Goal: Task Accomplishment & Management: Use online tool/utility

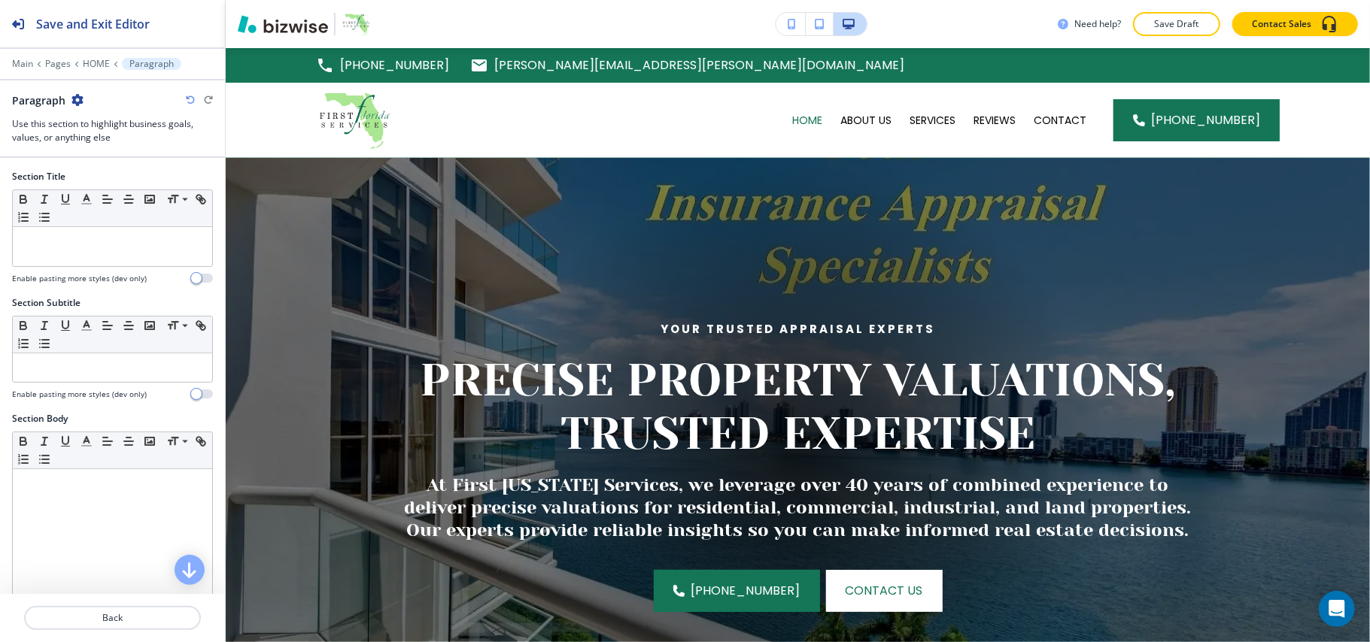
scroll to position [2209, 0]
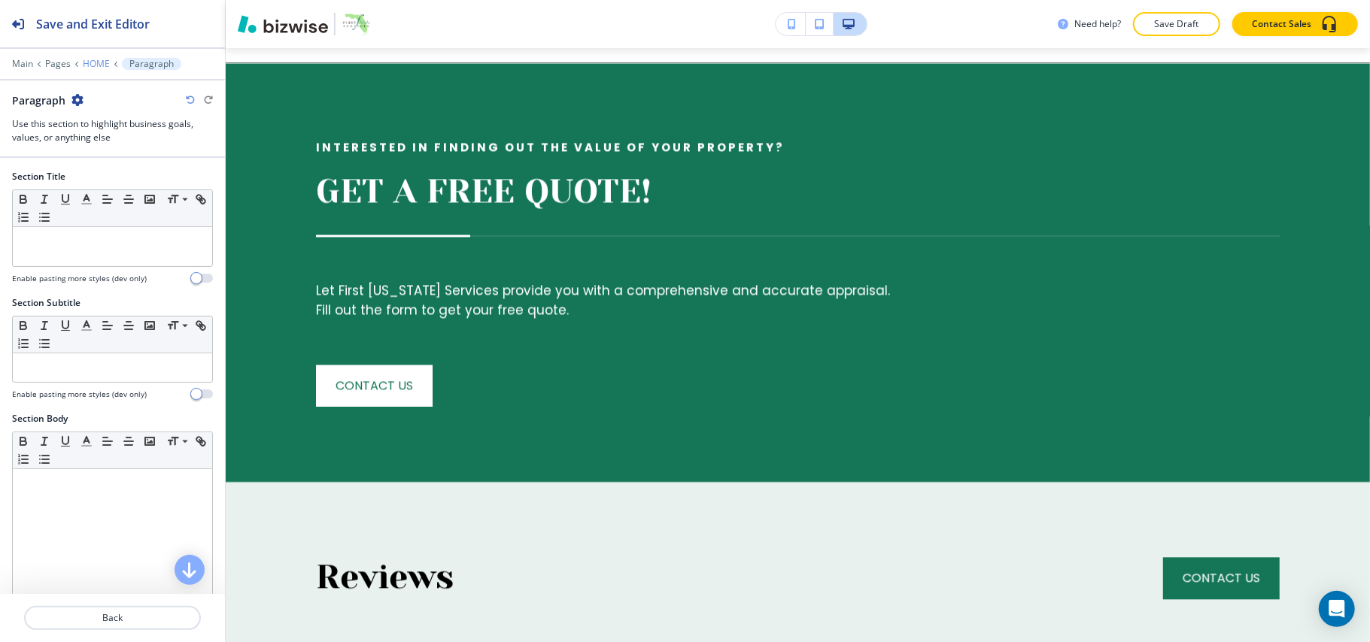
click at [101, 69] on p "HOME" at bounding box center [96, 64] width 27 height 11
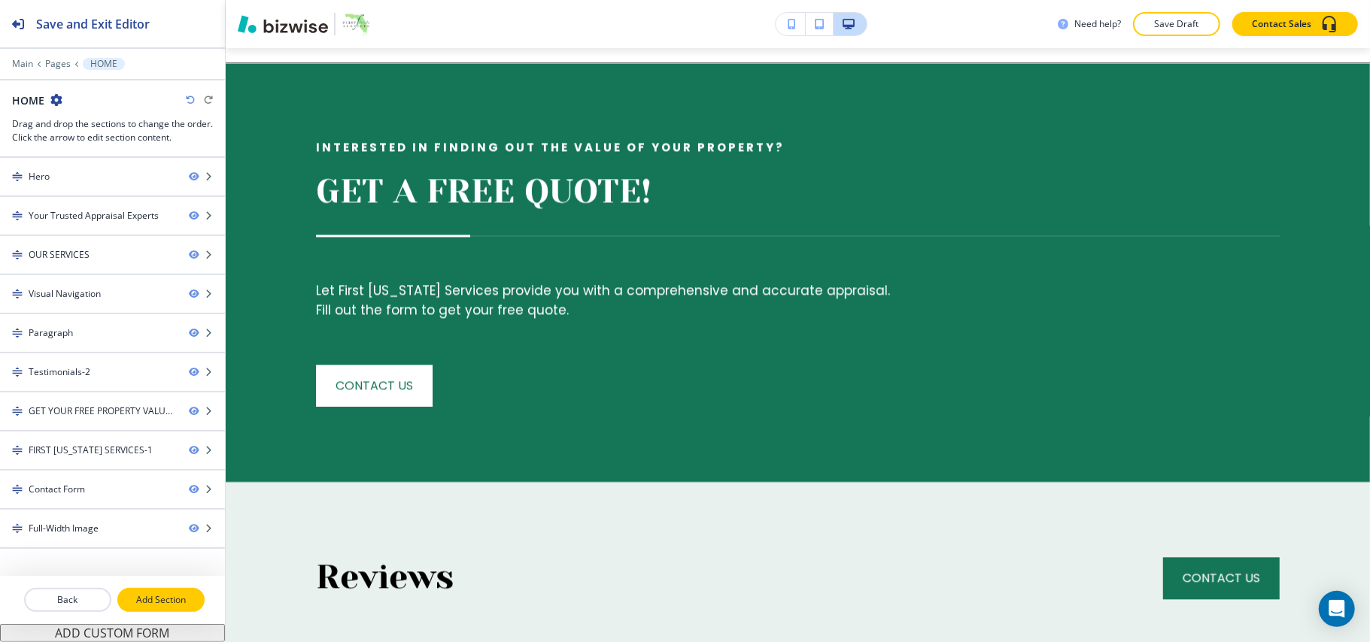
click at [165, 596] on p "Add Section" at bounding box center [161, 600] width 84 height 14
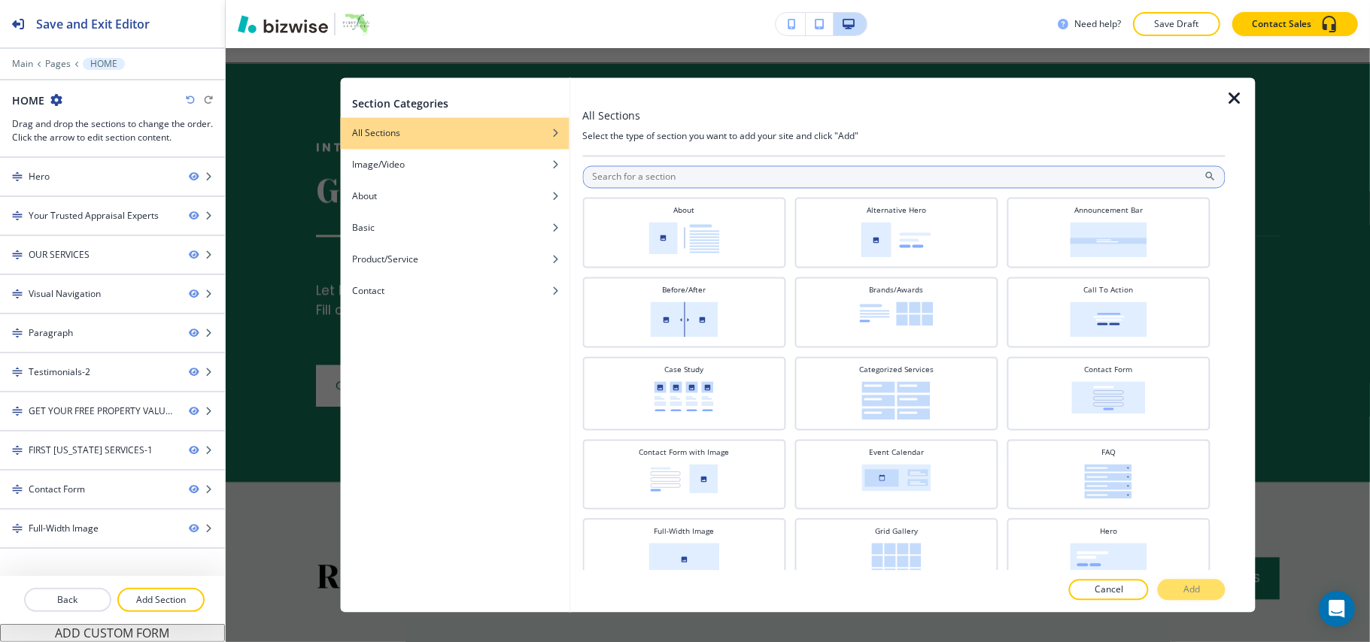
click at [713, 170] on input "text" at bounding box center [903, 177] width 643 height 23
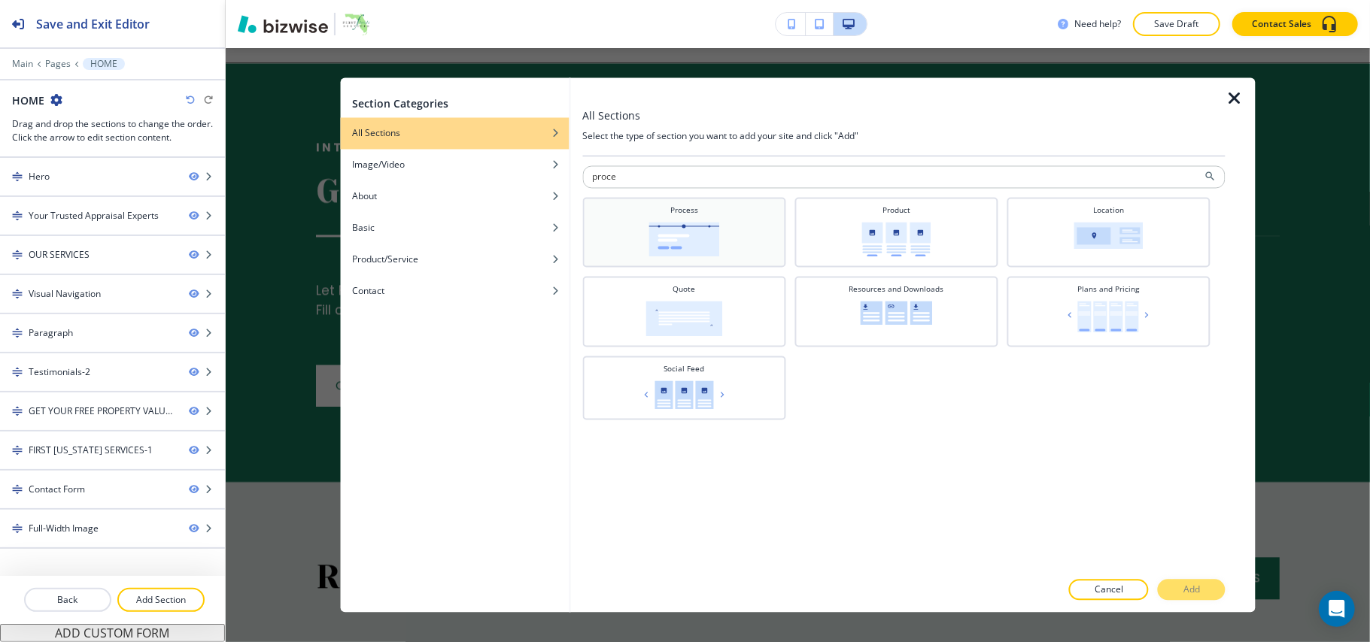
type input "proce"
click at [711, 208] on div "Process" at bounding box center [684, 231] width 188 height 52
click at [1187, 590] on p "Add" at bounding box center [1191, 591] width 17 height 14
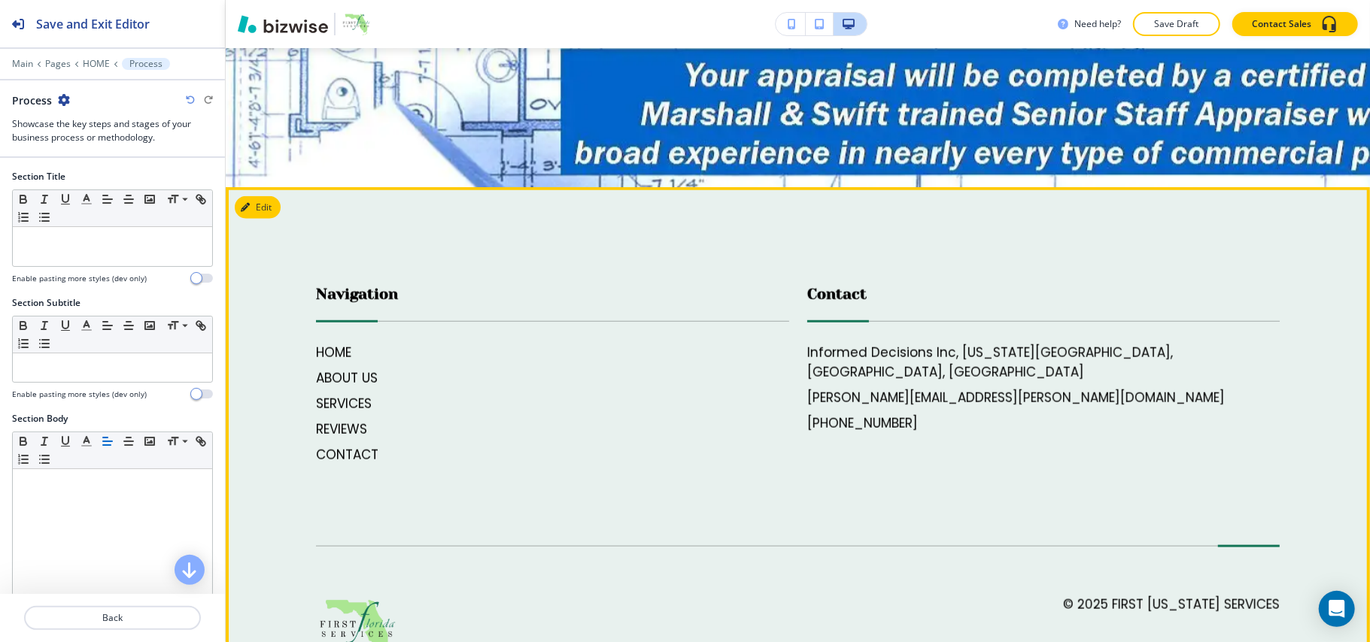
scroll to position [5130, 0]
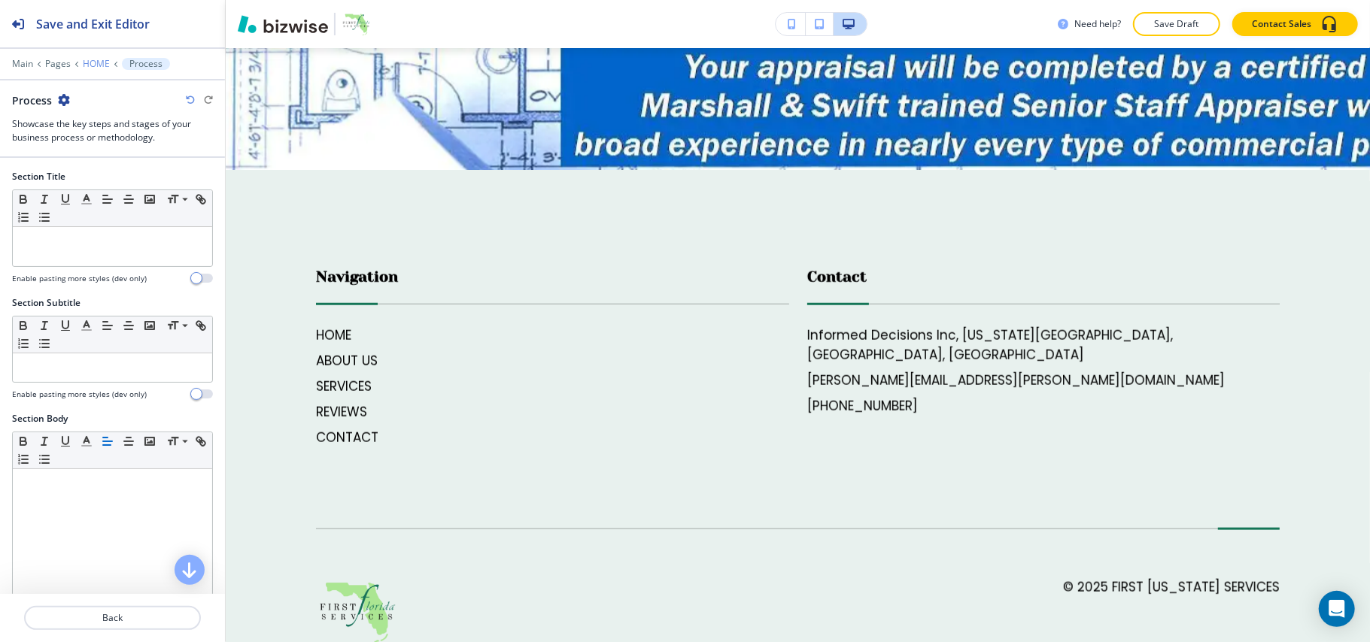
click at [100, 67] on p "HOME" at bounding box center [96, 64] width 27 height 11
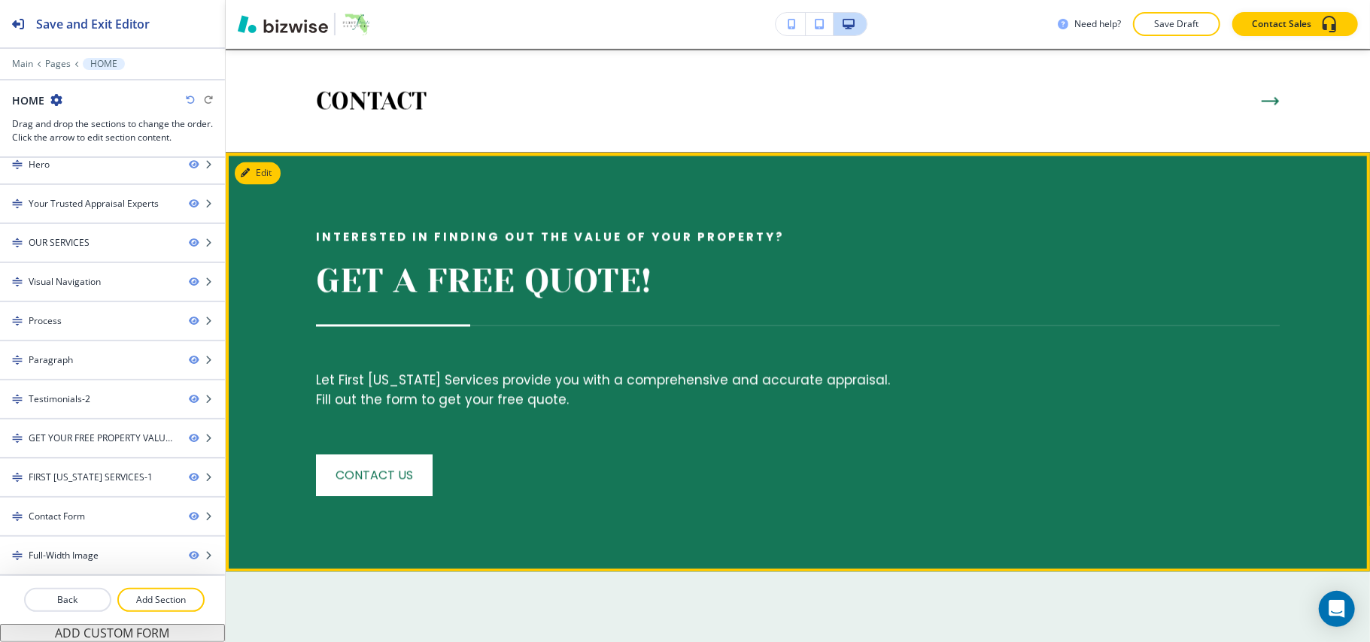
scroll to position [2321, 0]
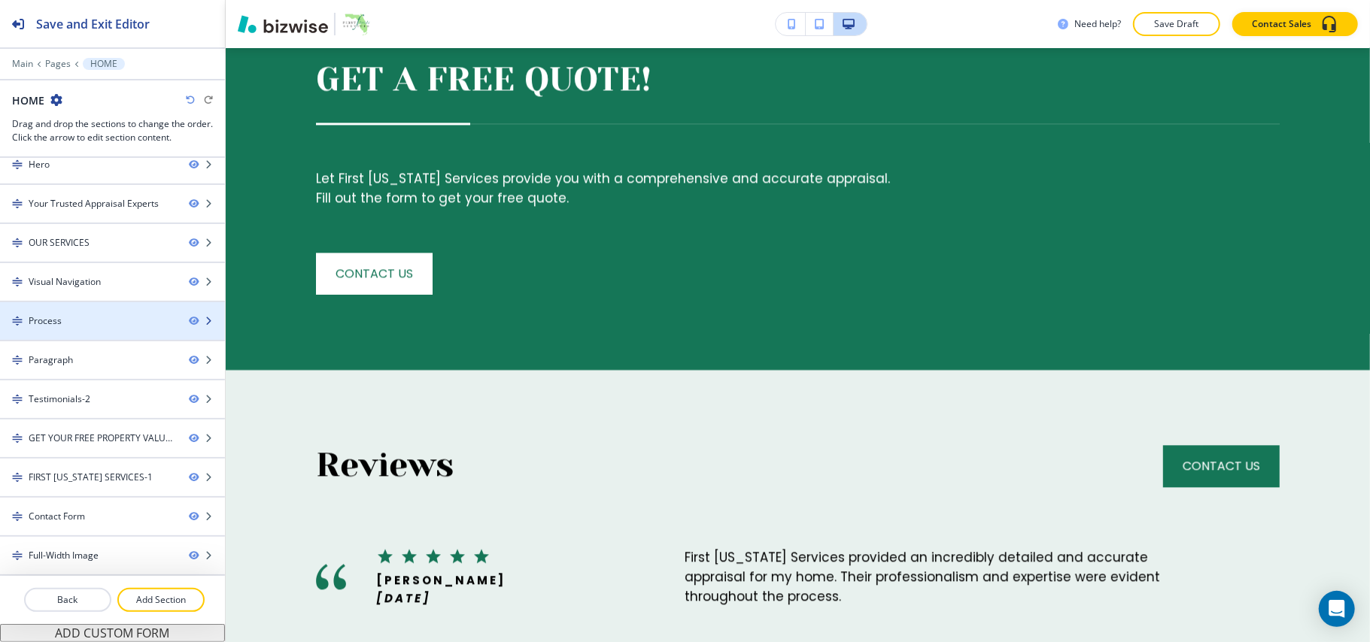
click at [70, 317] on div "Process" at bounding box center [88, 321] width 177 height 14
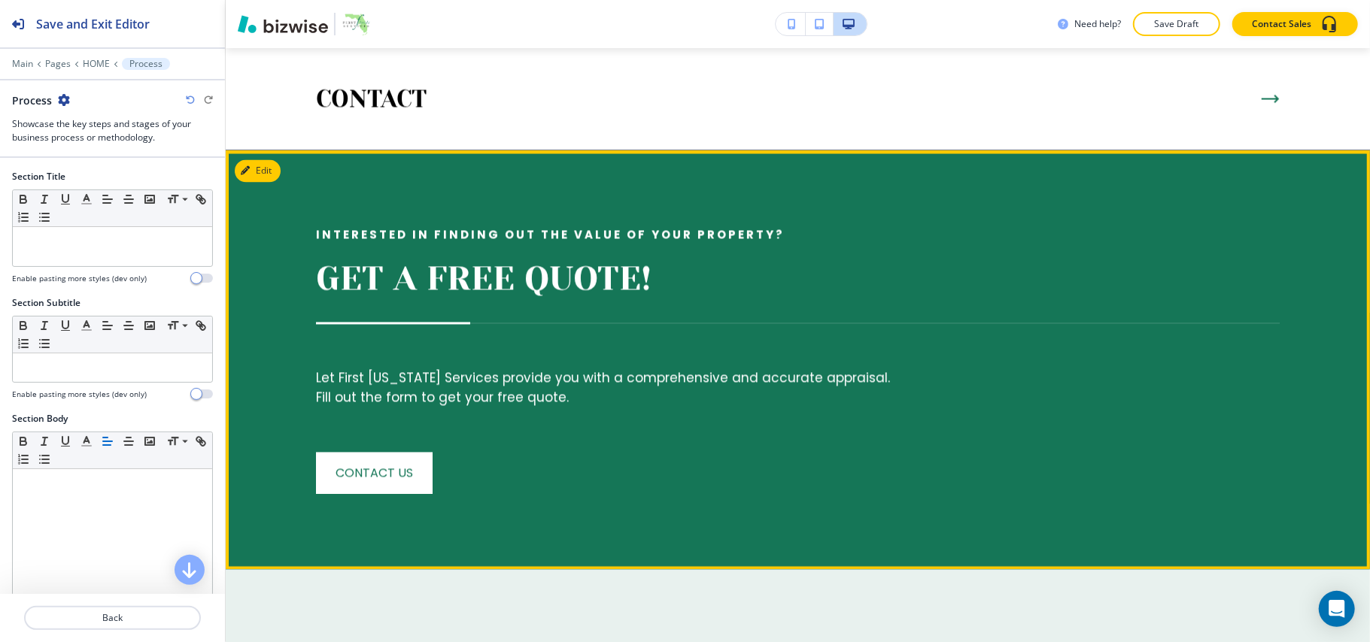
scroll to position [2121, 0]
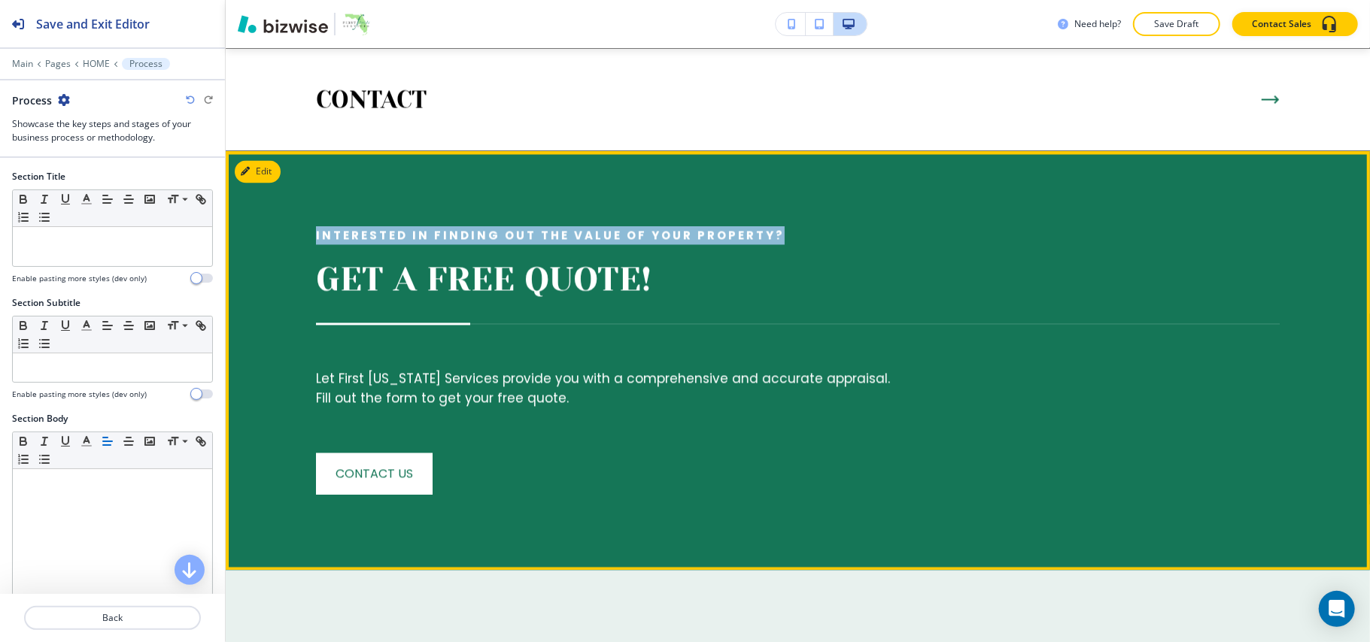
drag, startPoint x: 627, startPoint y: 229, endPoint x: 879, endPoint y: 227, distance: 251.2
click at [879, 227] on div "Interested in finding out the value of your property? GET A FREE QUOTE! Let Fir…" at bounding box center [771, 360] width 1018 height 269
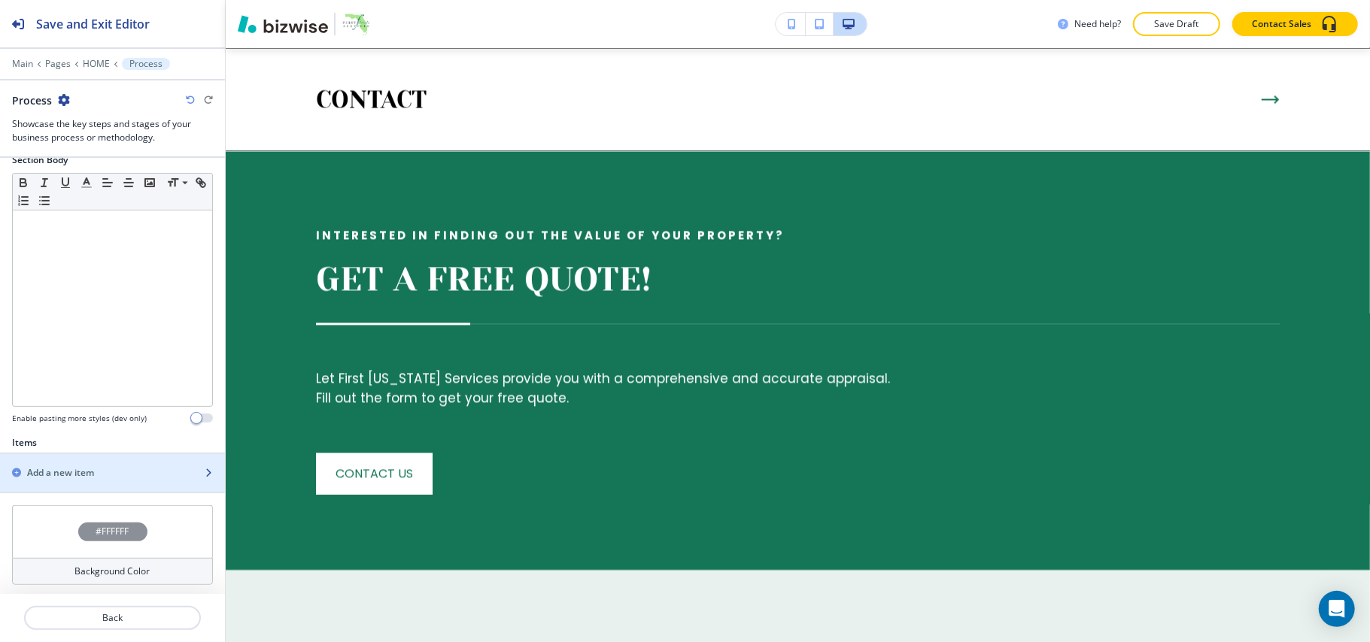
scroll to position [290, 0]
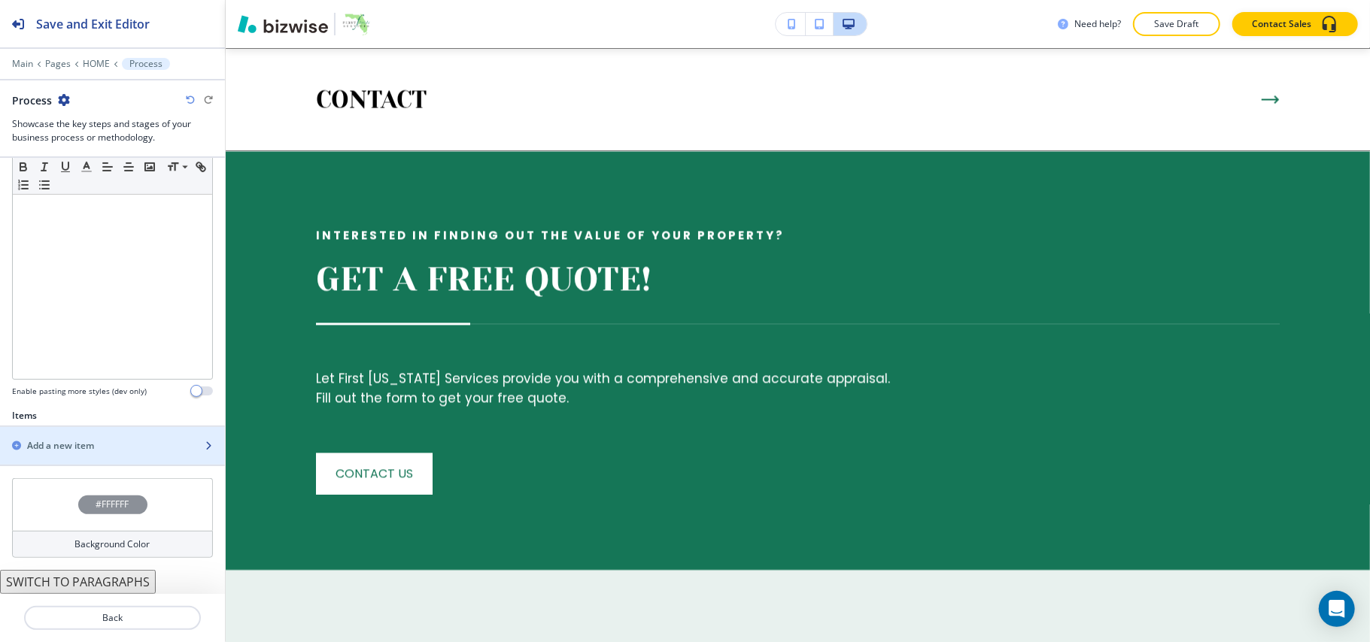
click at [47, 455] on div "button" at bounding box center [112, 459] width 225 height 12
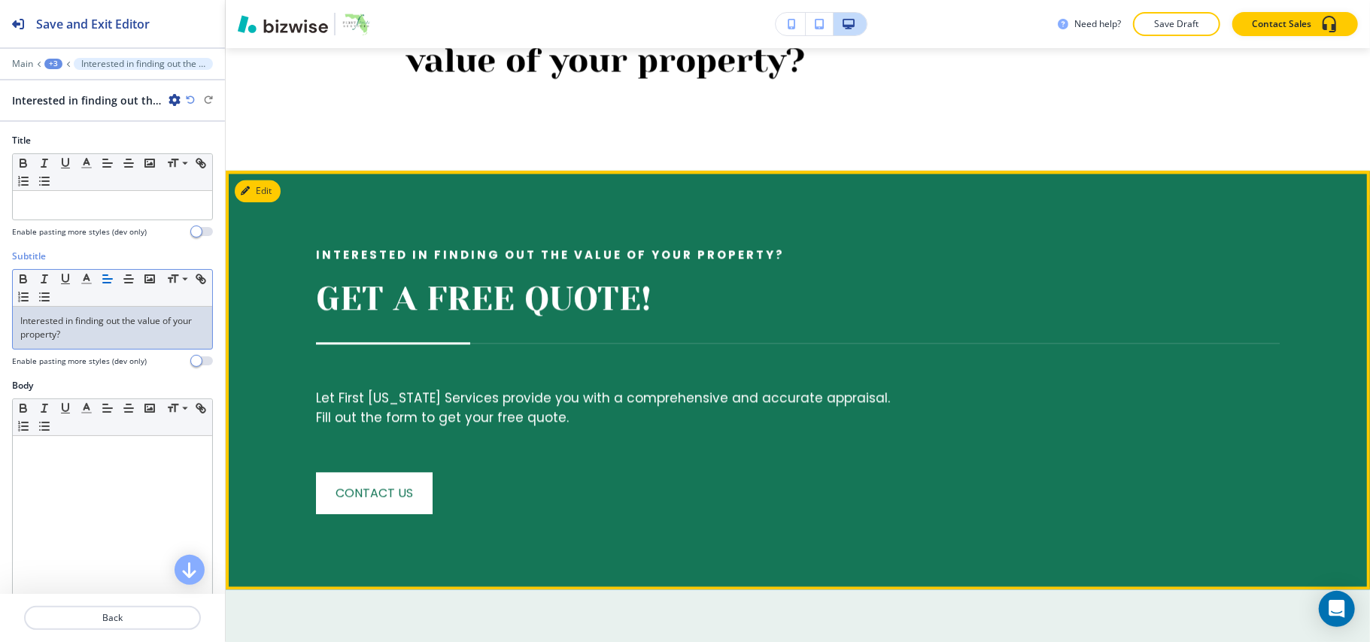
scroll to position [2422, 0]
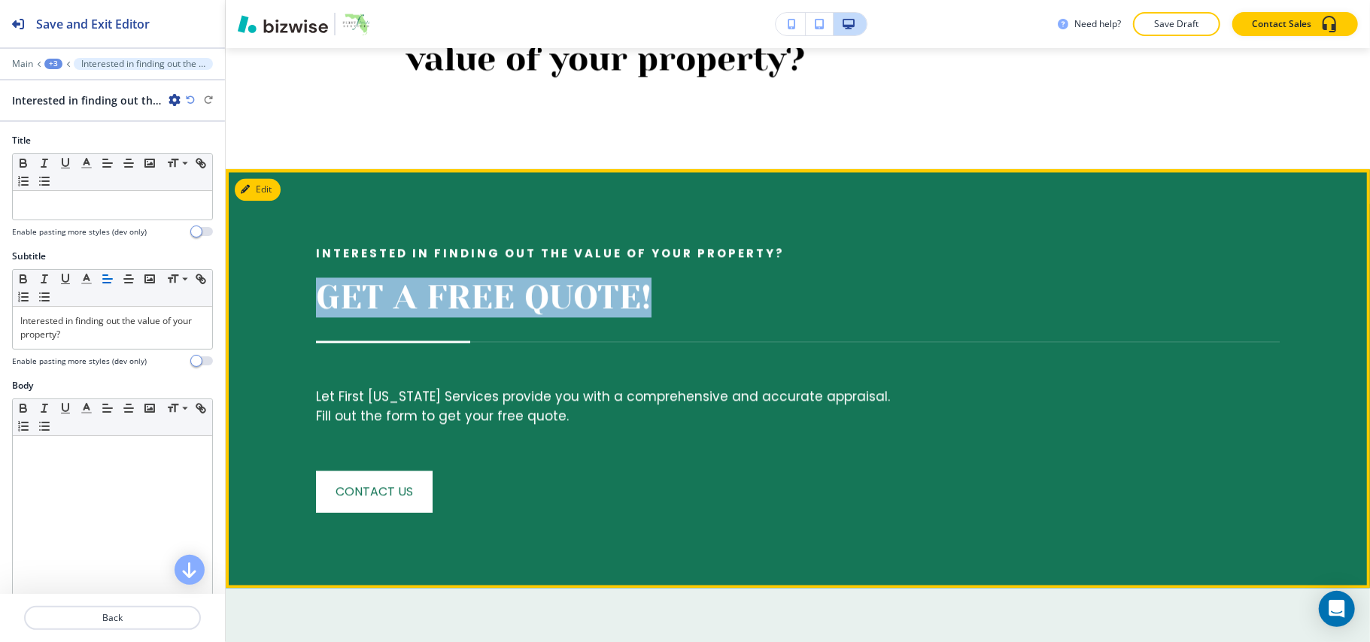
drag, startPoint x: 302, startPoint y: 284, endPoint x: 696, endPoint y: 292, distance: 394.2
click at [696, 292] on div "Interested in finding out the value of your property? GET A FREE QUOTE! Let Fir…" at bounding box center [771, 378] width 1018 height 269
copy p "GET A FREE QUOTE!"
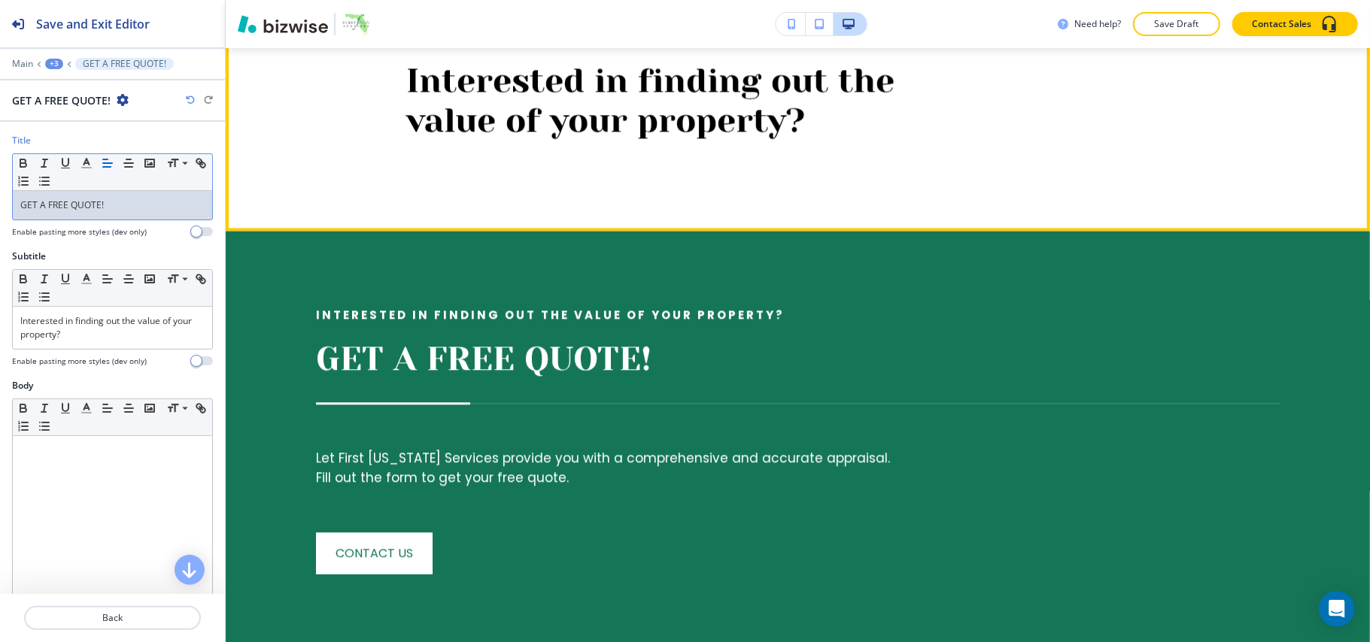
scroll to position [2522, 0]
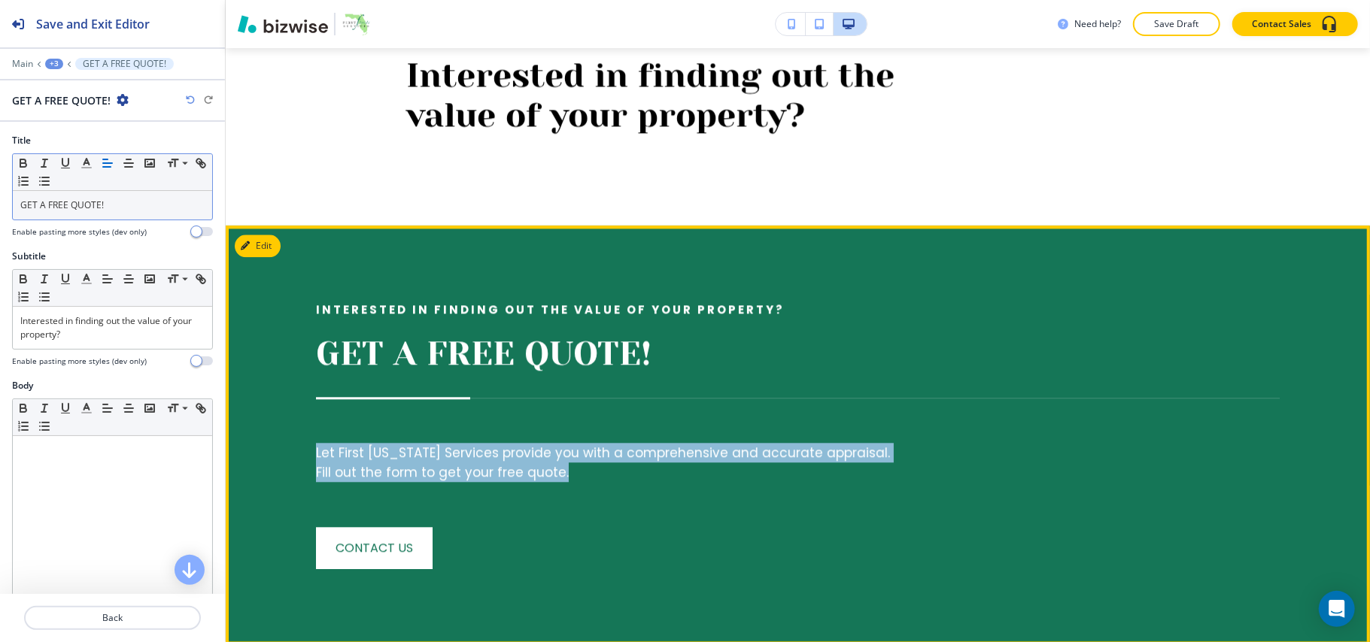
drag, startPoint x: 287, startPoint y: 446, endPoint x: 585, endPoint y: 462, distance: 298.3
click at [585, 462] on div "Interested in finding out the value of your property? GET A FREE QUOTE! Let Fir…" at bounding box center [771, 435] width 1018 height 269
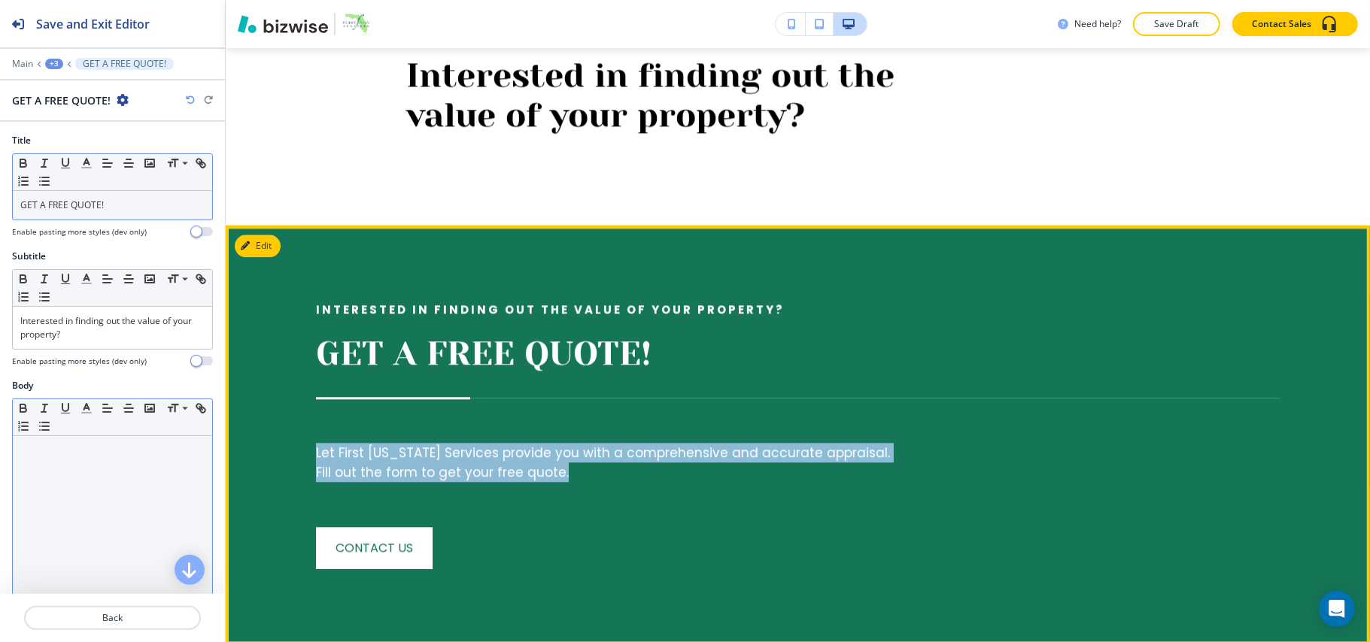
copy h6 "Let First [US_STATE] Services provide you with a comprehensive and accurate app…"
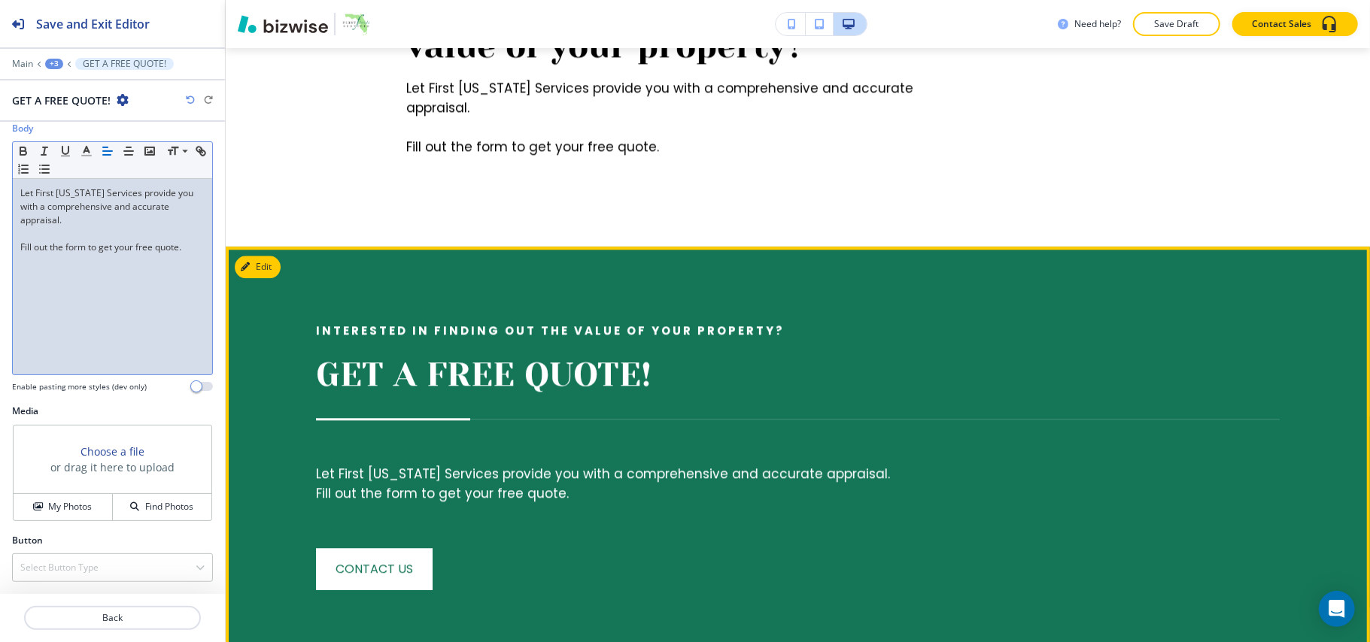
scroll to position [2723, 0]
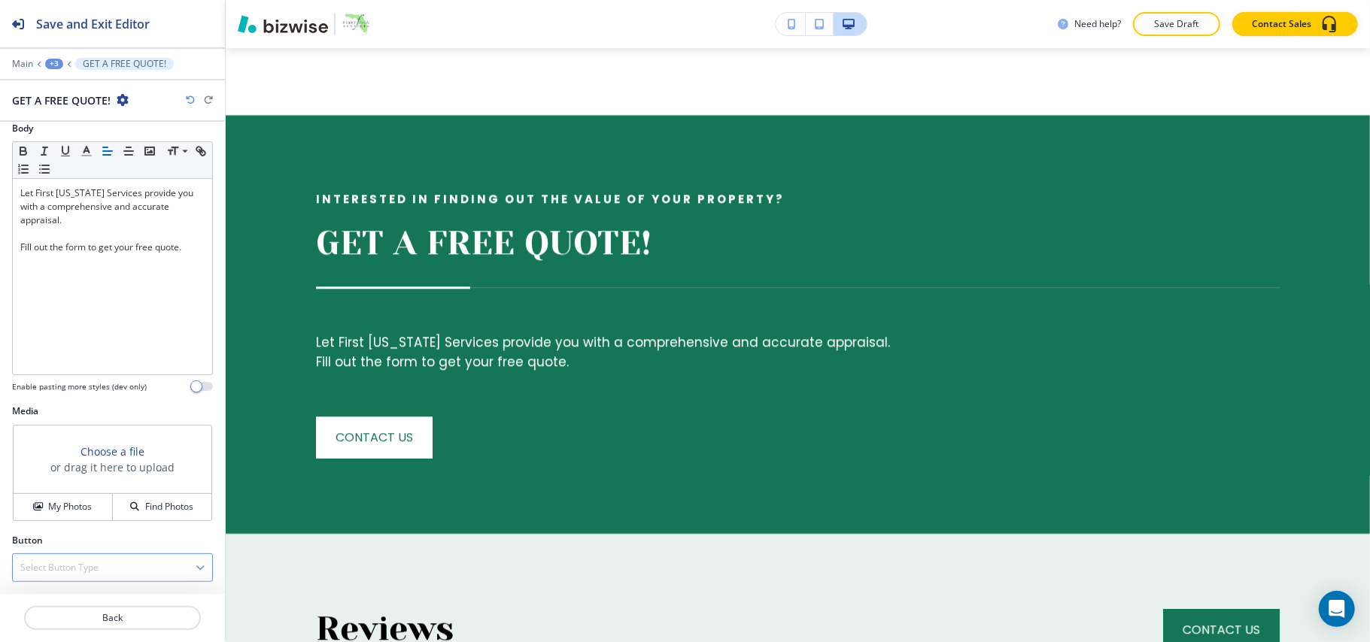
click at [93, 561] on h4 "Select Button Type" at bounding box center [59, 568] width 78 height 14
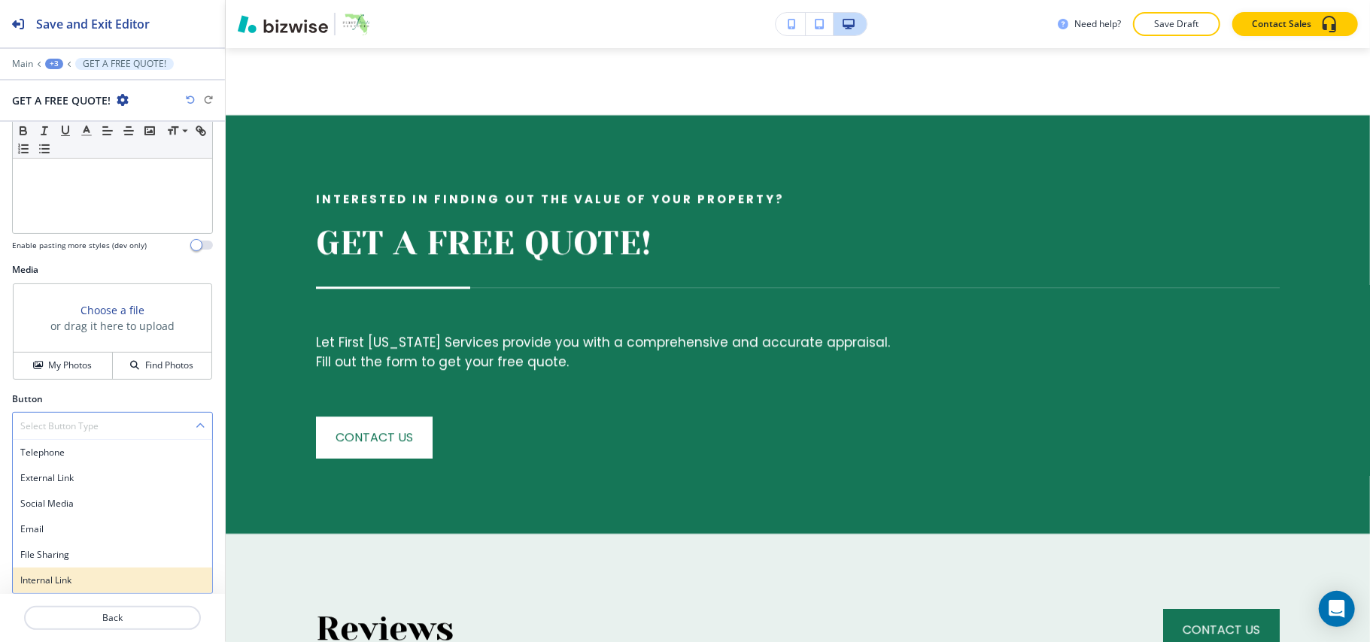
click at [80, 574] on h4 "Internal Link" at bounding box center [112, 581] width 184 height 14
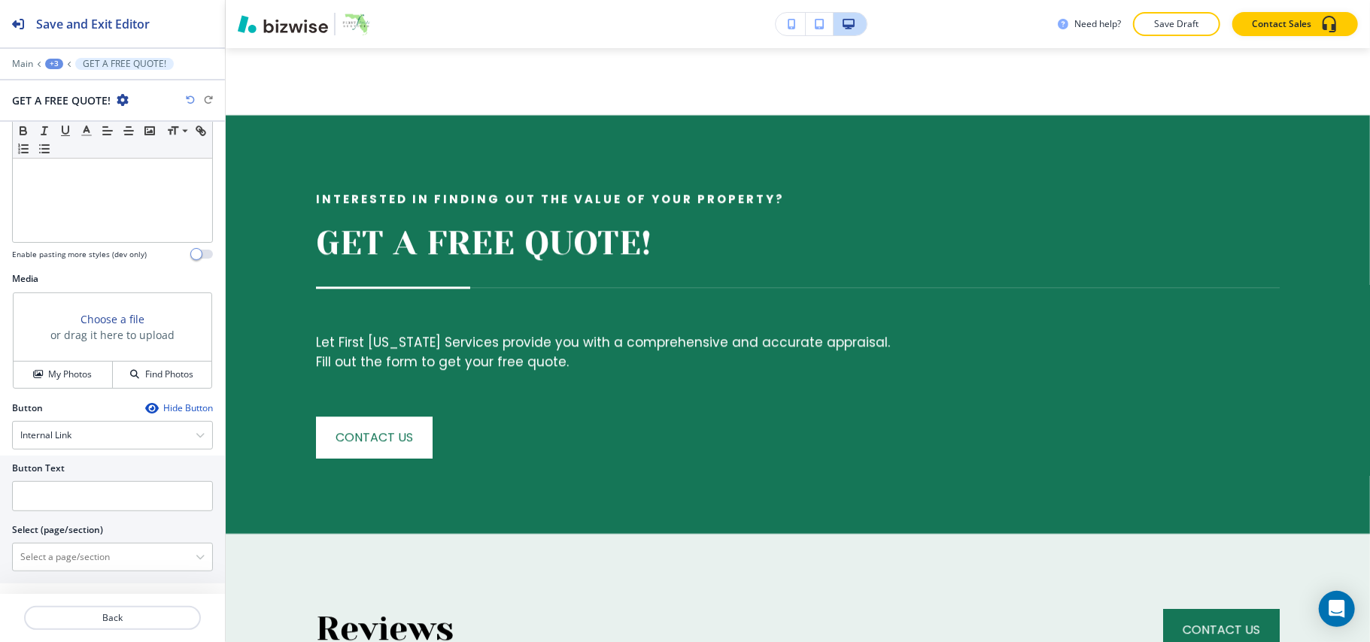
click at [84, 543] on div at bounding box center [112, 540] width 201 height 6
click at [85, 558] on \(page\/section\) "Manual Input" at bounding box center [104, 558] width 183 height 26
click at [55, 579] on div "CONTACT" at bounding box center [112, 584] width 199 height 26
type \(page\/section\) "CONTACT"
click at [83, 504] on input "text" at bounding box center [112, 496] width 201 height 30
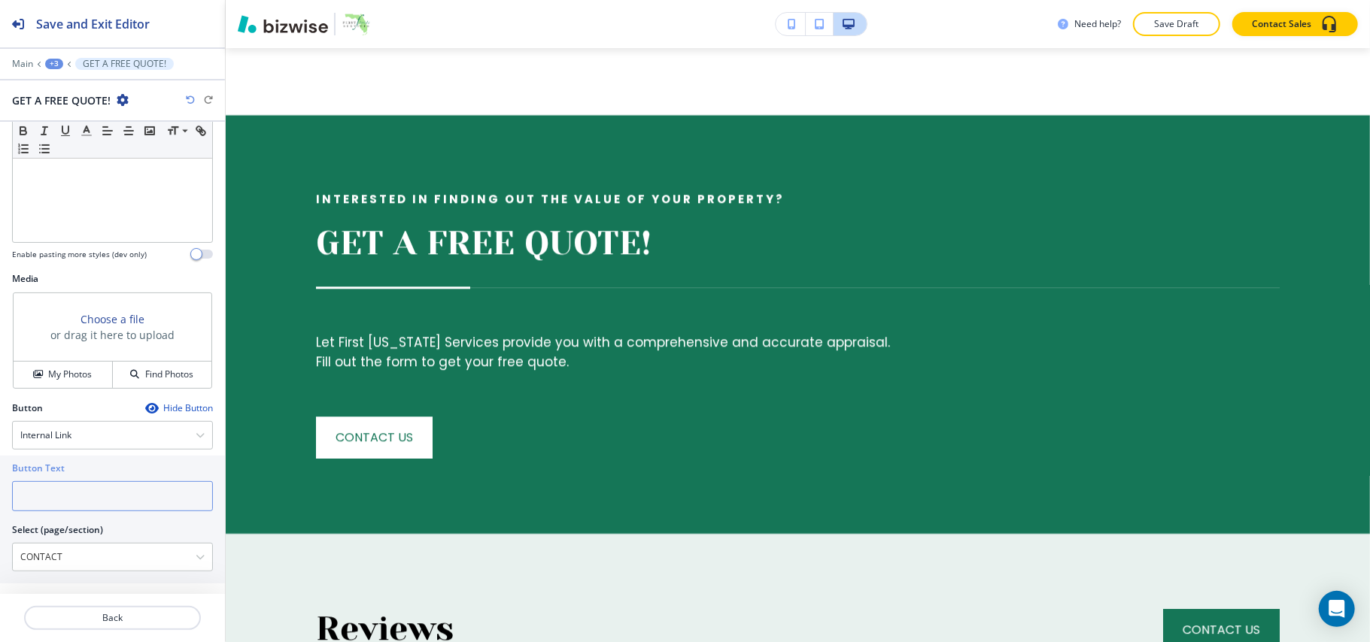
paste input "CONTACT US"
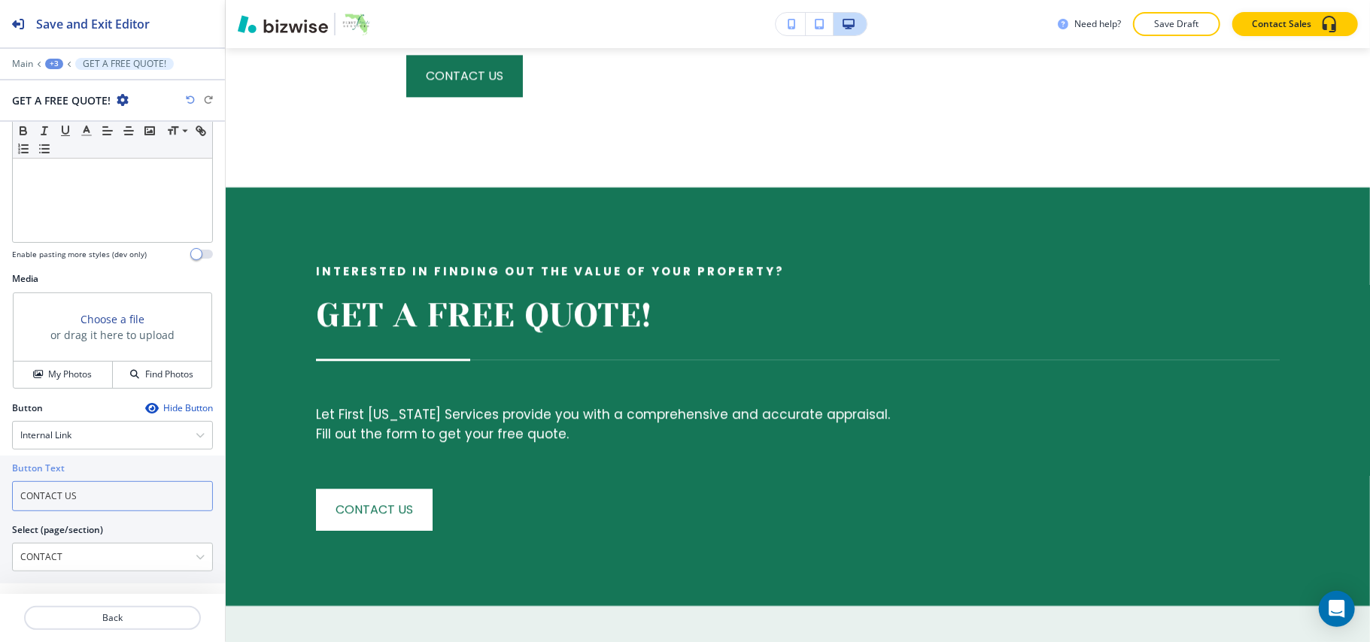
type input "CONTACT US"
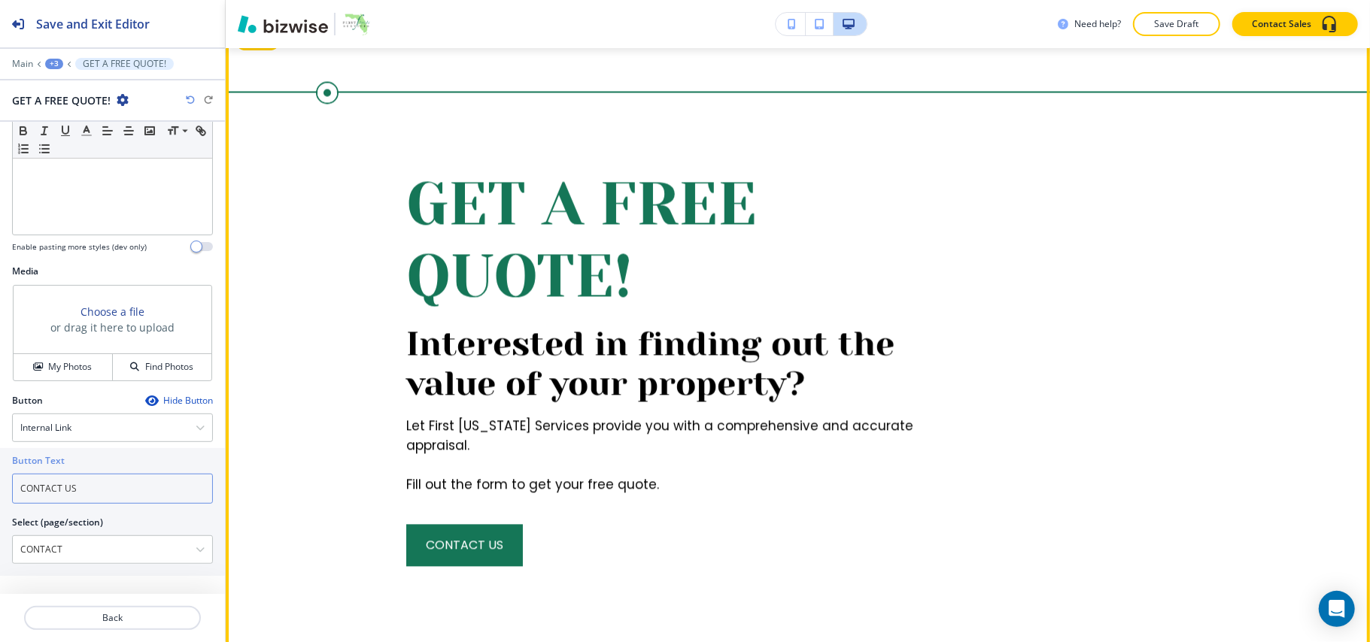
scroll to position [2221, 0]
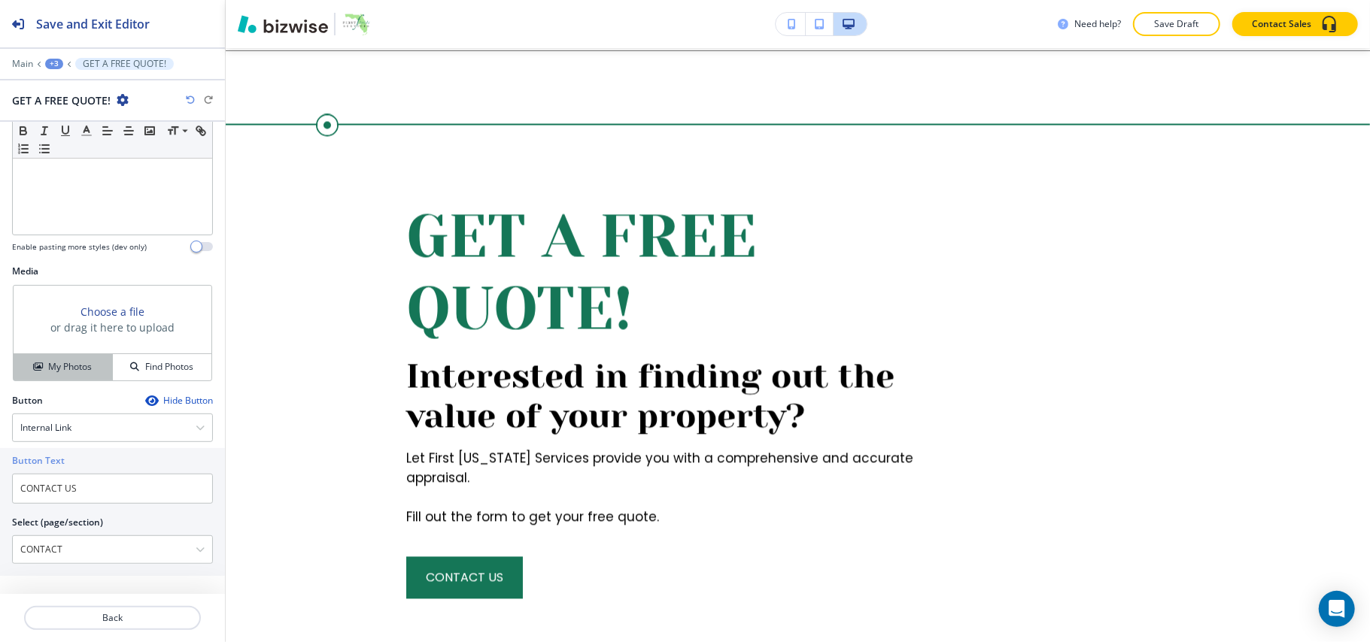
click at [50, 358] on button "My Photos" at bounding box center [63, 367] width 99 height 26
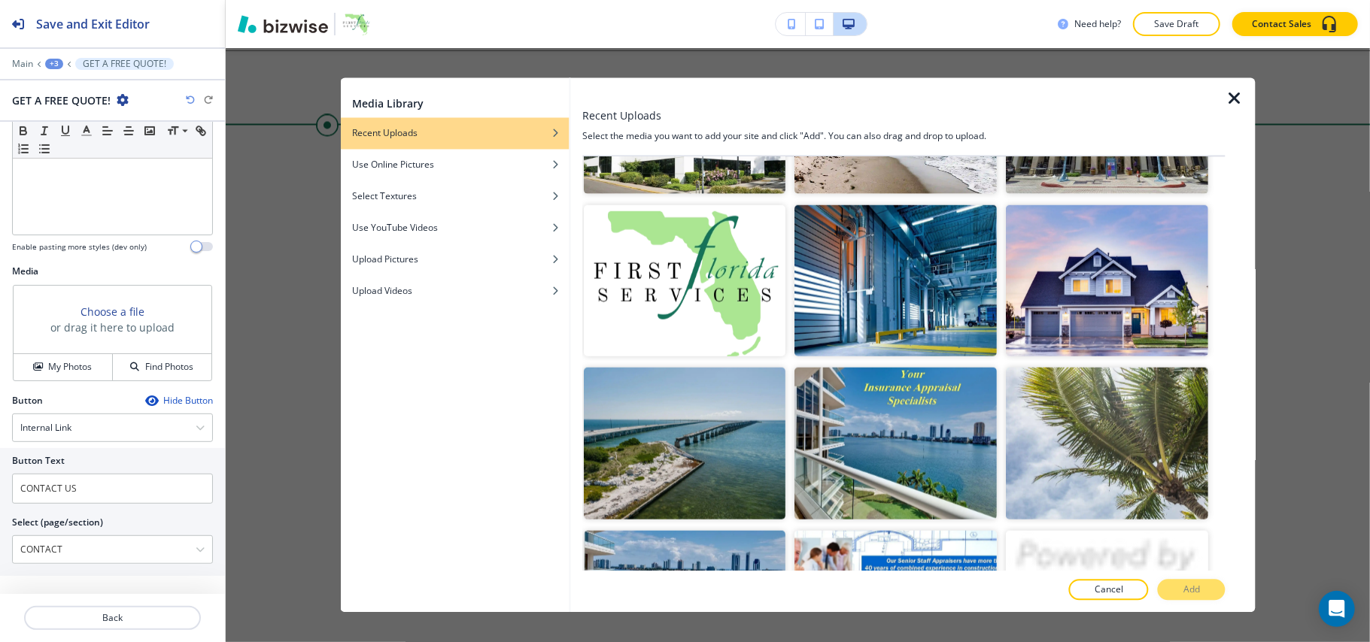
scroll to position [802, 0]
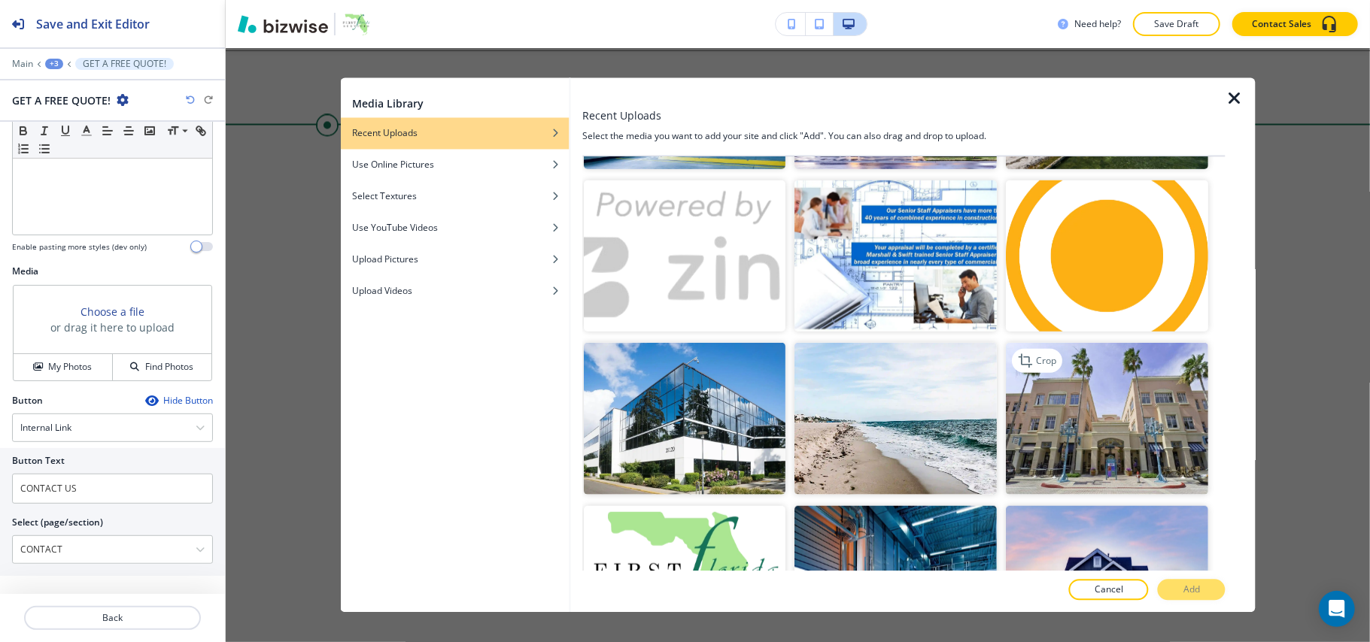
click at [1077, 418] on img "button" at bounding box center [1107, 419] width 202 height 152
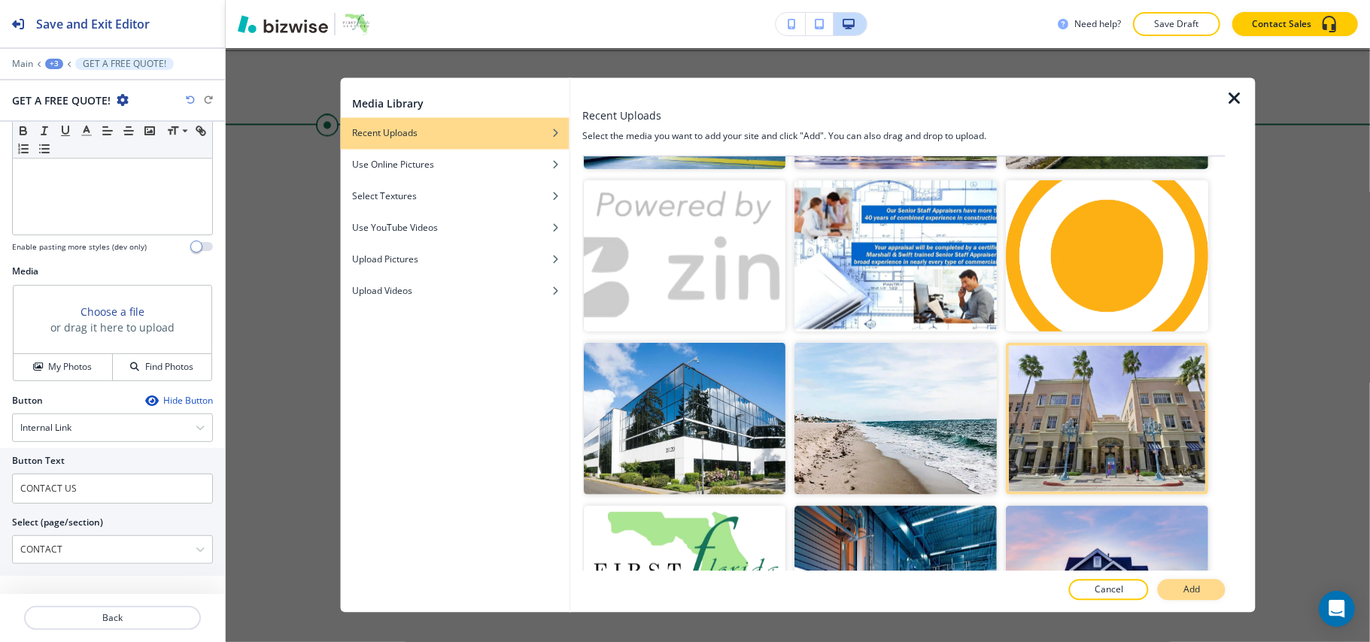
click at [1202, 590] on button "Add" at bounding box center [1192, 590] width 68 height 21
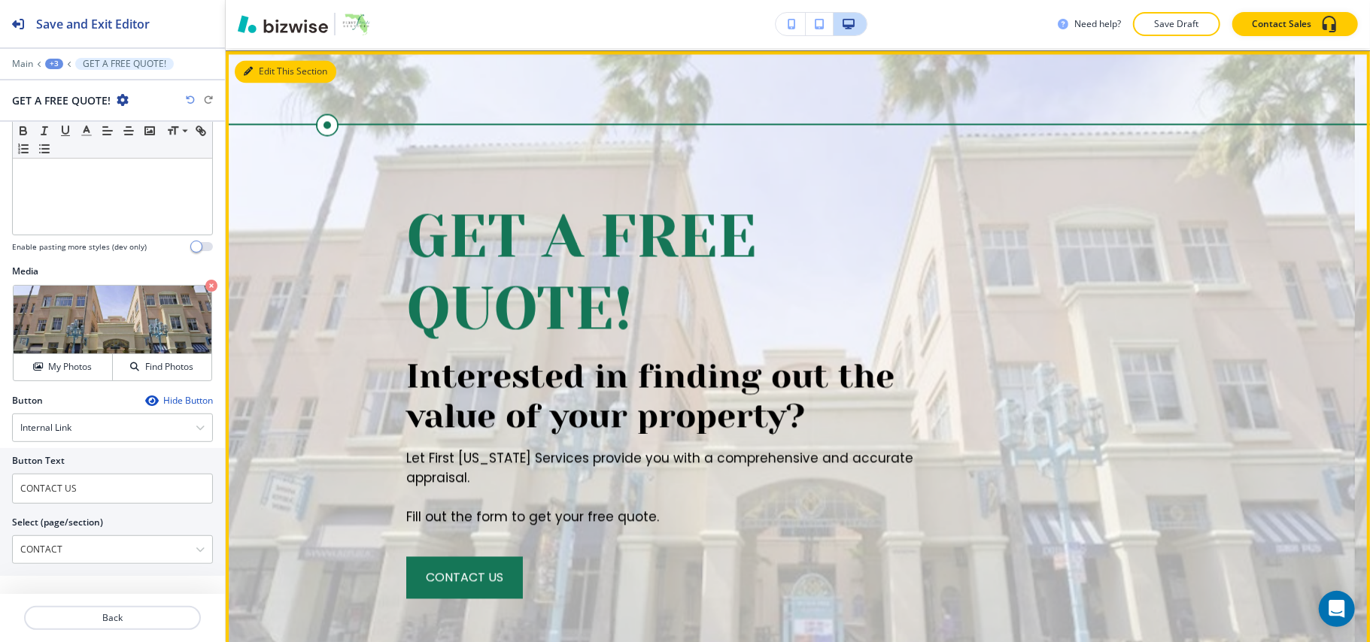
click at [251, 67] on icon "button" at bounding box center [248, 71] width 9 height 9
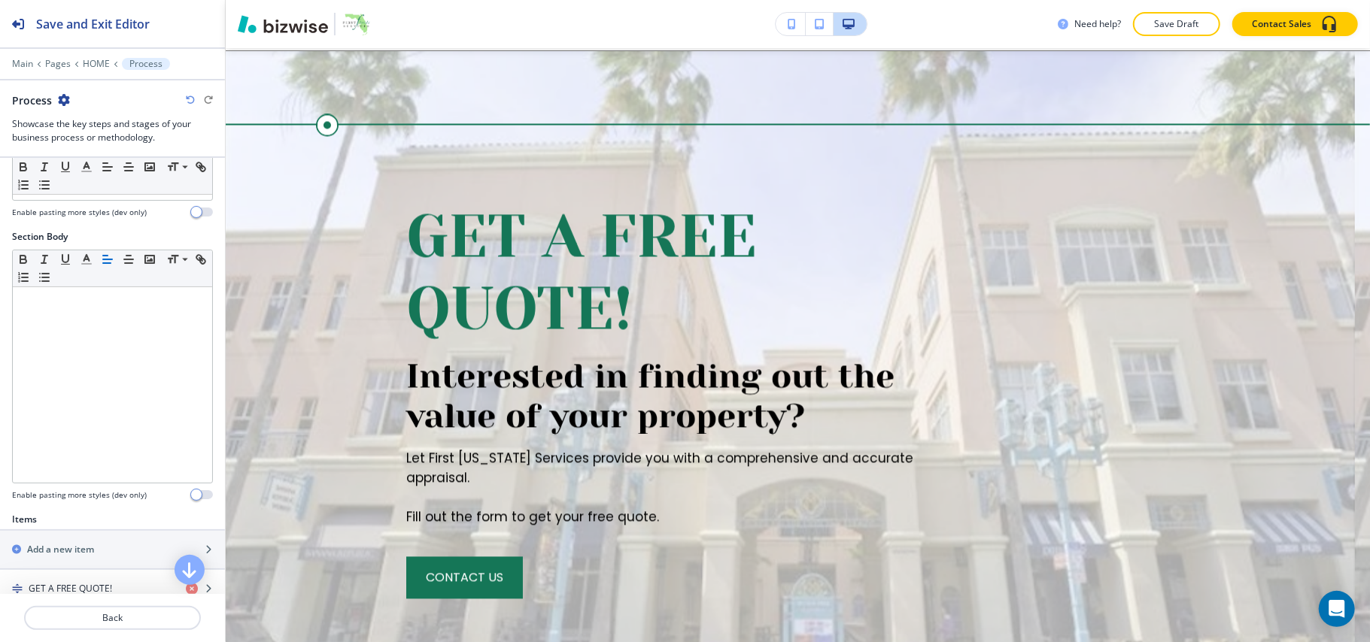
scroll to position [329, 0]
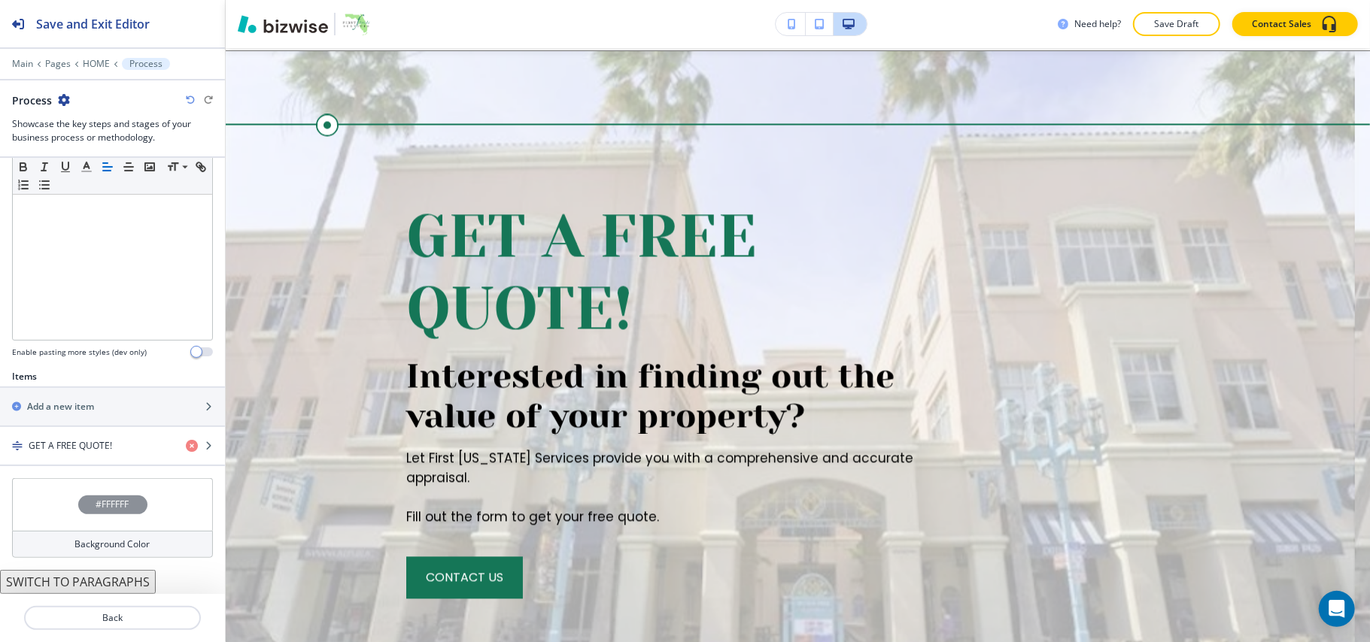
click at [34, 500] on div "#FFFFFF" at bounding box center [112, 504] width 201 height 53
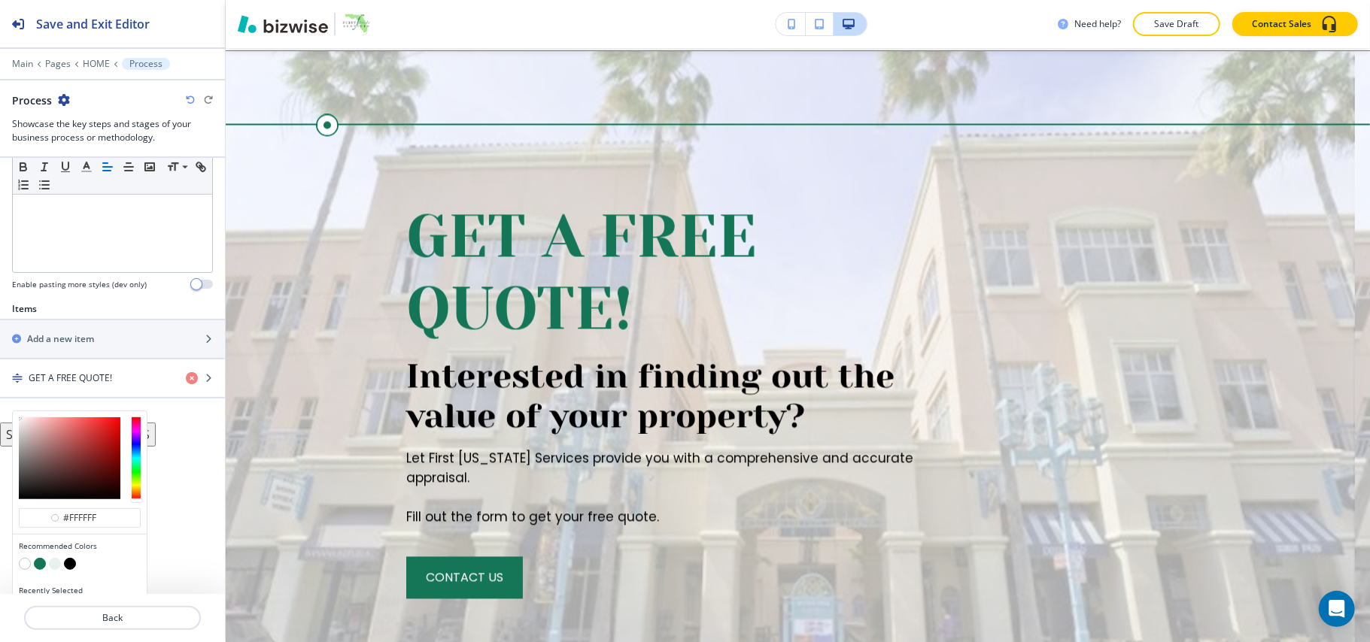
scroll to position [428, 0]
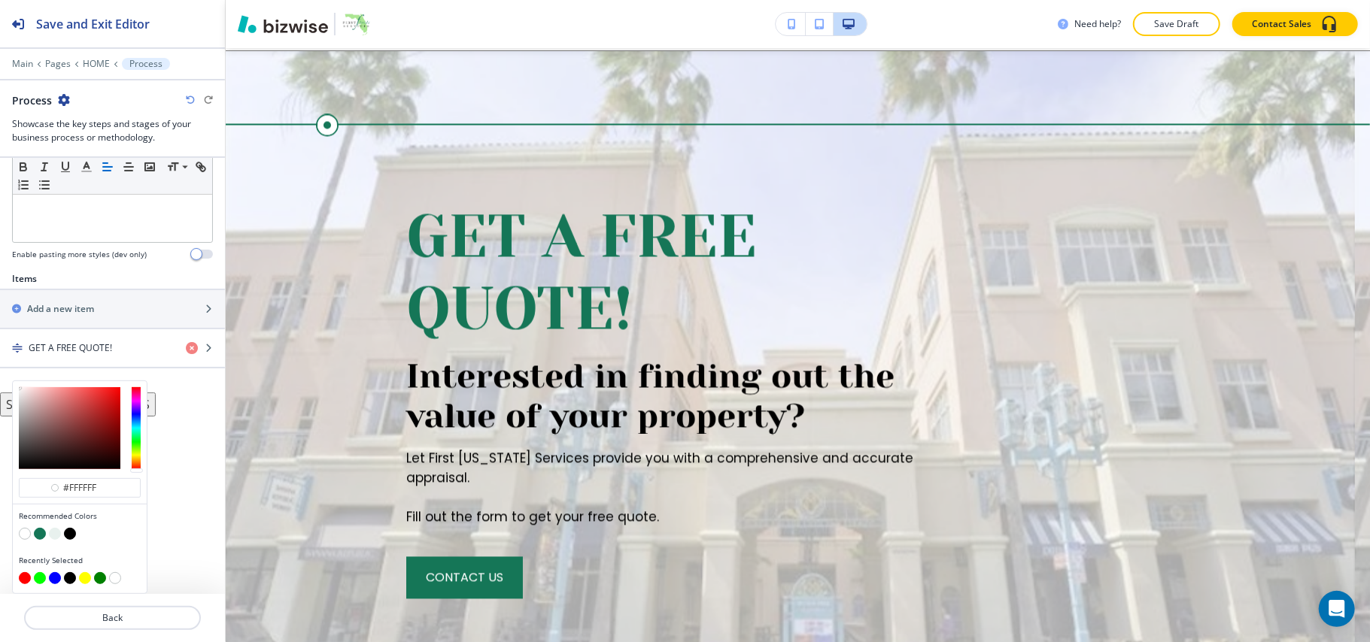
click at [34, 539] on div at bounding box center [80, 535] width 122 height 15
click at [43, 533] on button "button" at bounding box center [40, 534] width 12 height 12
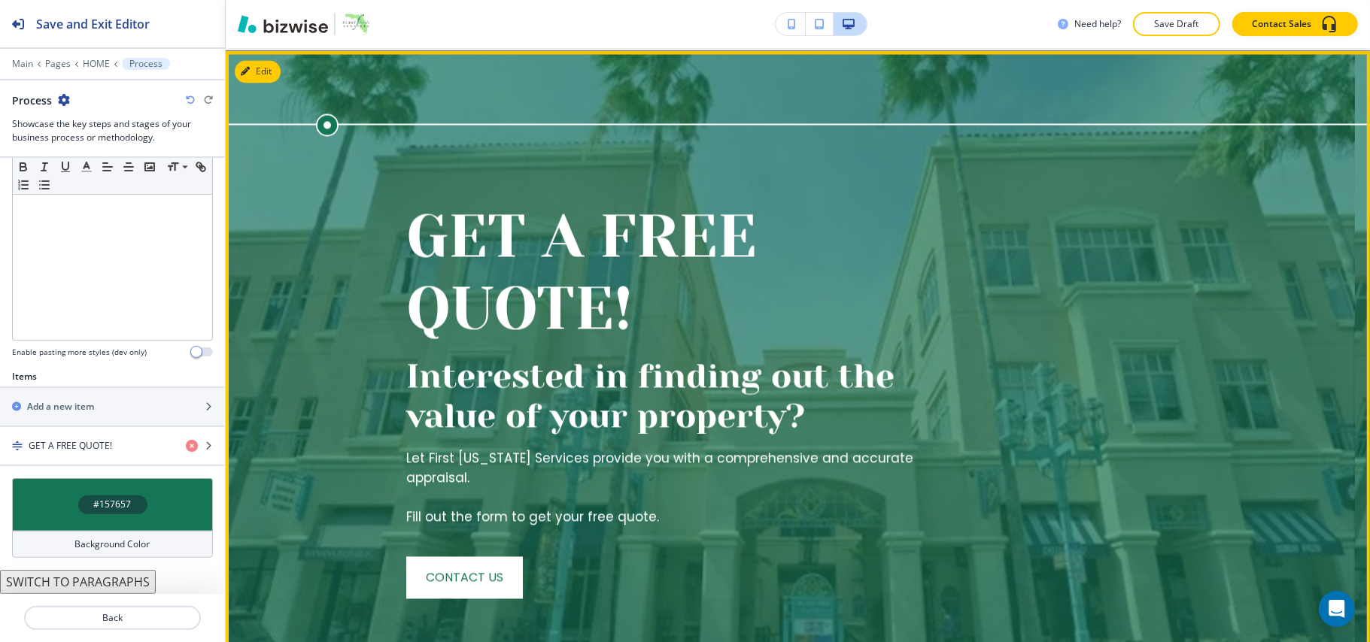
scroll to position [2522, 0]
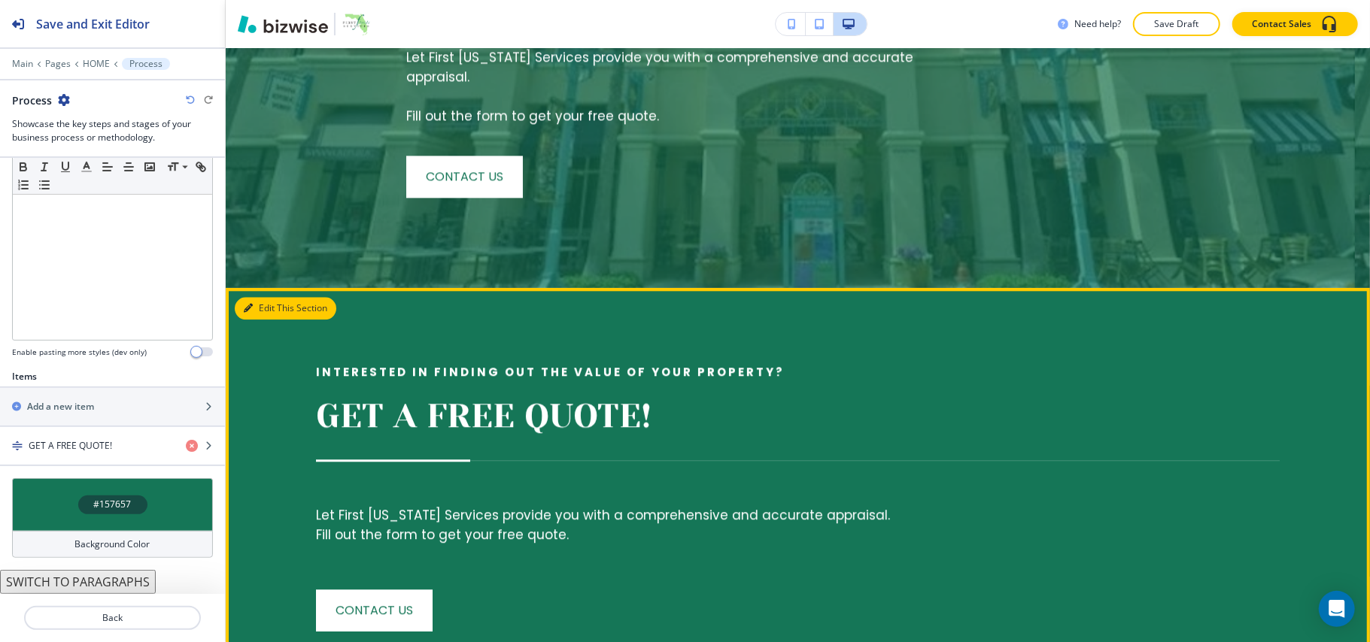
click at [272, 297] on button "Edit This Section" at bounding box center [286, 308] width 102 height 23
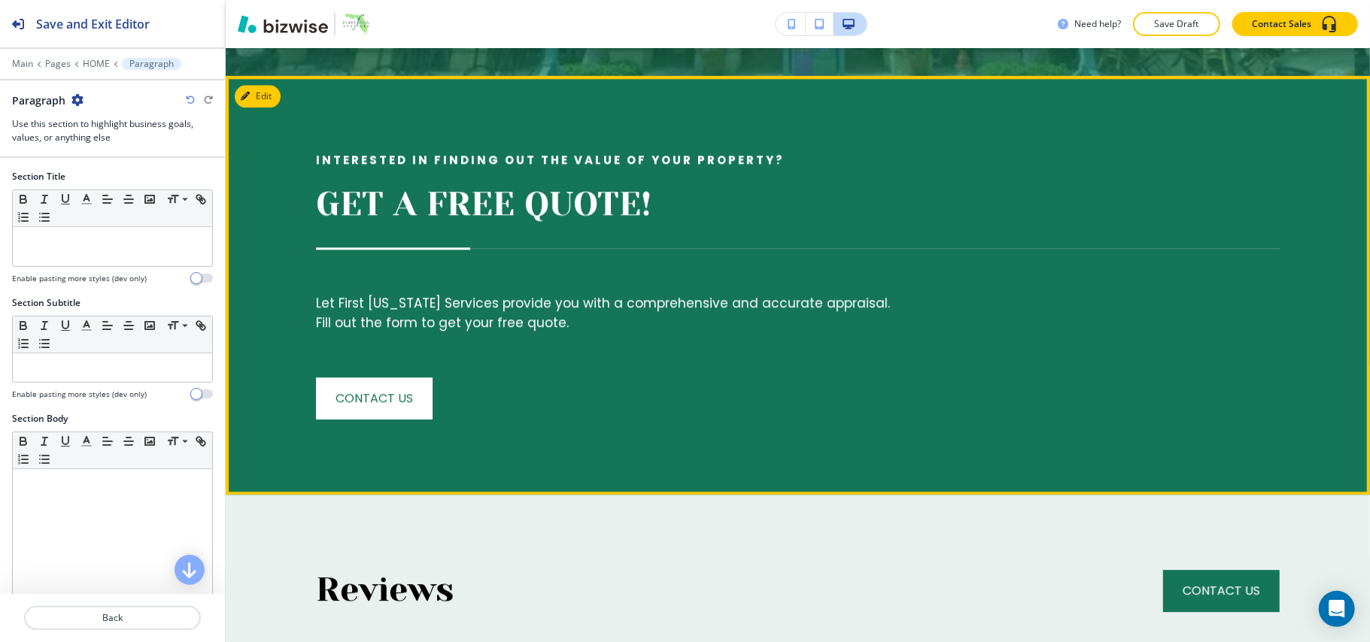
scroll to position [2840, 0]
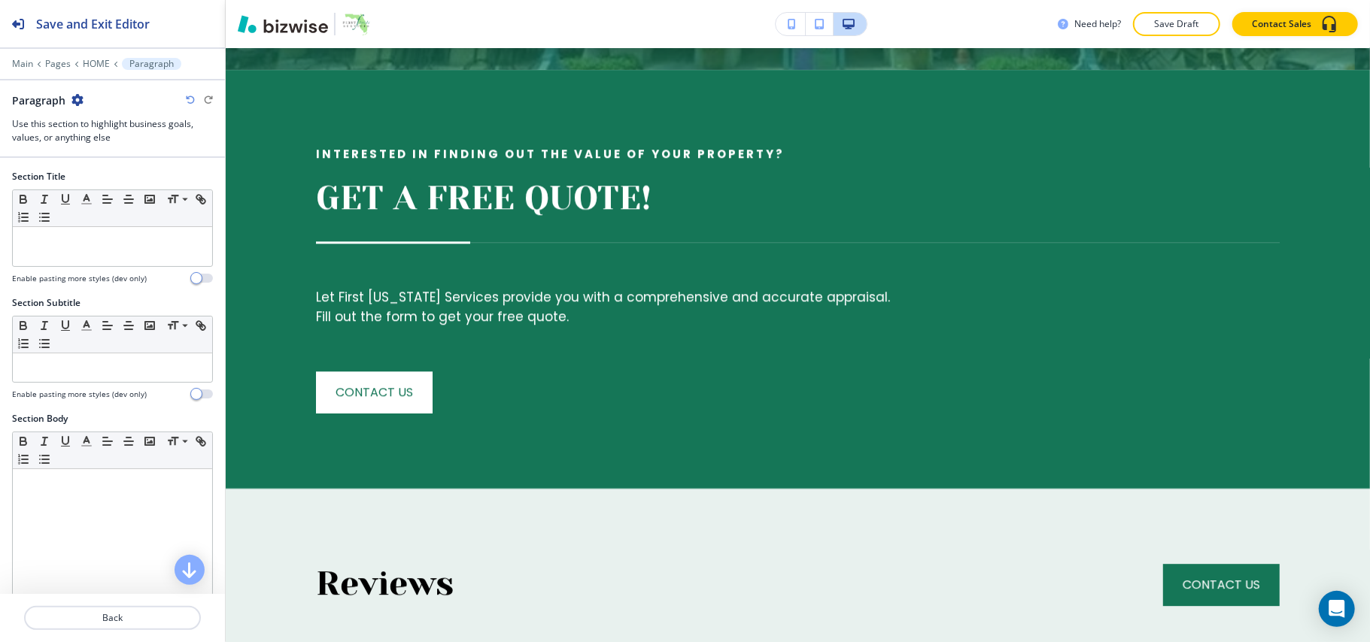
click at [81, 100] on icon "button" at bounding box center [77, 100] width 12 height 12
click at [116, 181] on p "Delete Section" at bounding box center [119, 180] width 77 height 14
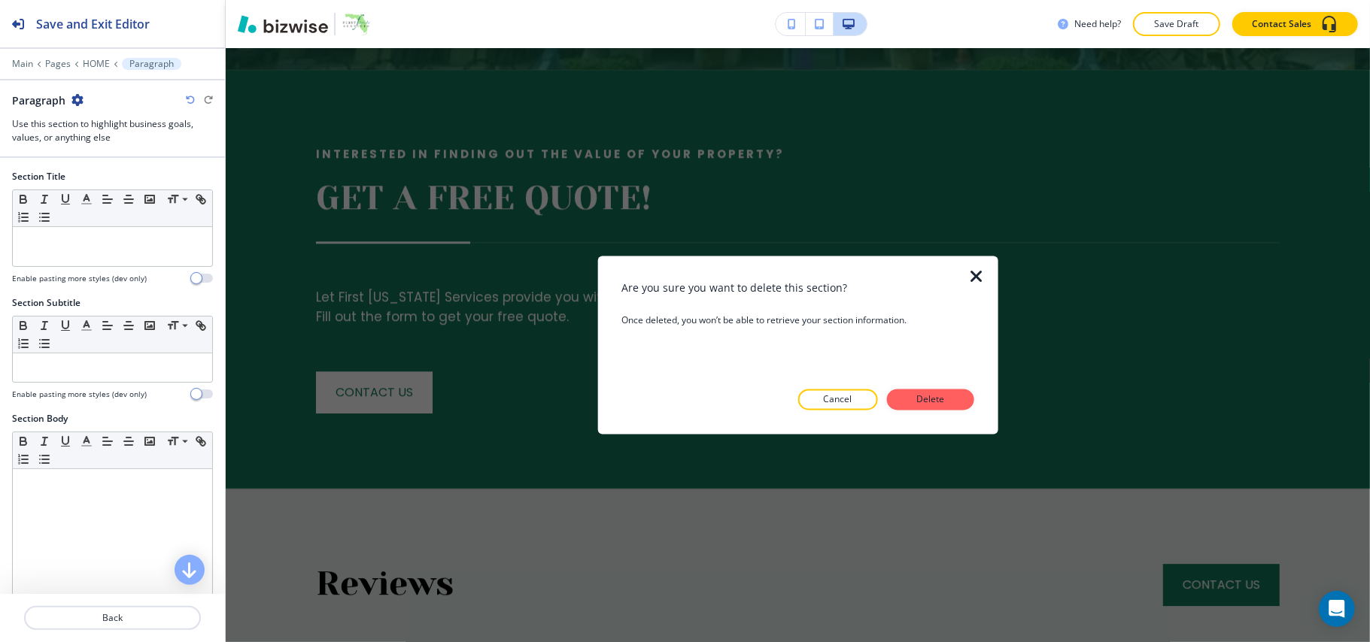
click at [930, 396] on p "Delete" at bounding box center [930, 400] width 36 height 14
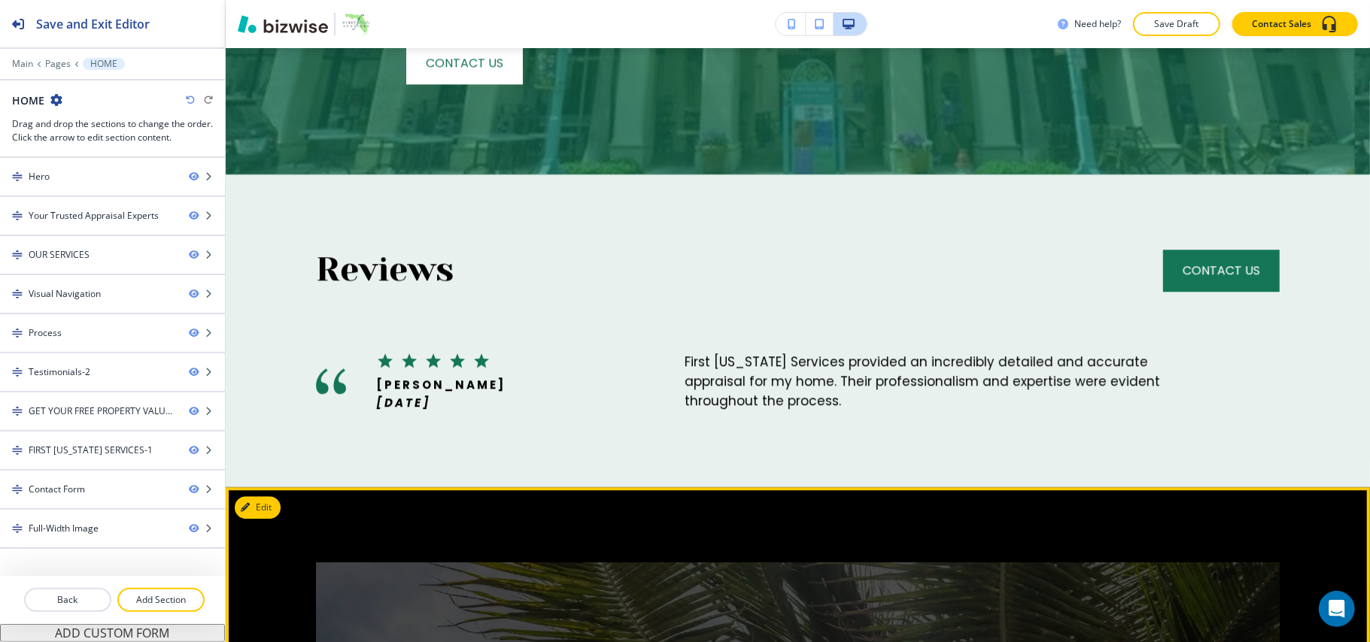
scroll to position [2721, 0]
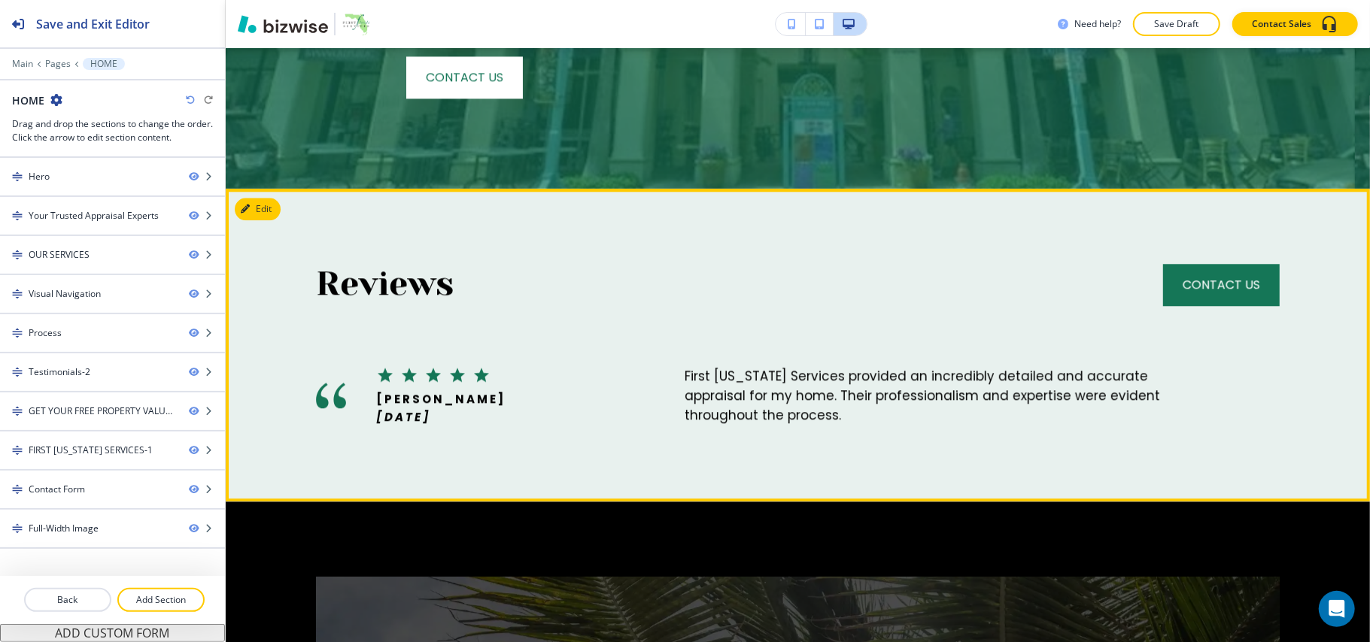
click at [281, 189] on div "Reviews CONTACT US [PERSON_NAME] [DATE] First [US_STATE] Services provided an i…" at bounding box center [798, 345] width 1144 height 313
click at [274, 198] on button "Edit This Section" at bounding box center [286, 209] width 102 height 23
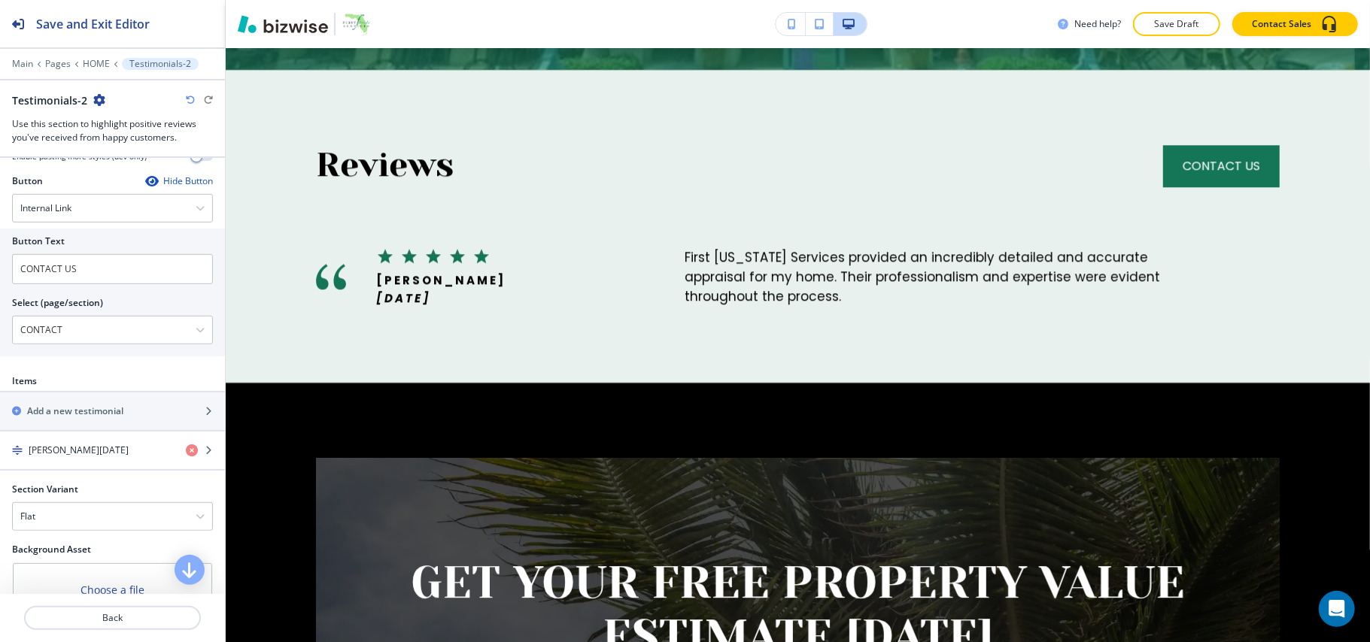
scroll to position [698, 0]
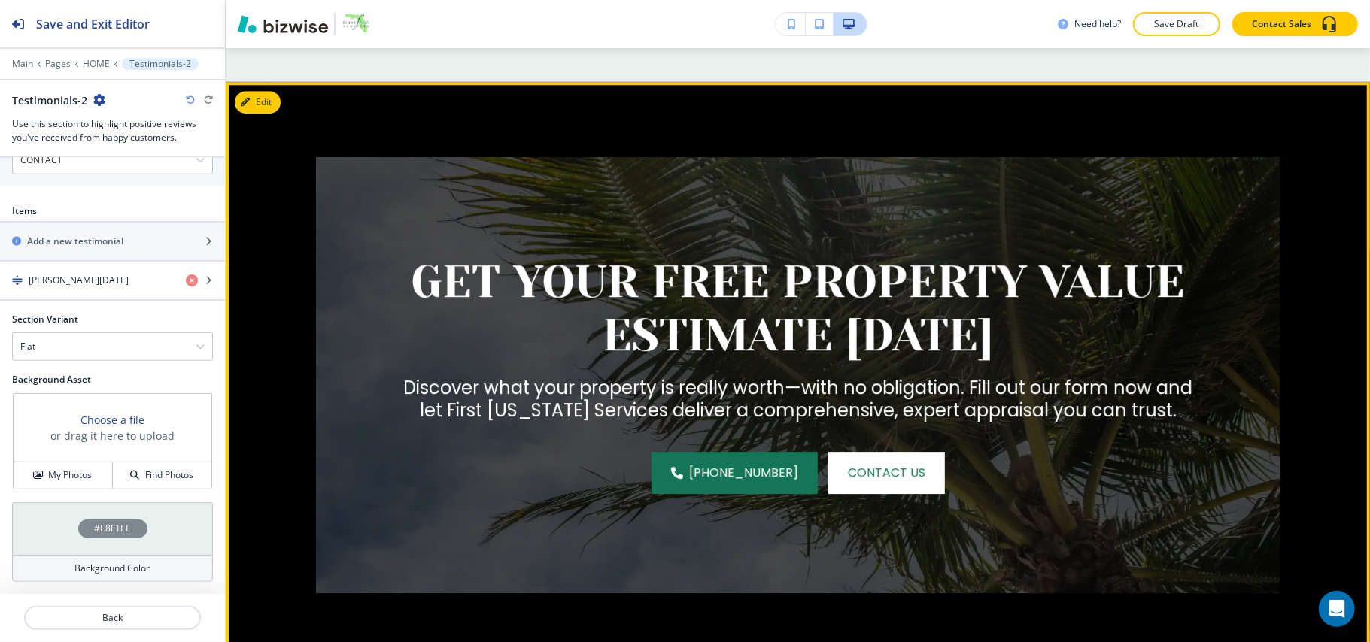
click at [266, 91] on button "Edit" at bounding box center [258, 102] width 46 height 23
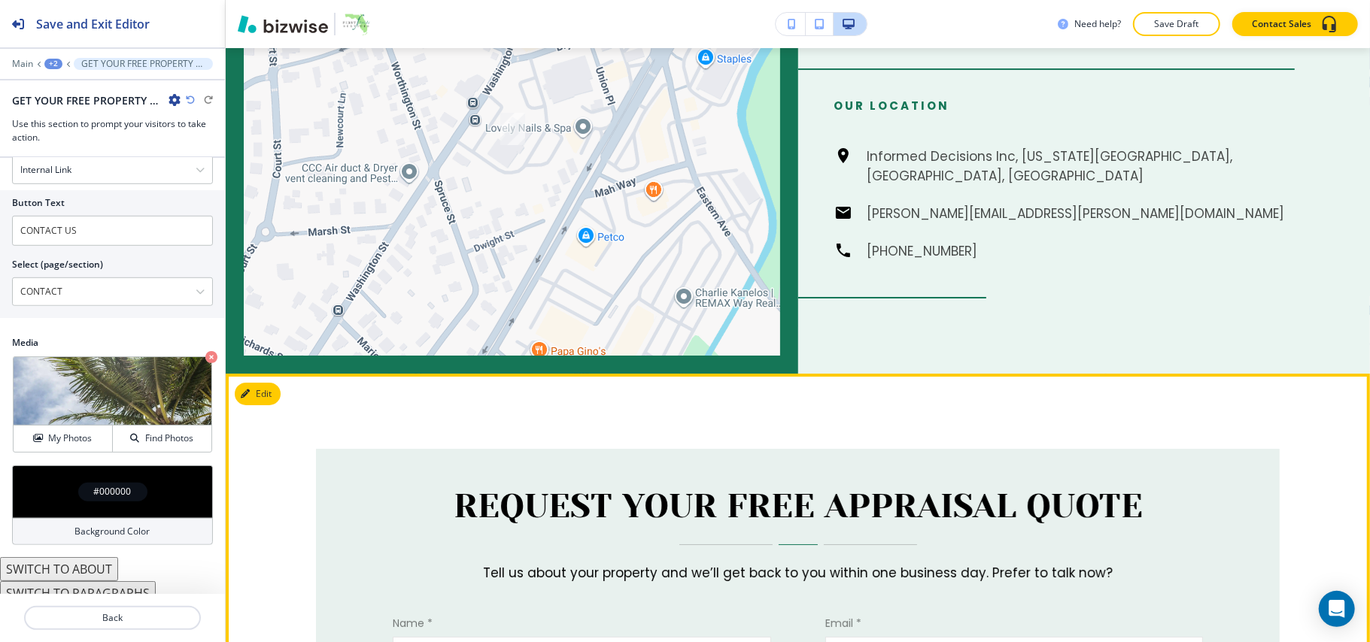
scroll to position [4056, 0]
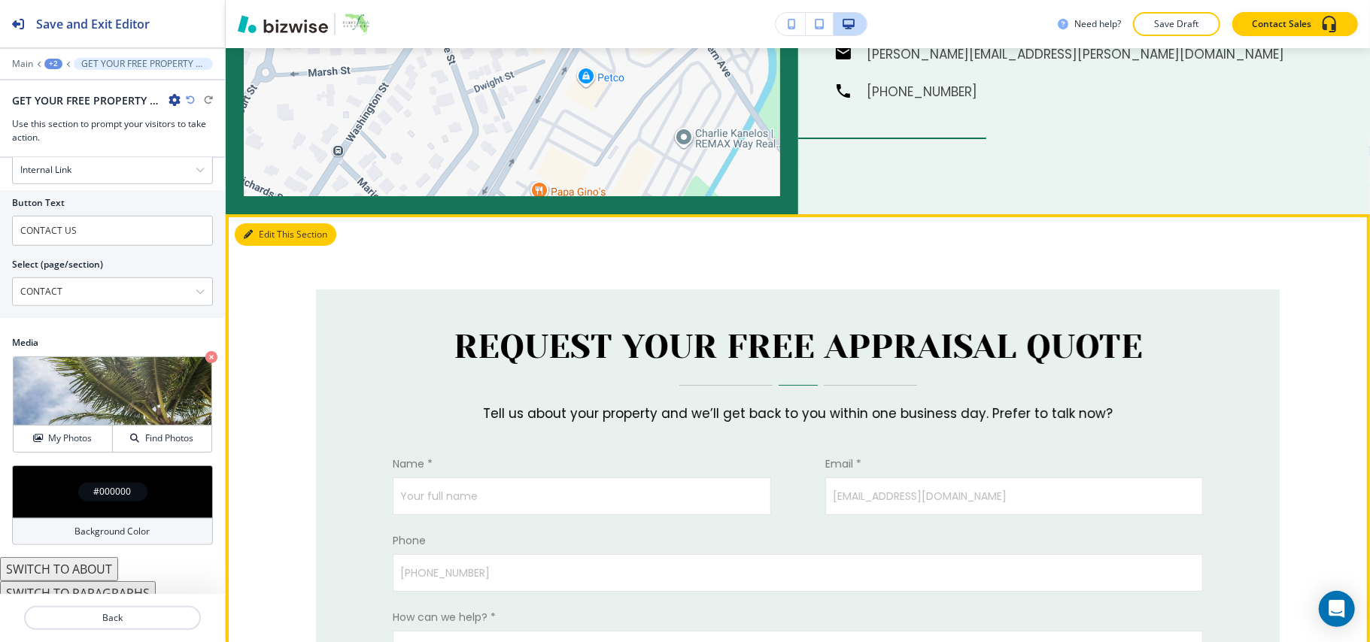
click at [239, 223] on button "Edit This Section" at bounding box center [286, 234] width 102 height 23
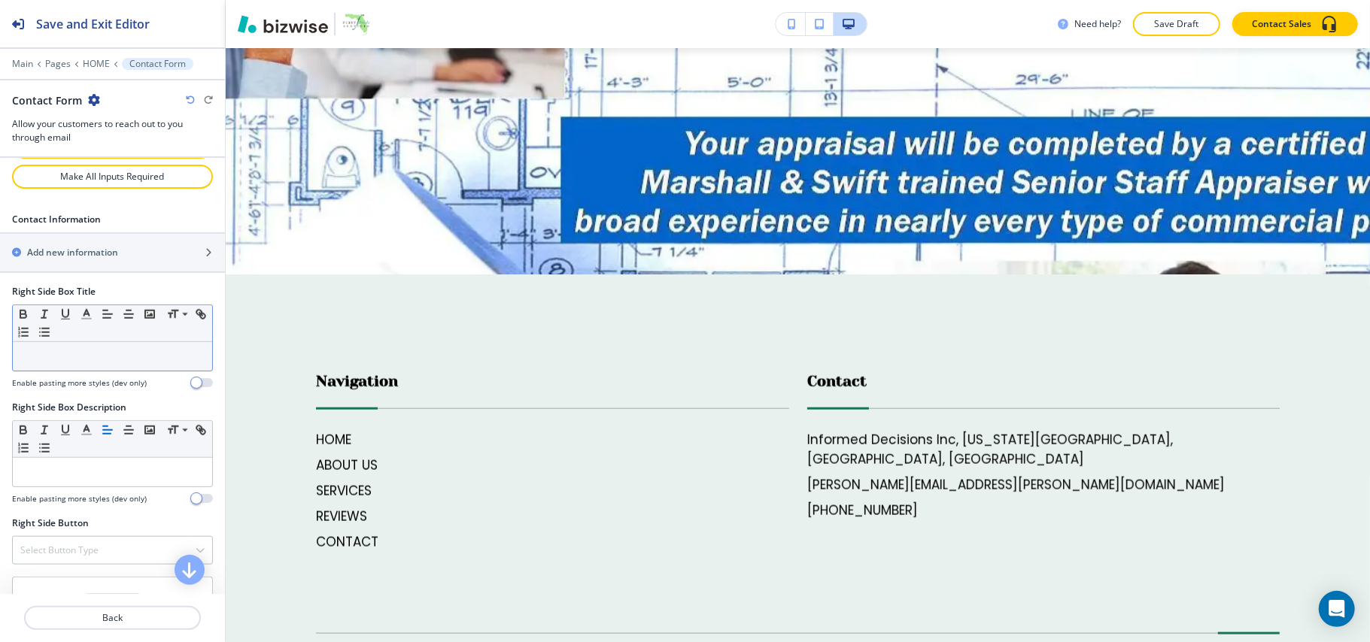
scroll to position [903, 0]
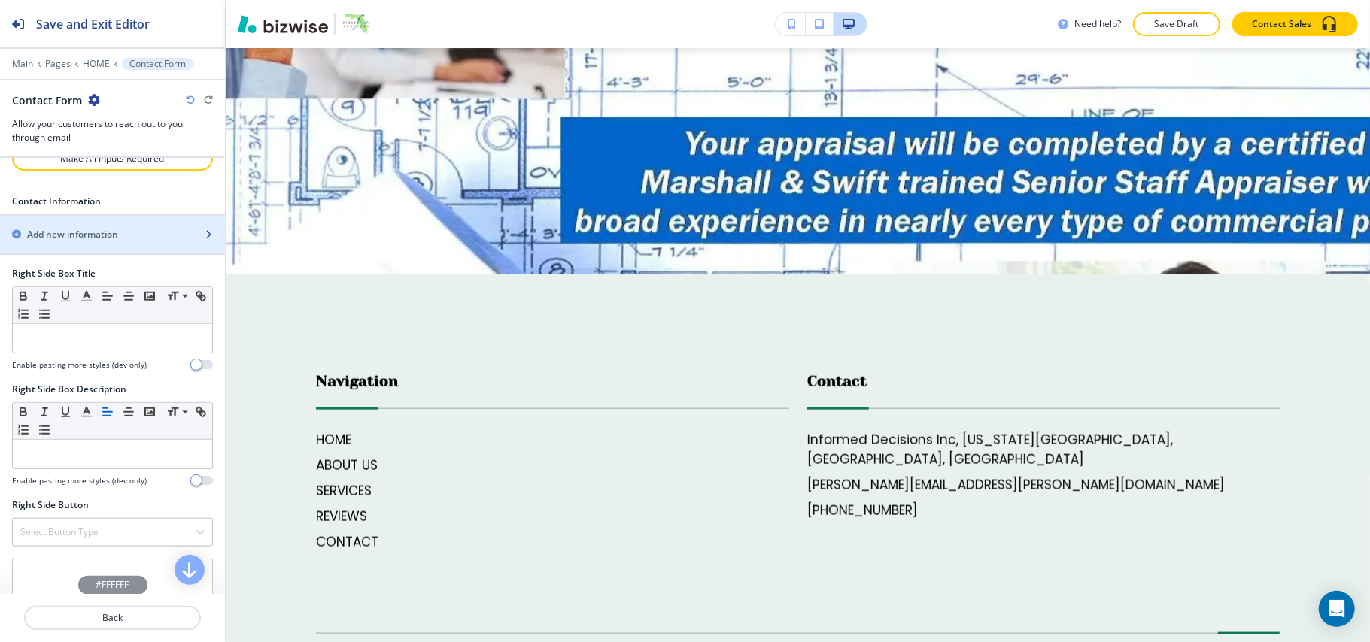
click at [66, 241] on h2 "Add new information" at bounding box center [72, 235] width 91 height 14
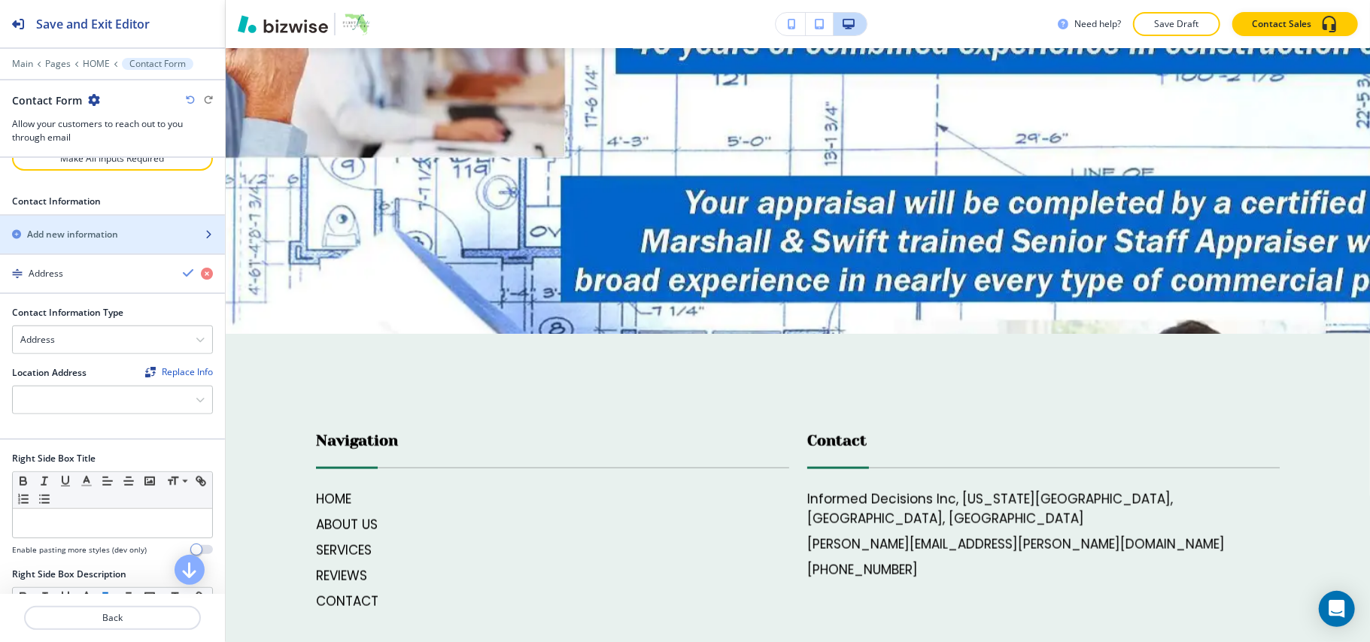
scroll to position [5304, 0]
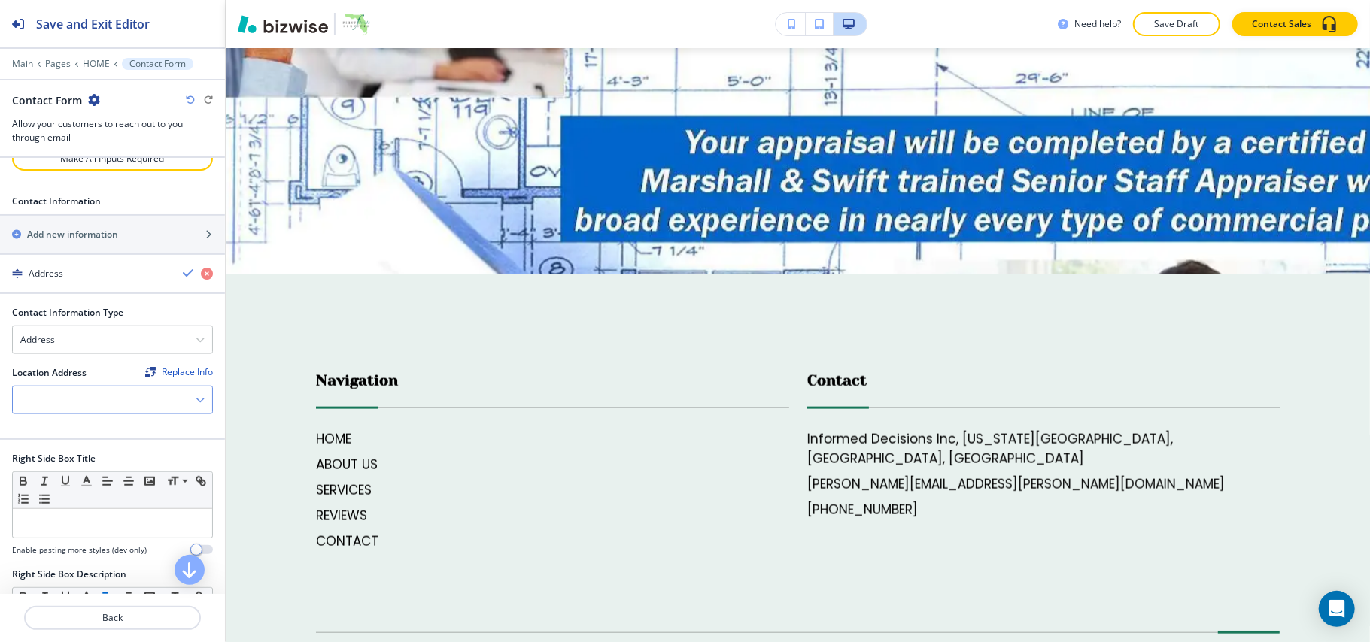
click at [71, 413] on div at bounding box center [112, 400] width 199 height 27
click at [71, 447] on h4 "Informed Decisions Inc, [US_STATE][GEOGRAPHIC_DATA], [GEOGRAPHIC_DATA], [GEOGRA…" at bounding box center [112, 433] width 184 height 27
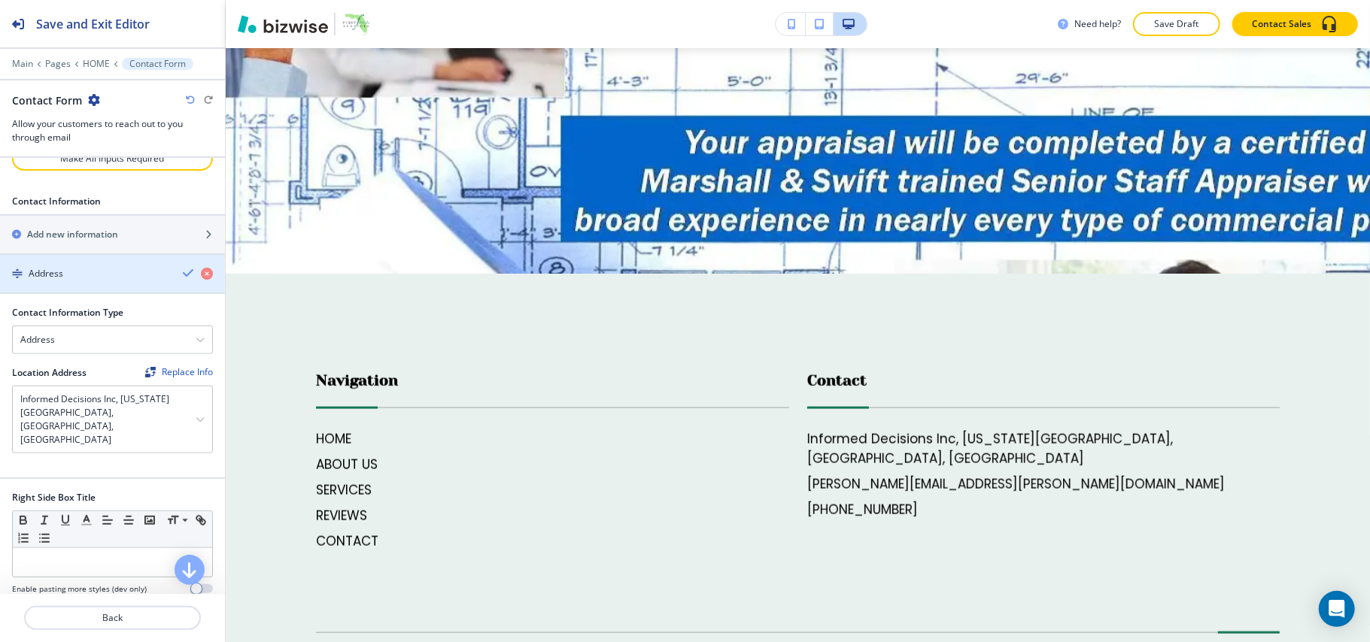
click at [69, 281] on div "Address" at bounding box center [85, 274] width 171 height 14
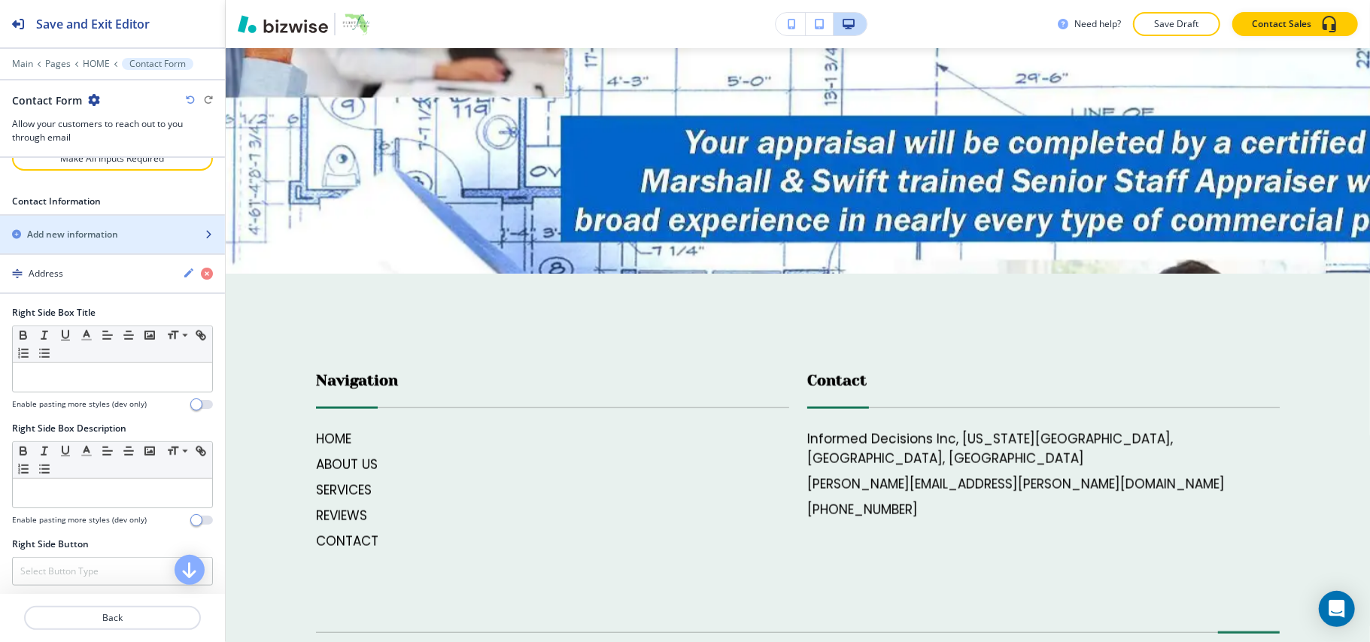
click at [79, 241] on h2 "Add new information" at bounding box center [72, 235] width 91 height 14
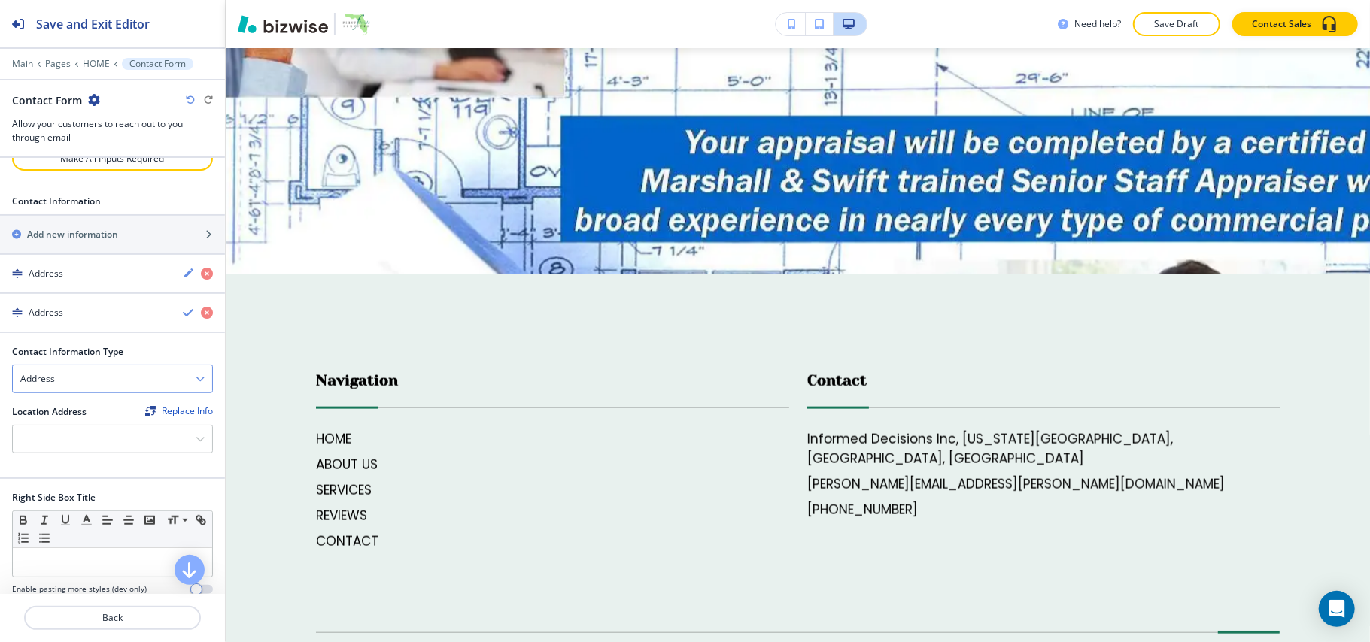
click at [66, 393] on div "Address" at bounding box center [112, 379] width 199 height 27
drag, startPoint x: 67, startPoint y: 427, endPoint x: 537, endPoint y: 418, distance: 470.2
click at [67, 412] on h4 "Email Address" at bounding box center [112, 406] width 184 height 14
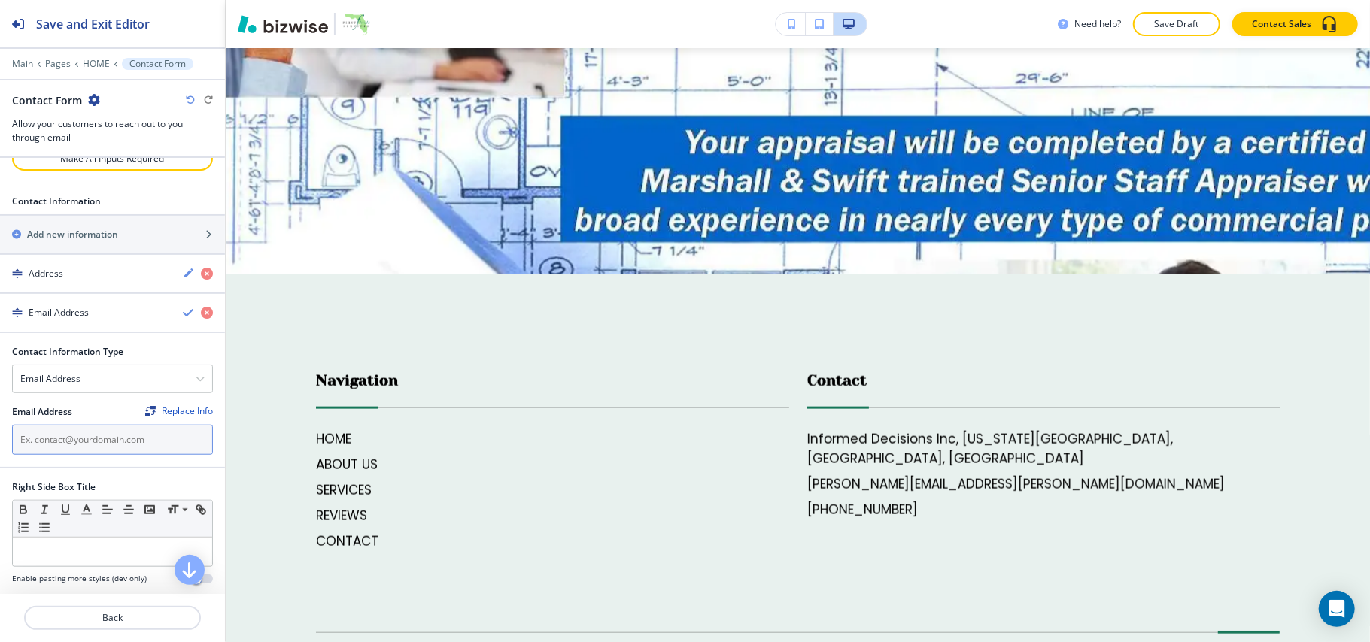
click at [90, 455] on input "text" at bounding box center [112, 440] width 201 height 30
paste input "[PERSON_NAME][EMAIL_ADDRESS][PERSON_NAME][DOMAIN_NAME]"
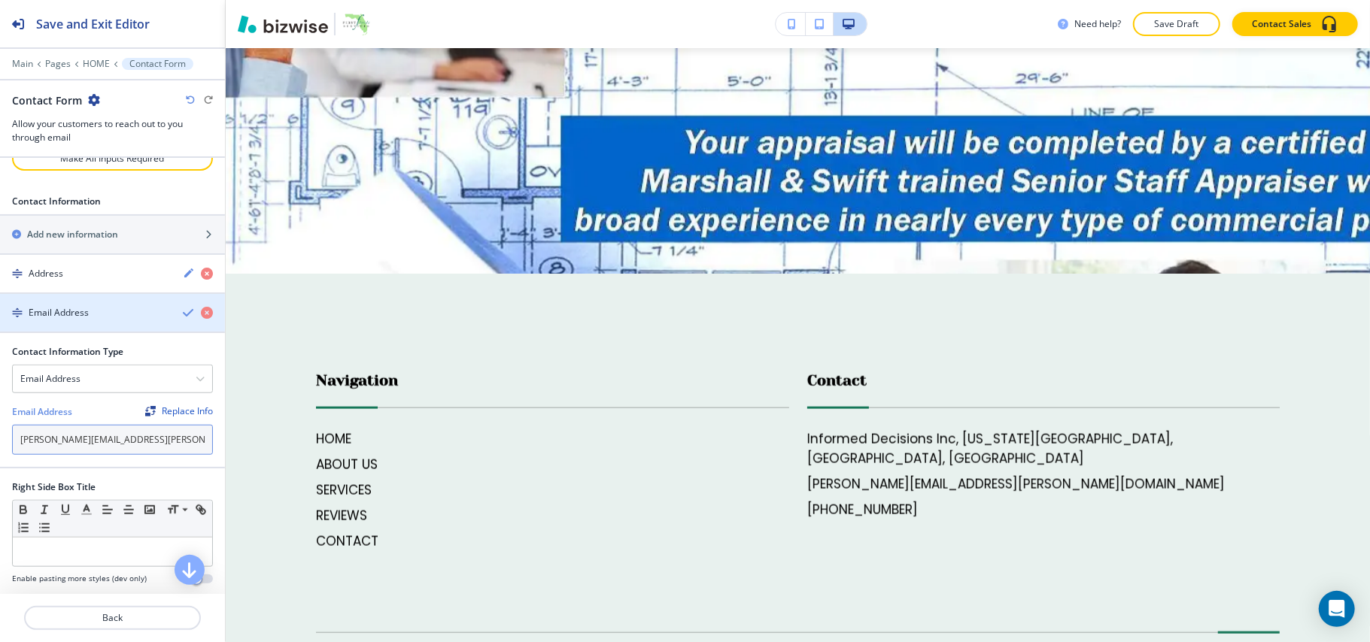
type input "[PERSON_NAME][EMAIL_ADDRESS][PERSON_NAME][DOMAIN_NAME]"
click at [89, 332] on div "button" at bounding box center [112, 326] width 225 height 12
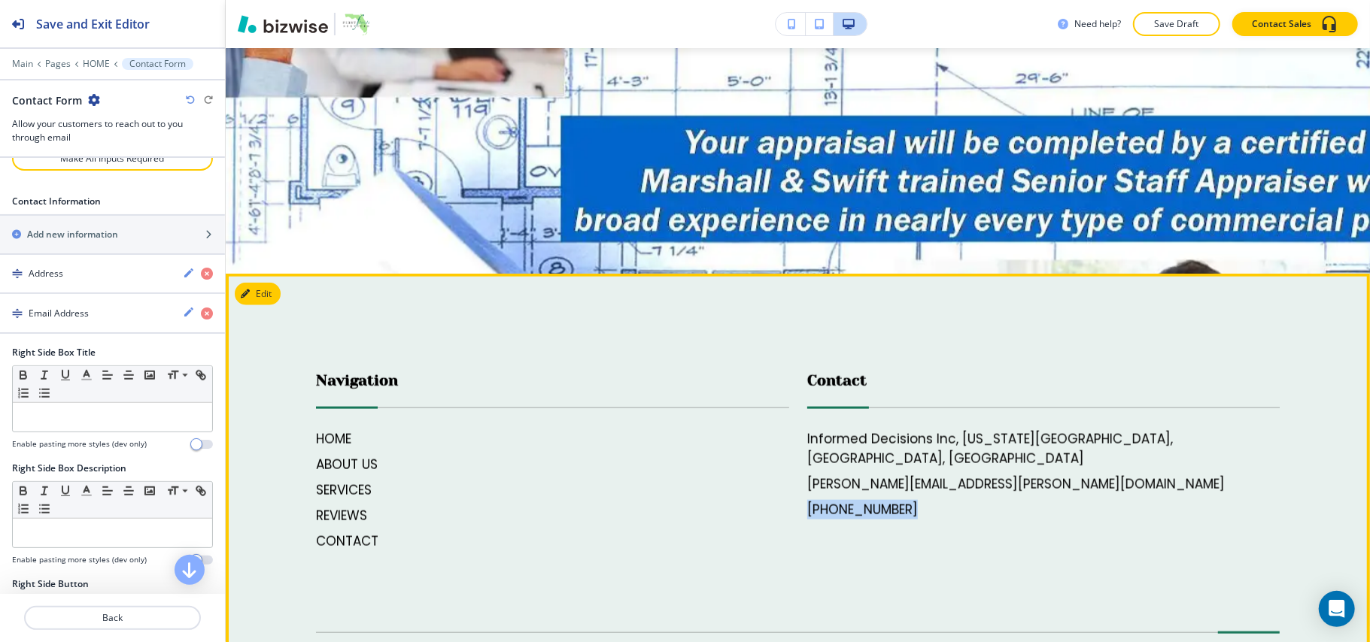
drag, startPoint x: 897, startPoint y: 411, endPoint x: 795, endPoint y: 413, distance: 102.3
click at [795, 413] on div "Contact Informed Decisions Inc, [US_STATE][GEOGRAPHIC_DATA], [GEOGRAPHIC_DATA] …" at bounding box center [1034, 445] width 491 height 211
copy h6 "[PHONE_NUMBER]"
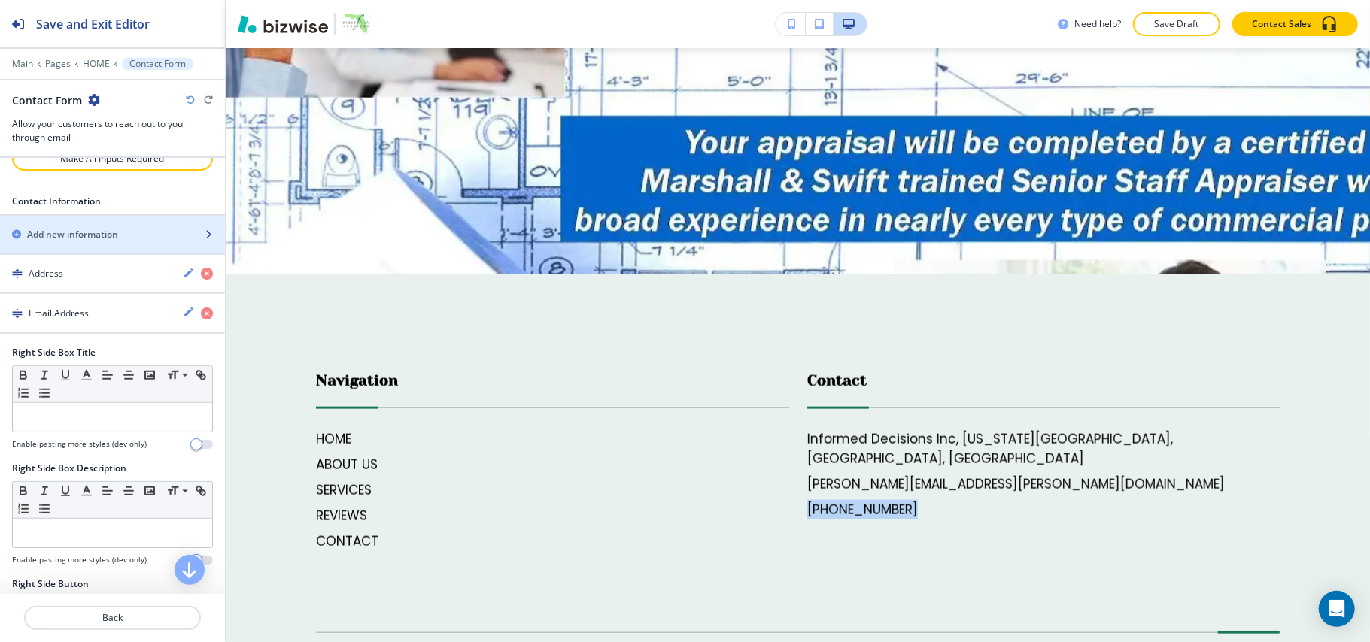
click at [85, 253] on div "button" at bounding box center [112, 247] width 225 height 12
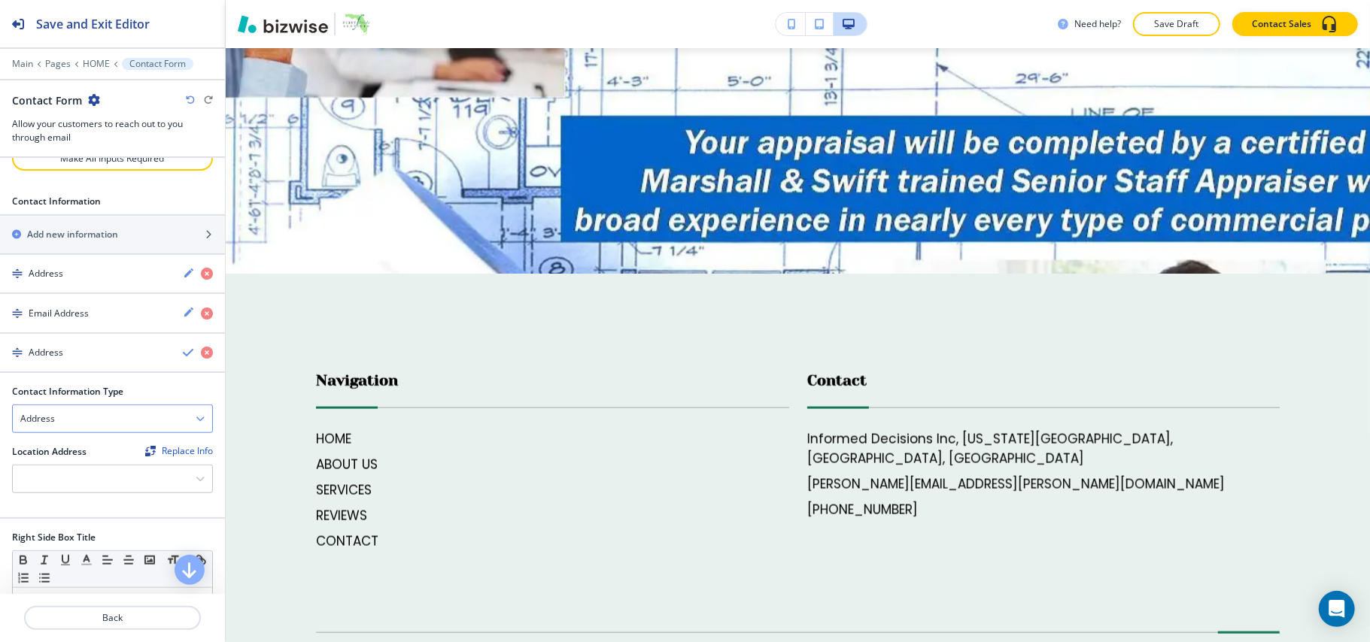
click at [80, 433] on div "Address" at bounding box center [112, 418] width 199 height 27
click at [77, 478] on h4 "Phone Number" at bounding box center [112, 471] width 184 height 14
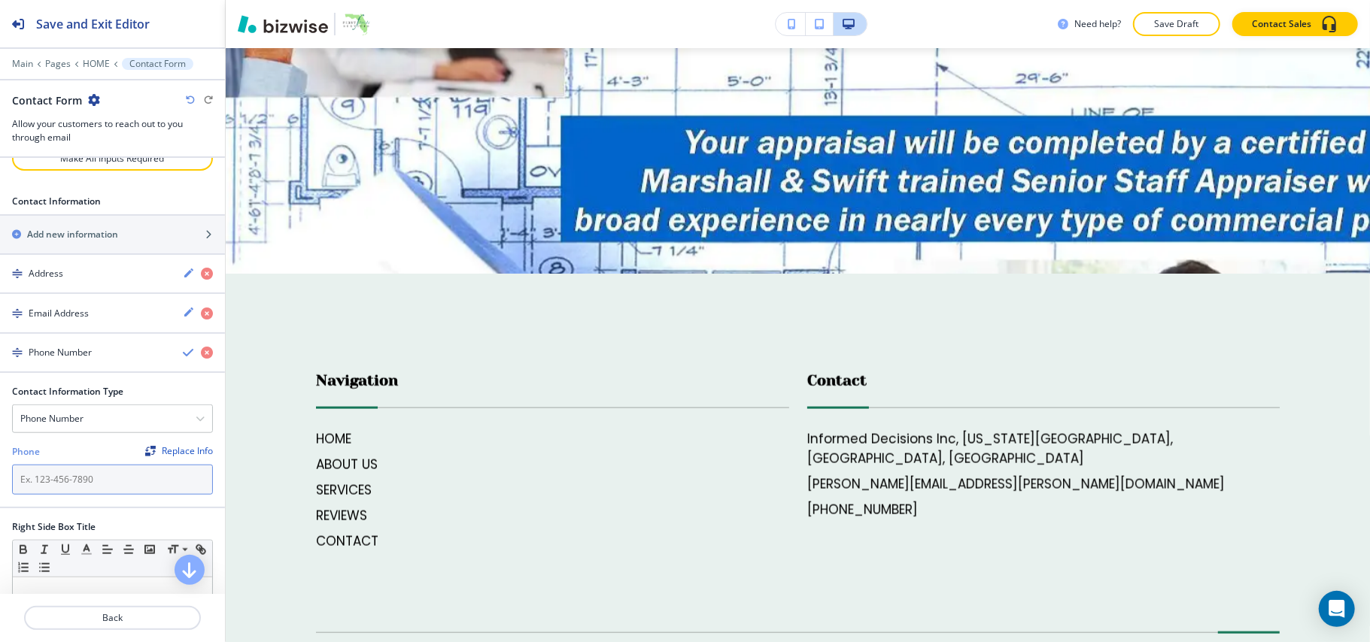
click at [77, 495] on input "text" at bounding box center [112, 480] width 201 height 30
paste input "[PHONE_NUMBER]"
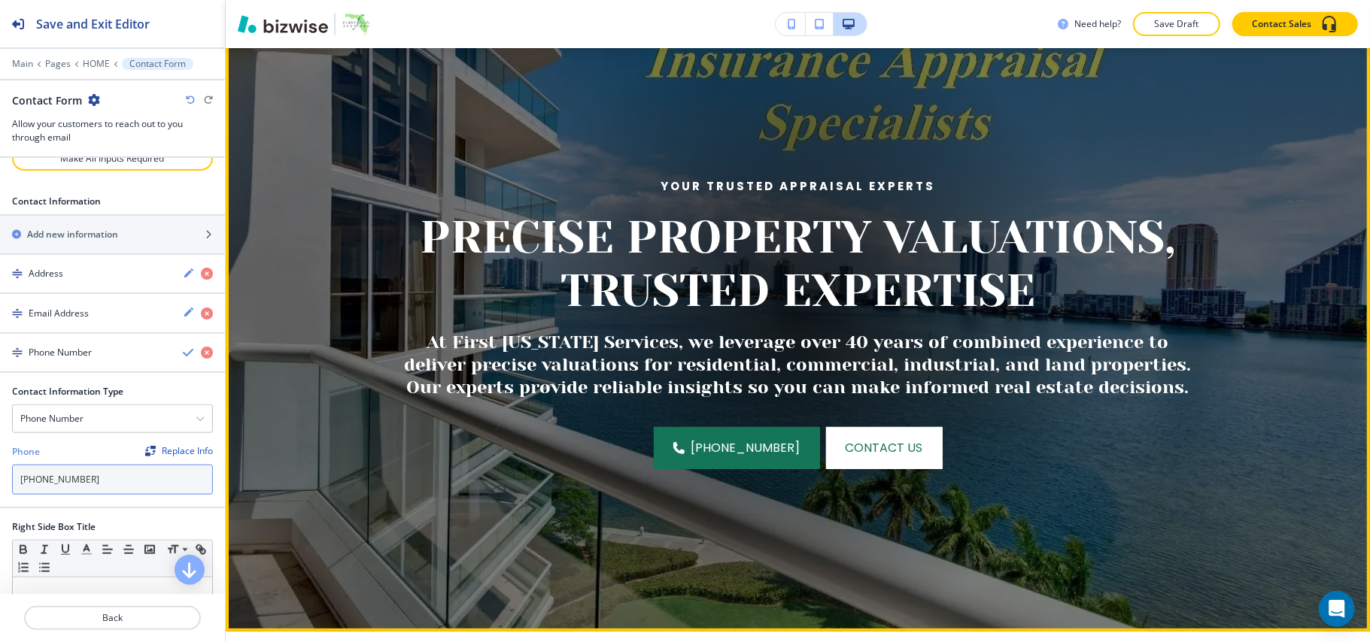
scroll to position [0, 0]
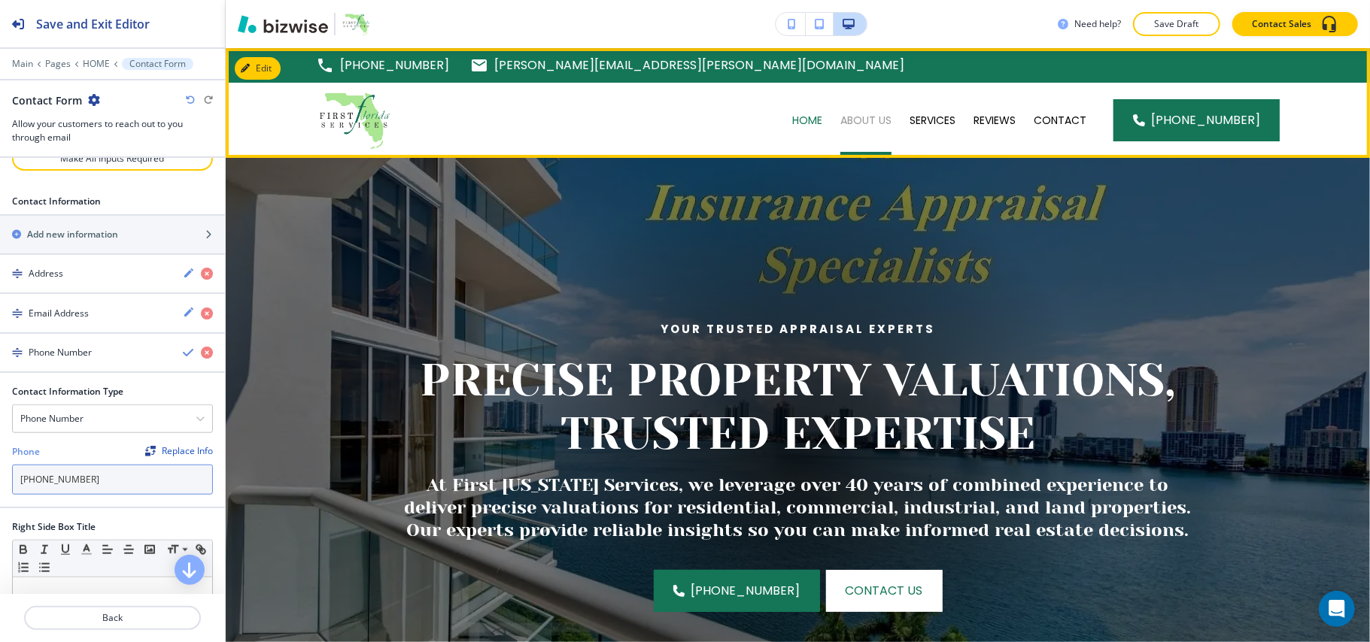
type input "[PHONE_NUMBER]"
click at [882, 124] on p "ABOUT US" at bounding box center [865, 120] width 51 height 15
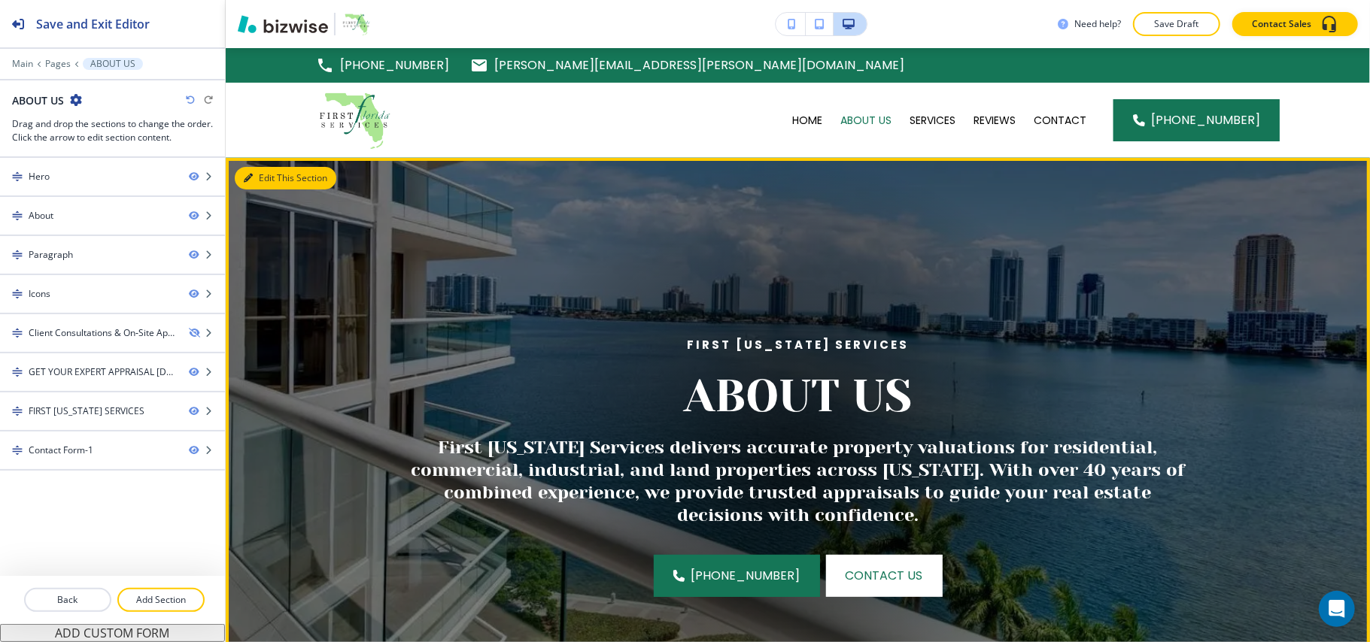
click at [262, 178] on button "Edit This Section" at bounding box center [286, 178] width 102 height 23
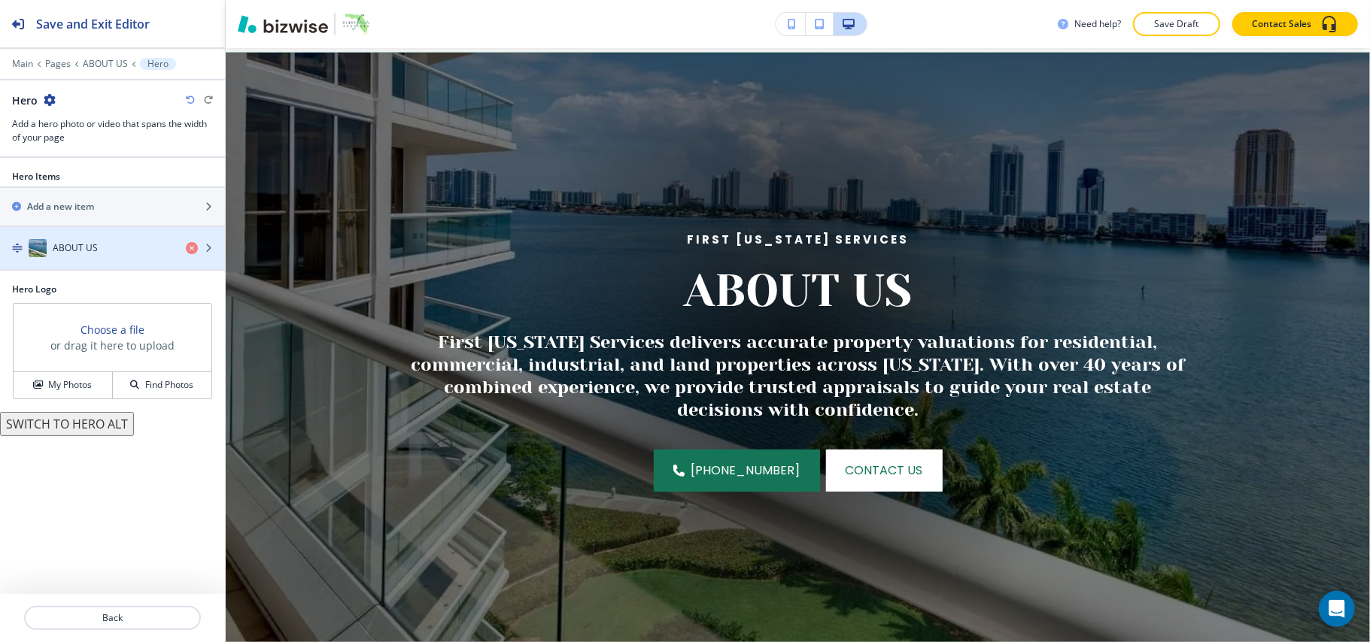
scroll to position [110, 0]
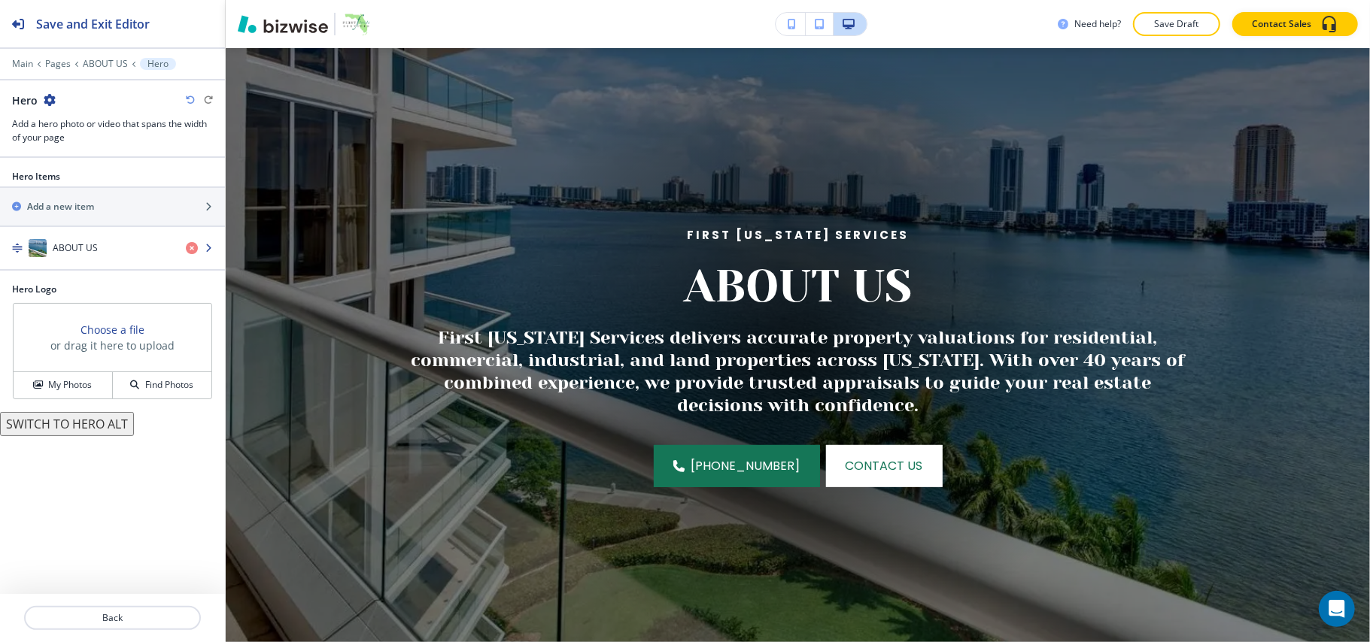
click at [90, 253] on h4 "ABOUT US" at bounding box center [75, 248] width 45 height 14
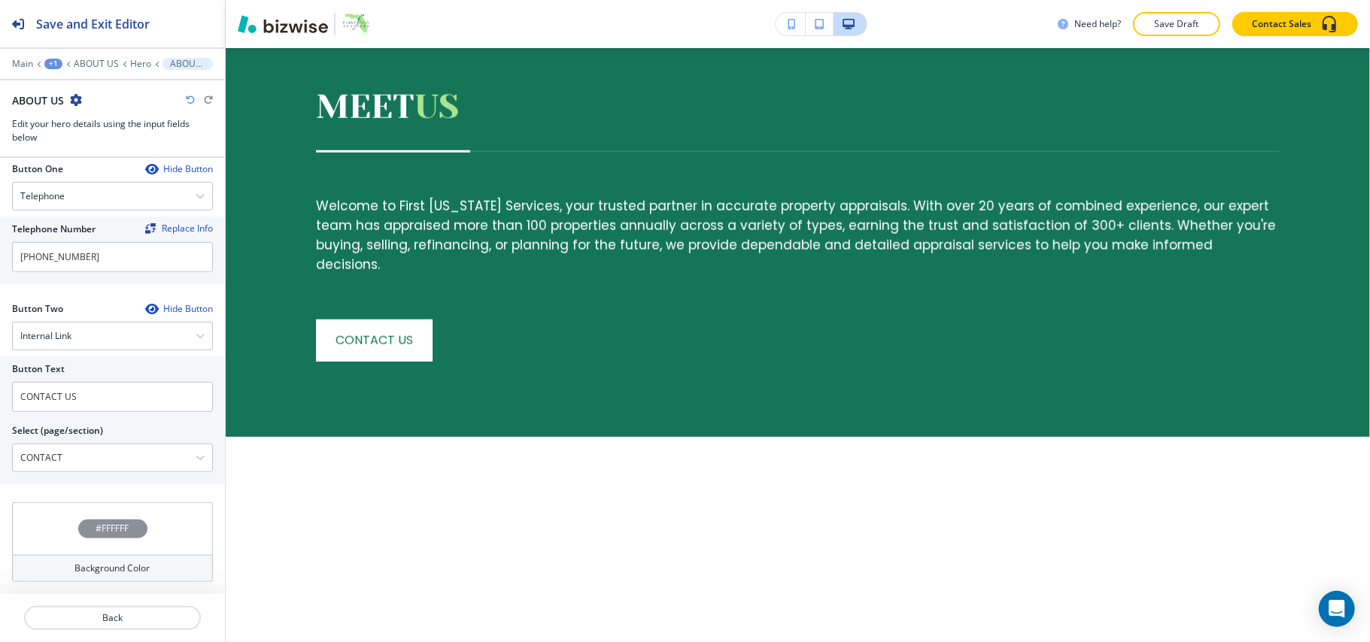
scroll to position [1113, 0]
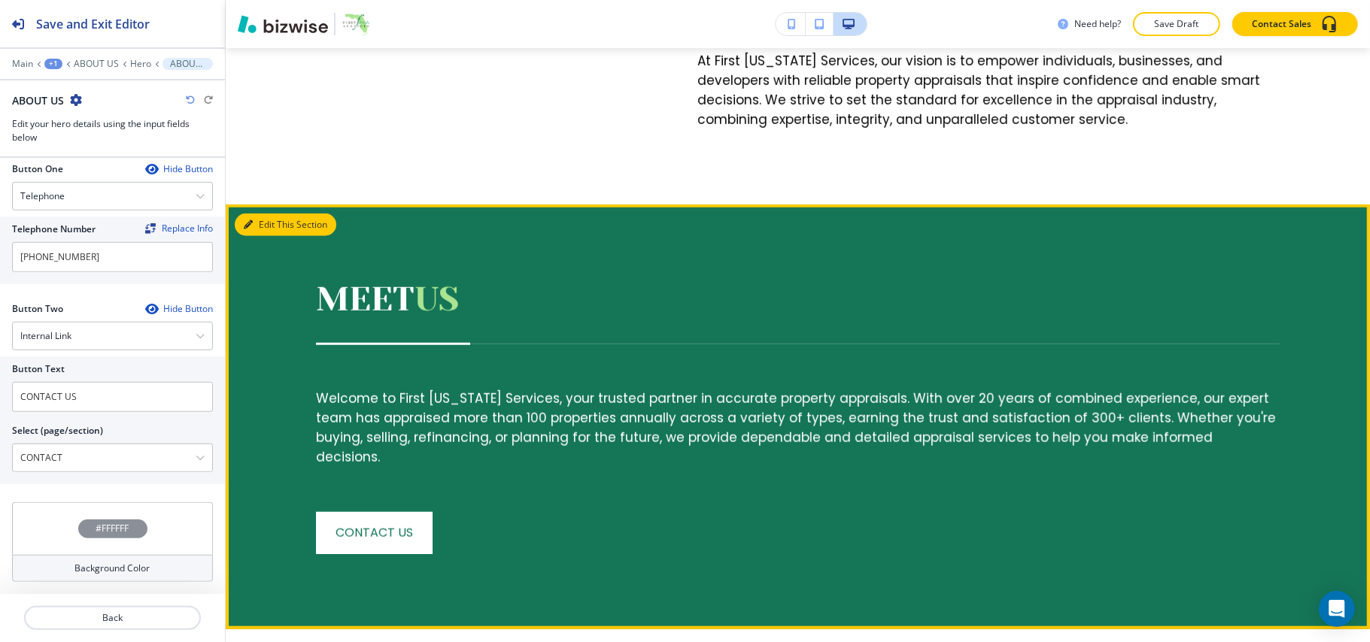
click at [253, 236] on button "Edit This Section" at bounding box center [286, 225] width 102 height 23
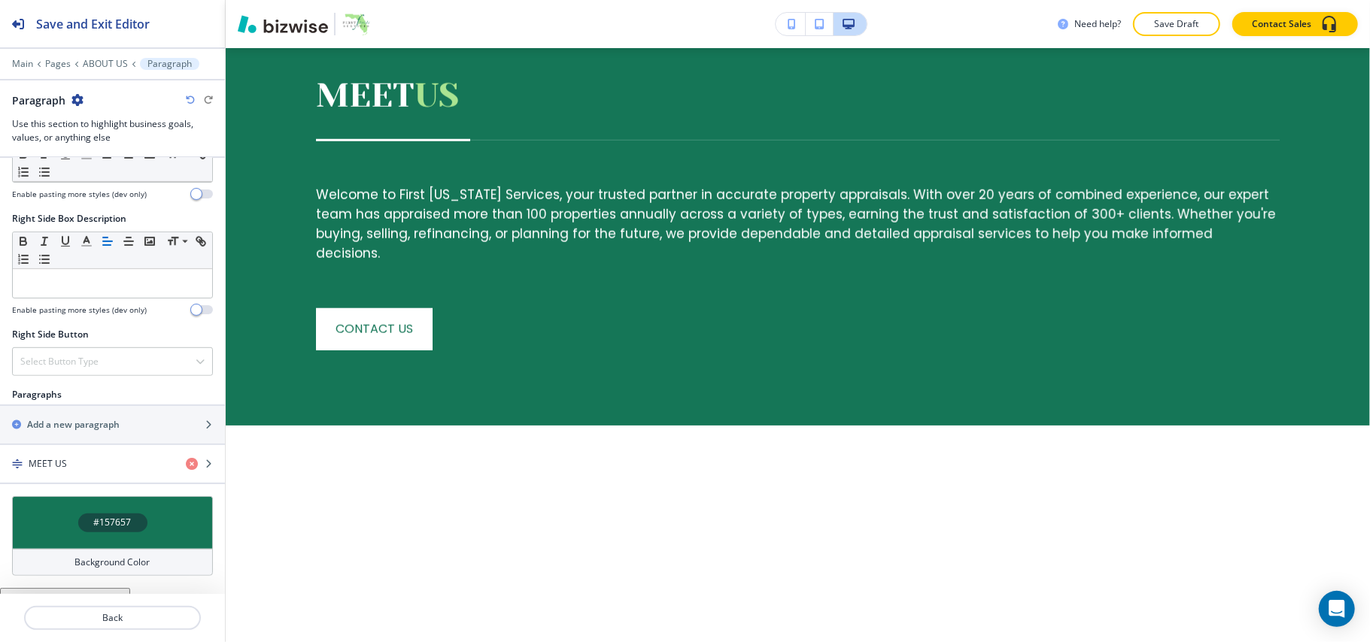
scroll to position [781, 0]
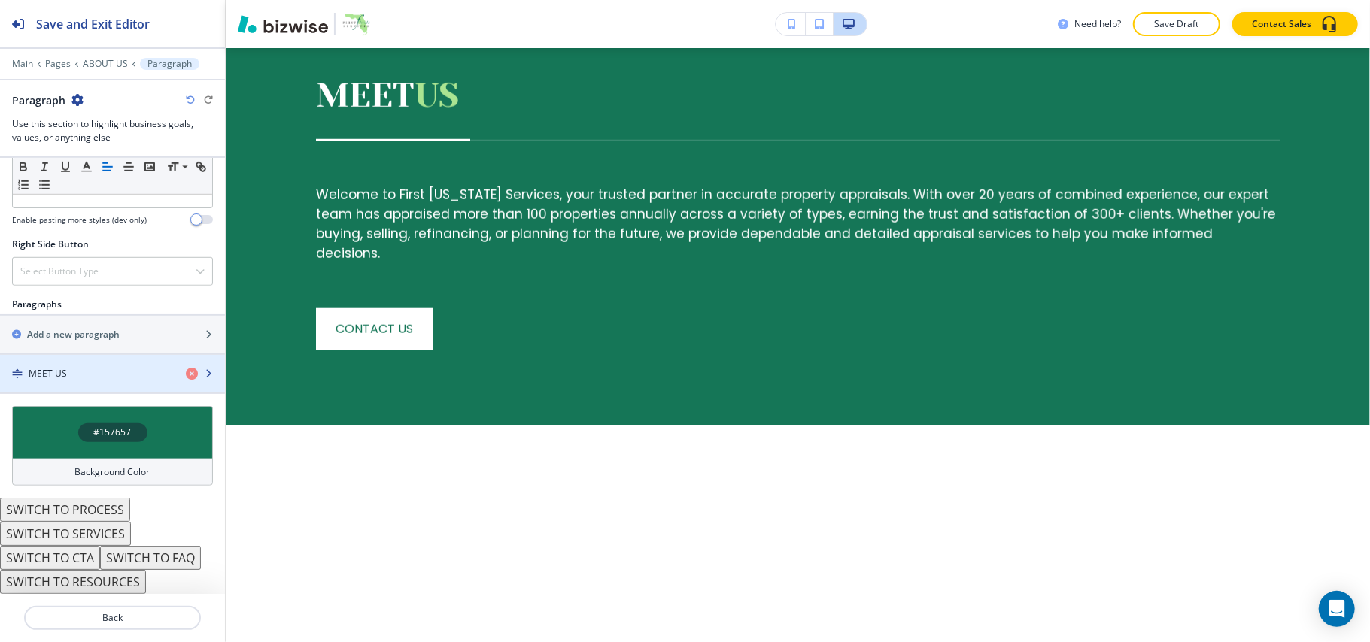
click at [77, 367] on div "MEET US" at bounding box center [87, 374] width 174 height 14
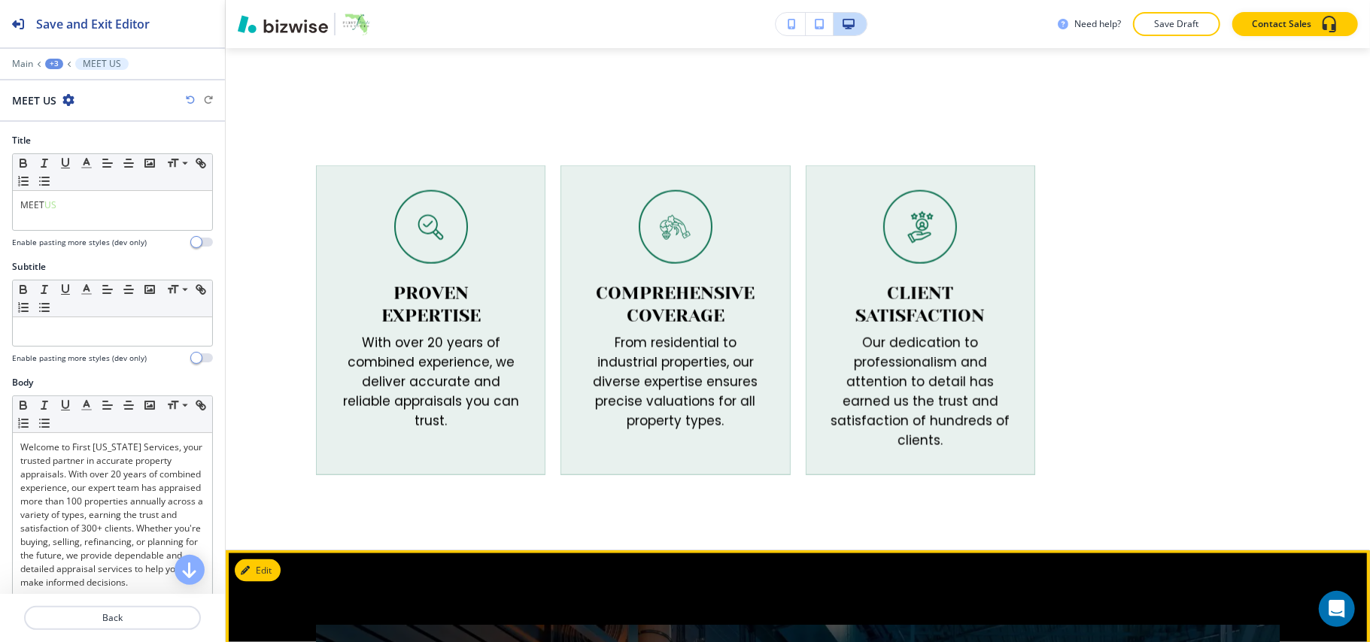
scroll to position [1492, 0]
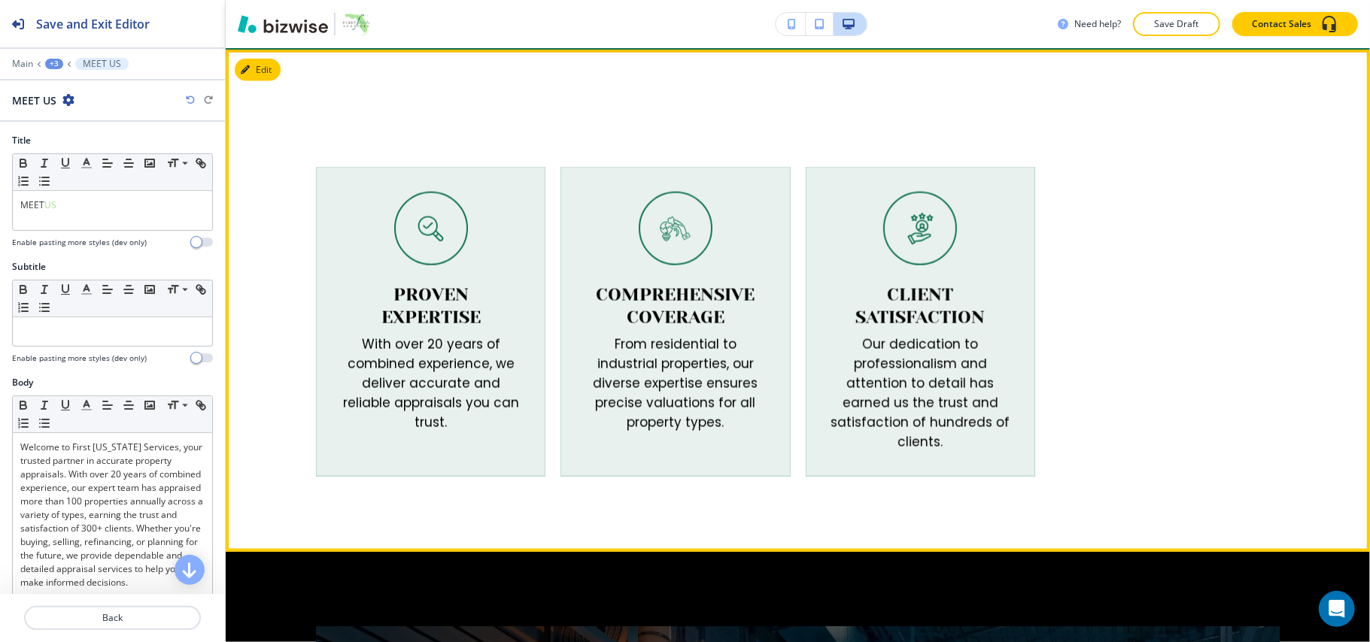
click at [260, 83] on div "PROVEN EXPERTISE With over 20 years of combined experience, we deliver accurate…" at bounding box center [798, 301] width 1144 height 502
click at [263, 81] on button "Edit This Section" at bounding box center [286, 70] width 102 height 23
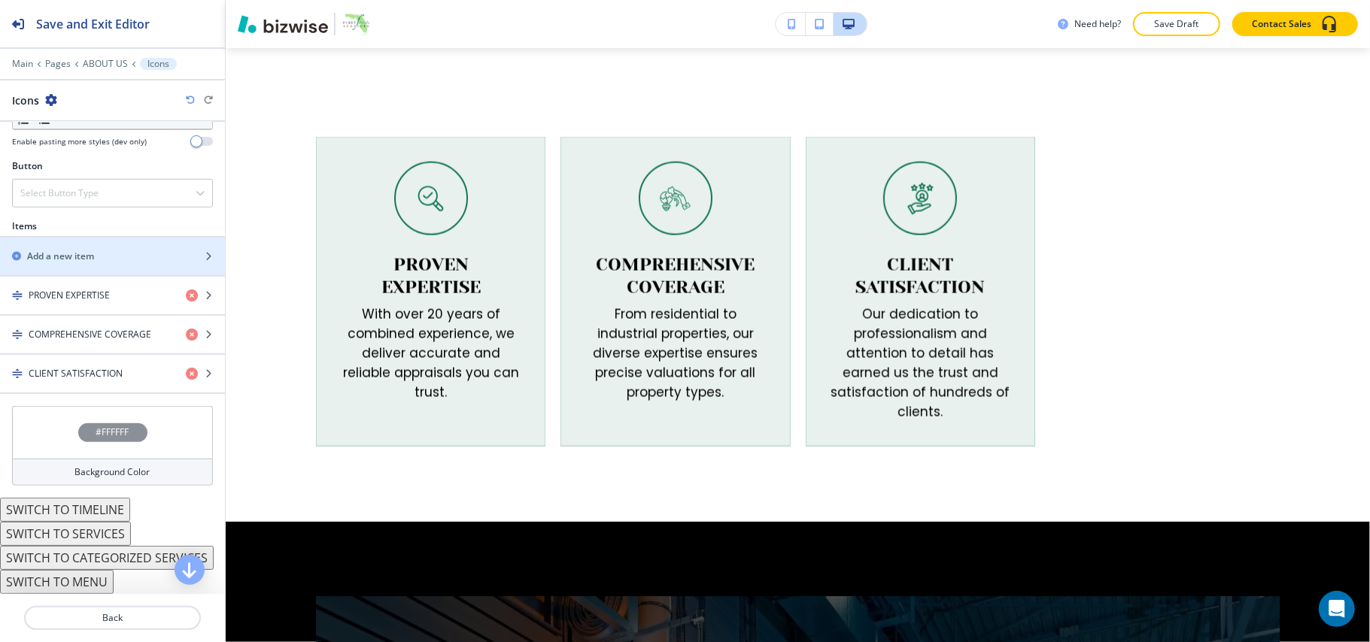
scroll to position [510, 0]
click at [70, 250] on h2 "Add a new item" at bounding box center [60, 257] width 67 height 14
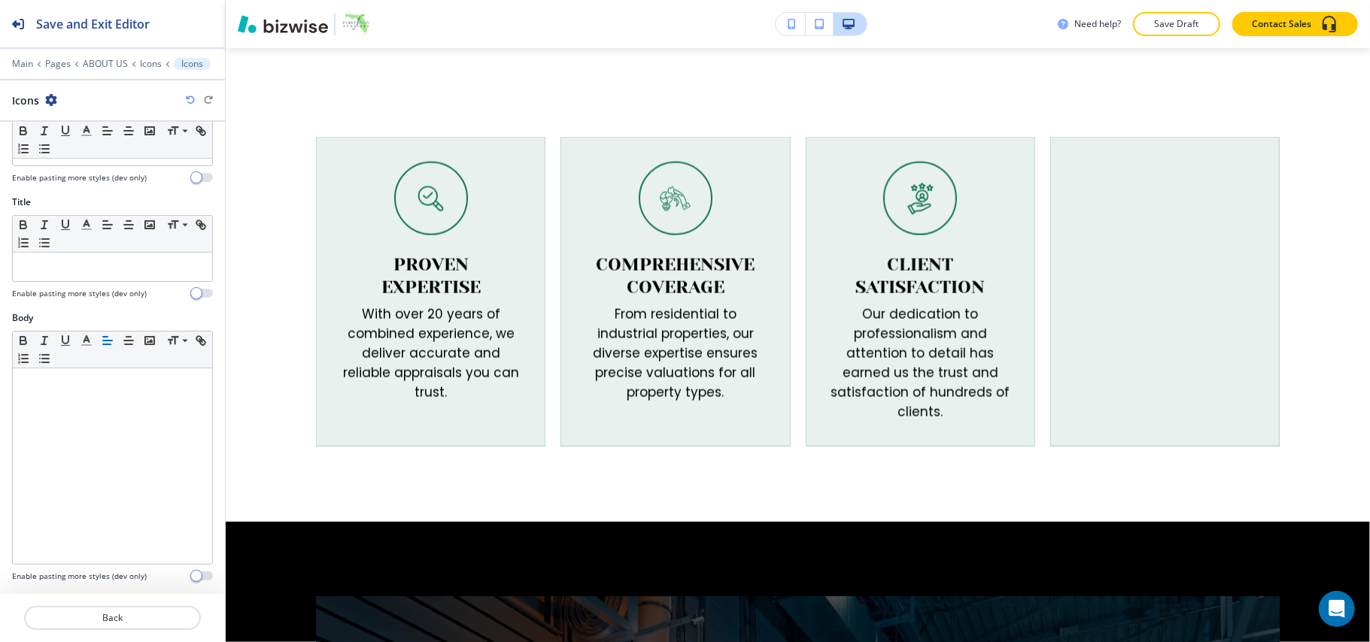
scroll to position [202, 0]
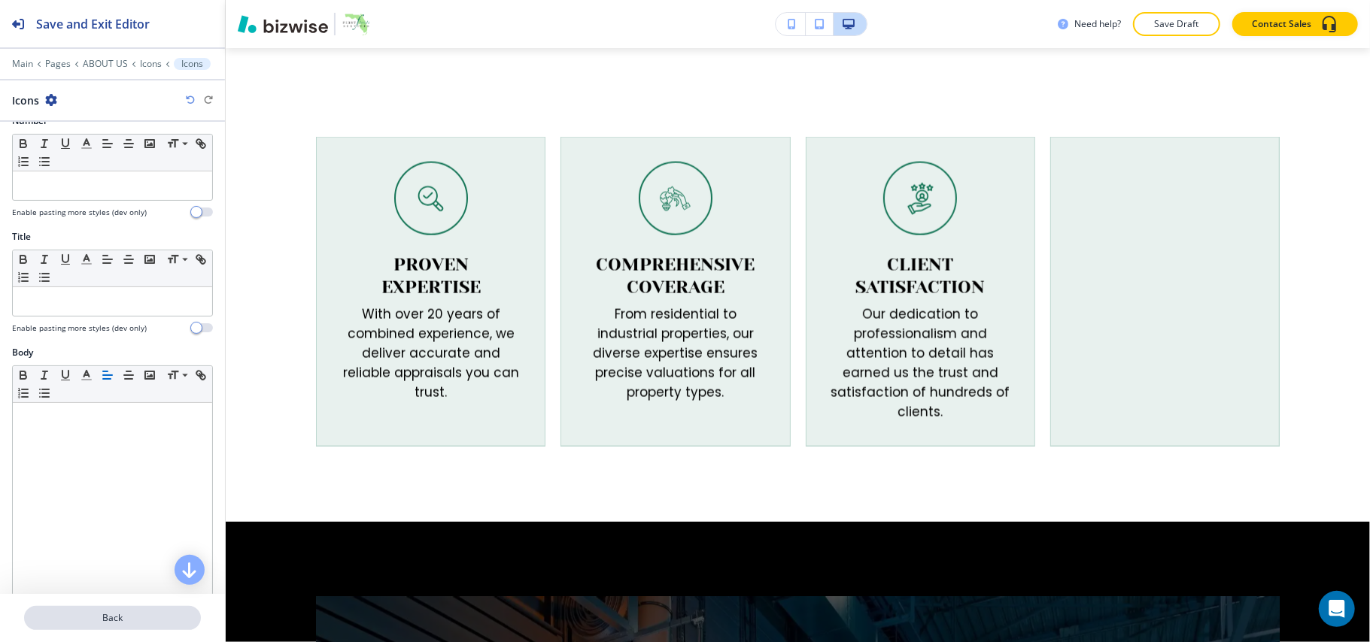
click at [102, 615] on p "Back" at bounding box center [113, 619] width 174 height 14
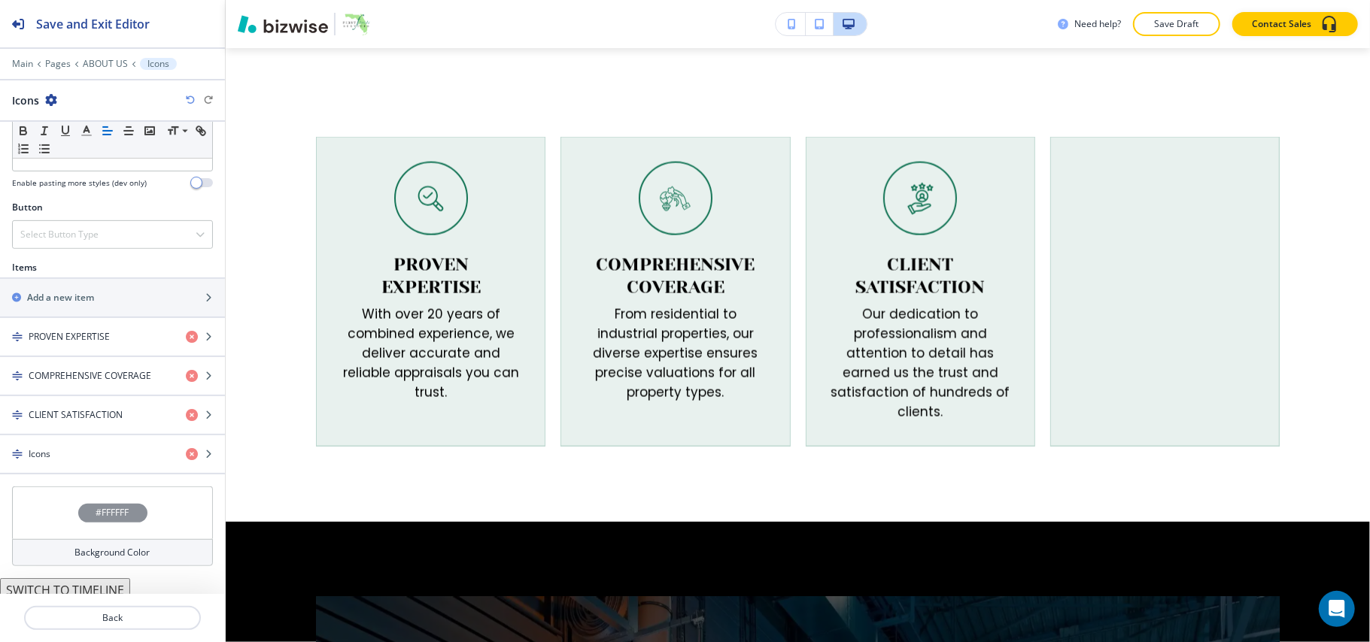
scroll to position [549, 0]
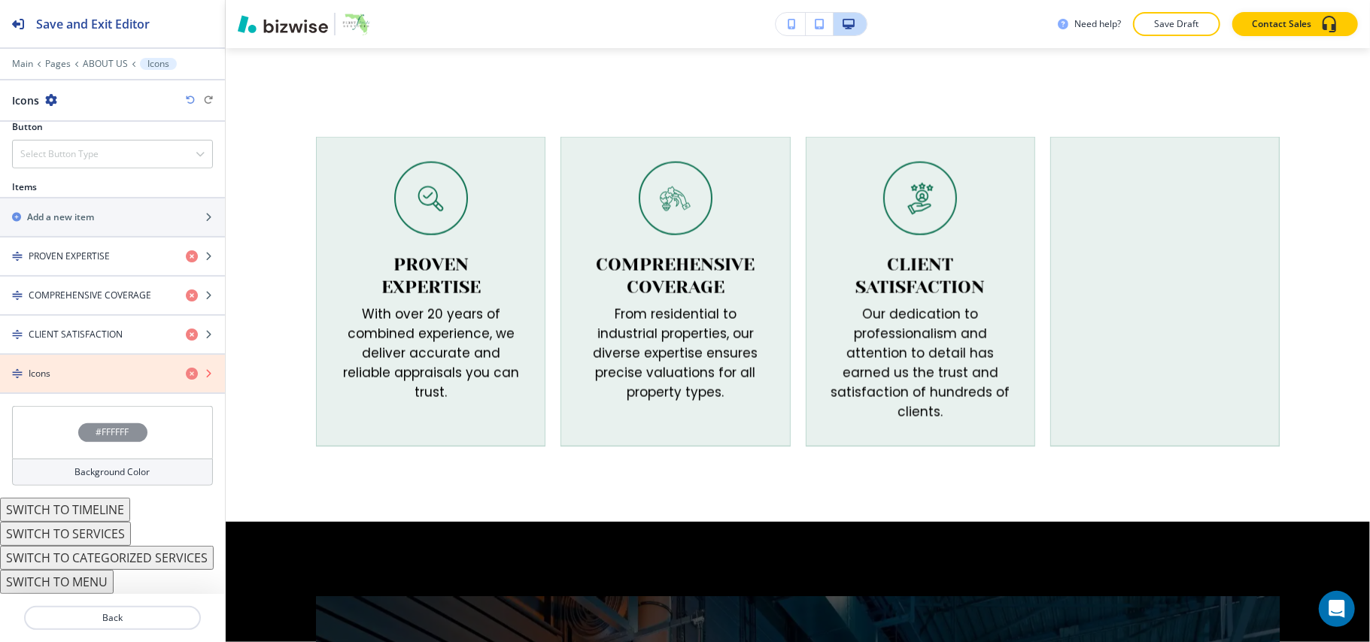
click at [186, 368] on icon "button" at bounding box center [192, 374] width 12 height 12
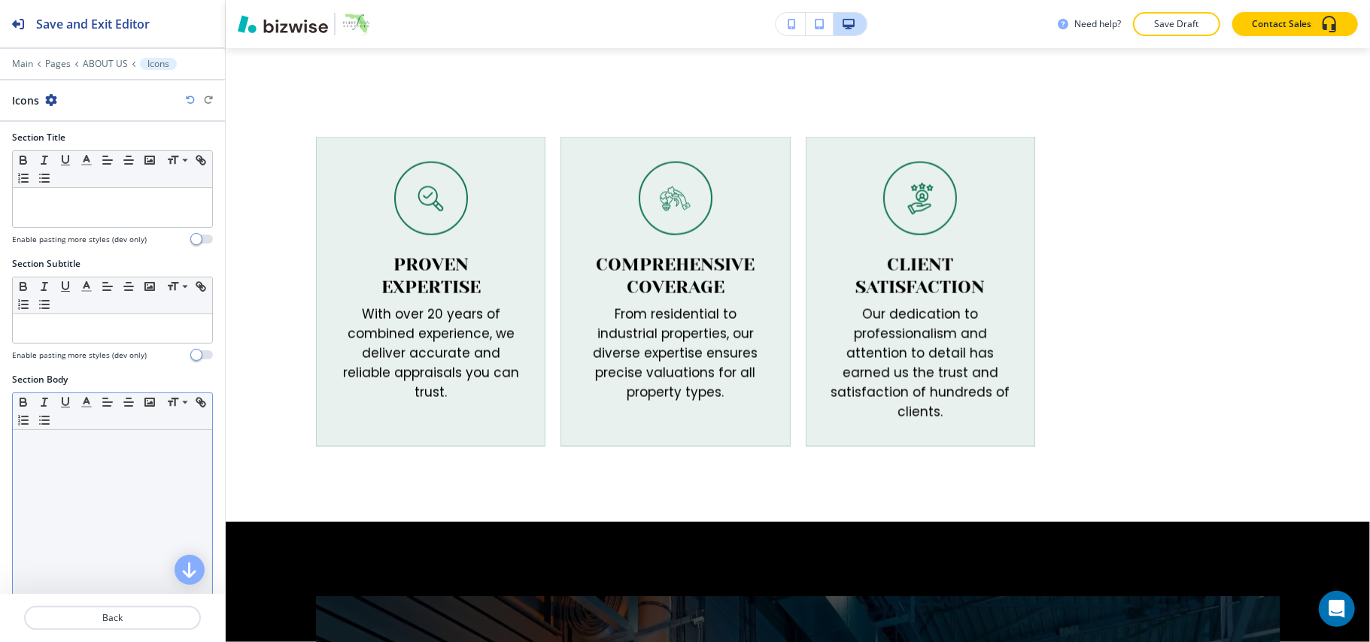
scroll to position [0, 0]
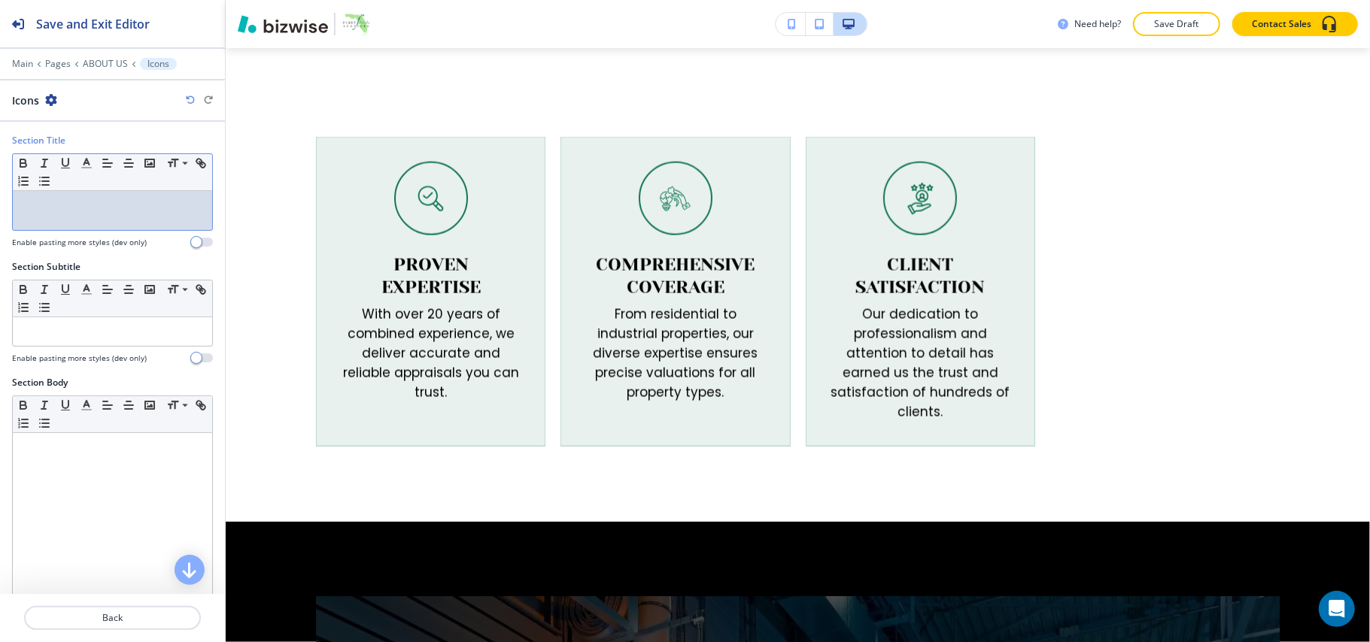
click at [74, 218] on div at bounding box center [112, 210] width 199 height 39
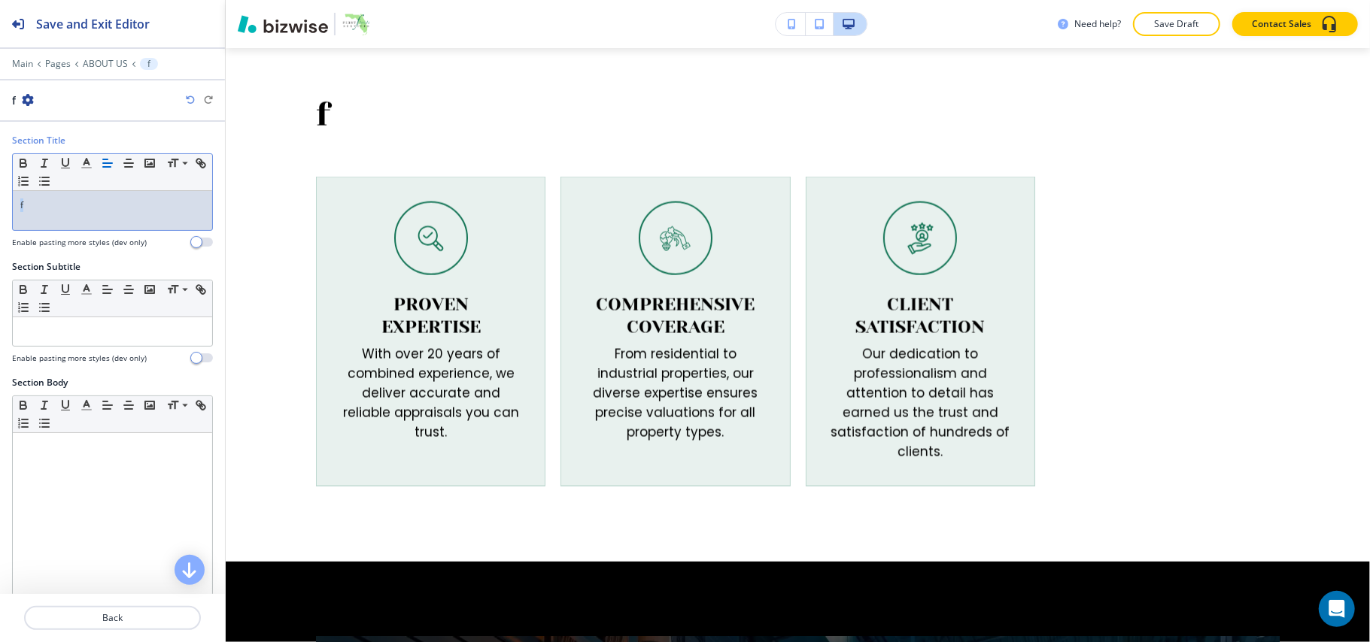
drag, startPoint x: 74, startPoint y: 218, endPoint x: 0, endPoint y: 214, distance: 73.8
click at [0, 214] on div "Section Title Small Normal Large Huge f Enable pasting more styles (dev only)" at bounding box center [112, 197] width 225 height 126
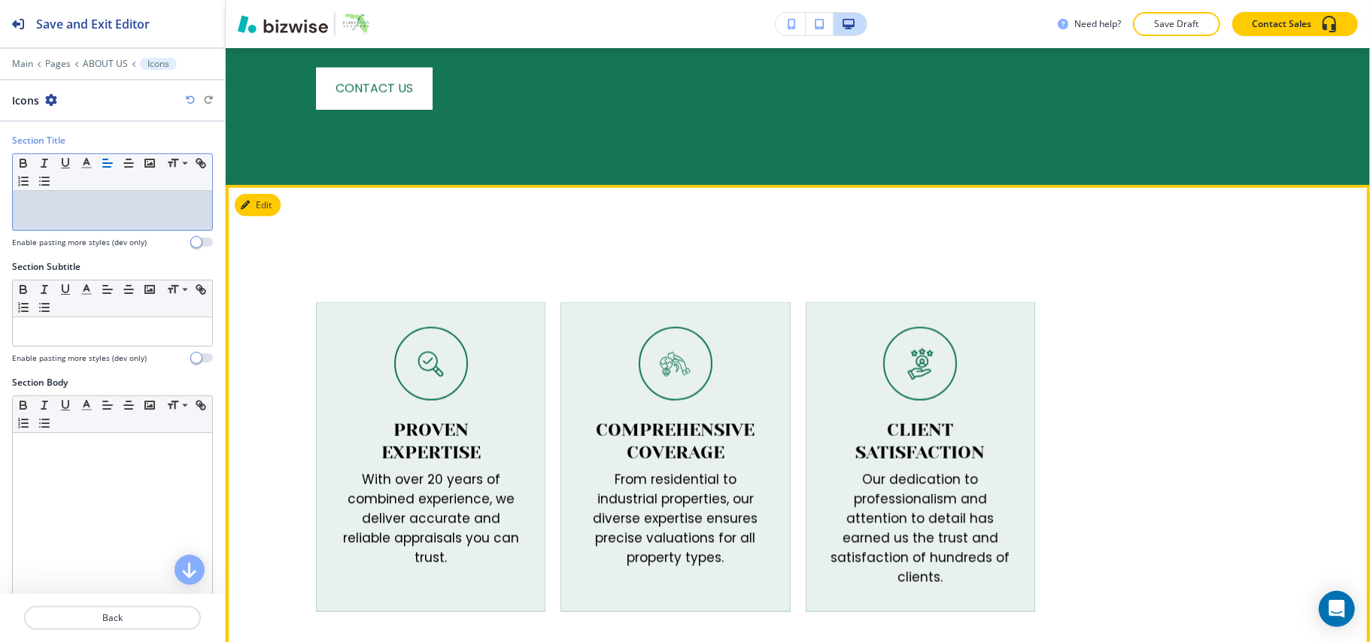
scroll to position [1522, 0]
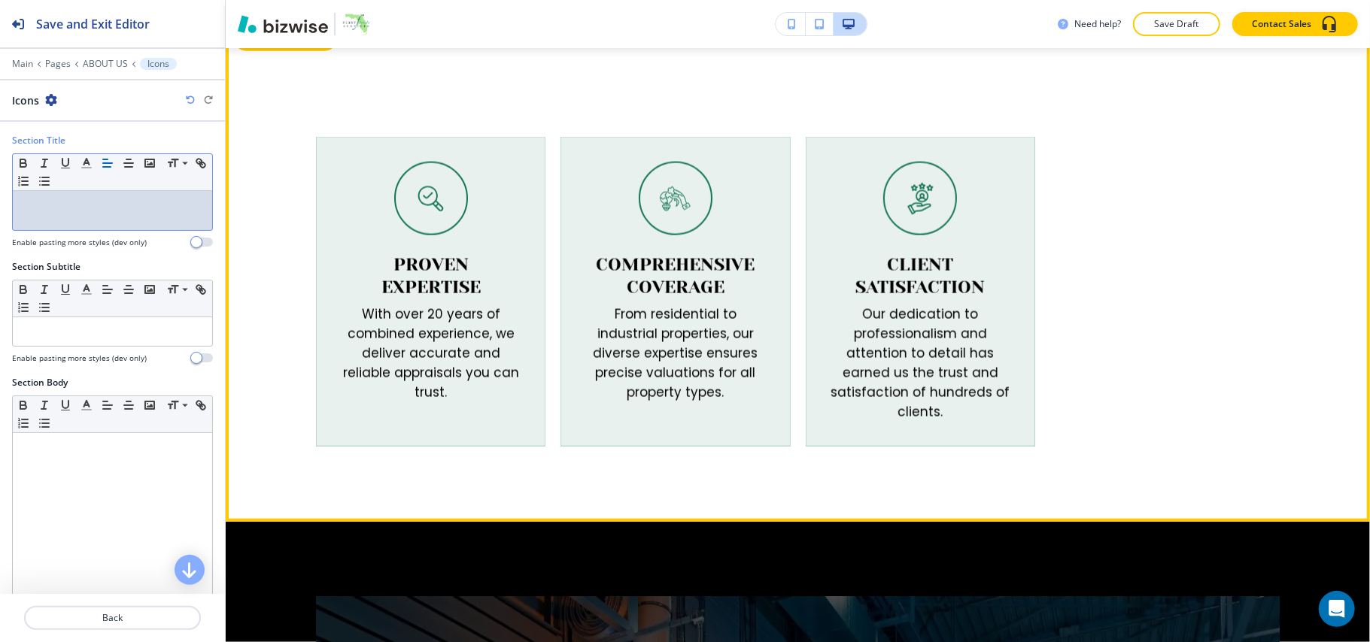
click at [262, 51] on button "Edit This Section" at bounding box center [286, 40] width 102 height 23
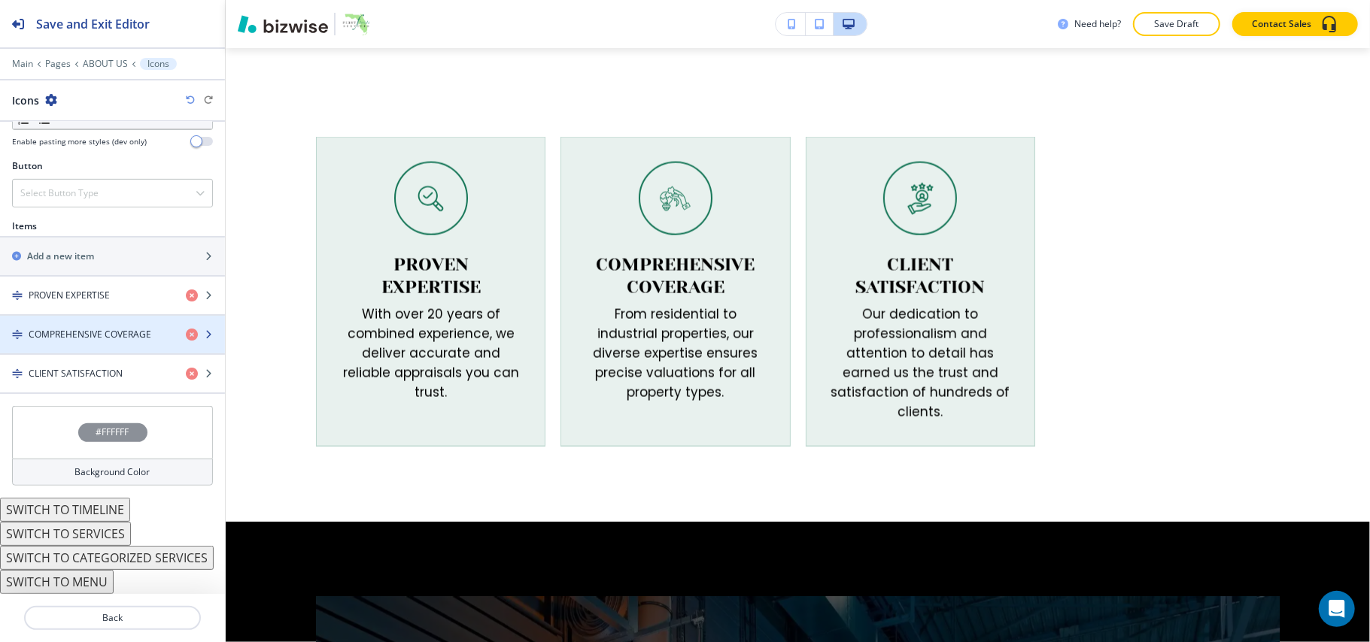
scroll to position [510, 0]
click at [50, 439] on div "#FFFFFF" at bounding box center [112, 432] width 201 height 53
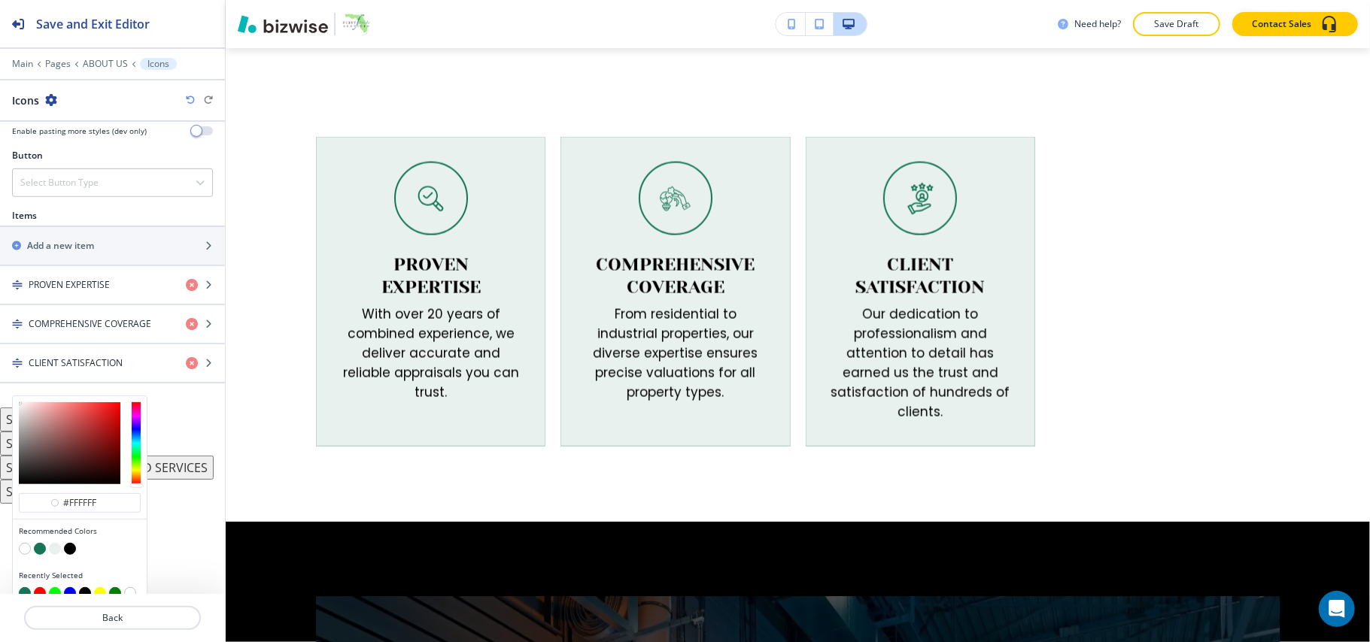
scroll to position [1, 0]
click at [37, 555] on button "button" at bounding box center [40, 549] width 12 height 12
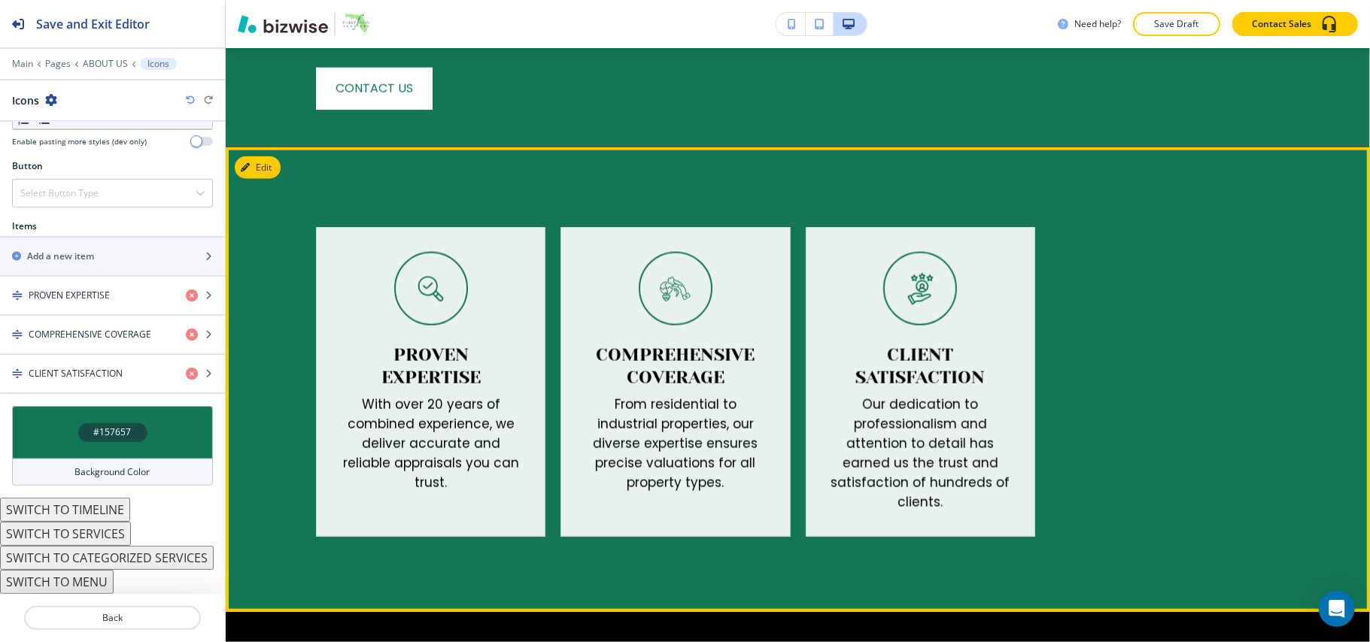
scroll to position [1384, 0]
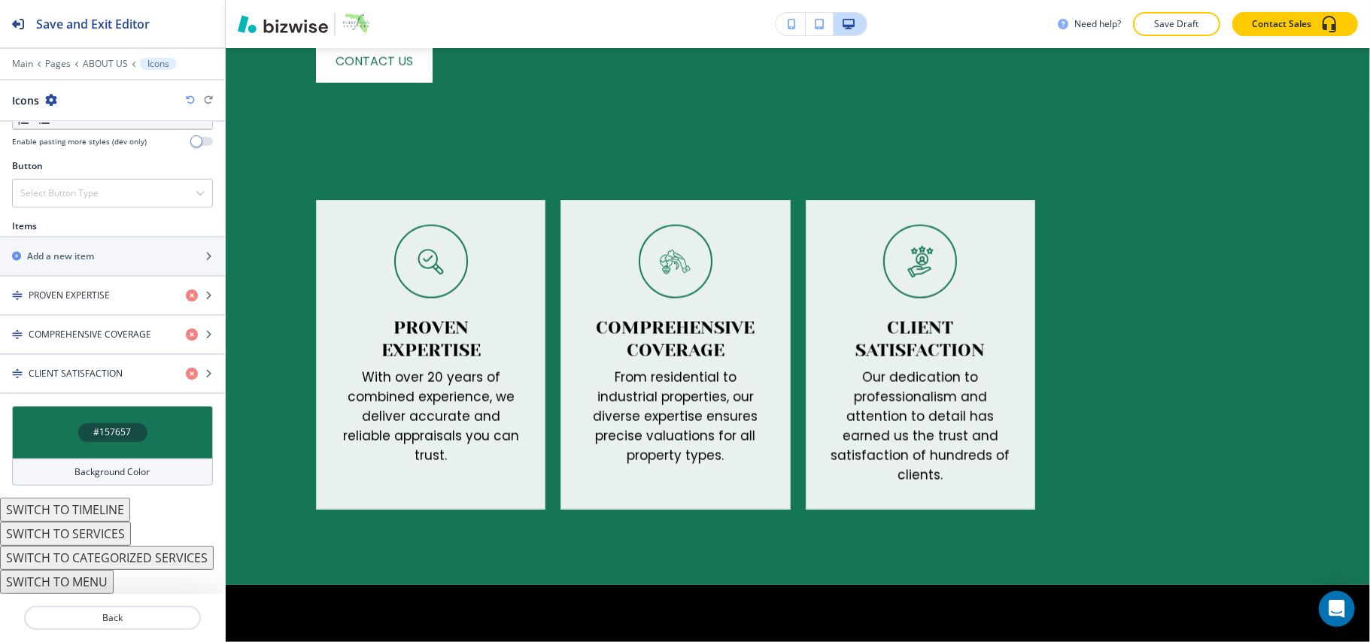
click at [51, 447] on div "#157657" at bounding box center [112, 432] width 201 height 53
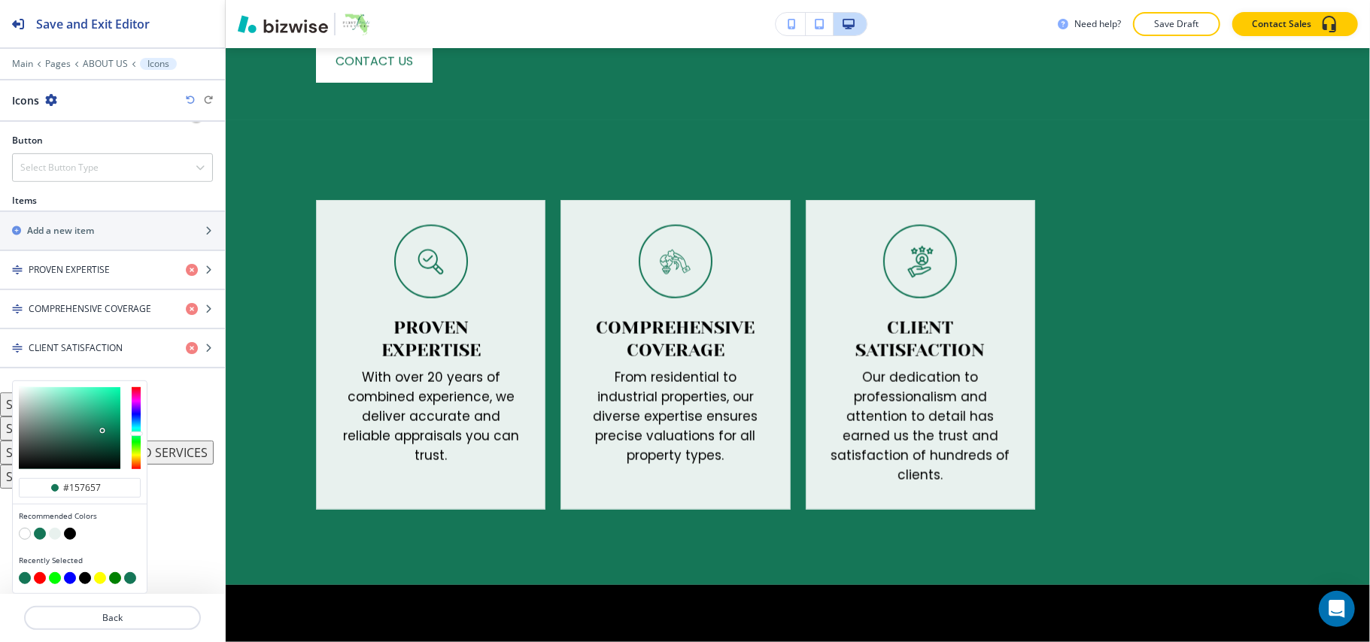
click at [21, 536] on button "button" at bounding box center [25, 534] width 12 height 12
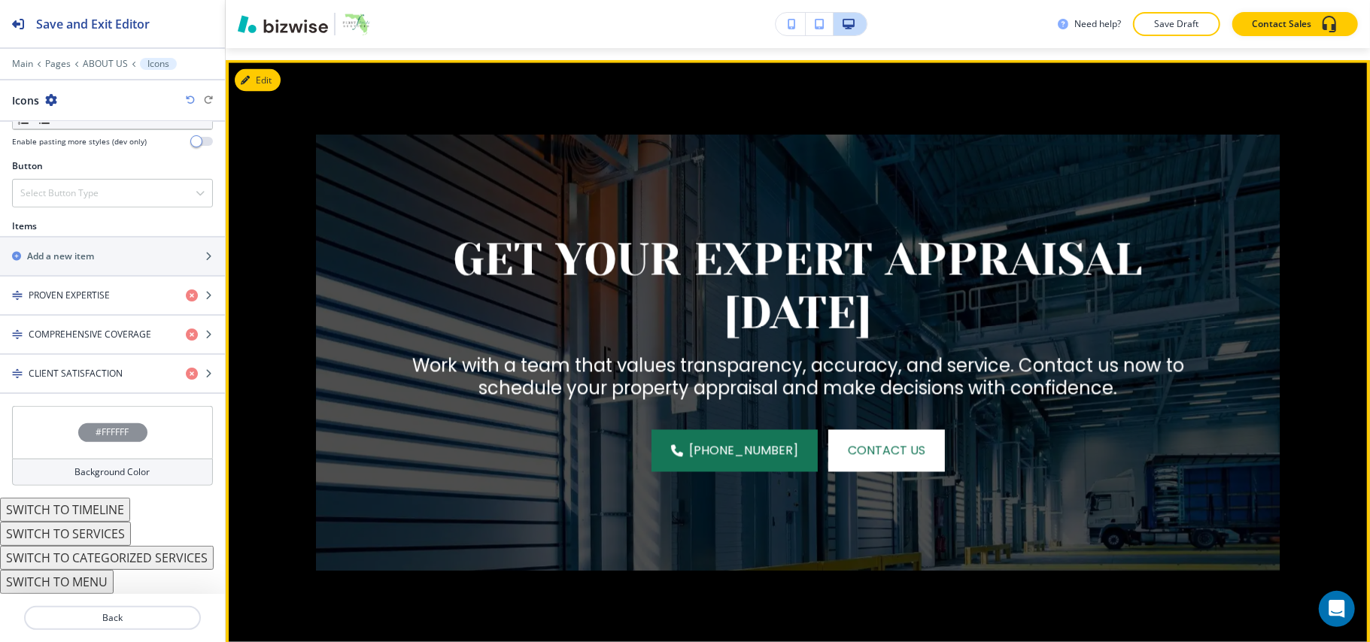
scroll to position [1986, 0]
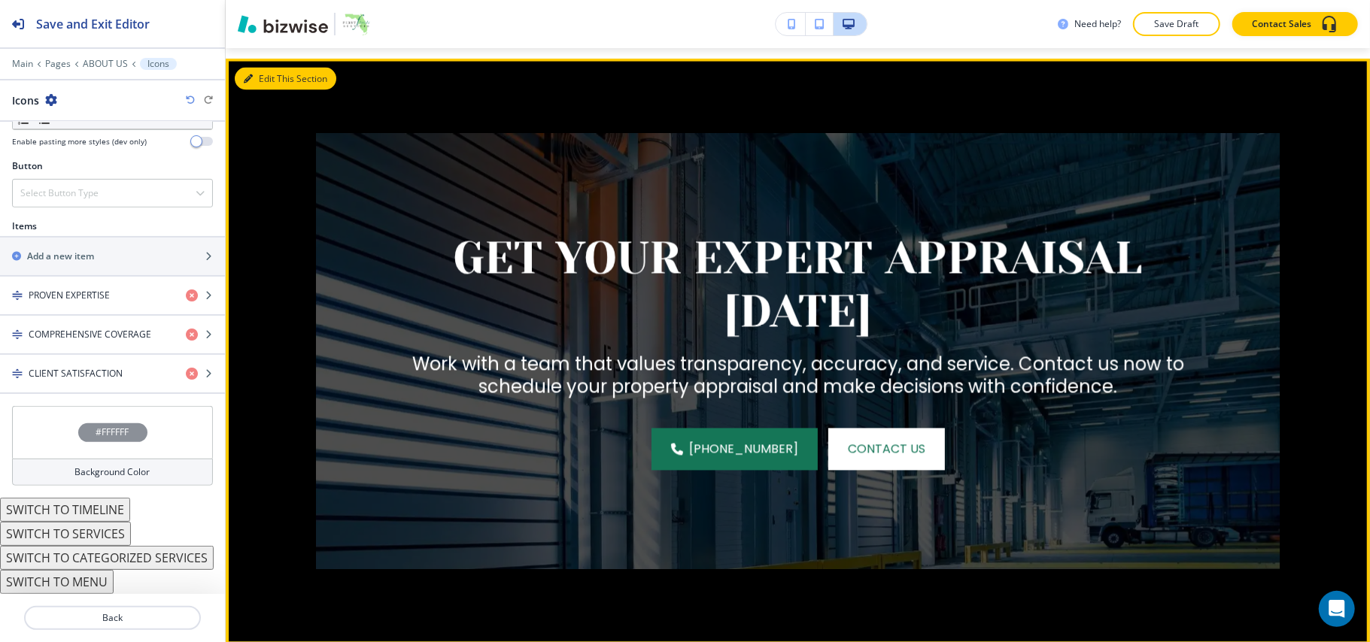
click at [259, 90] on button "Edit This Section" at bounding box center [286, 79] width 102 height 23
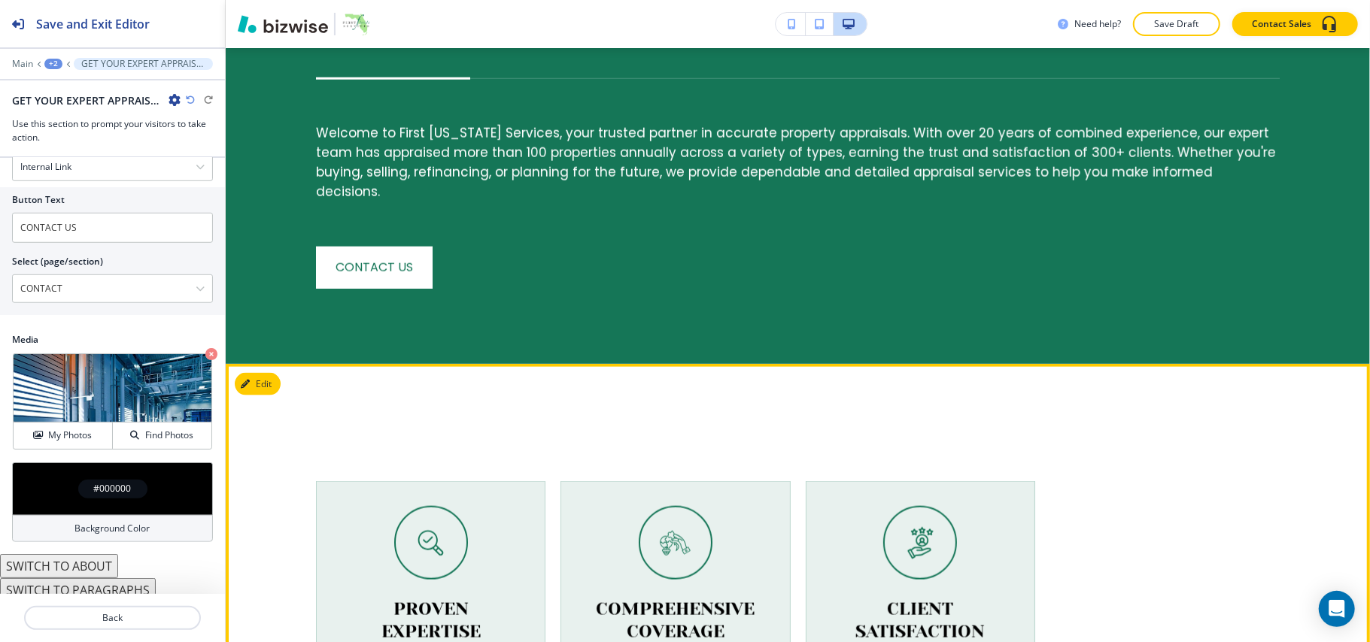
scroll to position [1385, 0]
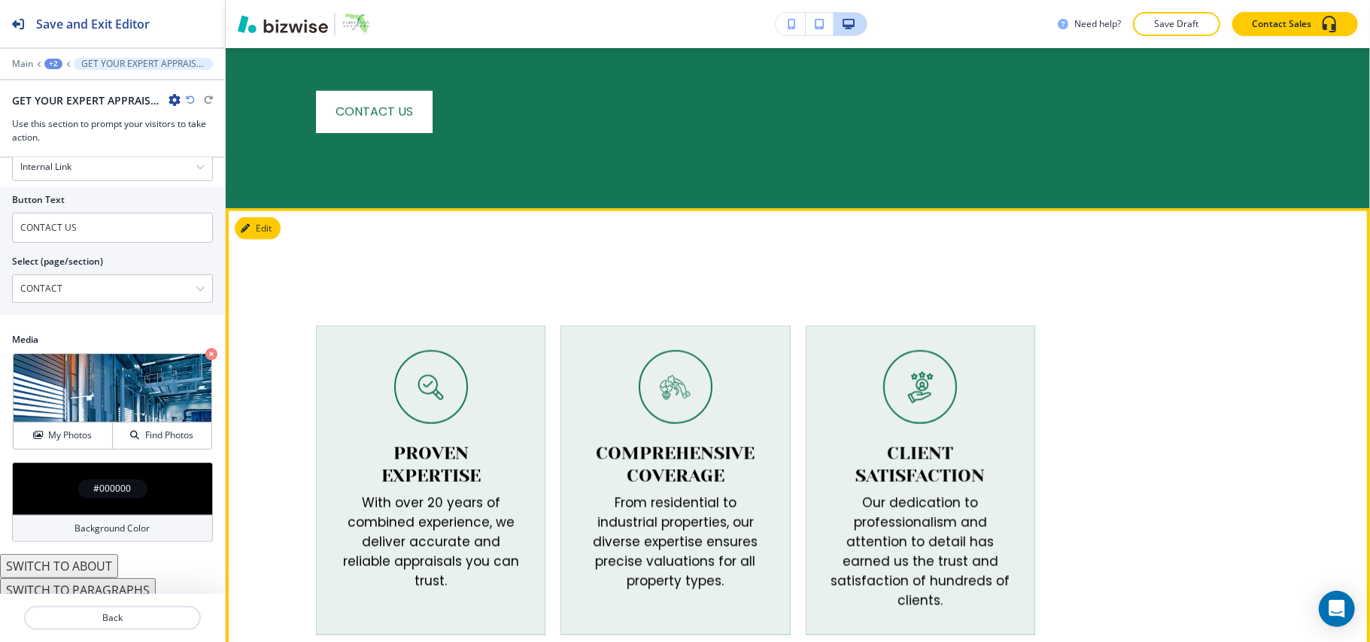
click at [1127, 344] on div "PROVEN EXPERTISE With over 20 years of combined experience, we deliver accurate…" at bounding box center [790, 481] width 979 height 310
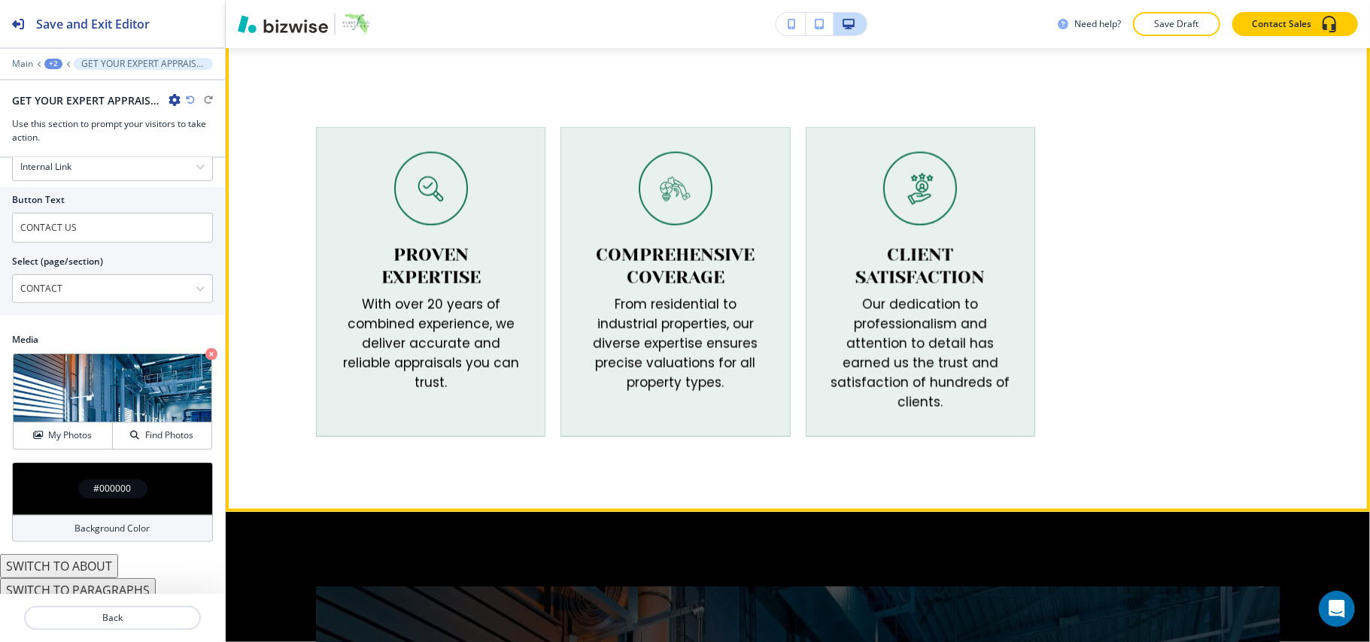
scroll to position [1586, 0]
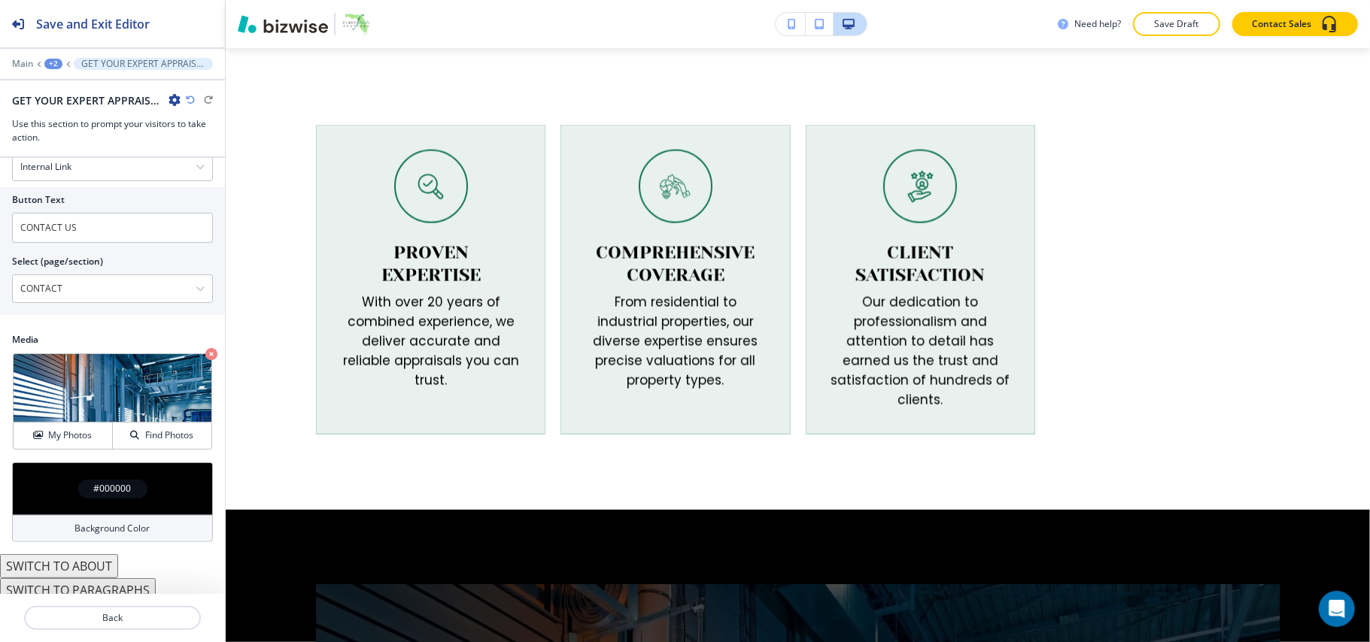
drag, startPoint x: 236, startPoint y: 66, endPoint x: 1285, endPoint y: 482, distance: 1128.0
click at [1285, 482] on div "Cancel Copy Capture" at bounding box center [685, 333] width 1370 height 642
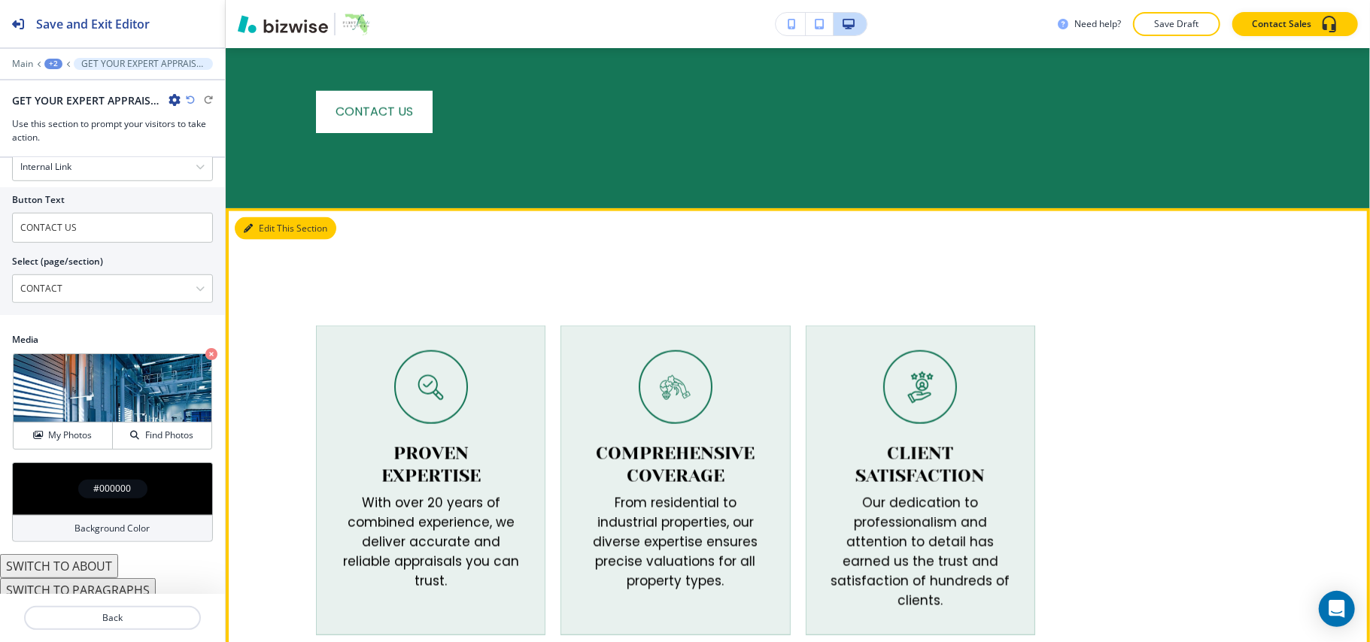
click at [241, 217] on button "Edit This Section" at bounding box center [286, 228] width 102 height 23
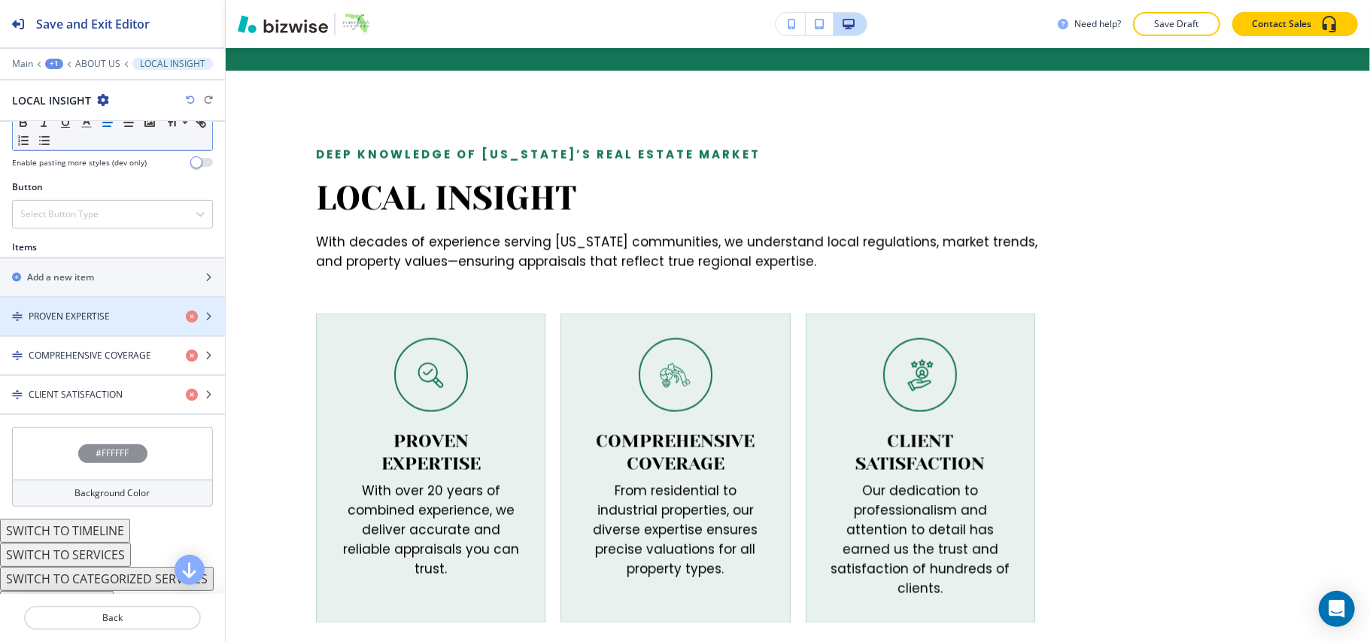
scroll to position [501, 0]
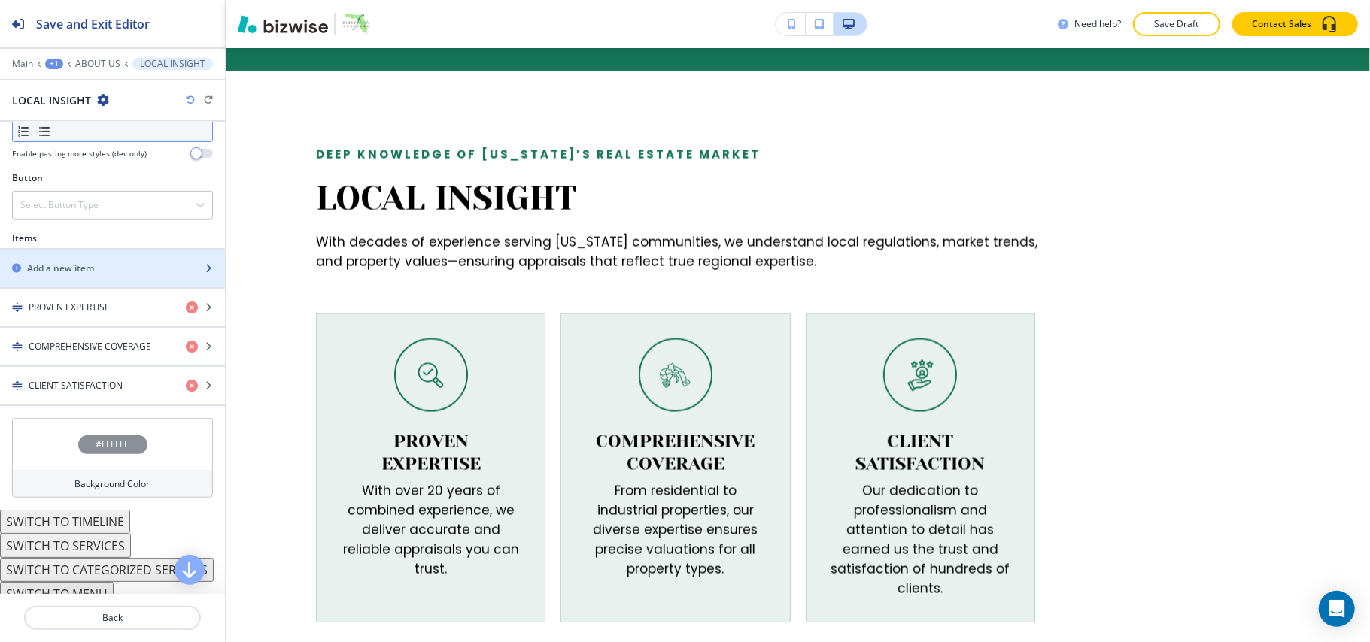
click at [64, 253] on div "button" at bounding box center [112, 256] width 225 height 12
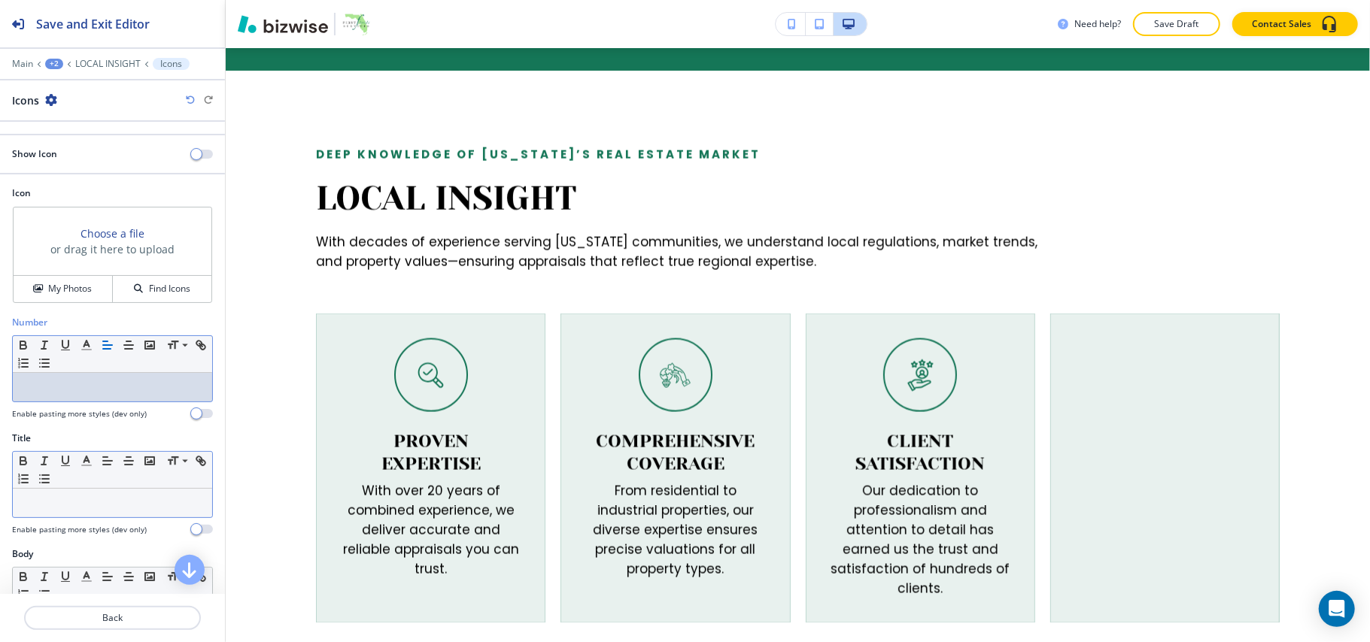
drag, startPoint x: 60, startPoint y: 391, endPoint x: 70, endPoint y: 500, distance: 109.5
click at [70, 500] on p at bounding box center [112, 503] width 184 height 14
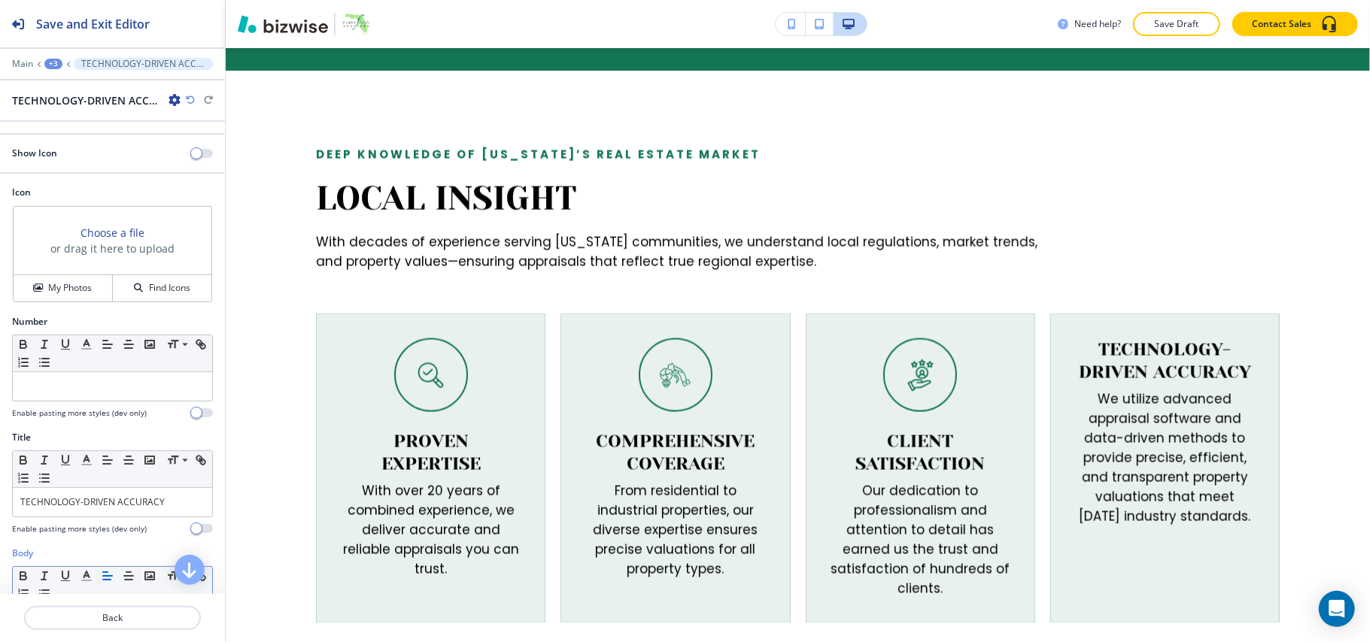
scroll to position [0, 0]
click at [58, 284] on h4 "My Photos" at bounding box center [70, 289] width 44 height 14
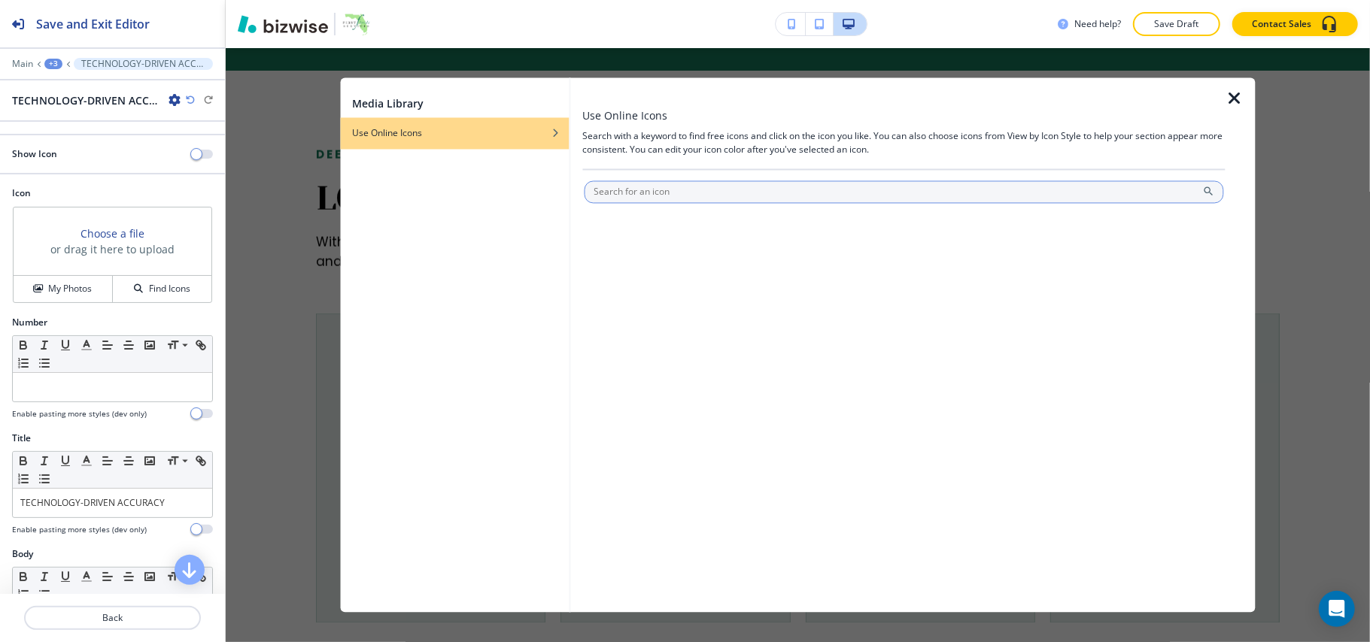
click at [639, 193] on input "text" at bounding box center [904, 192] width 640 height 23
type input "techonology"
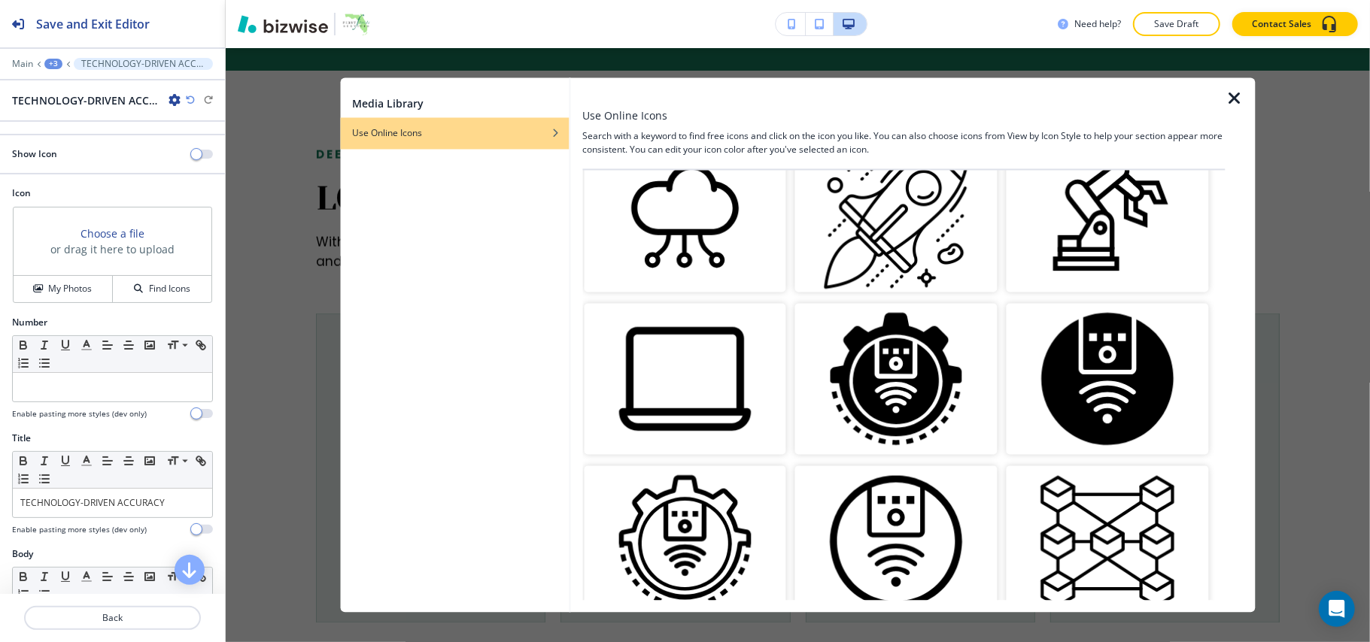
scroll to position [200, 0]
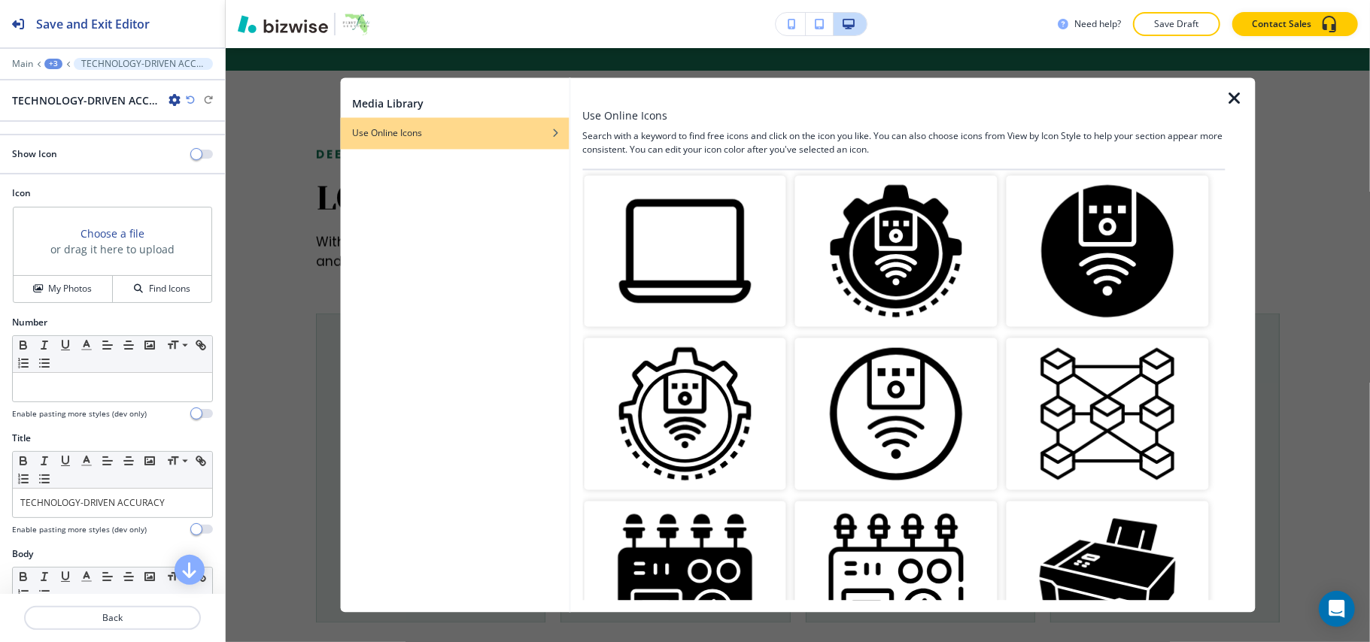
click at [689, 405] on img "button" at bounding box center [685, 414] width 202 height 152
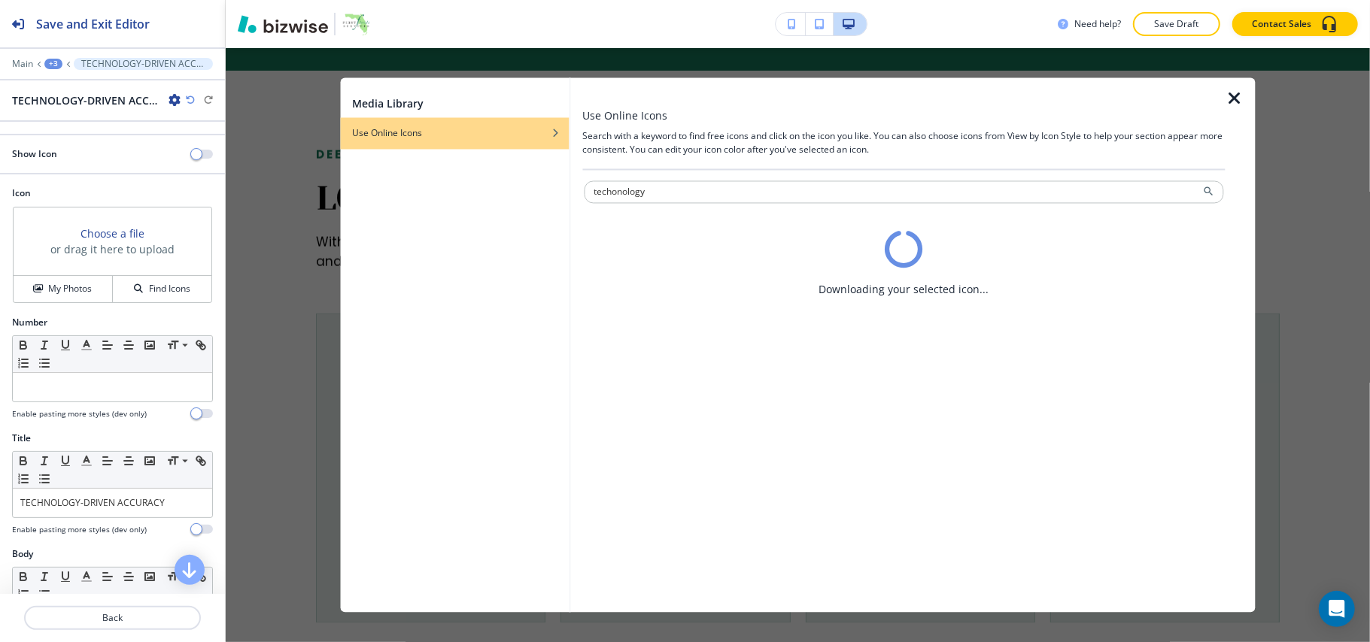
scroll to position [0, 0]
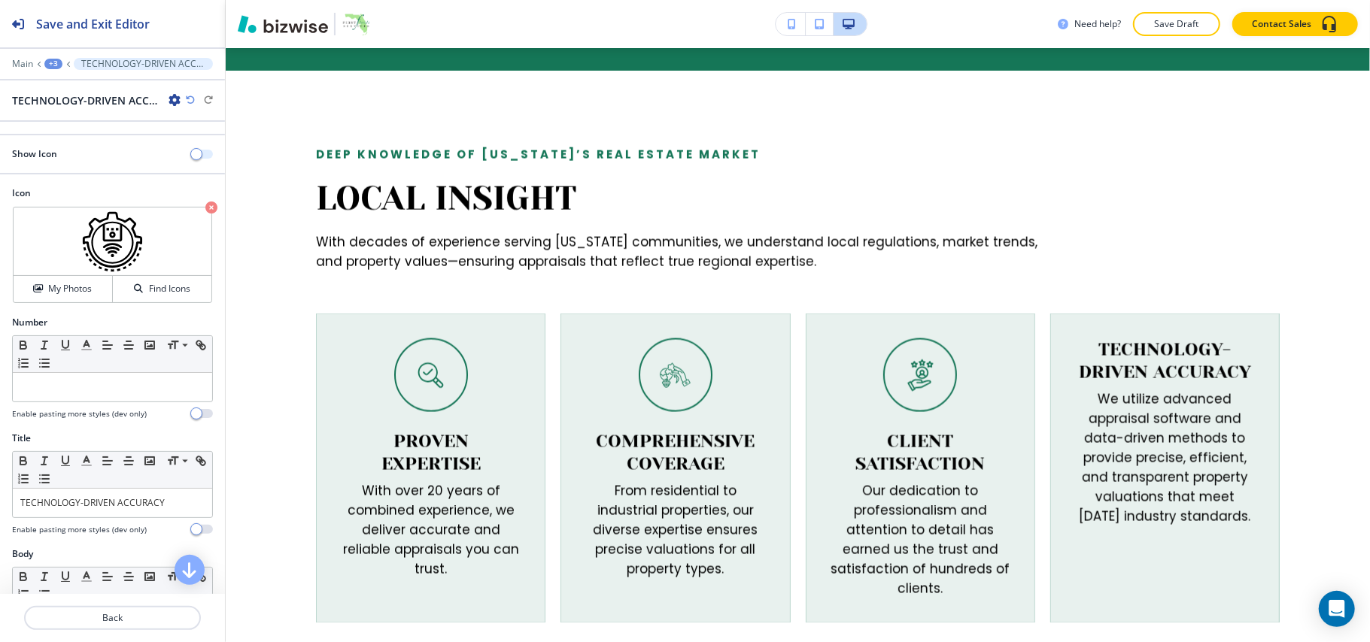
click at [190, 154] on span "button" at bounding box center [196, 154] width 12 height 12
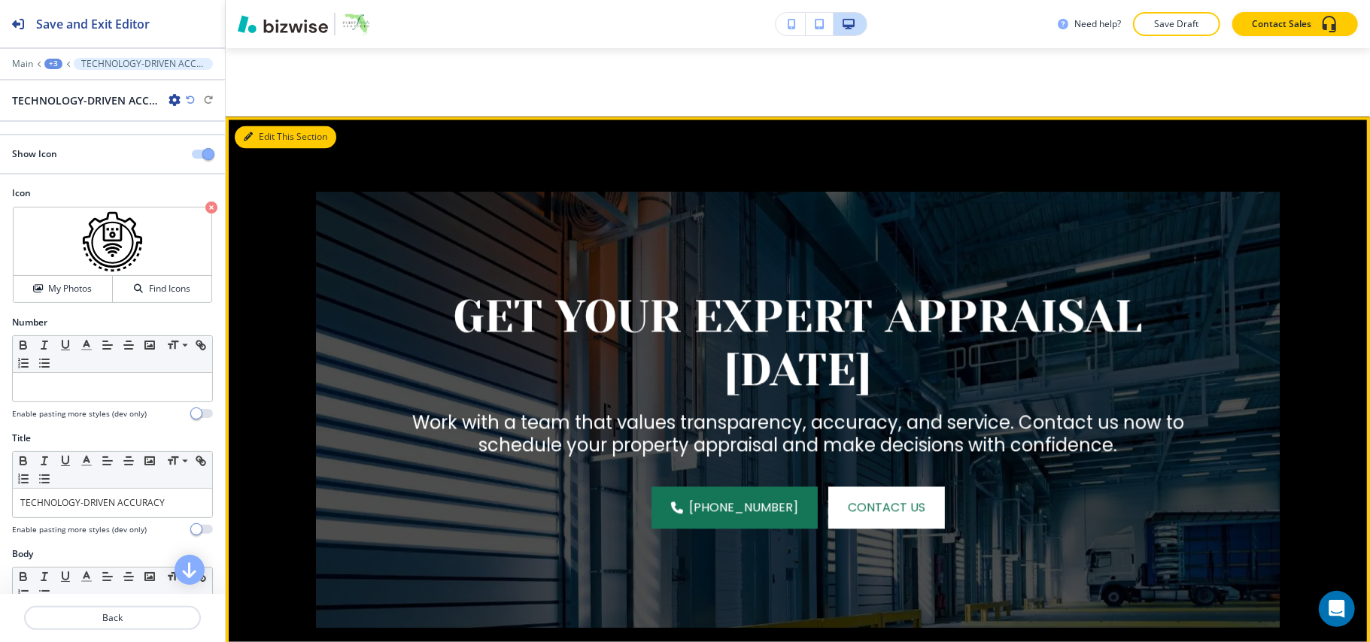
click at [256, 126] on button "Edit This Section" at bounding box center [286, 137] width 102 height 23
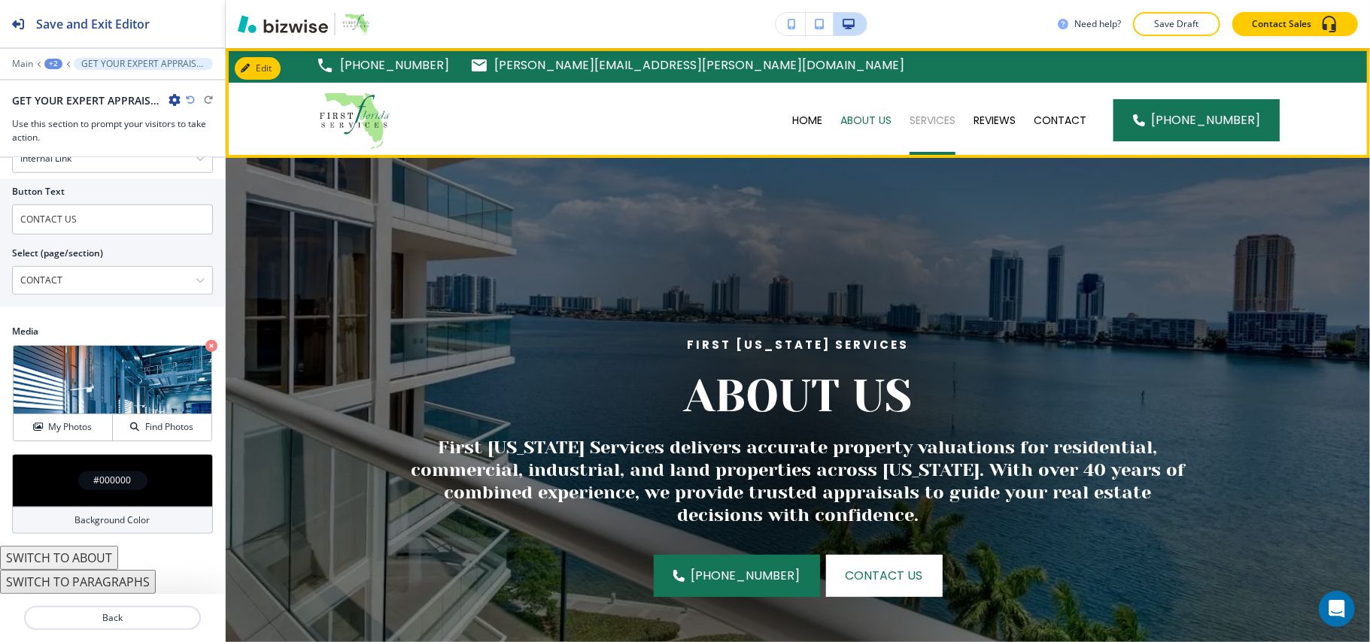
click at [949, 115] on p "SERVICES" at bounding box center [932, 120] width 46 height 15
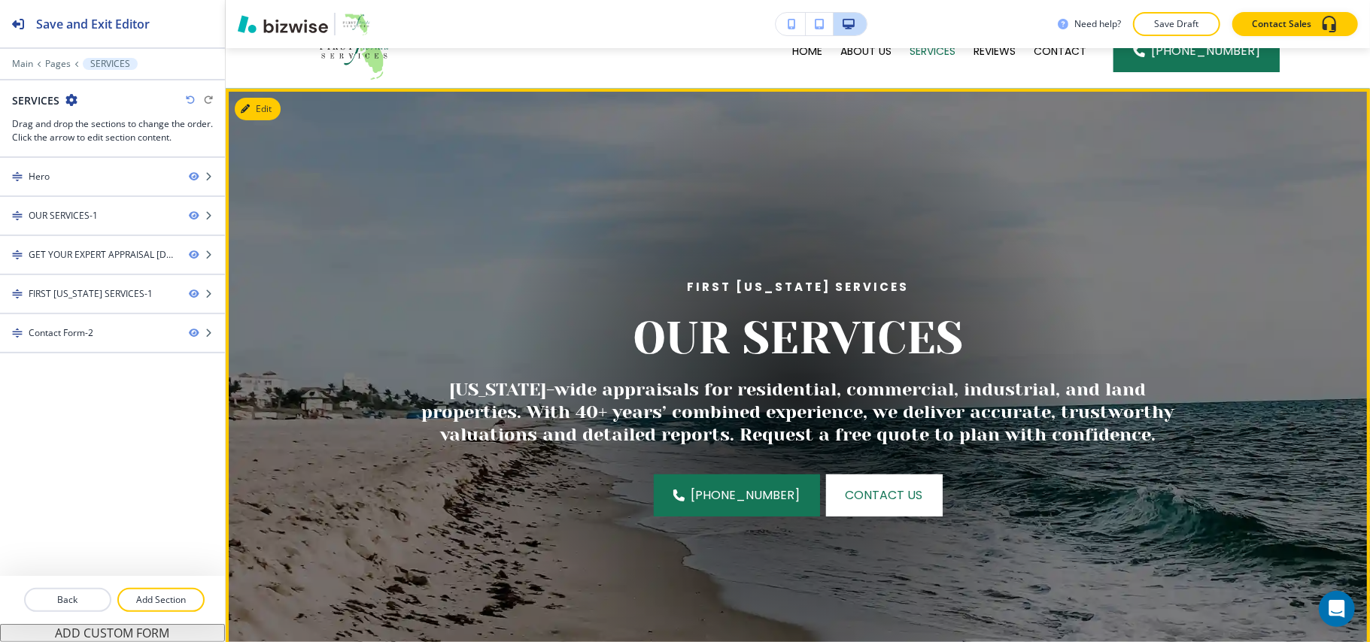
scroll to position [100, 0]
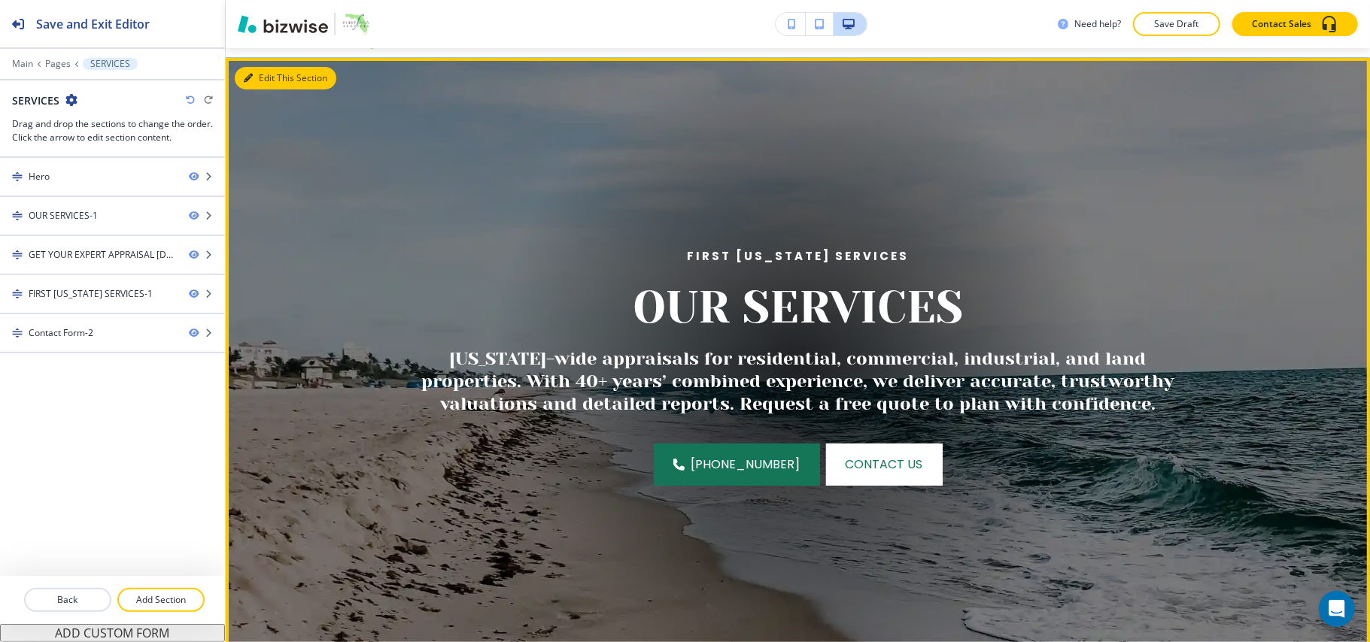
click at [269, 83] on button "Edit This Section" at bounding box center [286, 78] width 102 height 23
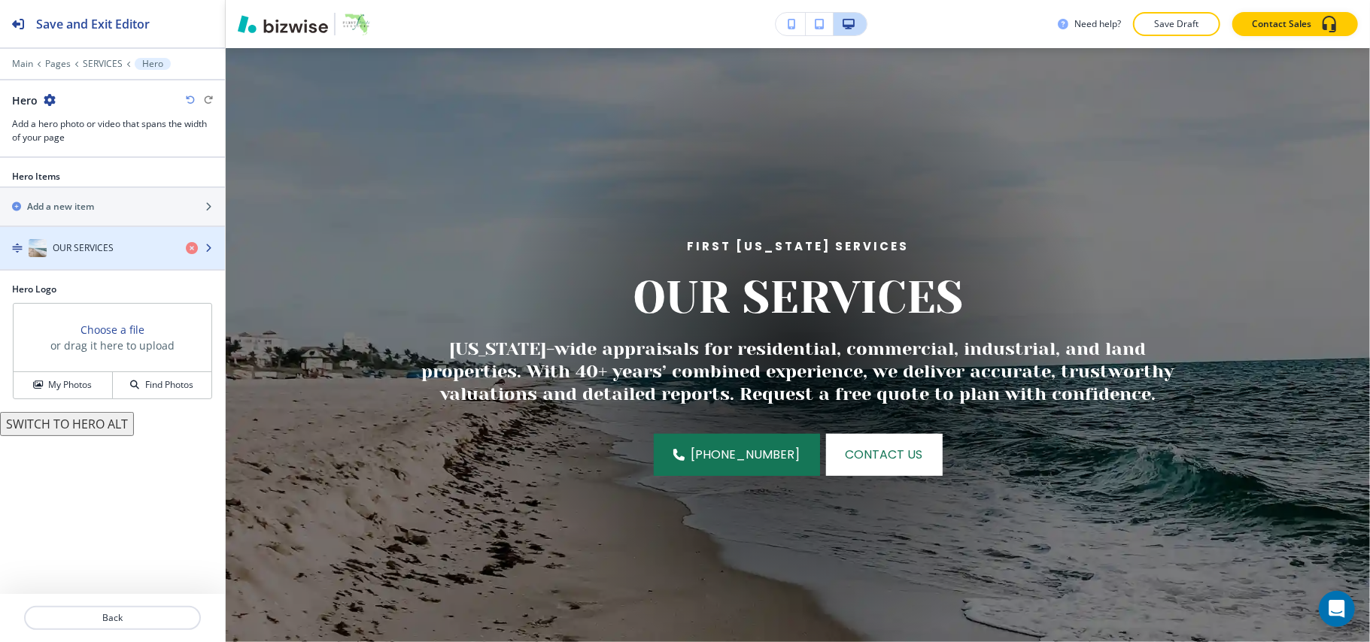
click at [94, 254] on h4 "OUR SERVICES" at bounding box center [83, 248] width 61 height 14
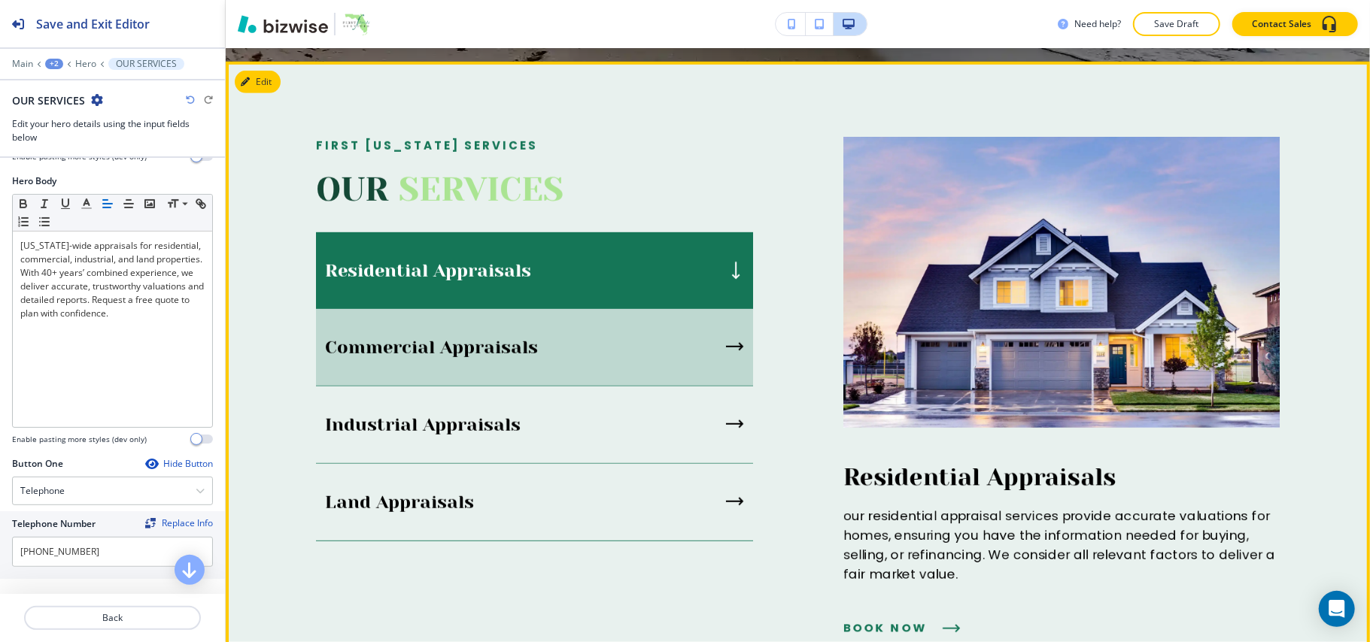
scroll to position [712, 0]
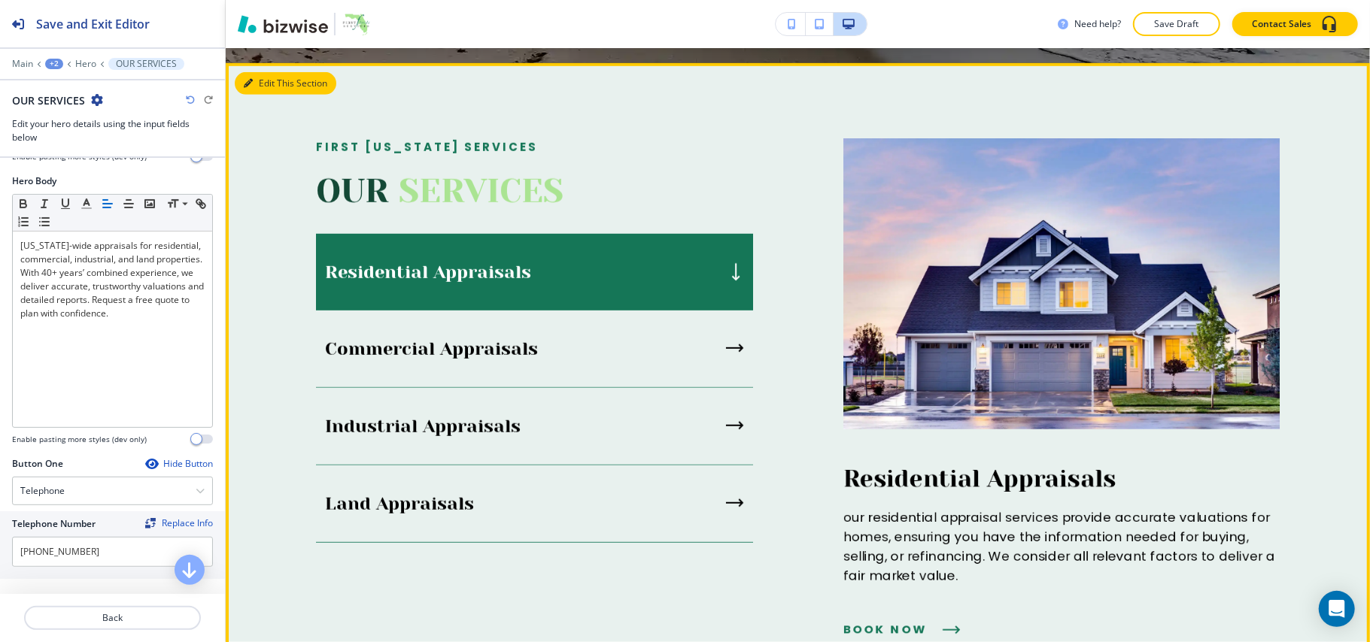
click at [274, 81] on button "Edit This Section" at bounding box center [286, 83] width 102 height 23
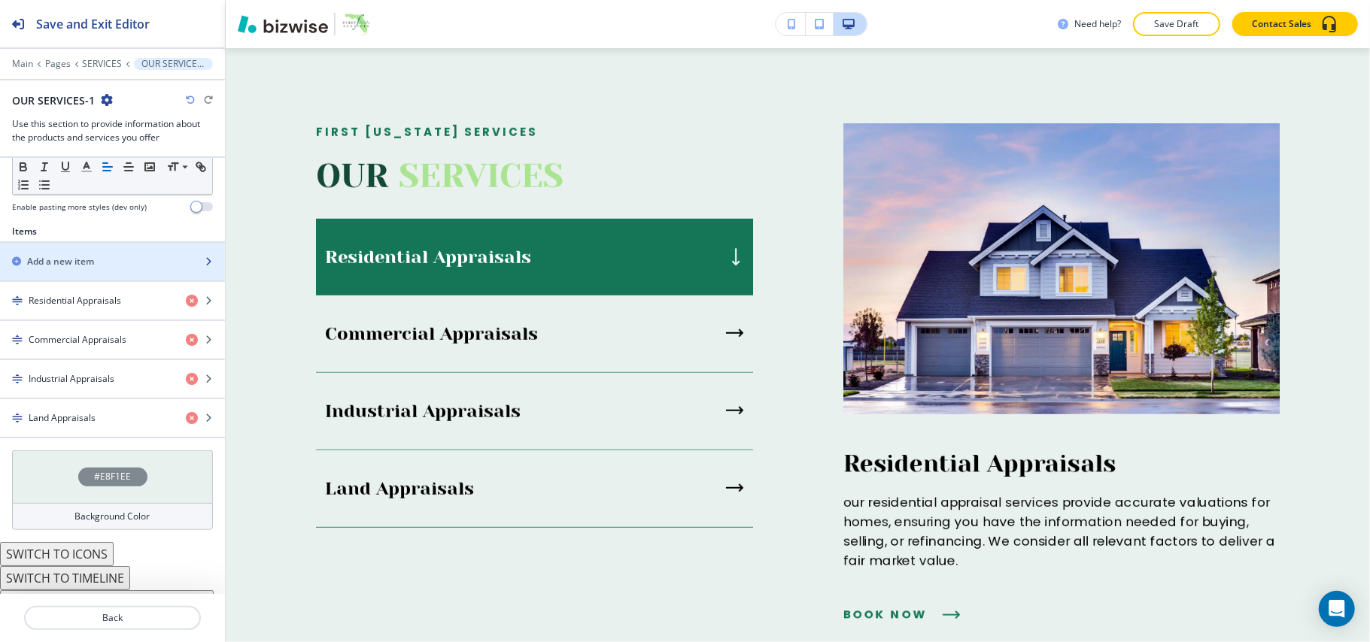
scroll to position [503, 0]
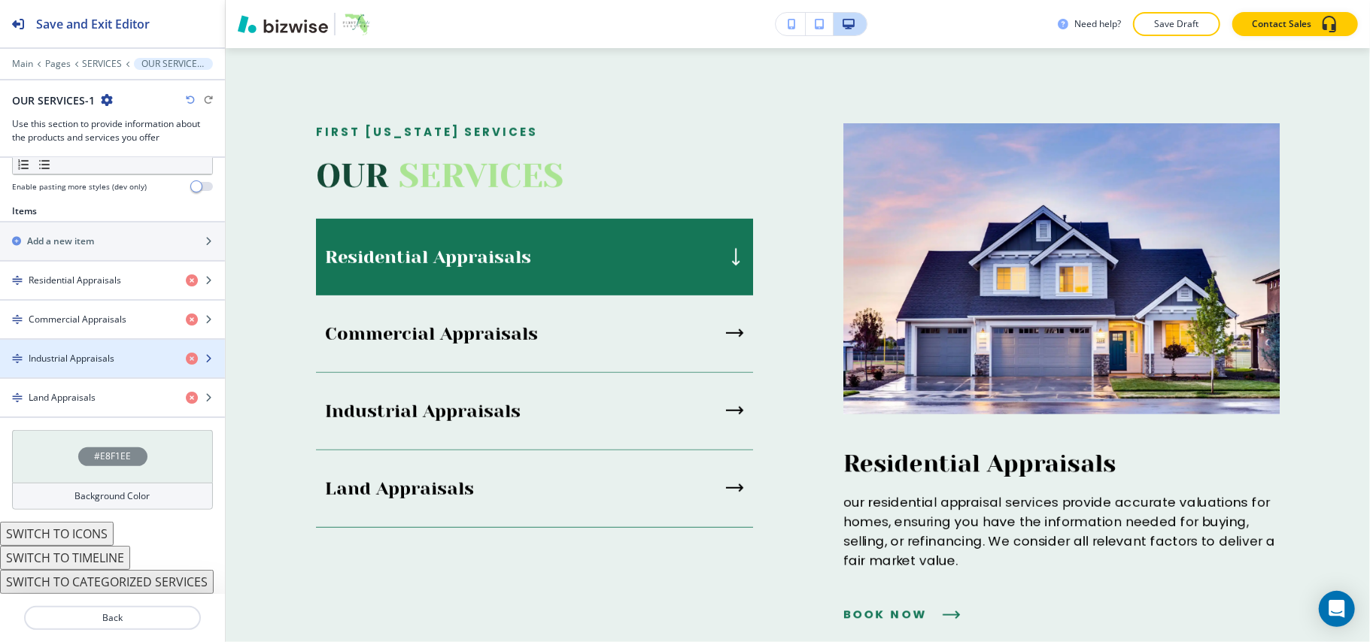
click at [78, 367] on div "button" at bounding box center [112, 372] width 225 height 12
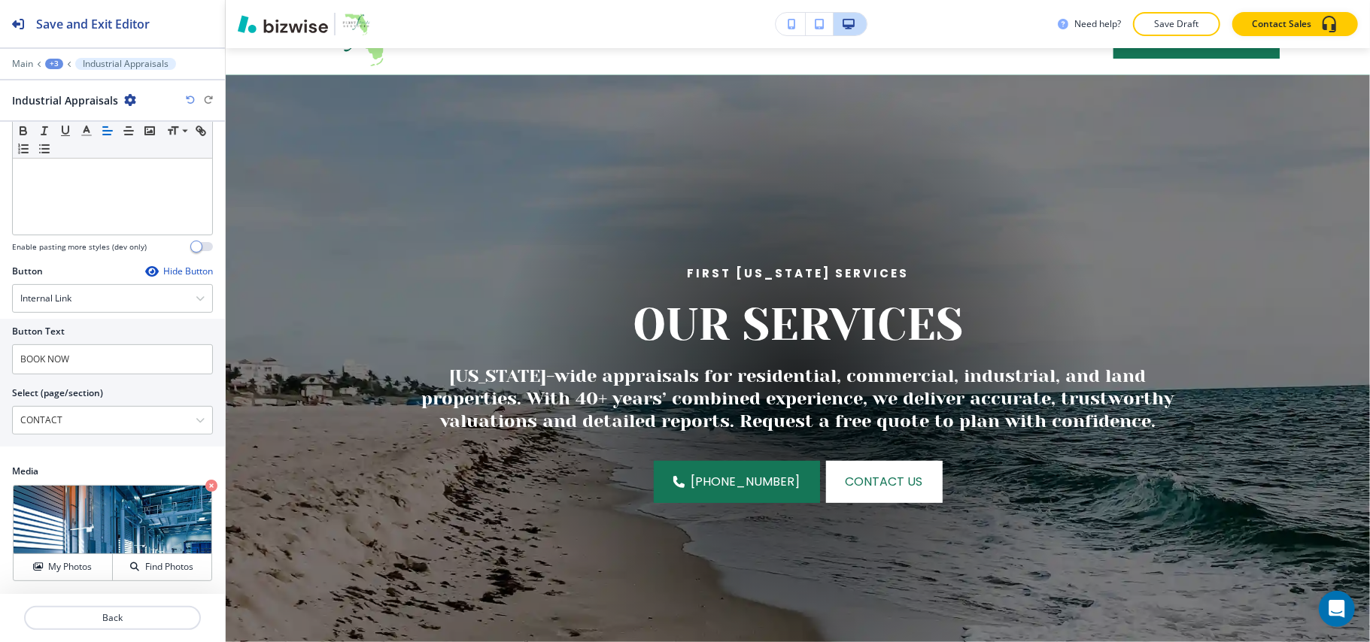
scroll to position [0, 0]
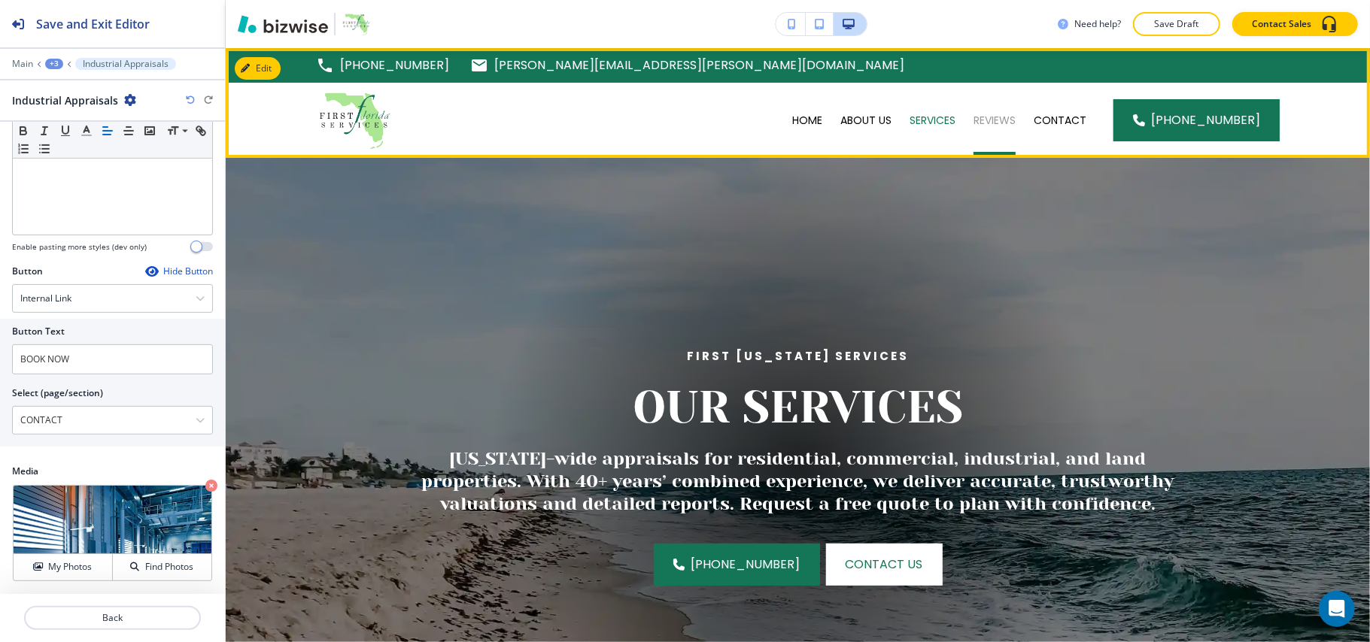
click at [1003, 125] on p "REVIEWS" at bounding box center [994, 120] width 42 height 15
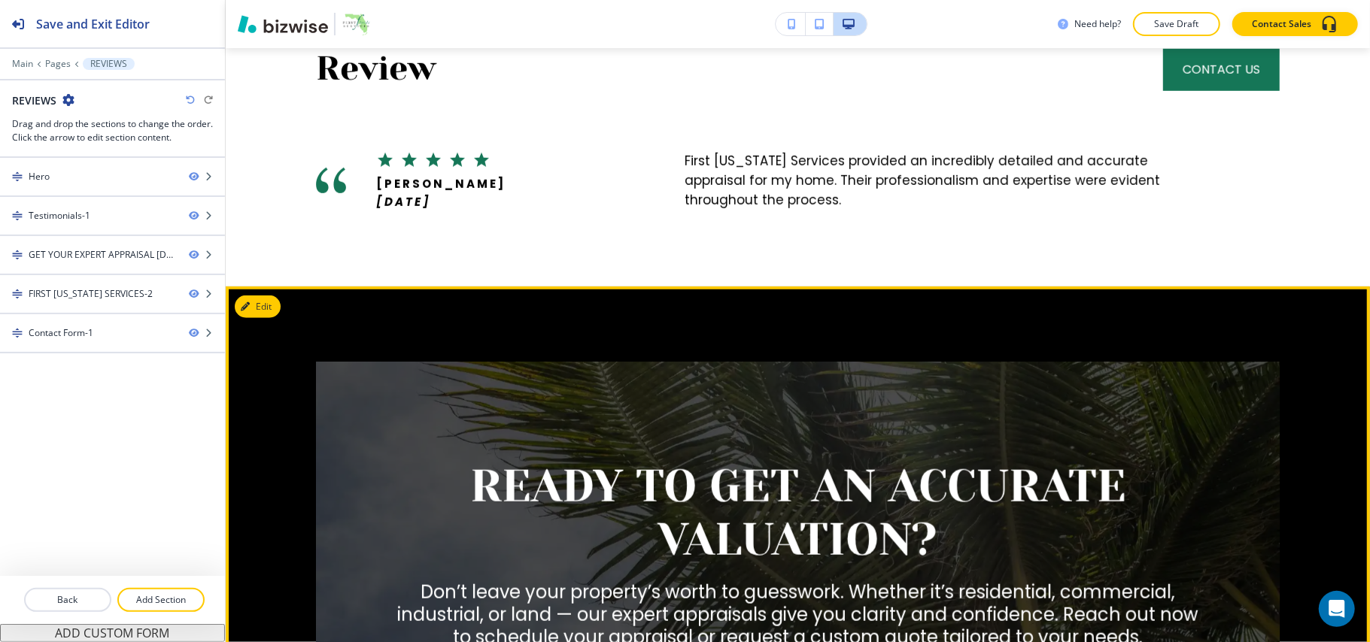
scroll to position [802, 0]
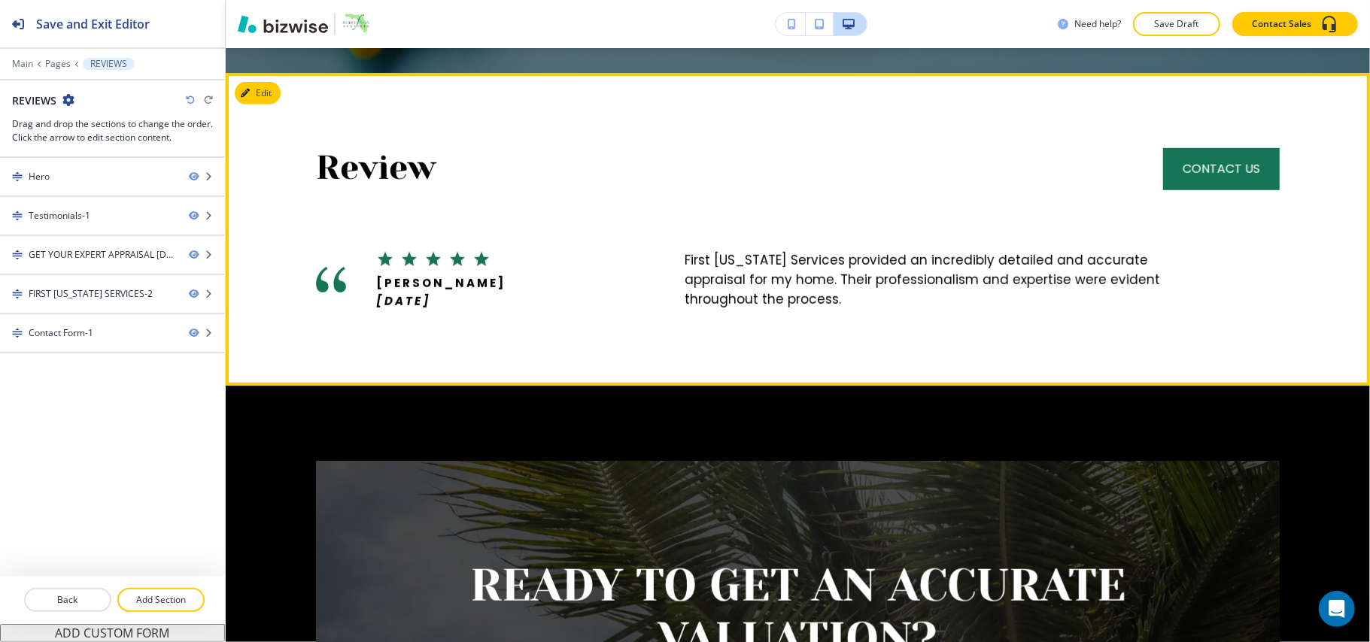
click at [260, 101] on button "Edit" at bounding box center [258, 93] width 46 height 23
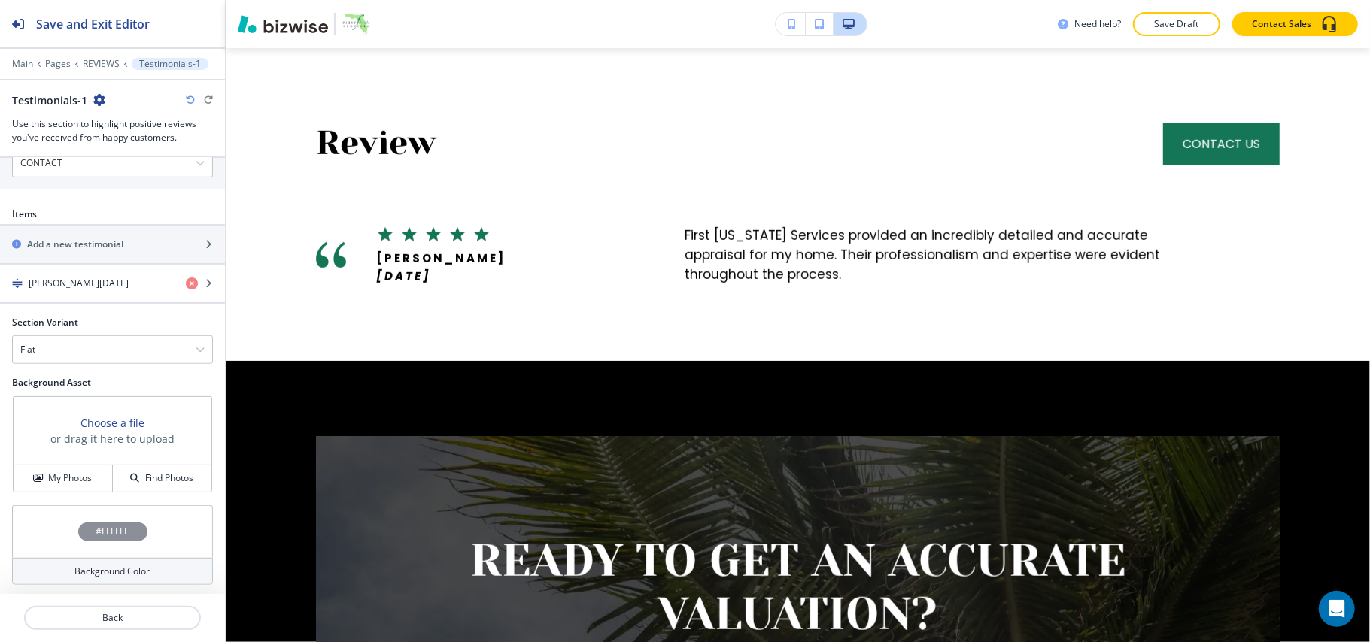
scroll to position [698, 0]
click at [84, 287] on div "button" at bounding box center [112, 293] width 225 height 12
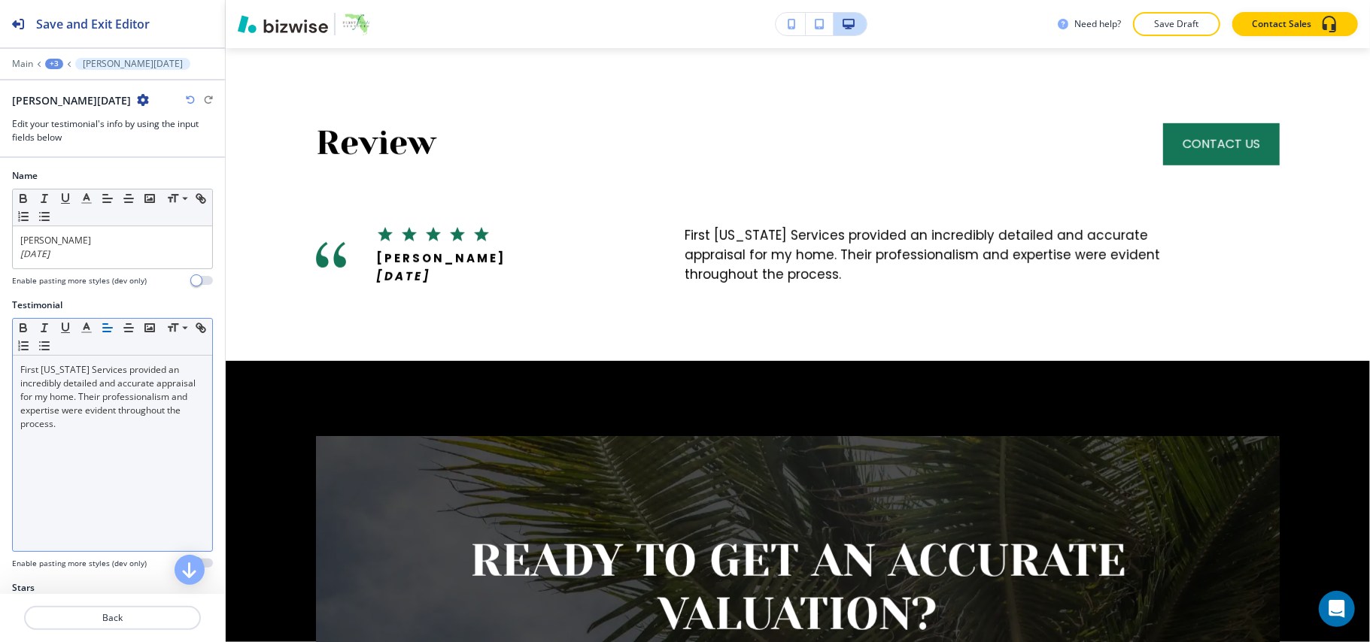
scroll to position [0, 0]
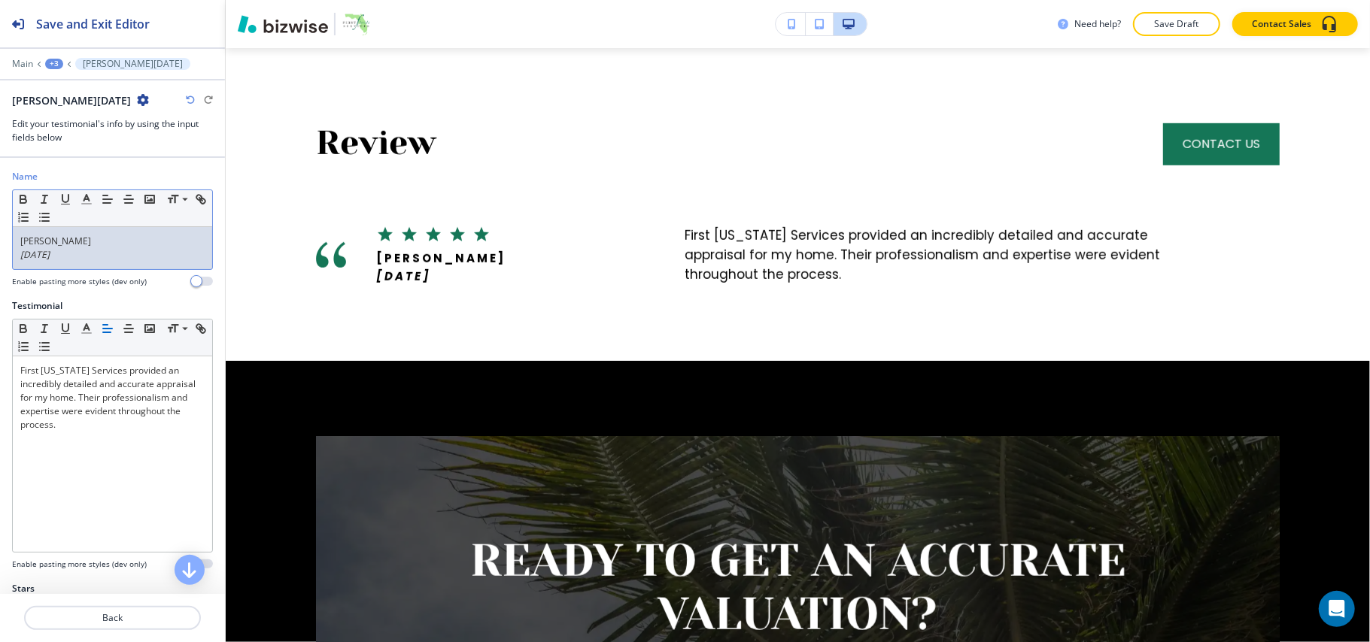
drag, startPoint x: 20, startPoint y: 260, endPoint x: 0, endPoint y: 262, distance: 19.6
click at [0, 262] on div "Name Small Normal Large Huge [PERSON_NAME] [DATE] Enable pasting more styles (d…" at bounding box center [112, 234] width 225 height 129
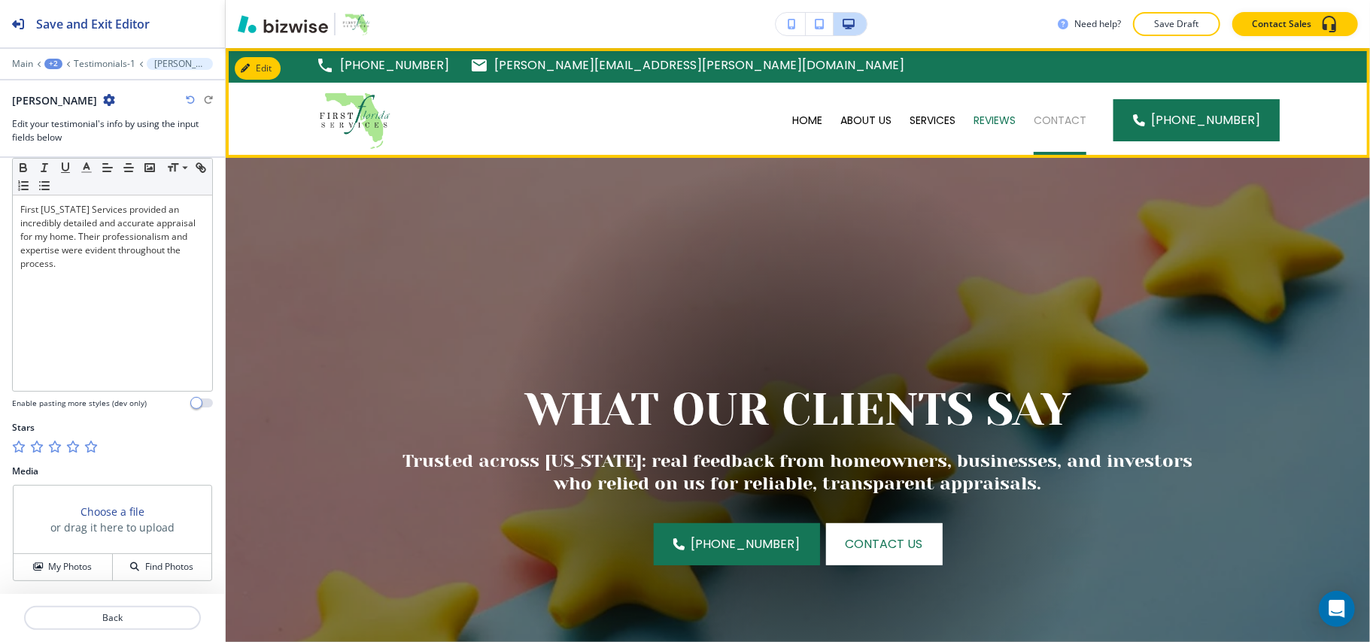
click at [1054, 118] on p "CONTACT" at bounding box center [1059, 120] width 53 height 15
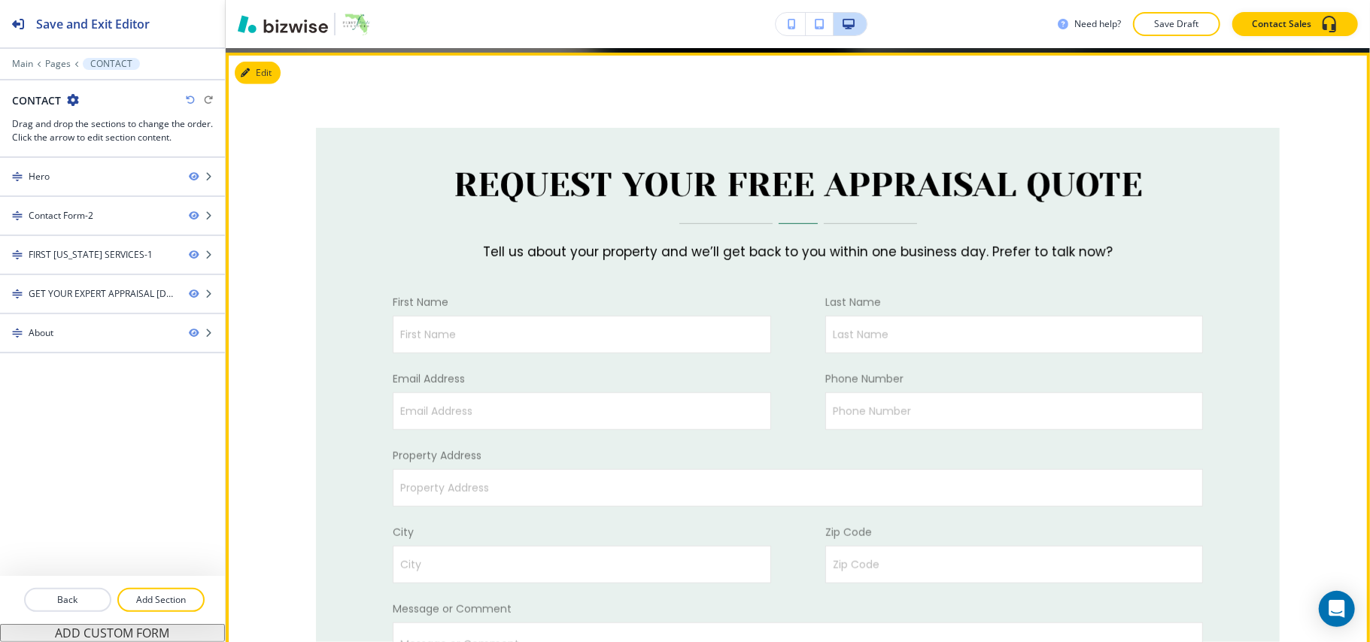
scroll to position [702, 0]
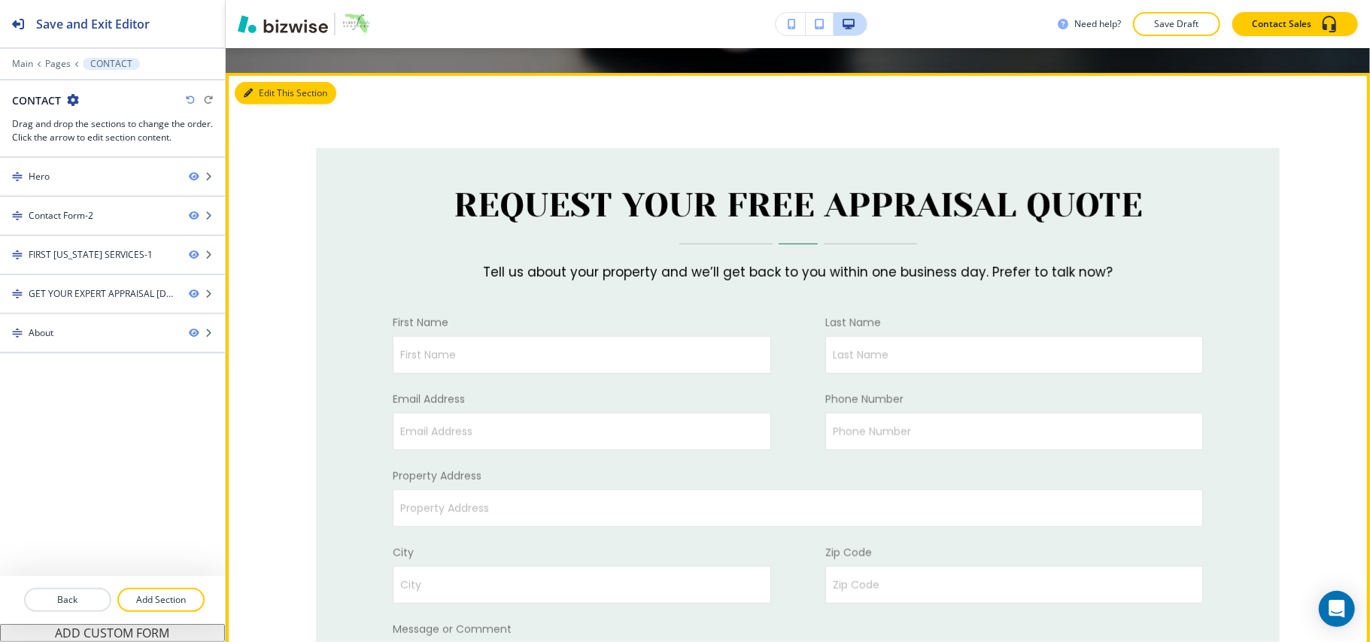
click at [259, 85] on button "Edit This Section" at bounding box center [286, 93] width 102 height 23
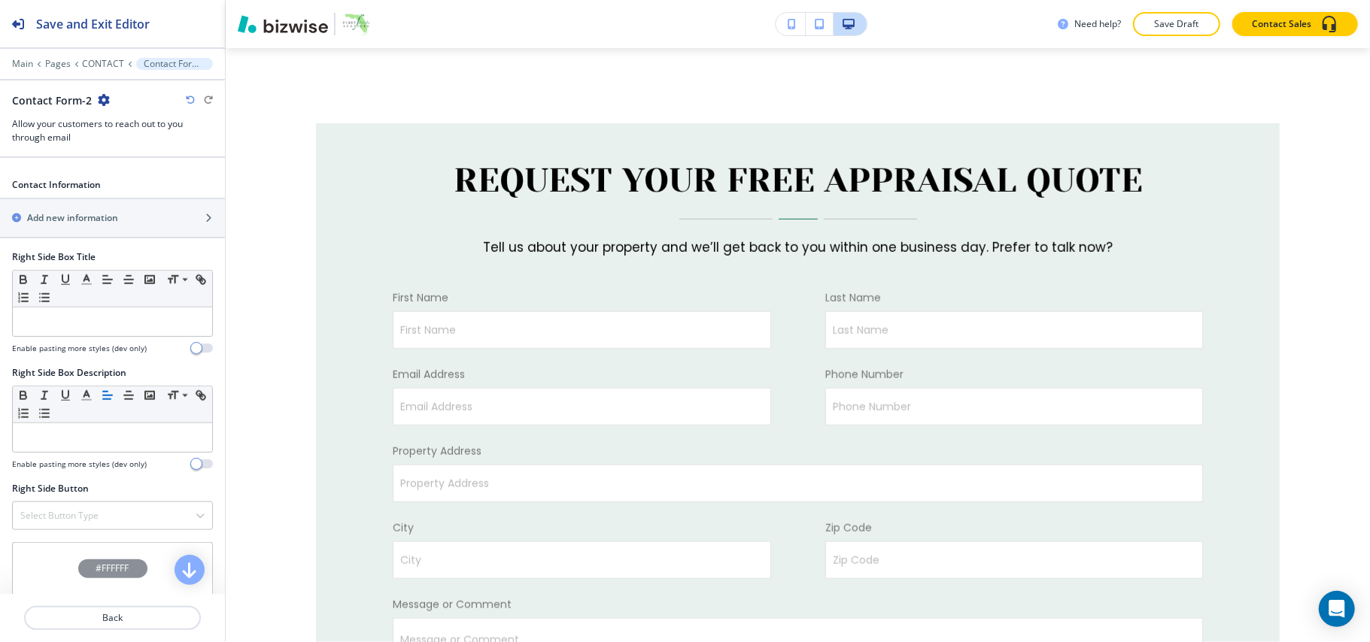
scroll to position [1172, 0]
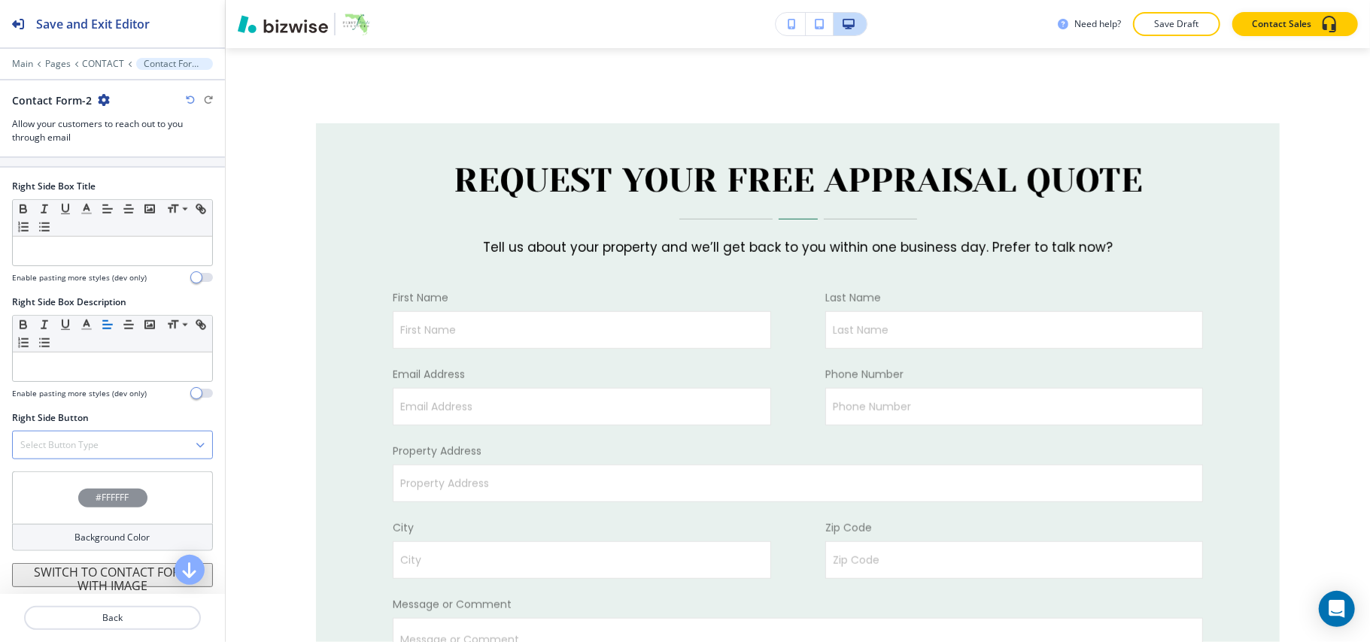
click at [83, 444] on h4 "Select Button Type" at bounding box center [59, 446] width 78 height 14
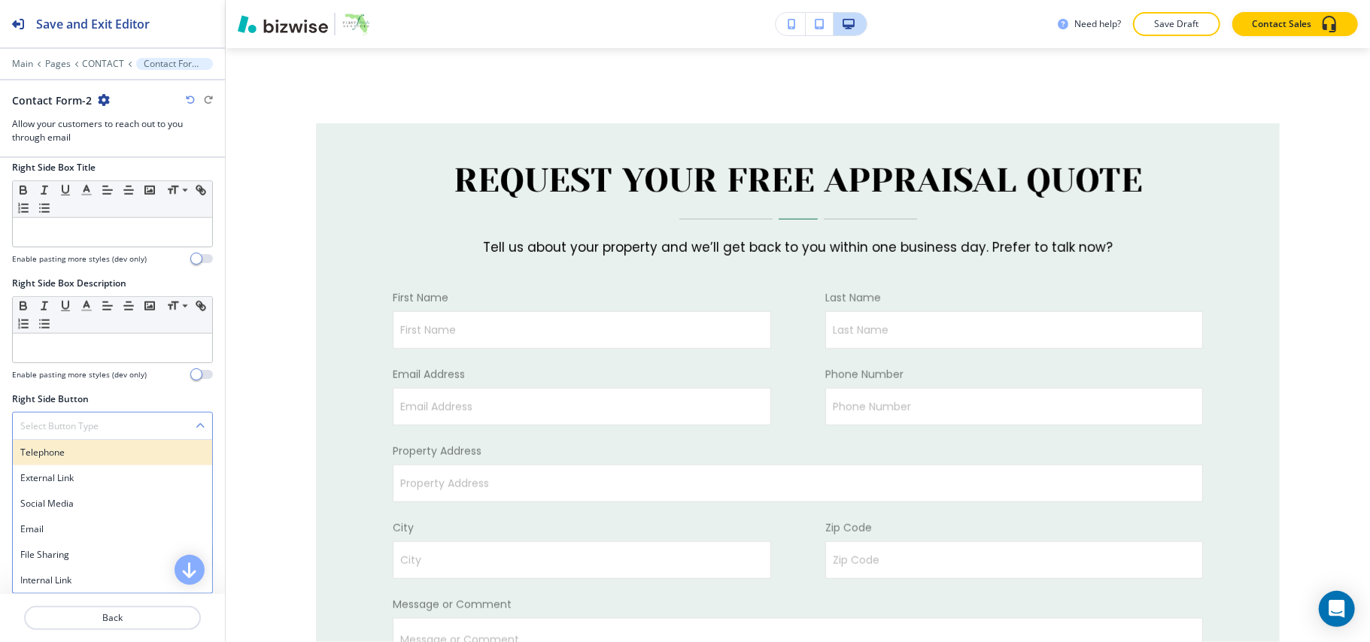
click at [61, 460] on h4 "Telephone" at bounding box center [112, 453] width 184 height 14
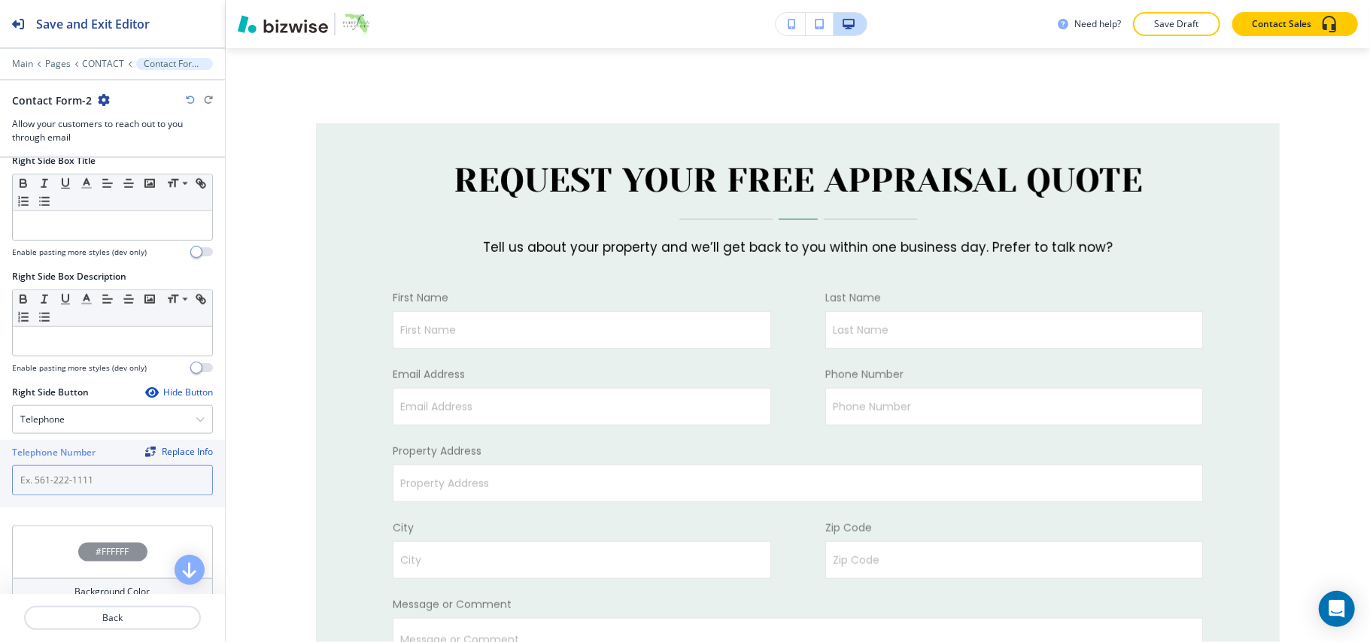
click at [69, 496] on input "text" at bounding box center [112, 481] width 201 height 30
paste input "[PHONE_NUMBER]"
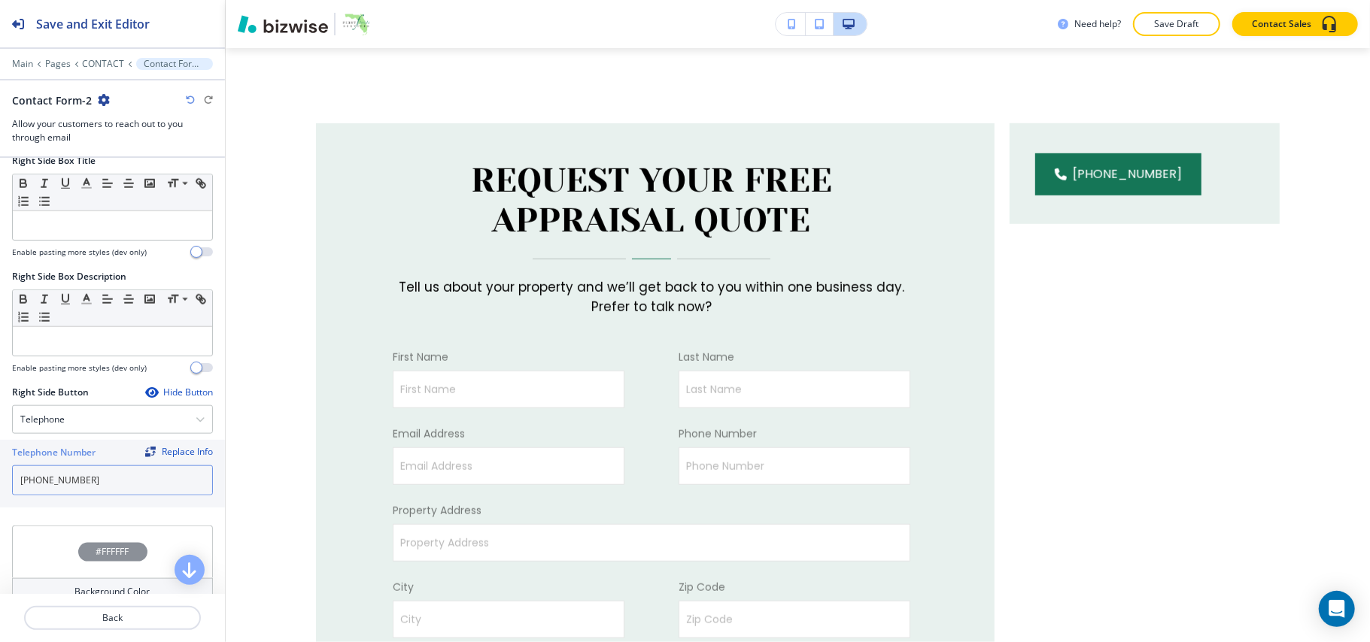
type input "[PHONE_NUMBER]"
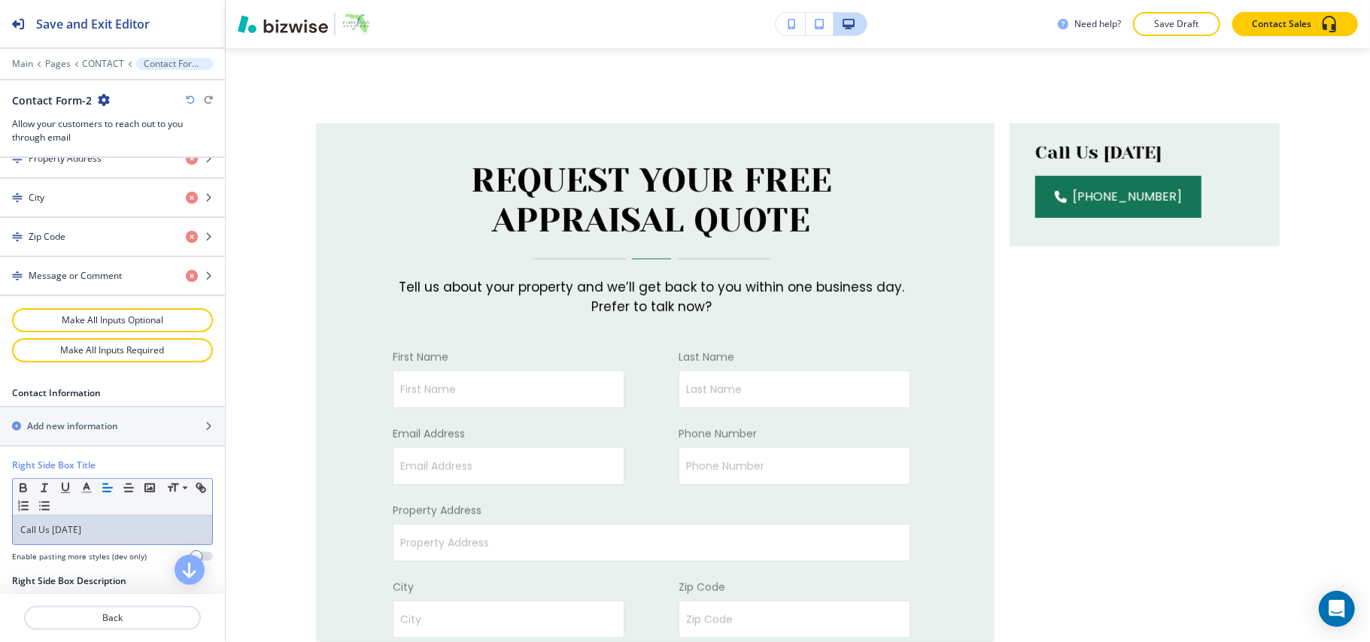
scroll to position [903, 0]
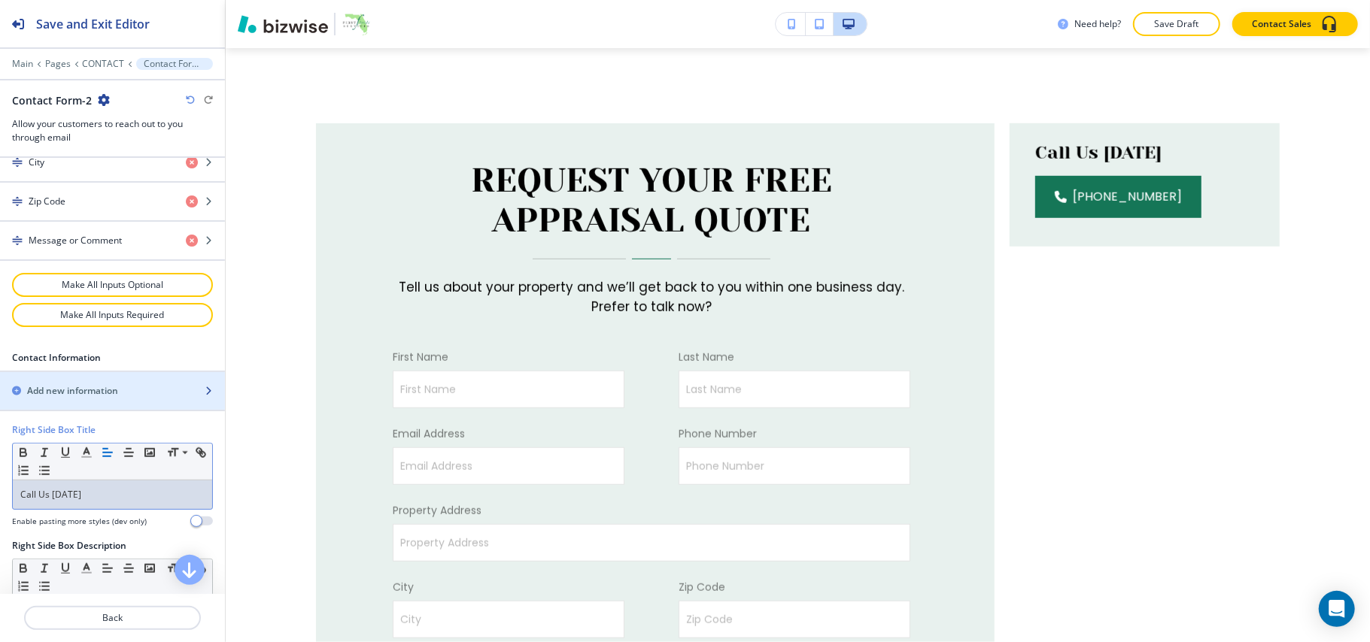
click at [91, 398] on h2 "Add new information" at bounding box center [72, 391] width 91 height 14
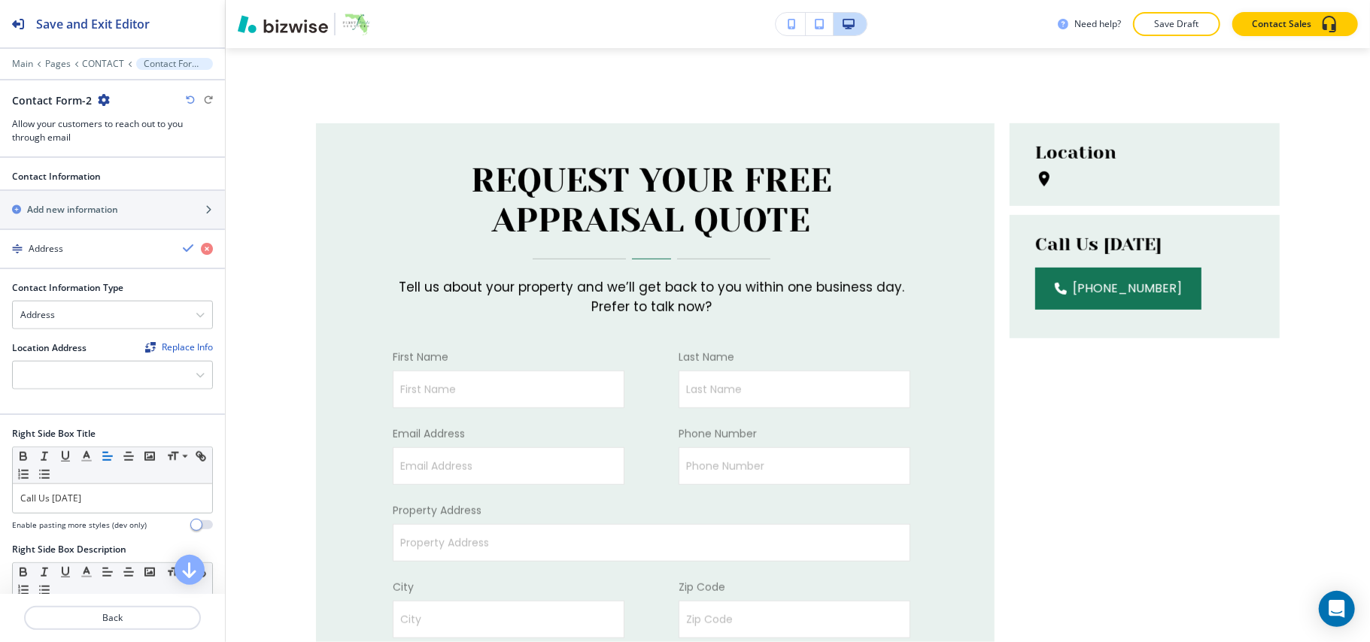
scroll to position [1103, 0]
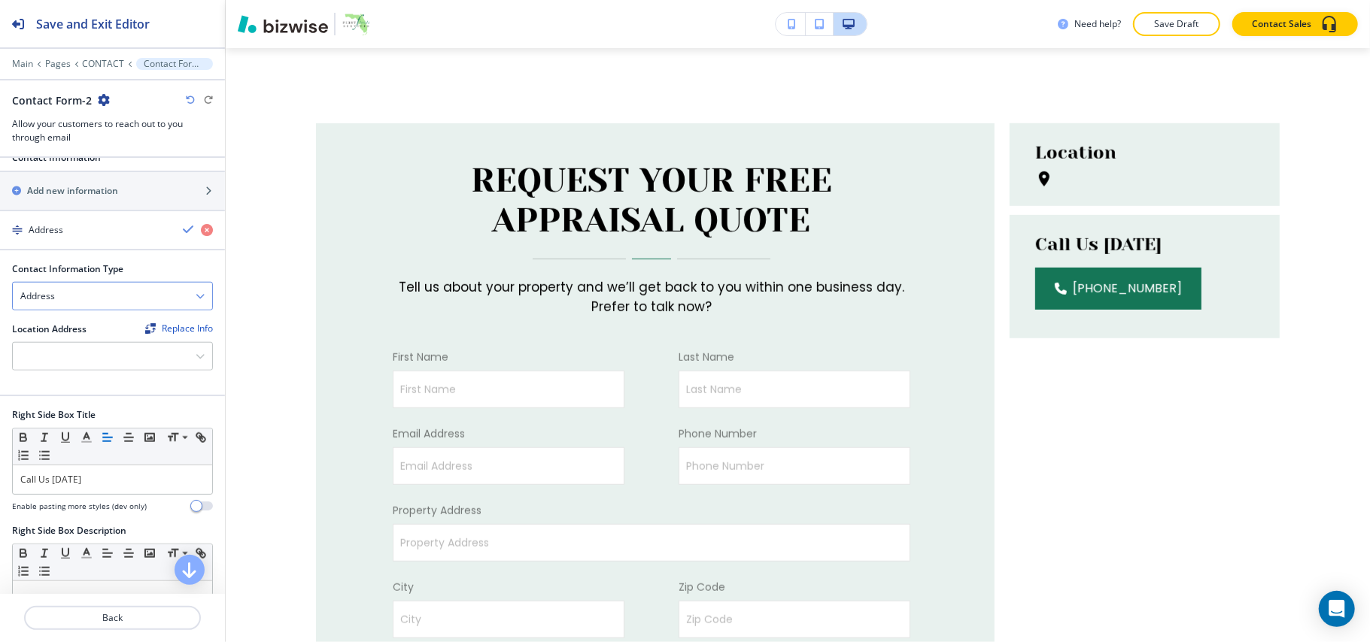
click at [87, 310] on div "Address" at bounding box center [112, 296] width 199 height 27
click at [80, 370] on div at bounding box center [112, 356] width 199 height 27
click at [76, 403] on h4 "Informed Decisions Inc, [US_STATE][GEOGRAPHIC_DATA], [GEOGRAPHIC_DATA], [GEOGRA…" at bounding box center [112, 389] width 184 height 27
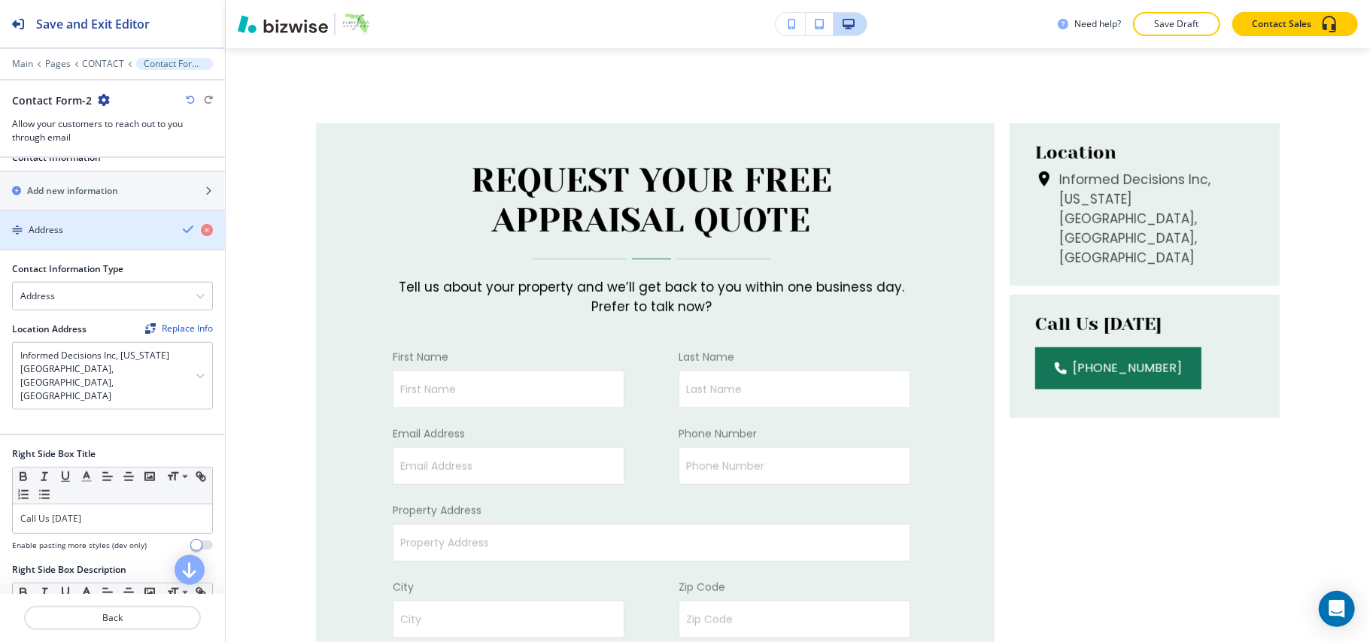
click at [82, 237] on div "Address" at bounding box center [85, 230] width 171 height 14
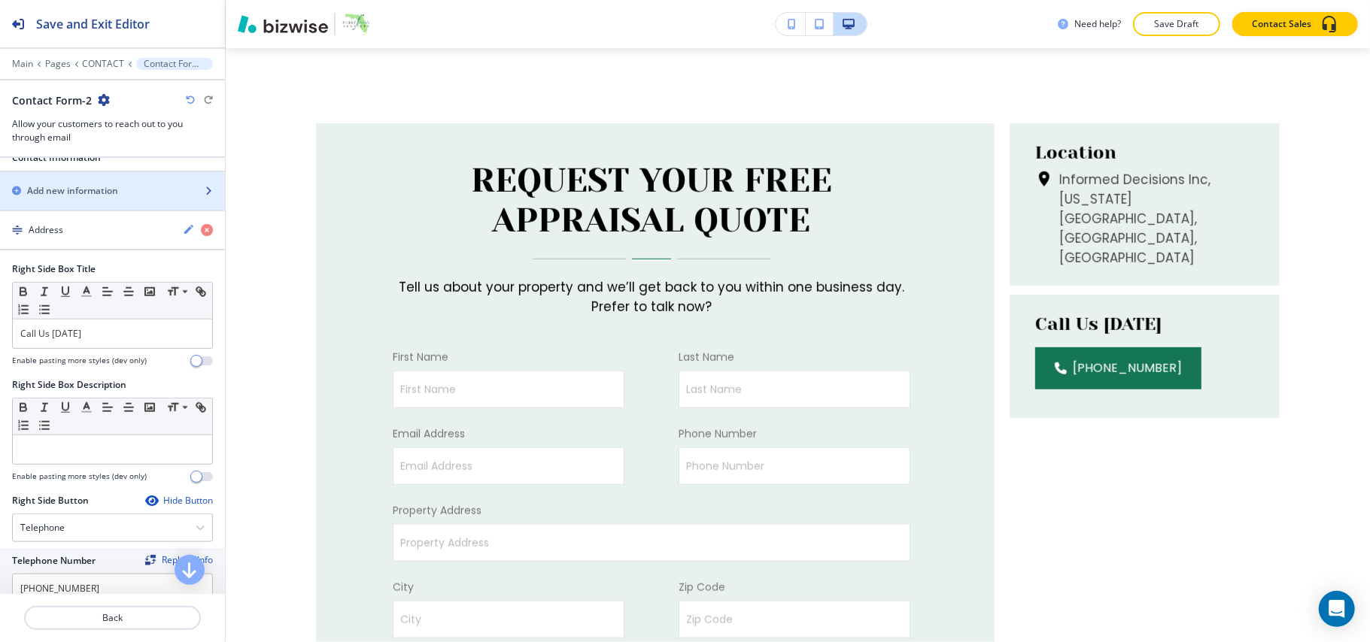
click at [94, 198] on h2 "Add new information" at bounding box center [72, 191] width 91 height 14
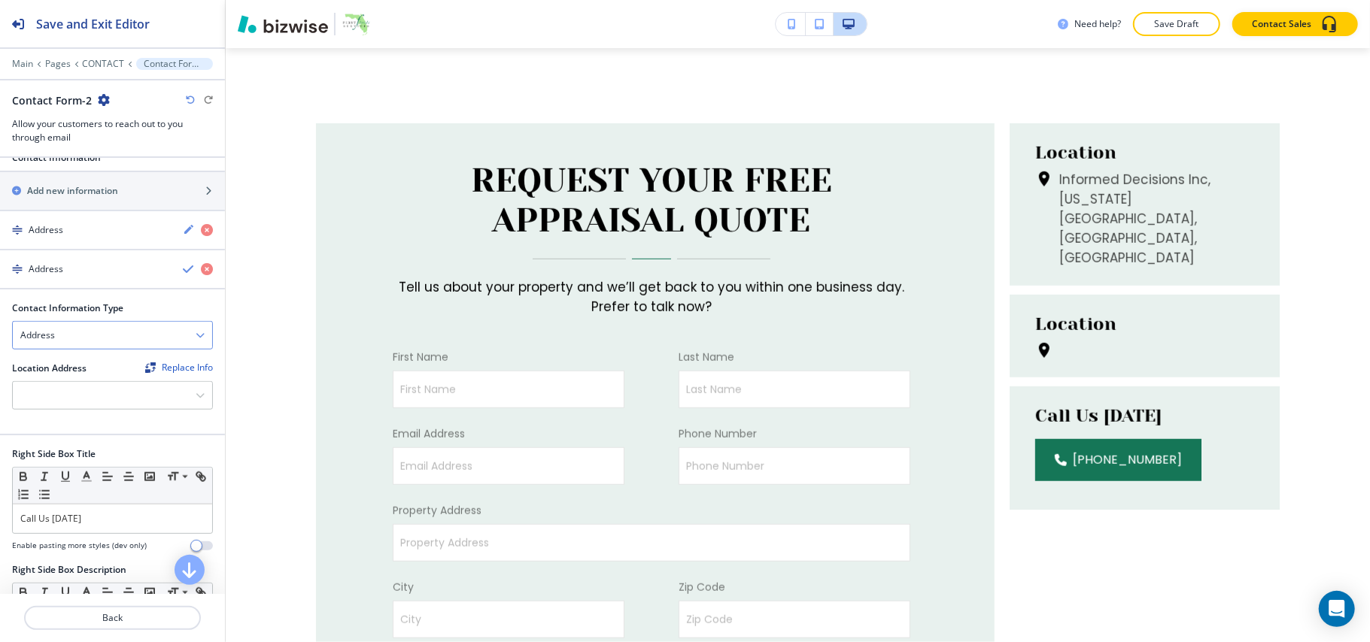
click at [87, 349] on div "Address" at bounding box center [112, 335] width 199 height 27
click at [85, 369] on h4 "Email Address" at bounding box center [112, 362] width 184 height 14
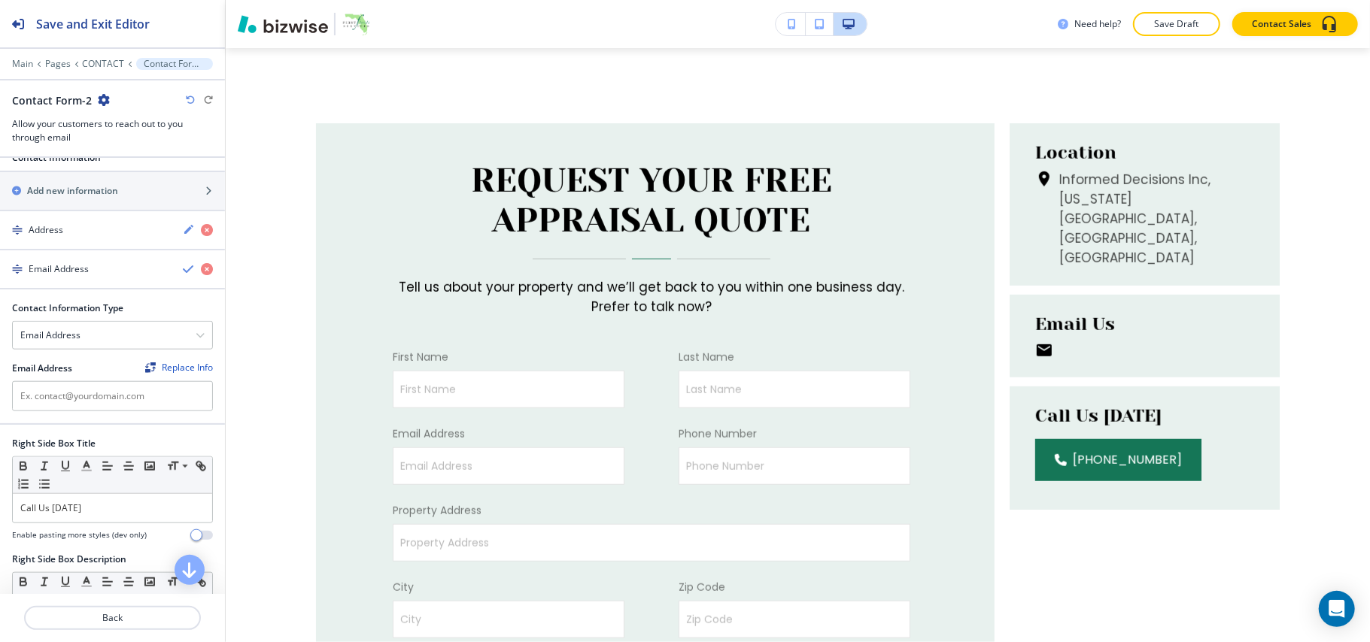
click at [68, 381] on div at bounding box center [112, 378] width 201 height 6
click at [67, 411] on input "text" at bounding box center [112, 396] width 201 height 30
paste input "[PERSON_NAME][EMAIL_ADDRESS][PERSON_NAME][DOMAIN_NAME]"
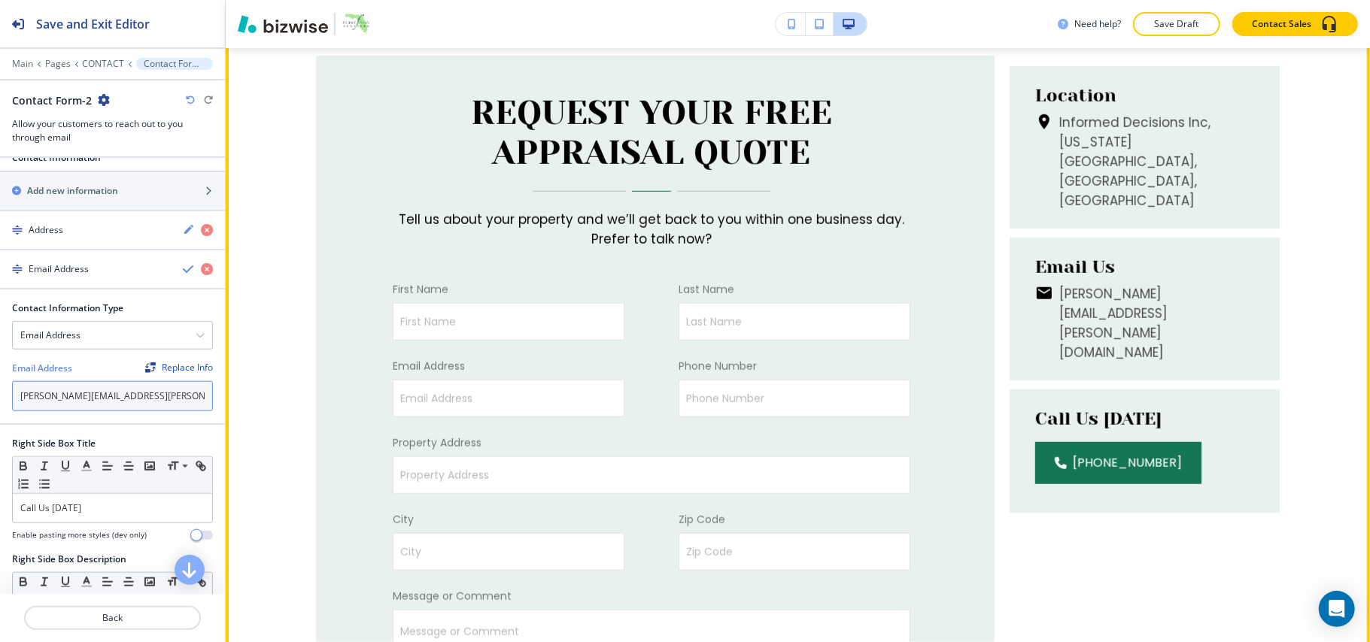
scroll to position [827, 0]
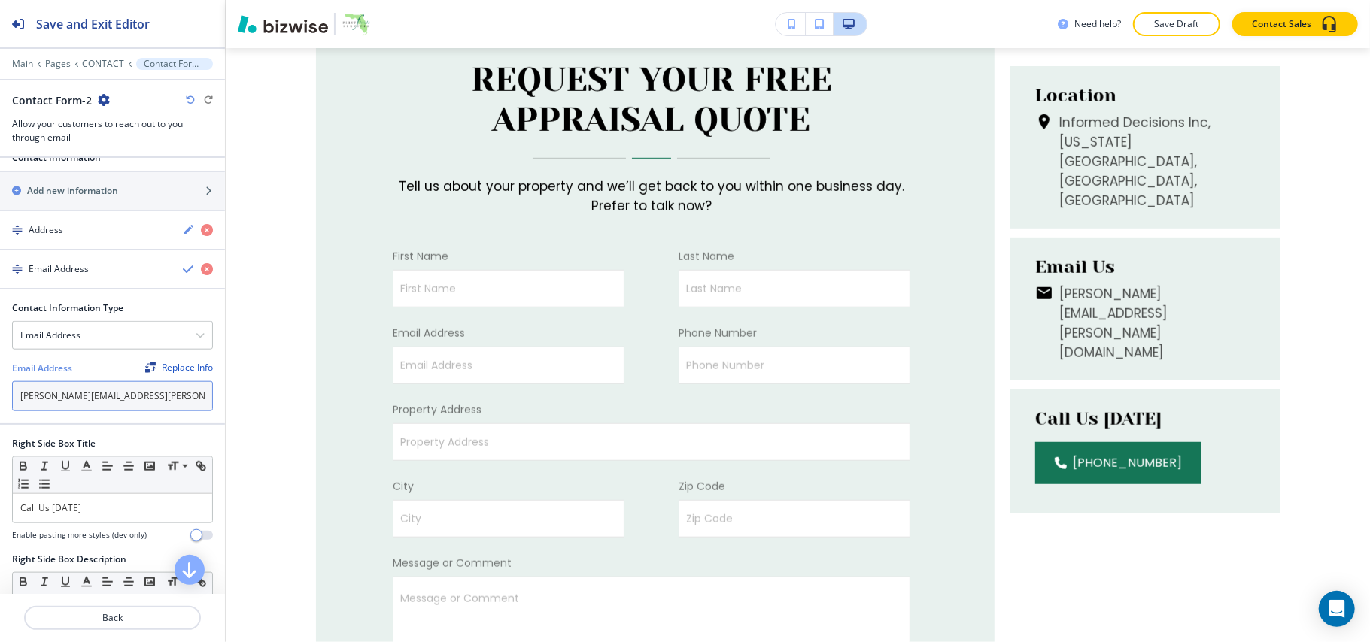
type input "[PERSON_NAME][EMAIL_ADDRESS][PERSON_NAME][DOMAIN_NAME]"
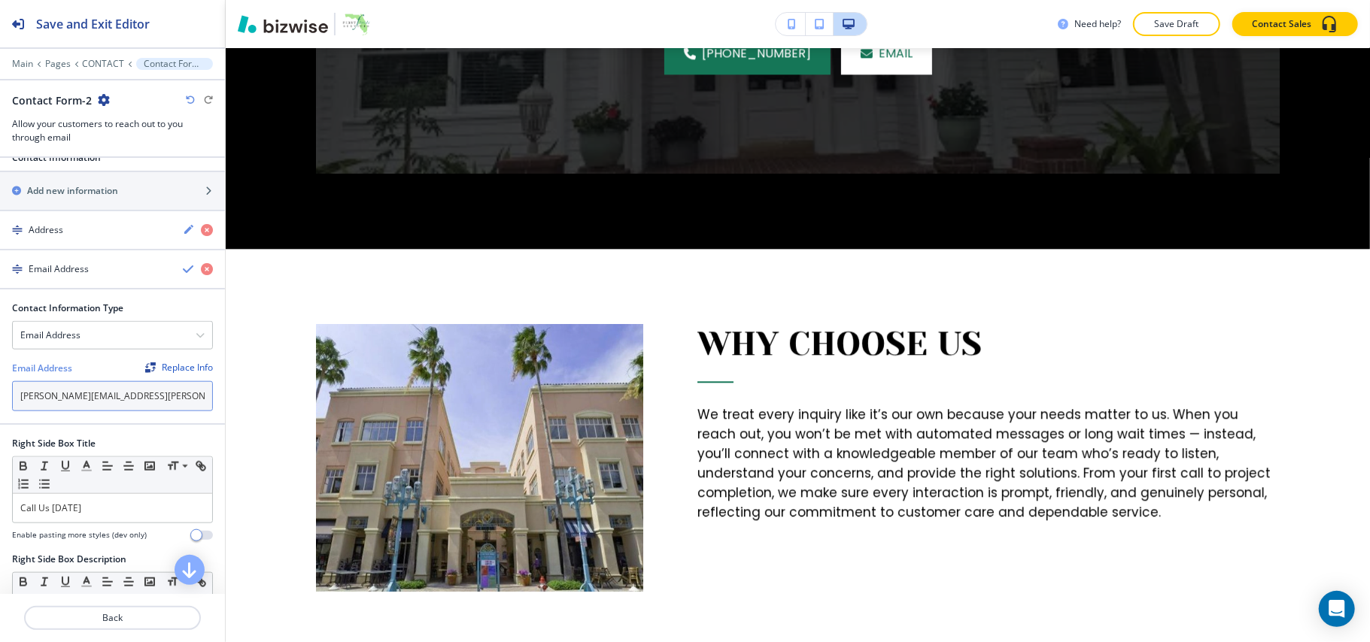
scroll to position [2595, 0]
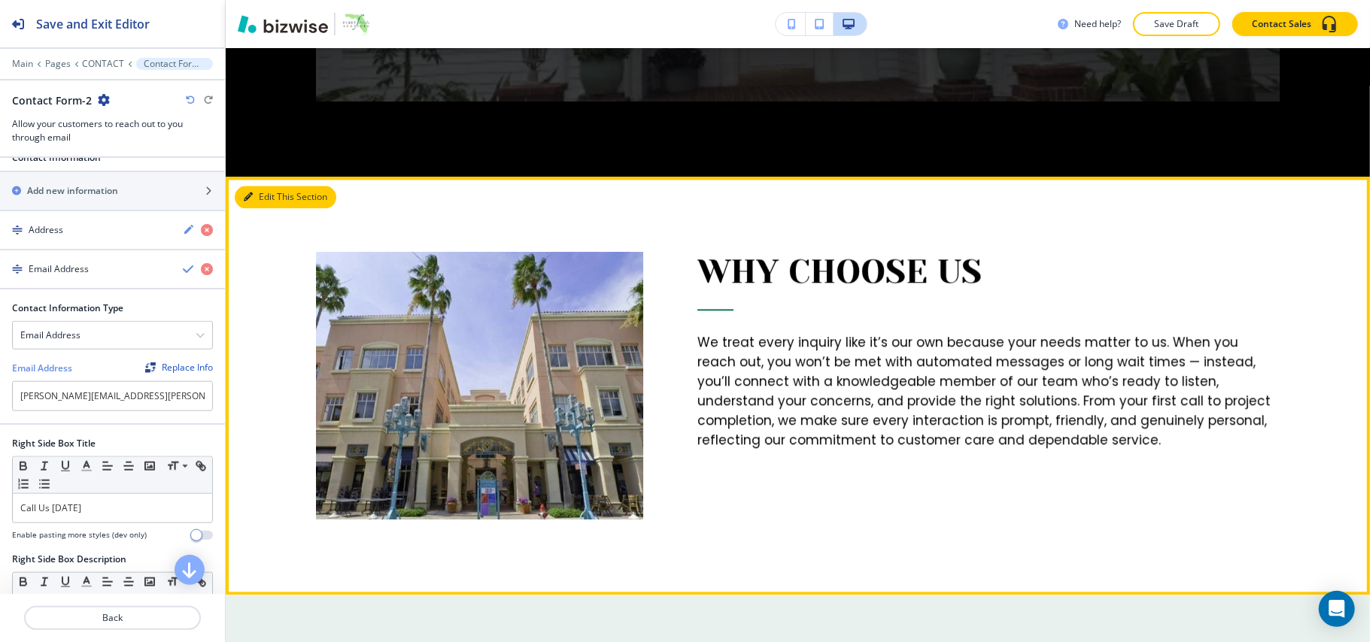
click at [262, 186] on button "Edit This Section" at bounding box center [286, 197] width 102 height 23
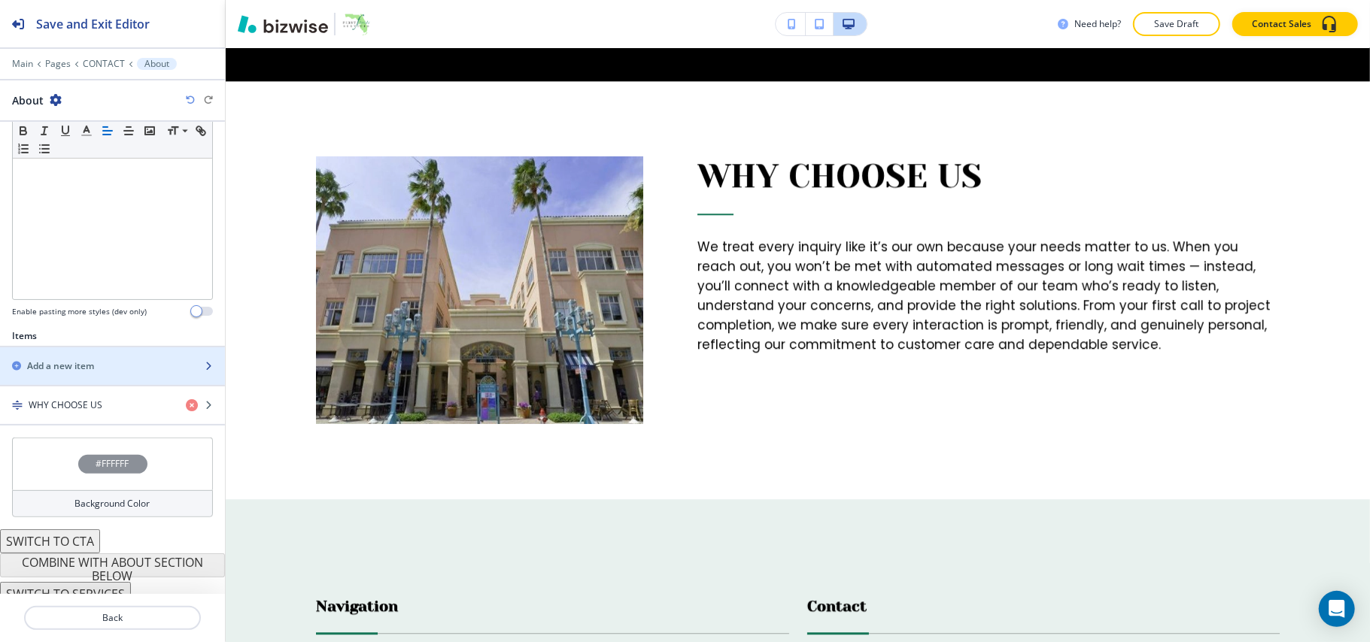
scroll to position [346, 0]
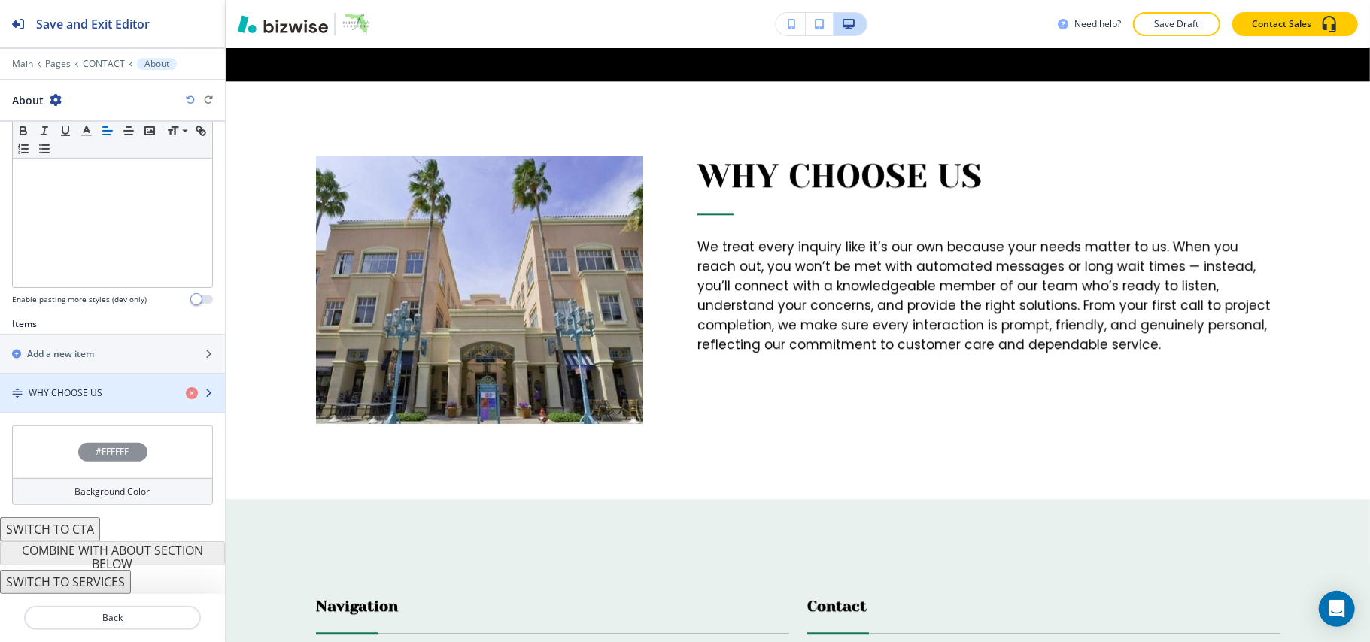
click at [72, 393] on h4 "WHY CHOOSE US" at bounding box center [66, 394] width 74 height 14
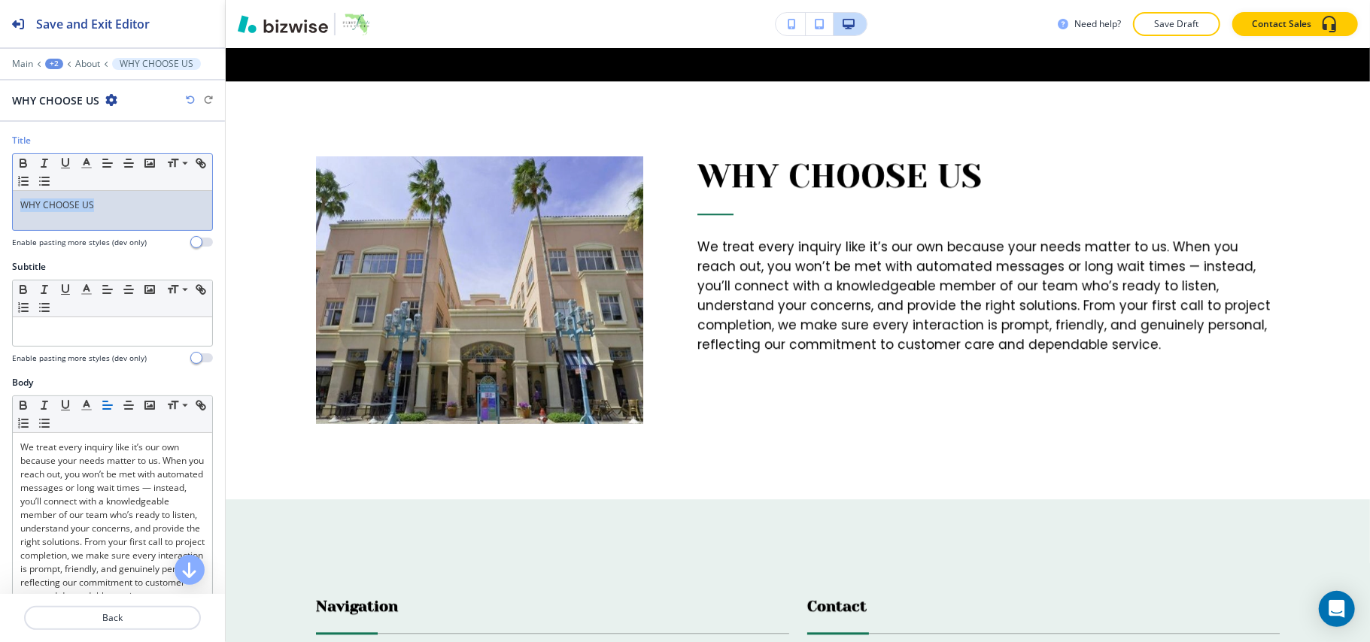
drag, startPoint x: 121, startPoint y: 211, endPoint x: 14, endPoint y: 194, distance: 108.9
click at [0, 205] on div "Title Small Normal Large Huge WHY CHOOSE US Enable pasting more styles (dev onl…" at bounding box center [112, 197] width 225 height 126
click at [85, 163] on line "button" at bounding box center [86, 163] width 4 height 0
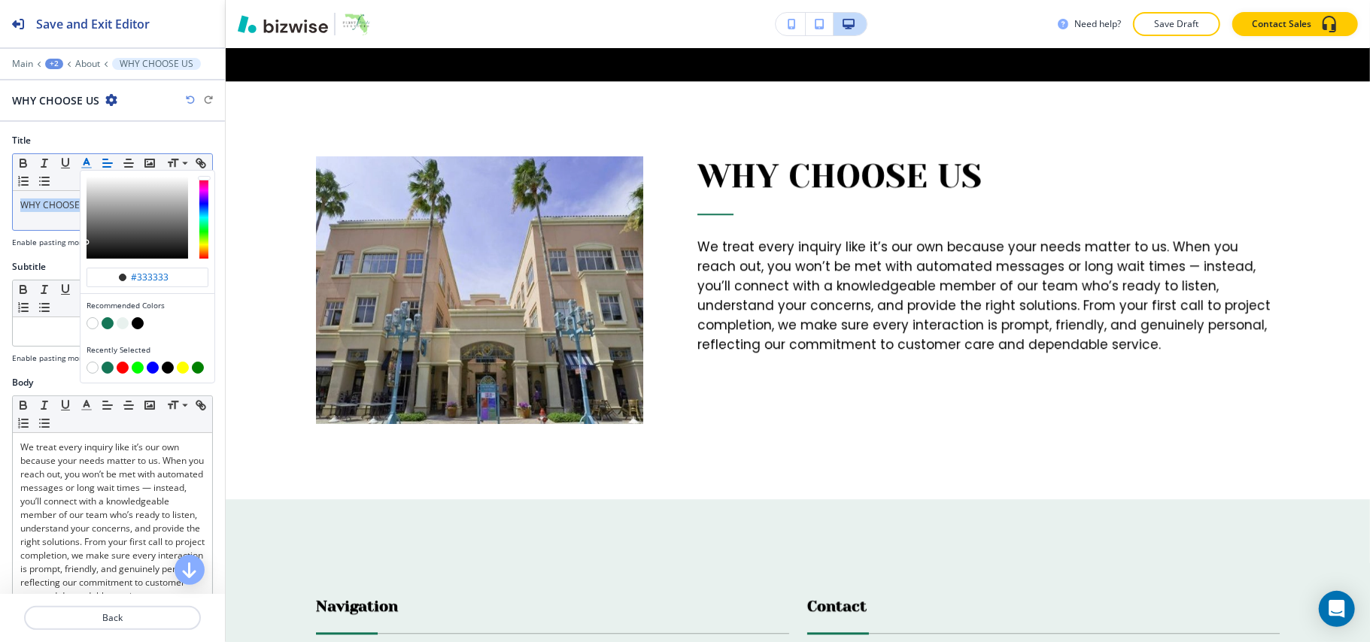
click at [107, 326] on button "button" at bounding box center [108, 323] width 12 height 12
type input "#157657"
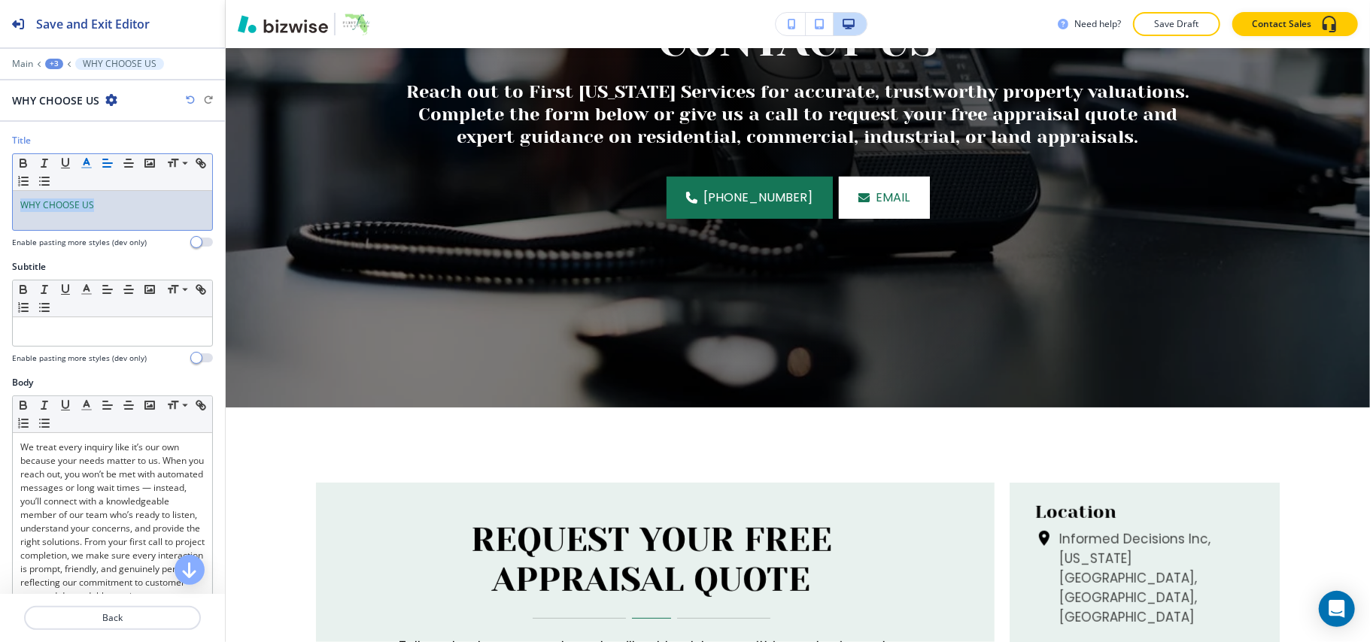
scroll to position [0, 0]
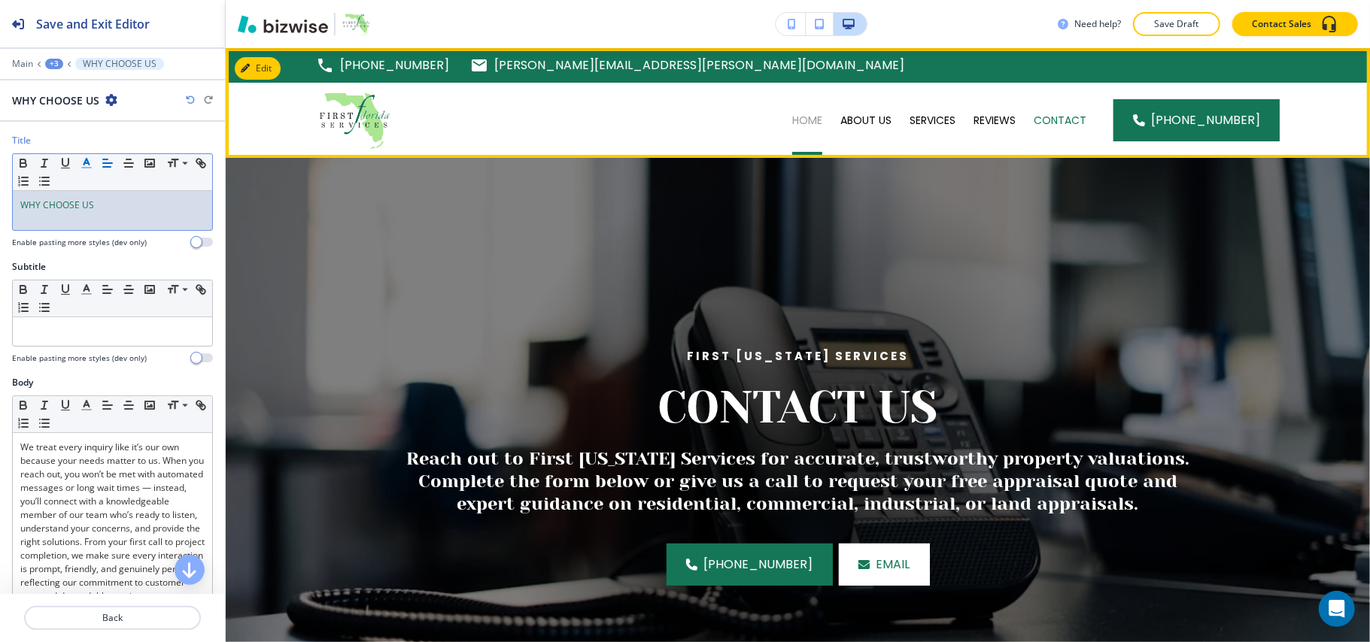
click at [815, 114] on p "HOME" at bounding box center [807, 120] width 30 height 15
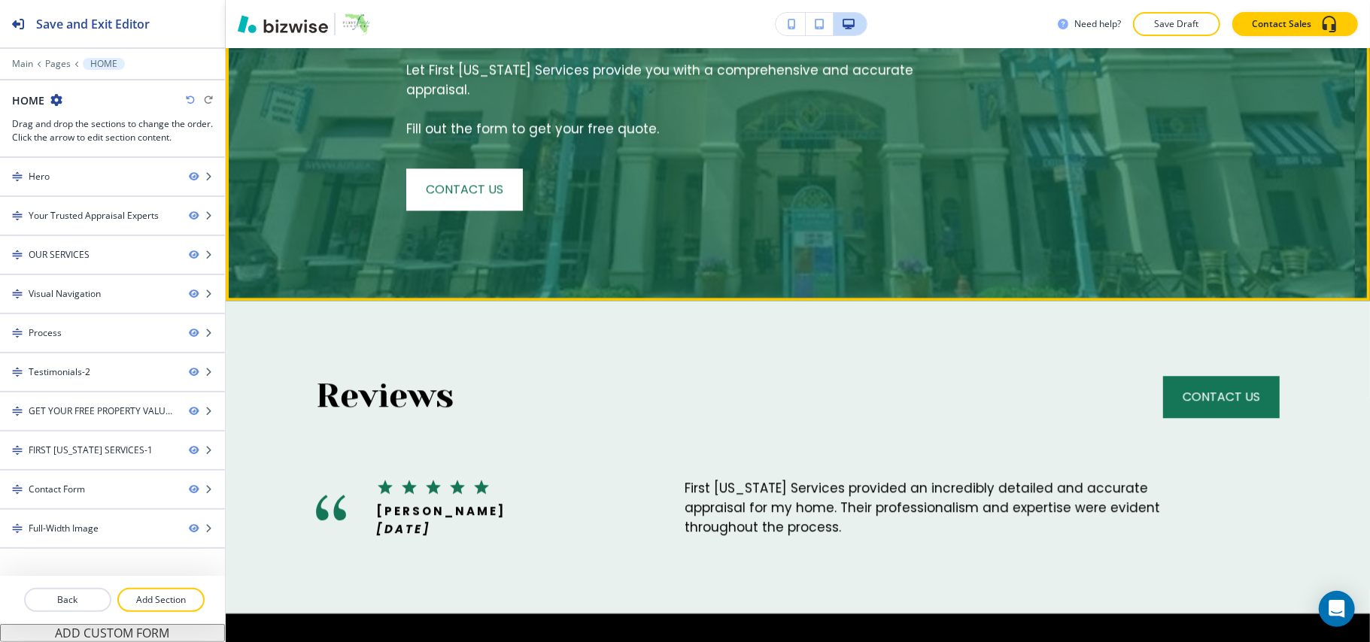
scroll to position [2818, 0]
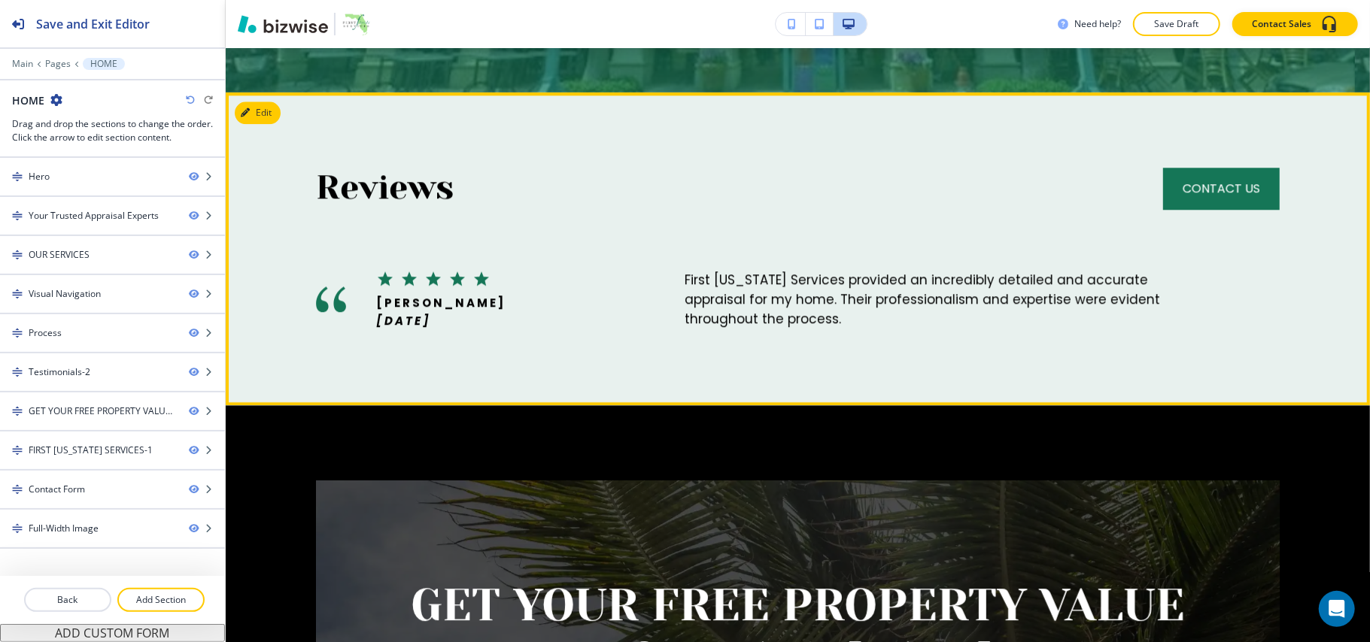
click at [253, 102] on button "Edit" at bounding box center [258, 113] width 46 height 23
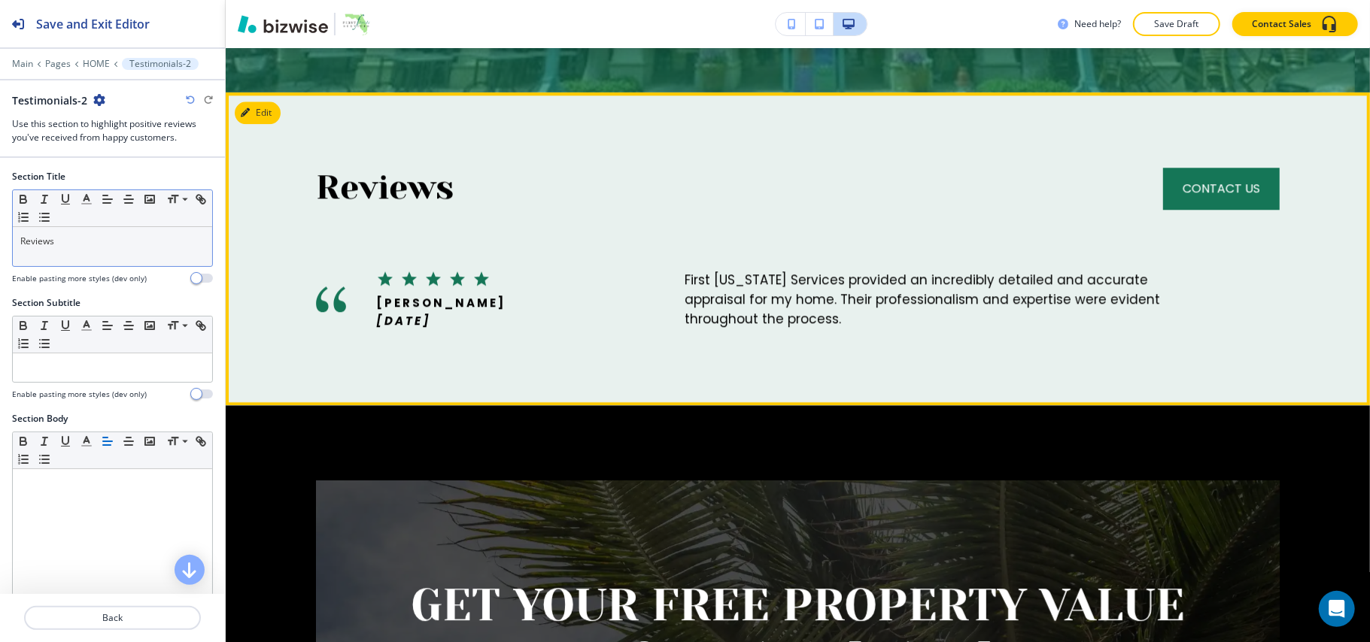
scroll to position [2840, 0]
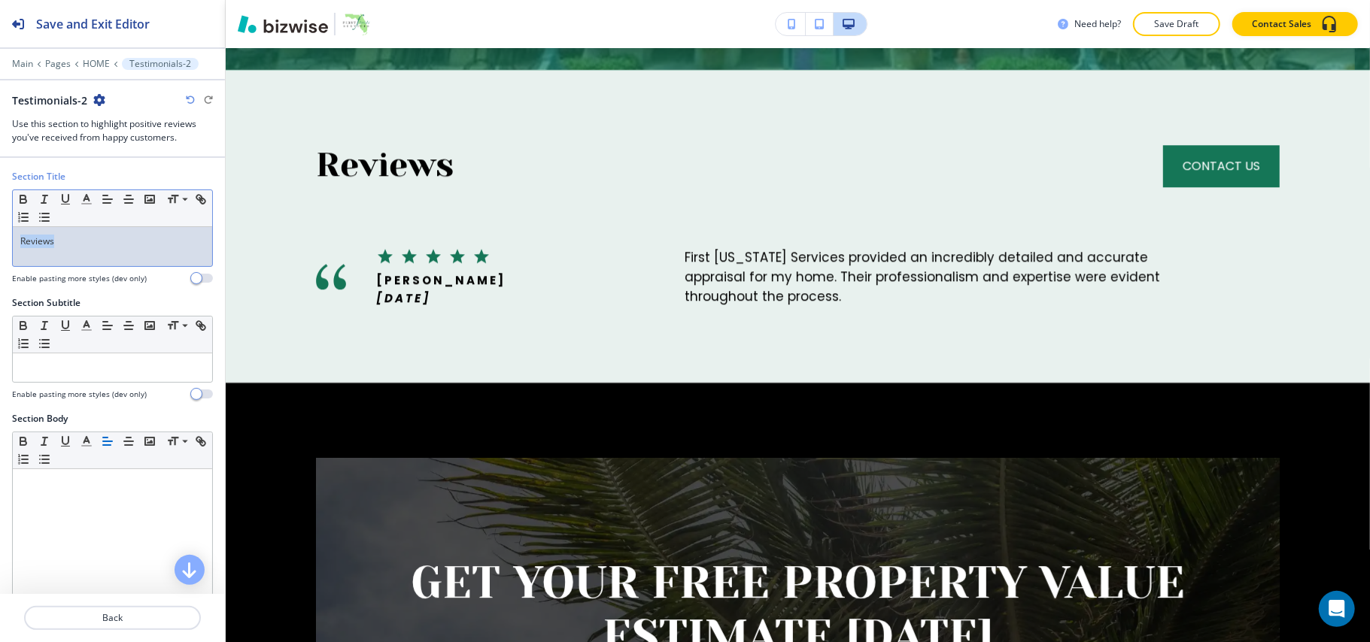
drag, startPoint x: 78, startPoint y: 248, endPoint x: 36, endPoint y: 230, distance: 45.8
click at [0, 238] on div "Section Title Small Normal Large Huge Reviews Enable pasting more styles (dev o…" at bounding box center [112, 233] width 225 height 126
click at [84, 199] on icon "button" at bounding box center [87, 200] width 14 height 14
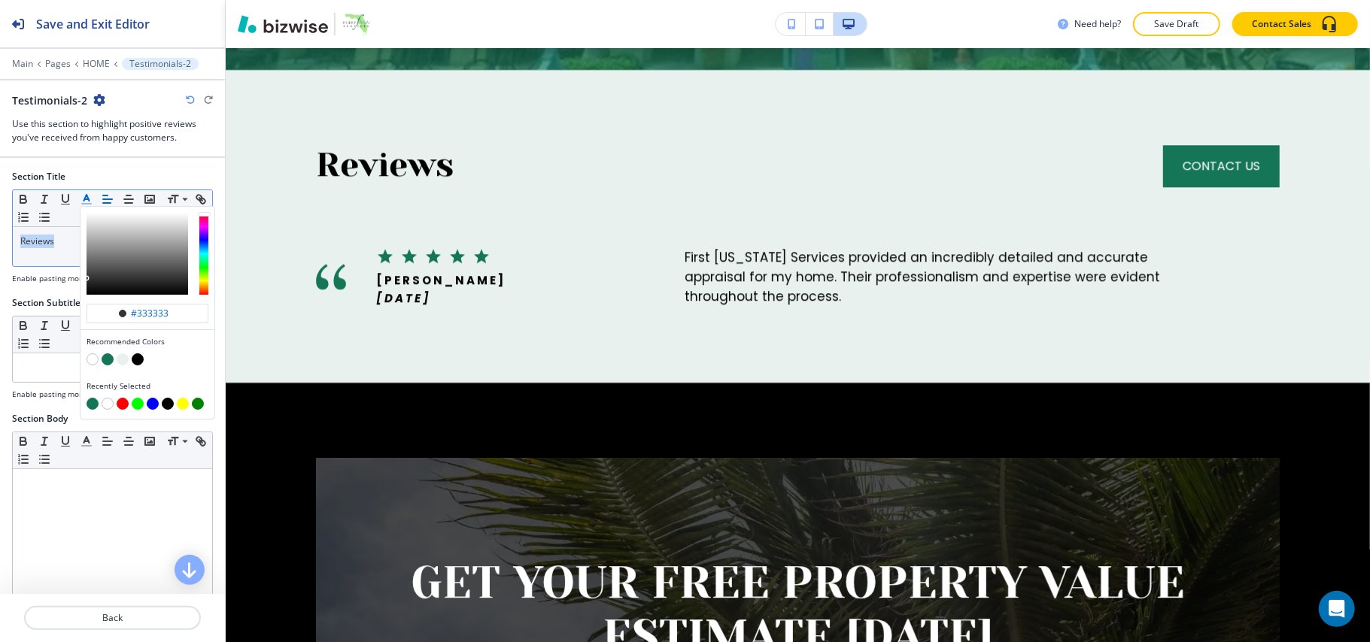
click at [110, 362] on button "button" at bounding box center [108, 360] width 12 height 12
type input "#157657"
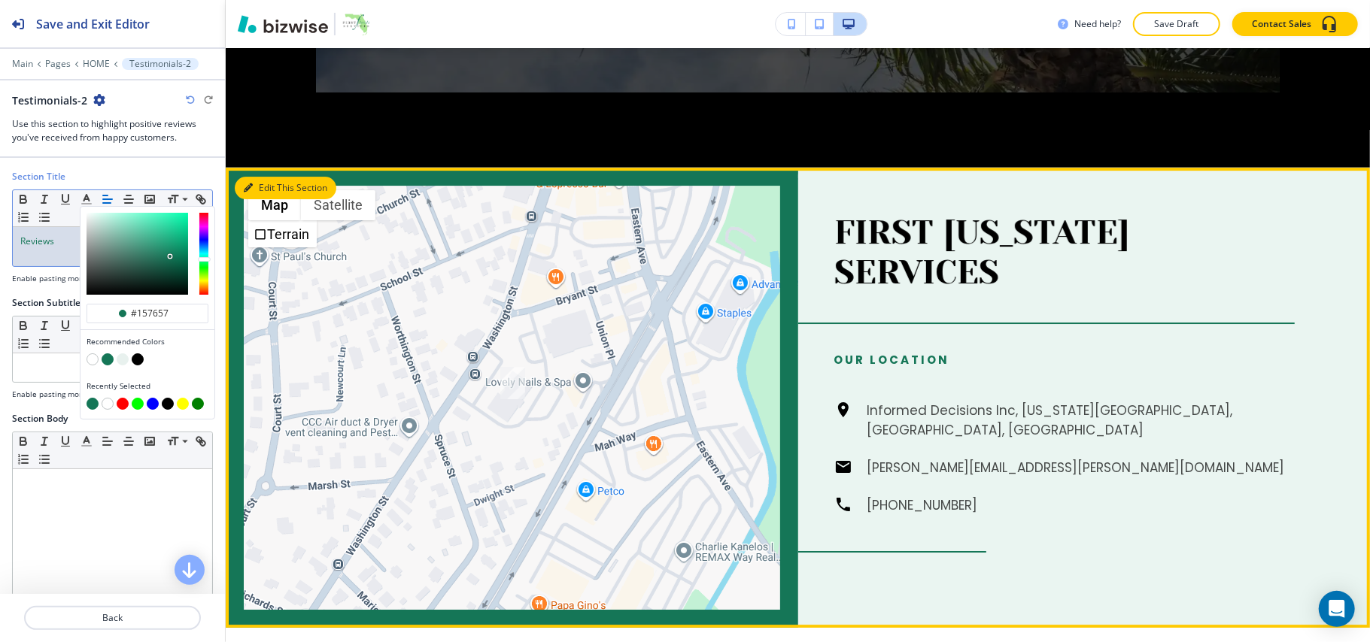
click at [263, 177] on button "Edit This Section" at bounding box center [286, 188] width 102 height 23
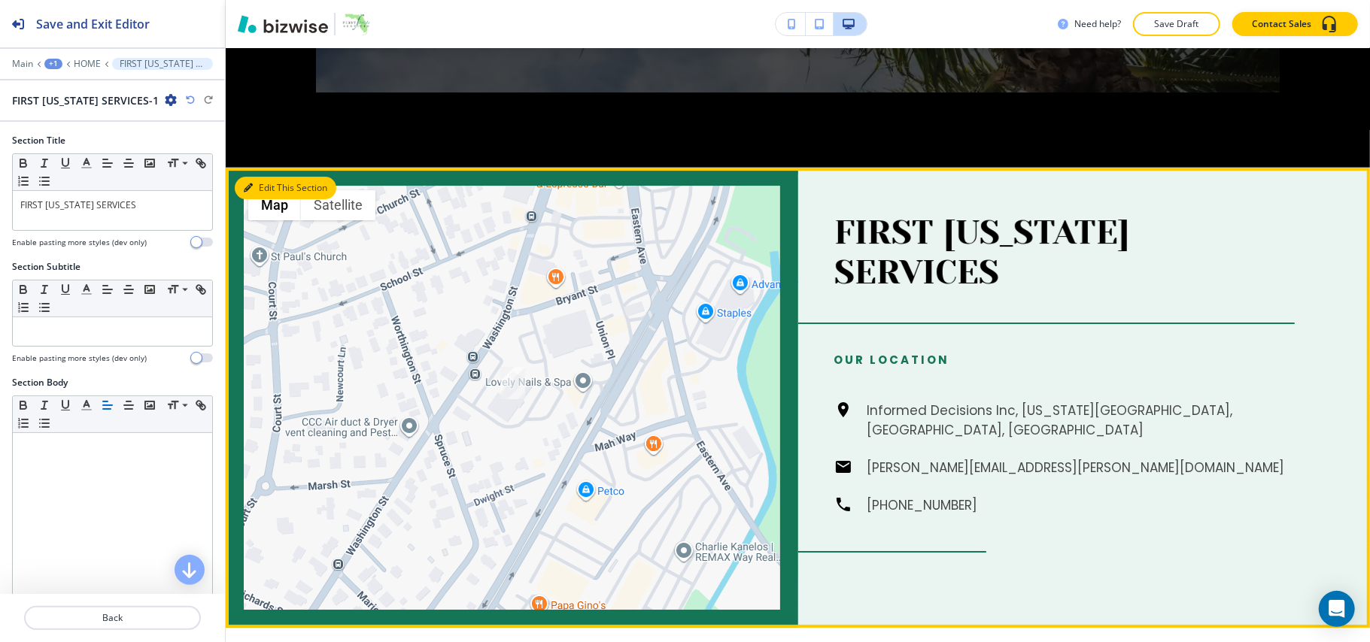
scroll to position [3741, 0]
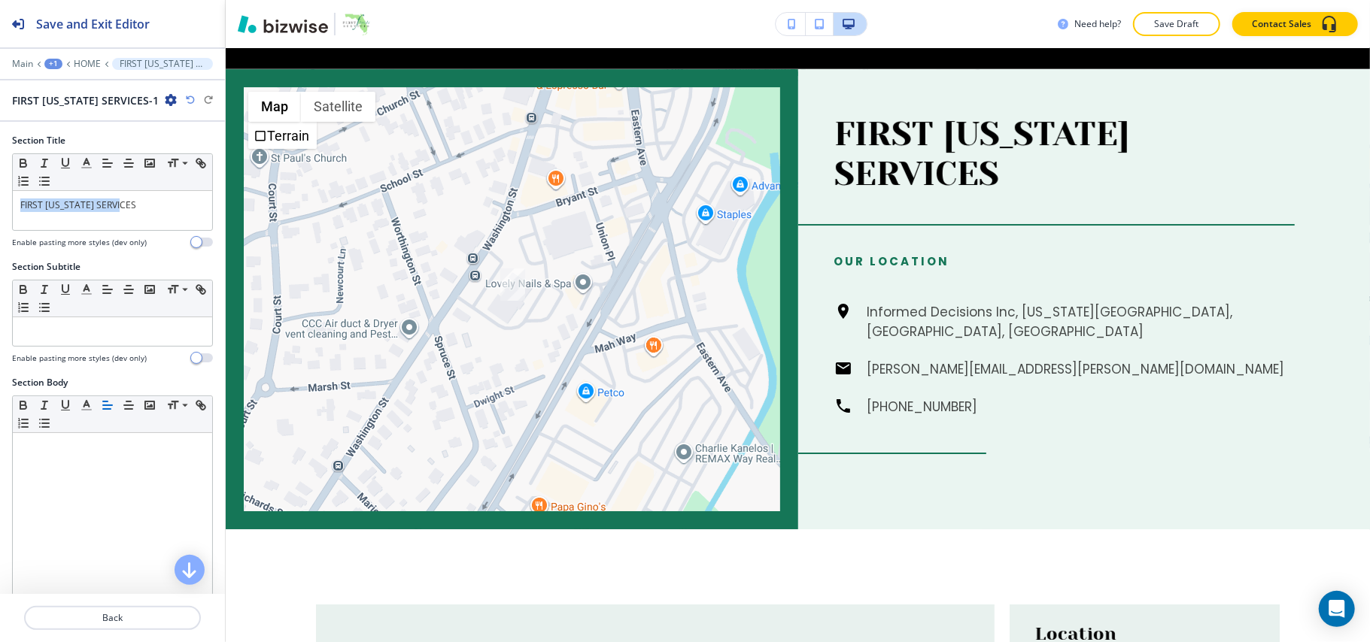
drag, startPoint x: 137, startPoint y: 211, endPoint x: 0, endPoint y: 205, distance: 137.0
click at [0, 206] on div "Section Title Small Normal Large Huge FIRST [US_STATE] SERVICES Enable pasting …" at bounding box center [112, 197] width 225 height 126
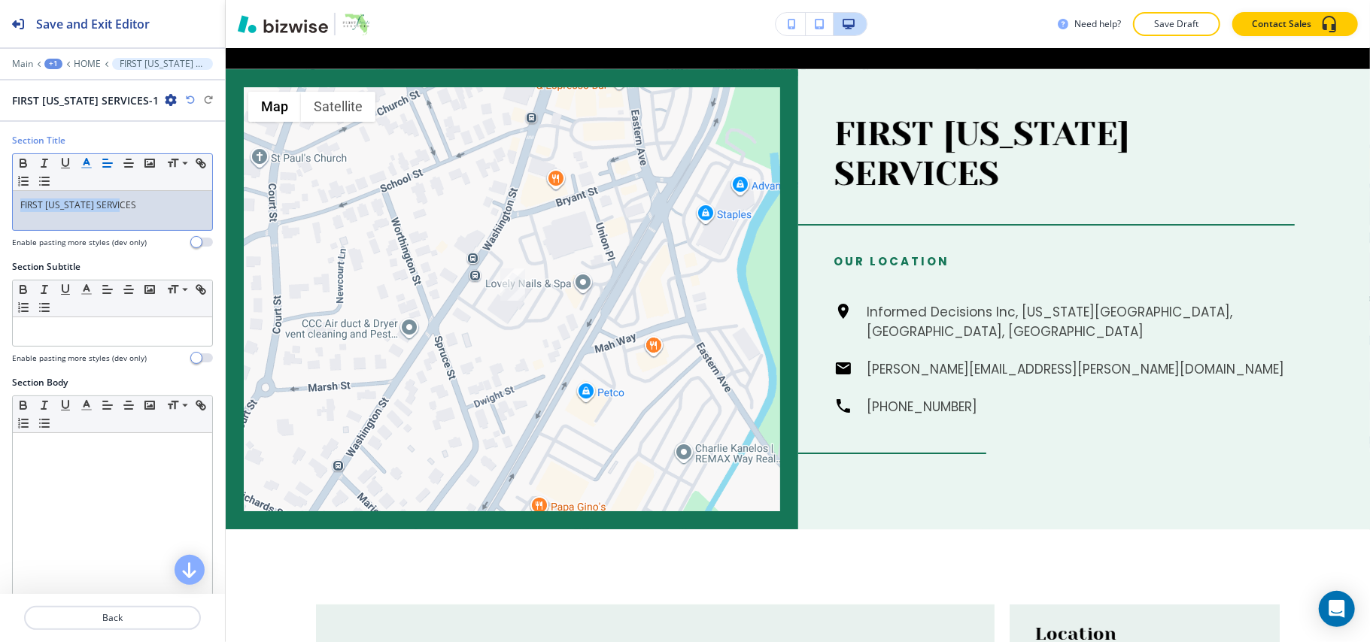
click at [89, 163] on icon "button" at bounding box center [87, 163] width 14 height 14
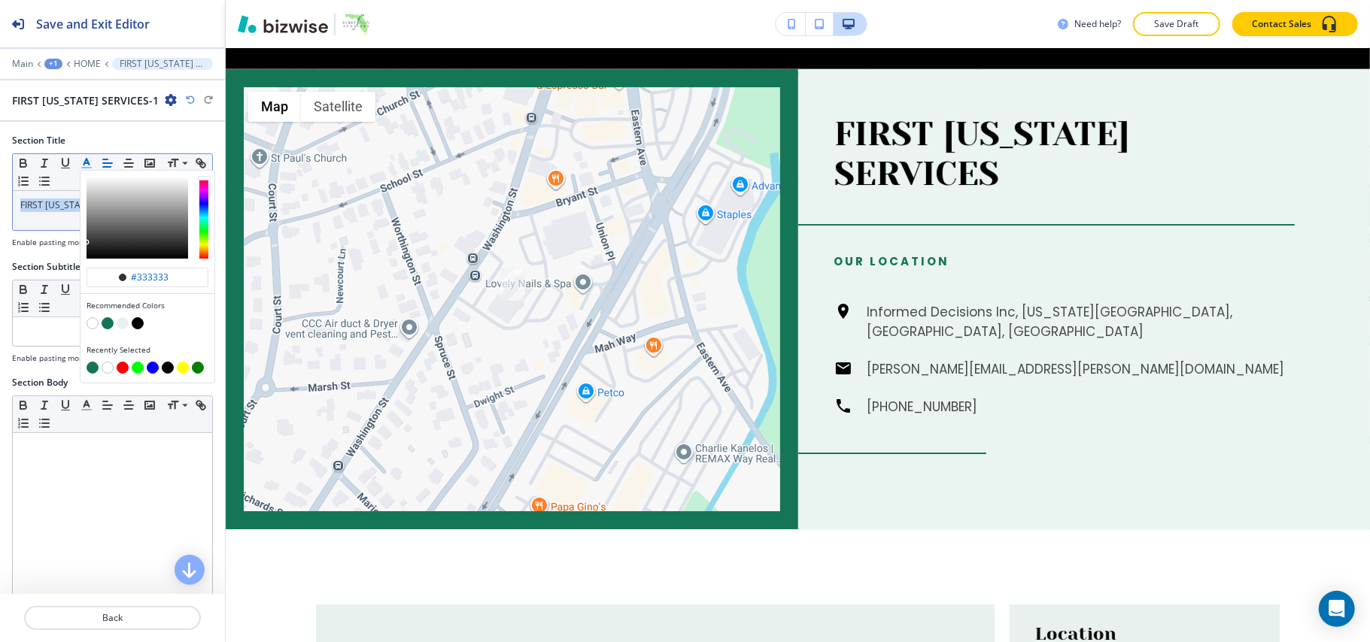
click at [111, 326] on button "button" at bounding box center [108, 323] width 12 height 12
type input "#157657"
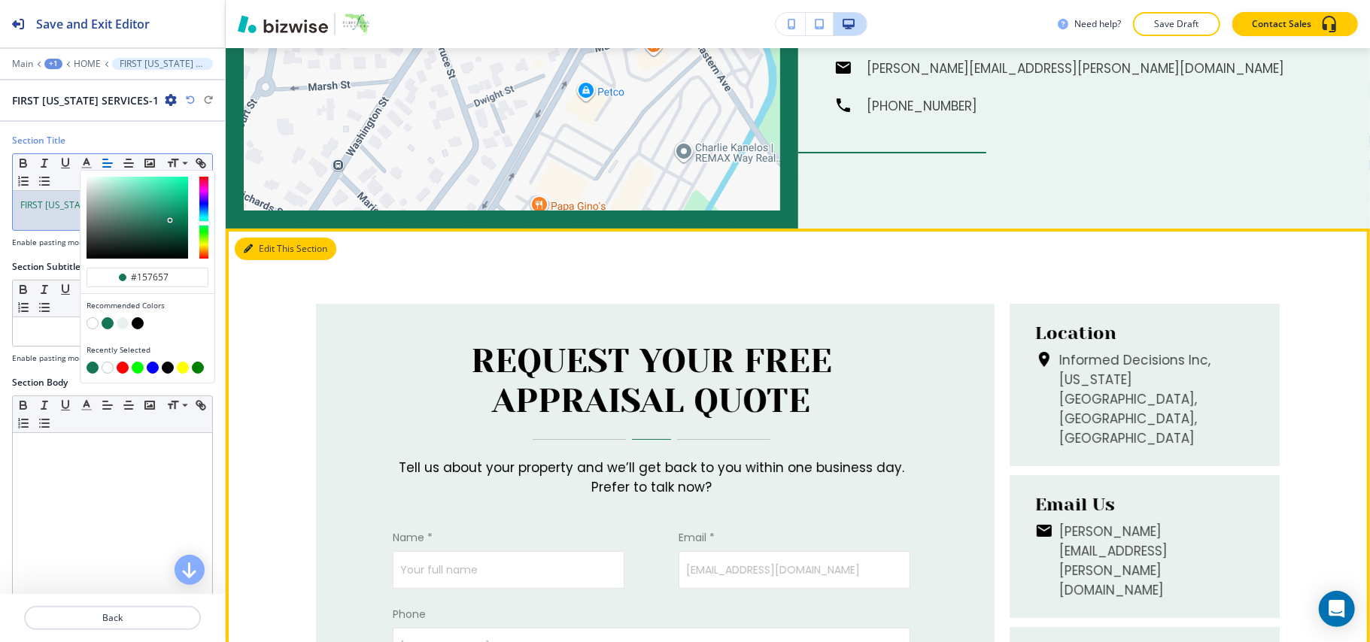
click at [260, 238] on button "Edit This Section" at bounding box center [286, 249] width 102 height 23
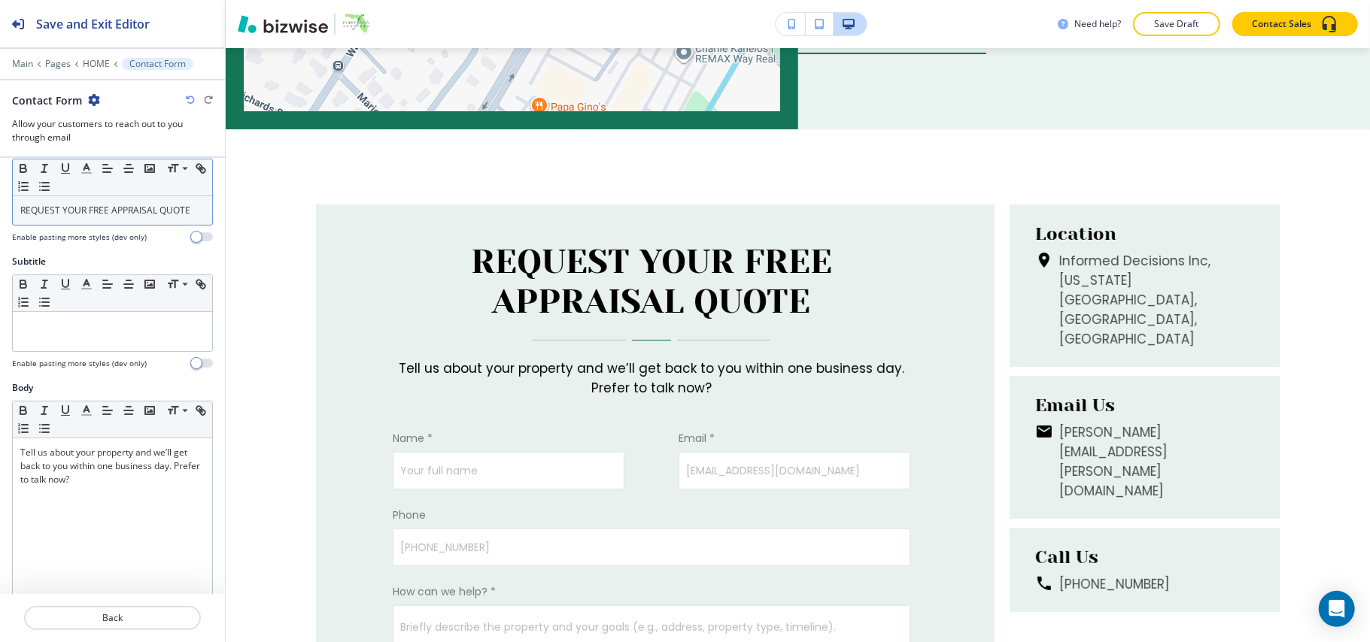
scroll to position [0, 0]
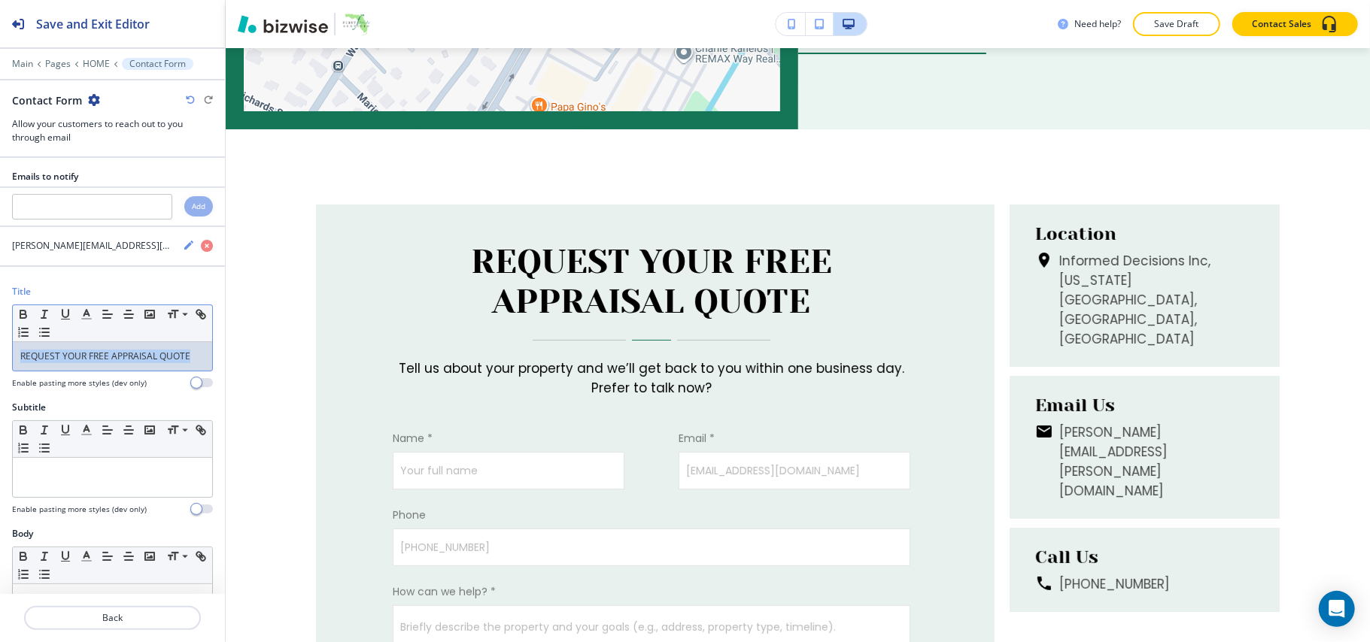
drag, startPoint x: 100, startPoint y: 381, endPoint x: 0, endPoint y: 305, distance: 125.6
click at [0, 305] on div "Title Small Normal Large Huge REQUEST YOUR FREE APPRAISAL QUOTE Enable pasting …" at bounding box center [112, 343] width 225 height 116
click at [88, 320] on icon "button" at bounding box center [87, 315] width 14 height 14
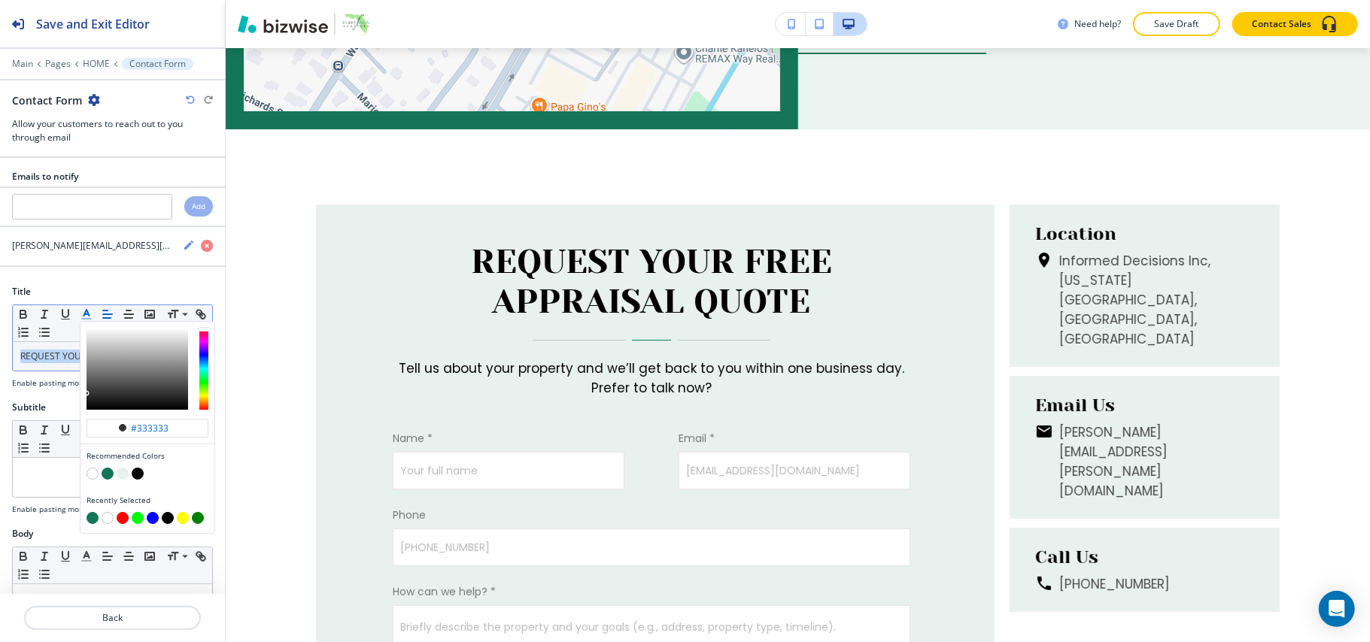
click at [109, 478] on button "button" at bounding box center [108, 474] width 12 height 12
type input "#157657"
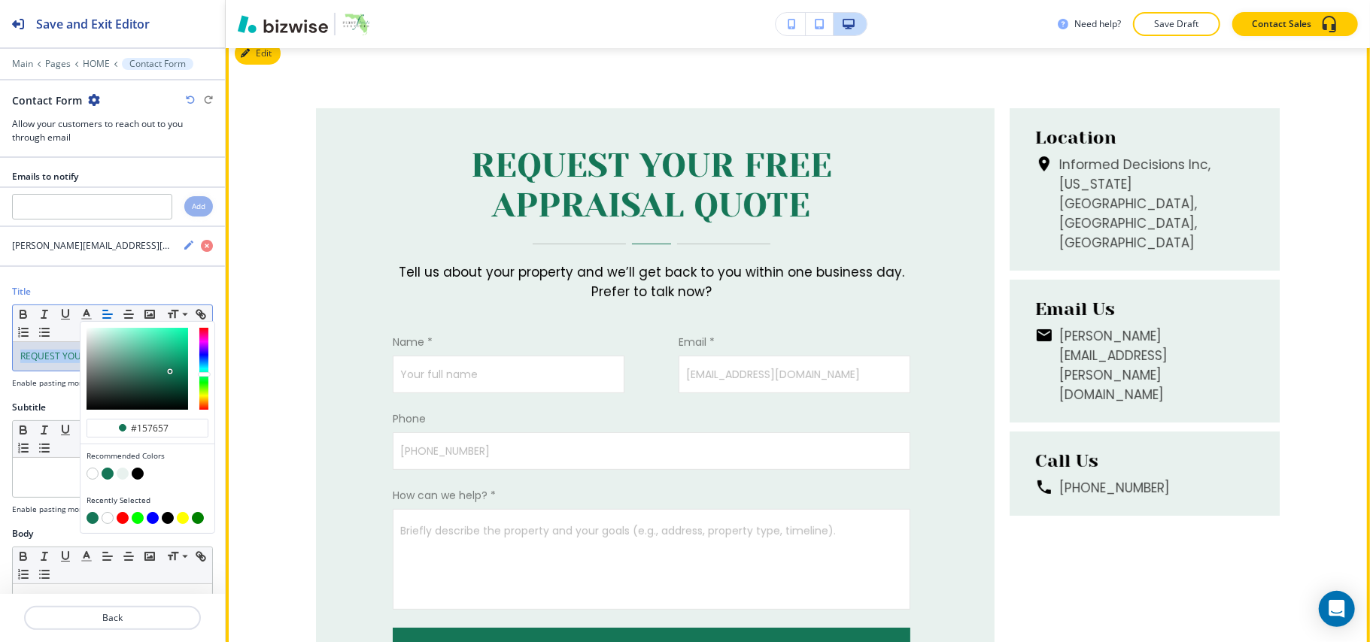
scroll to position [4084, 0]
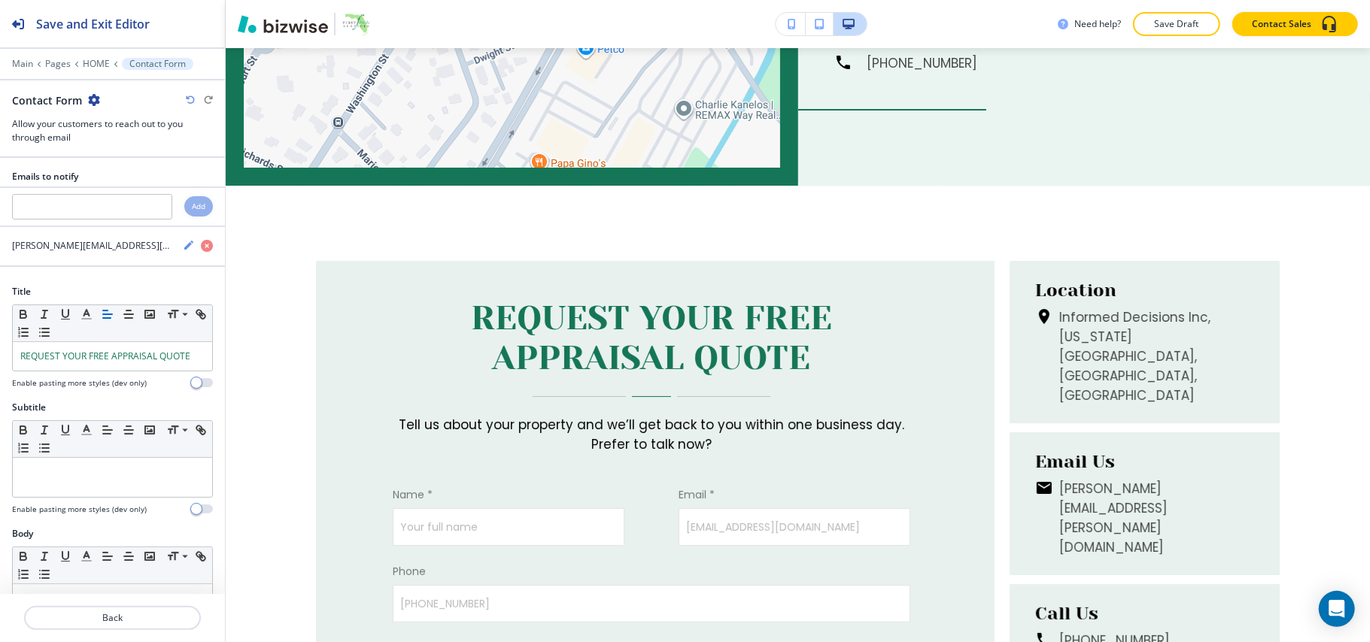
click at [100, 58] on div "Main Pages HOME Contact Form" at bounding box center [112, 64] width 201 height 12
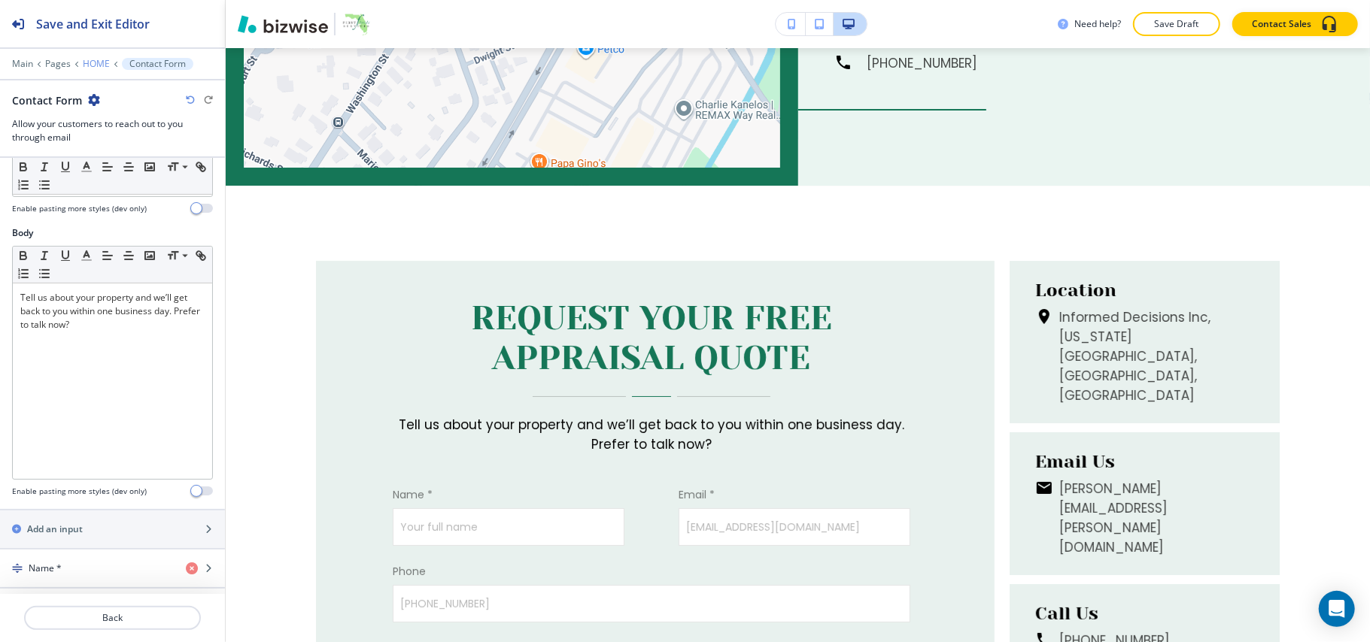
click at [94, 65] on p "HOME" at bounding box center [96, 64] width 27 height 11
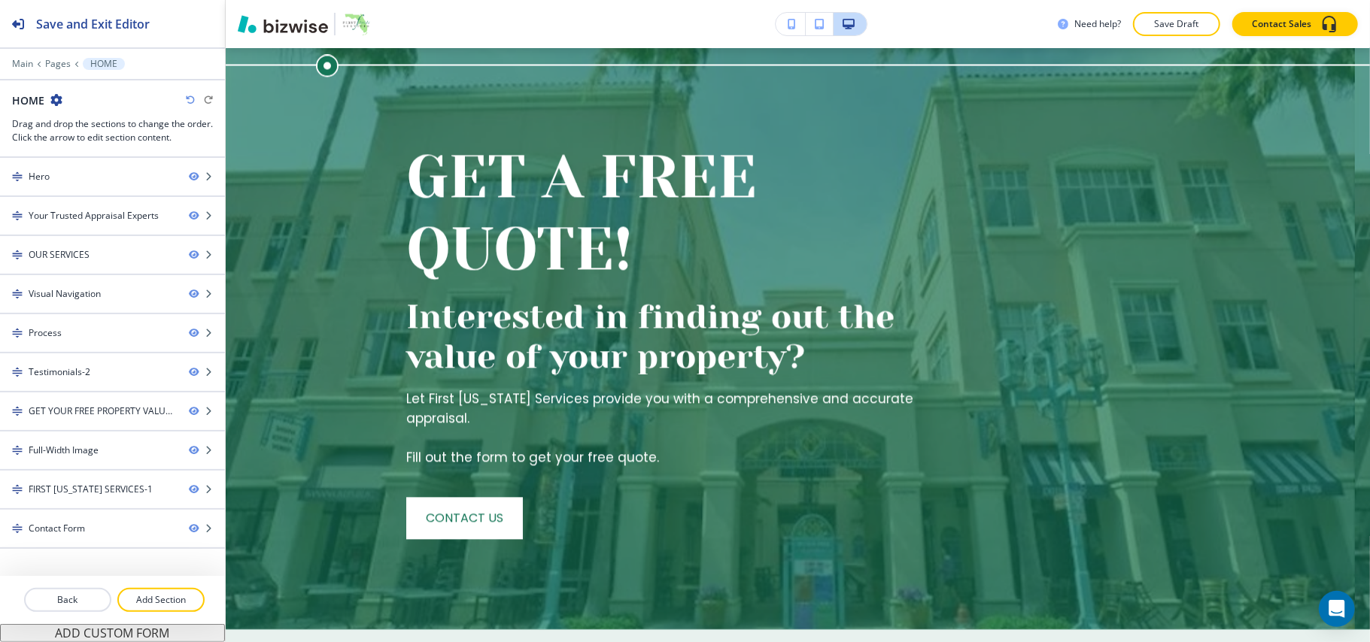
scroll to position [0, 0]
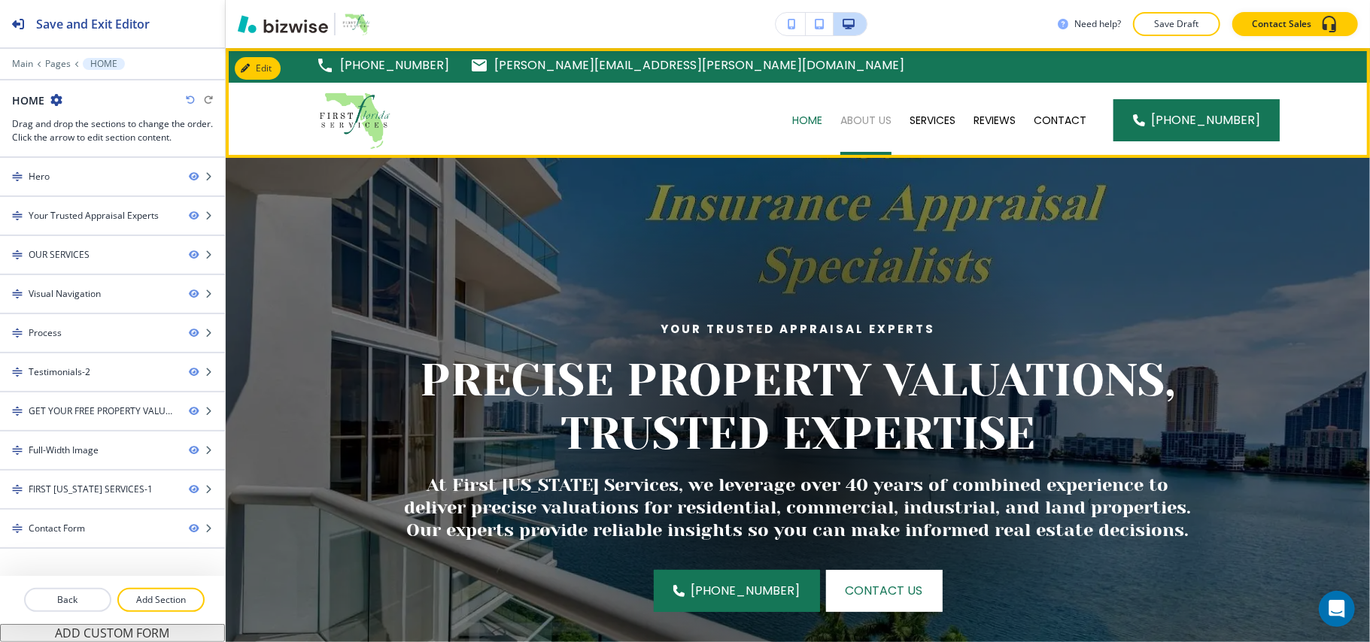
click at [880, 118] on p "ABOUT US" at bounding box center [865, 120] width 51 height 15
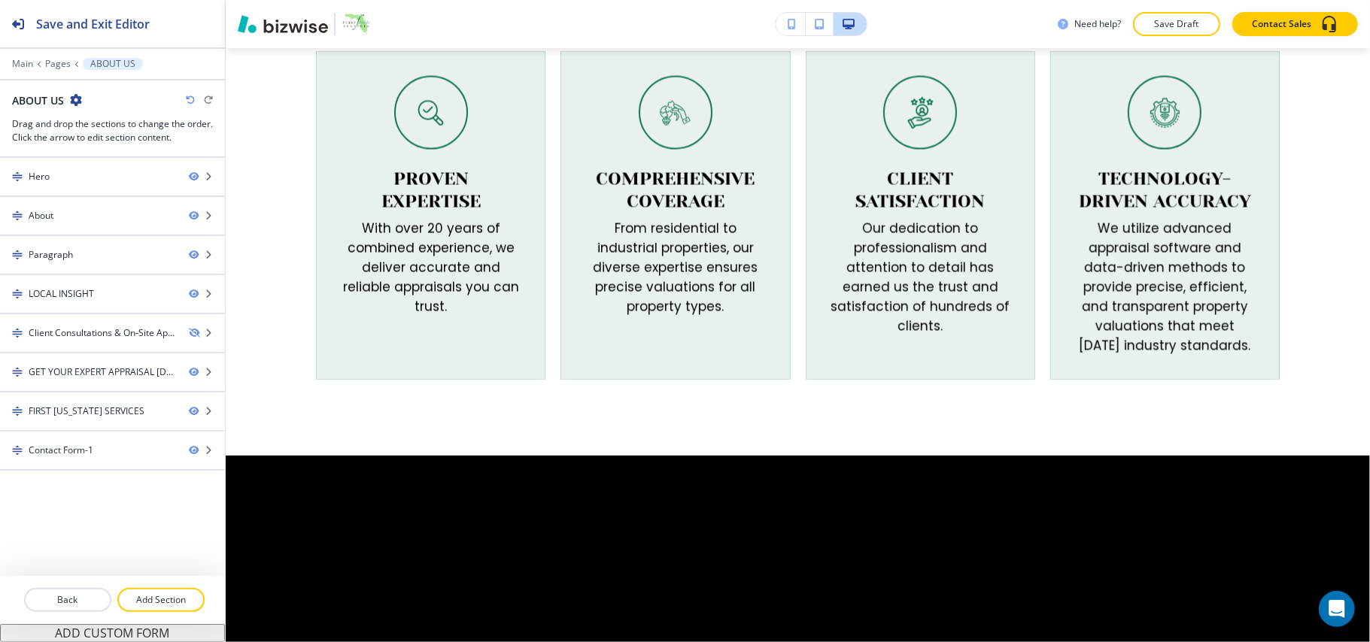
scroll to position [1403, 0]
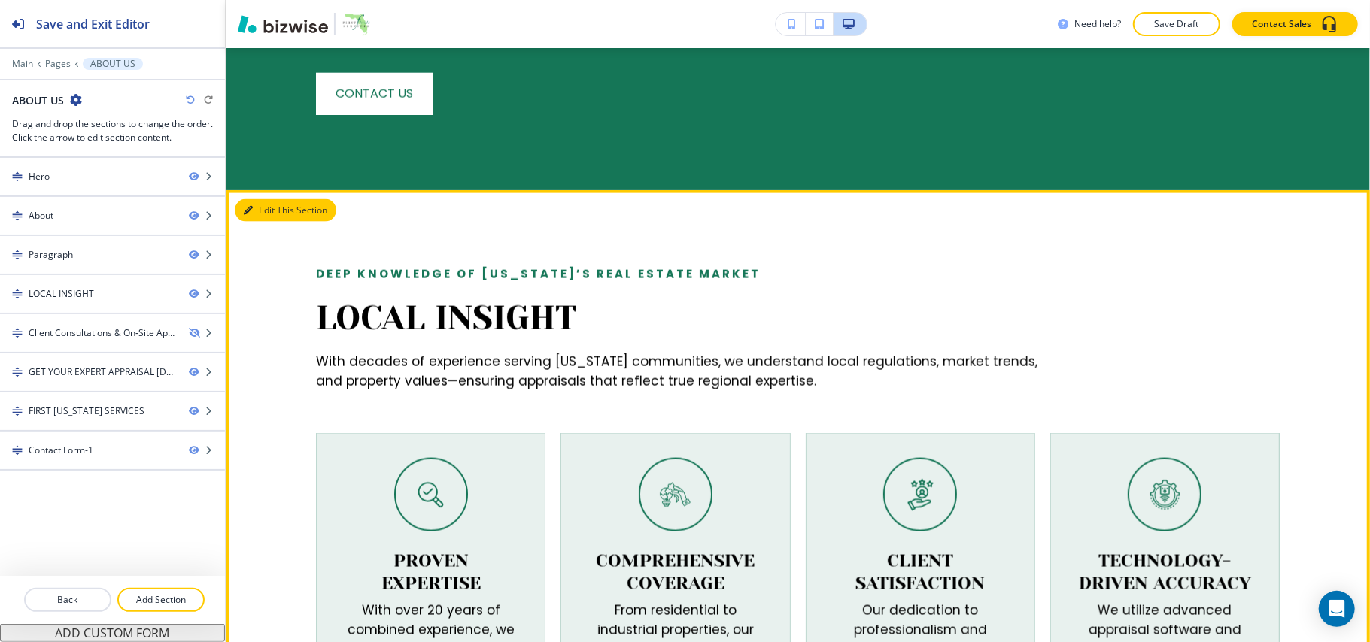
click at [263, 199] on button "Edit This Section" at bounding box center [286, 210] width 102 height 23
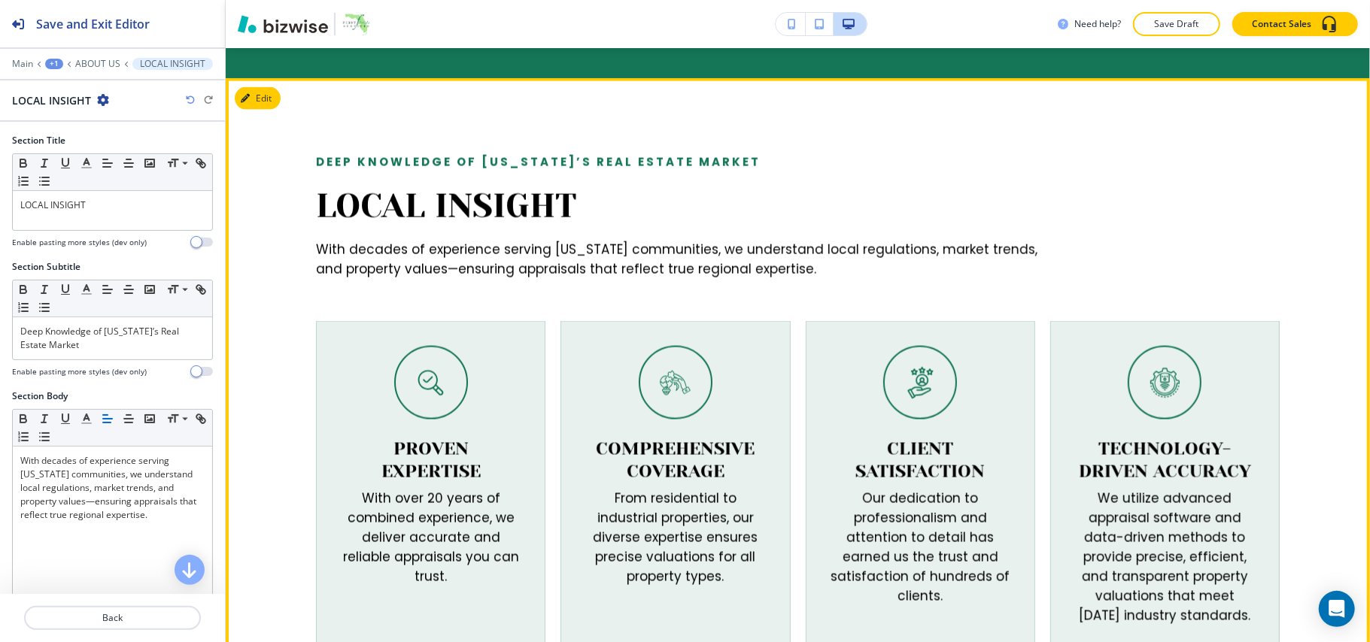
scroll to position [1522, 0]
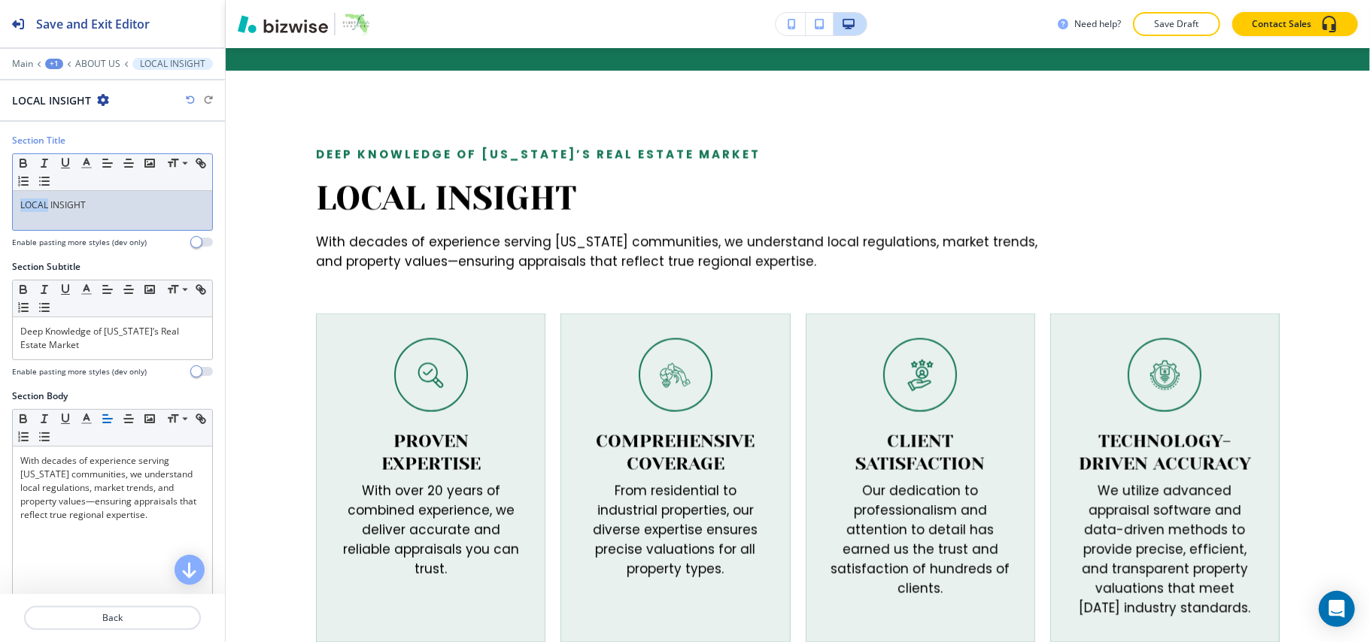
drag, startPoint x: 49, startPoint y: 206, endPoint x: 18, endPoint y: 196, distance: 32.4
click at [0, 203] on div "Section Title Small Normal Large Huge LOCAL INSIGHT Enable pasting more styles …" at bounding box center [112, 197] width 225 height 126
click at [88, 160] on icon "button" at bounding box center [87, 163] width 14 height 14
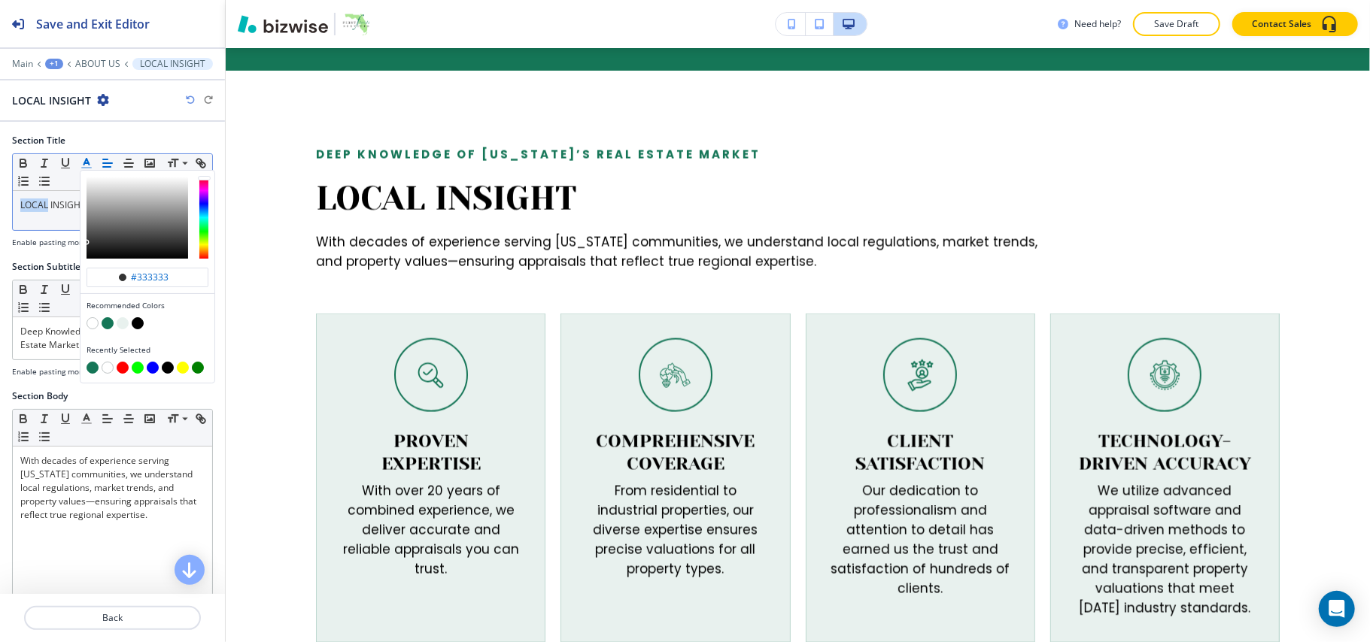
click at [113, 326] on div "button" at bounding box center [148, 324] width 122 height 15
click at [112, 325] on button "button" at bounding box center [108, 323] width 12 height 12
type input "#157657"
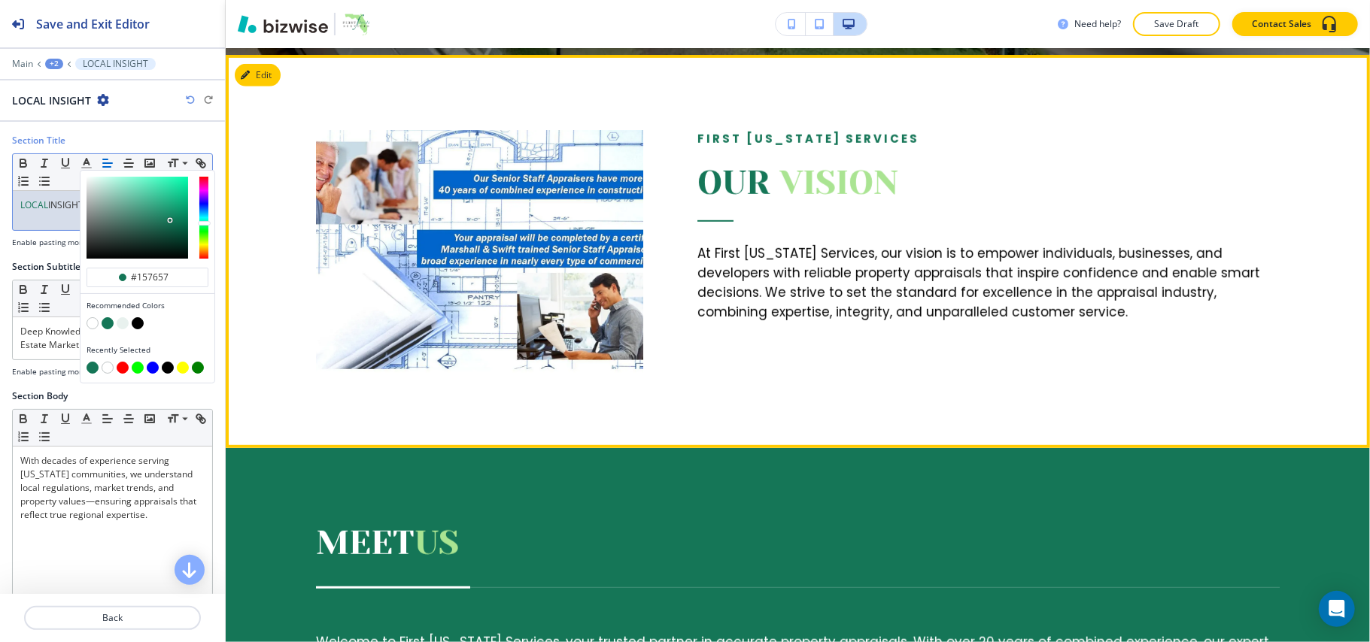
scroll to position [519, 0]
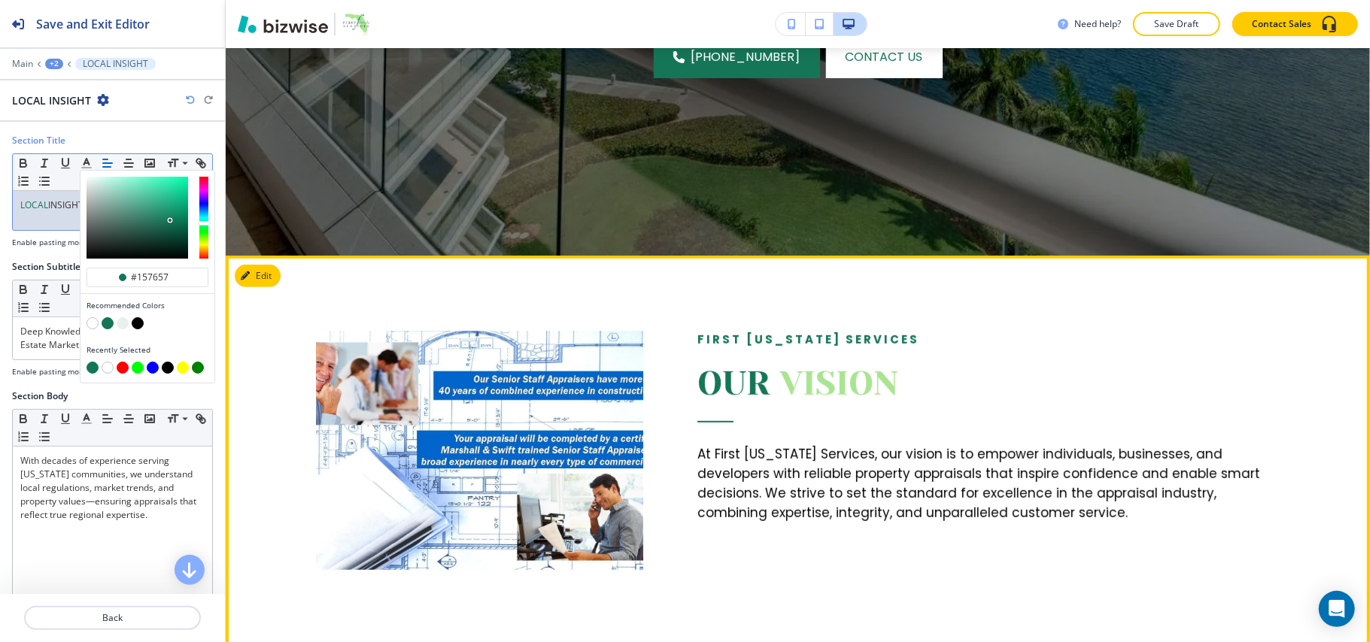
click at [278, 284] on div "Edit" at bounding box center [258, 276] width 46 height 23
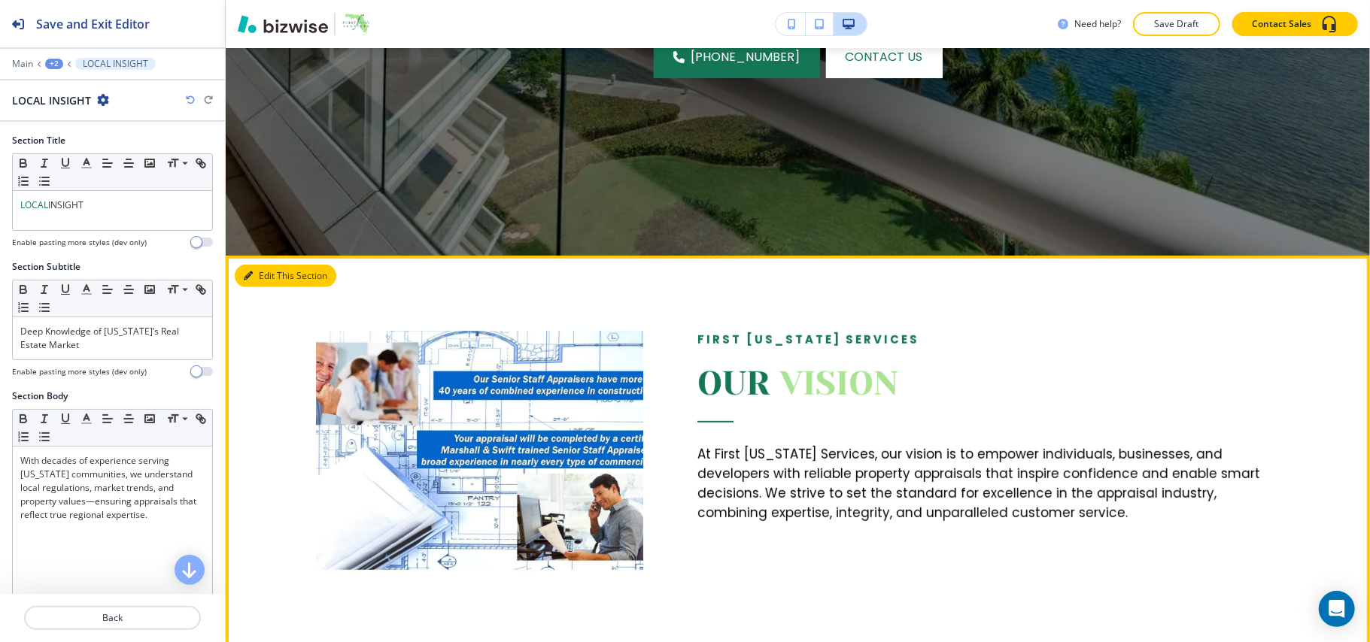
click at [275, 278] on button "Edit This Section" at bounding box center [286, 276] width 102 height 23
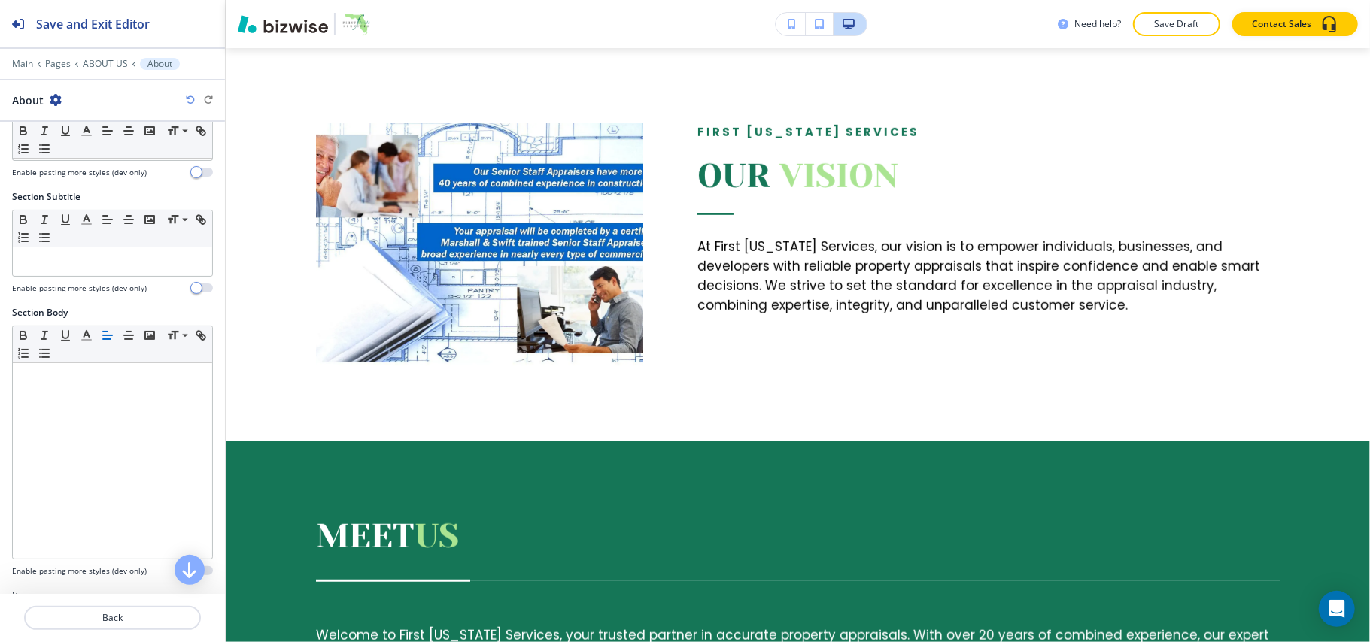
scroll to position [301, 0]
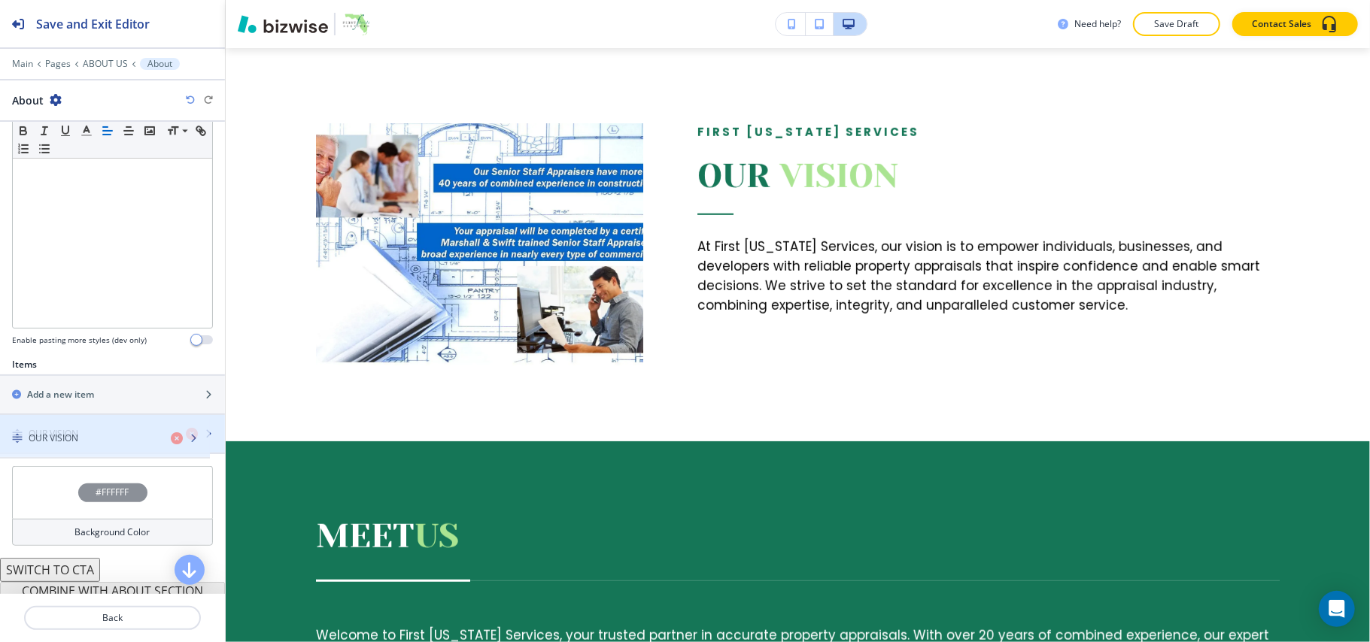
click at [66, 446] on div "button" at bounding box center [112, 447] width 225 height 12
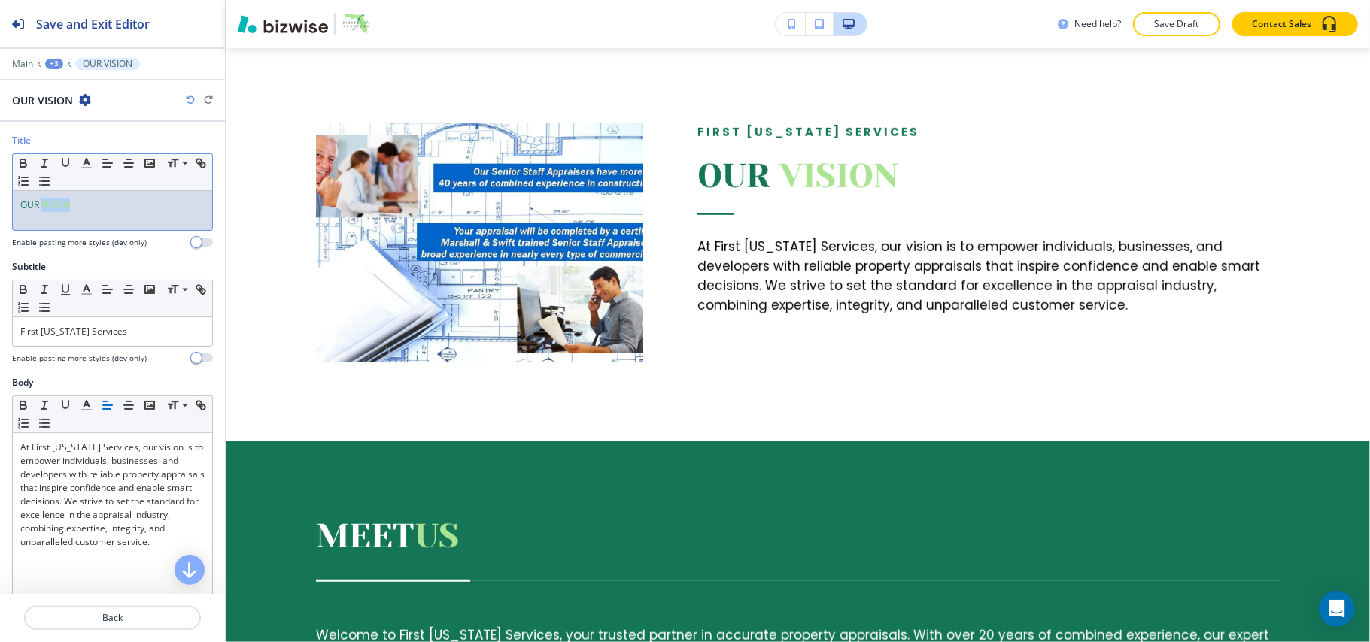
drag, startPoint x: 77, startPoint y: 202, endPoint x: 41, endPoint y: 205, distance: 36.2
click at [41, 205] on p "OUR VISION" at bounding box center [112, 206] width 184 height 14
click at [84, 168] on line "button" at bounding box center [86, 168] width 9 height 0
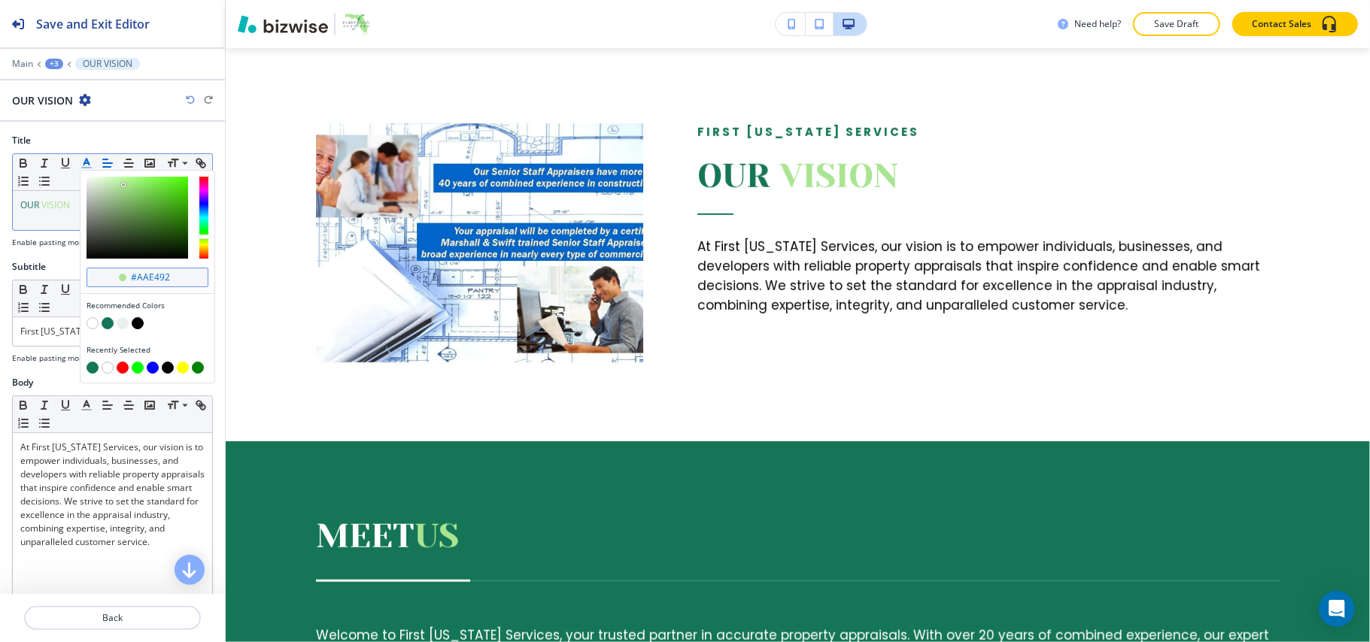
click at [181, 277] on input "#aae492" at bounding box center [155, 278] width 53 height 12
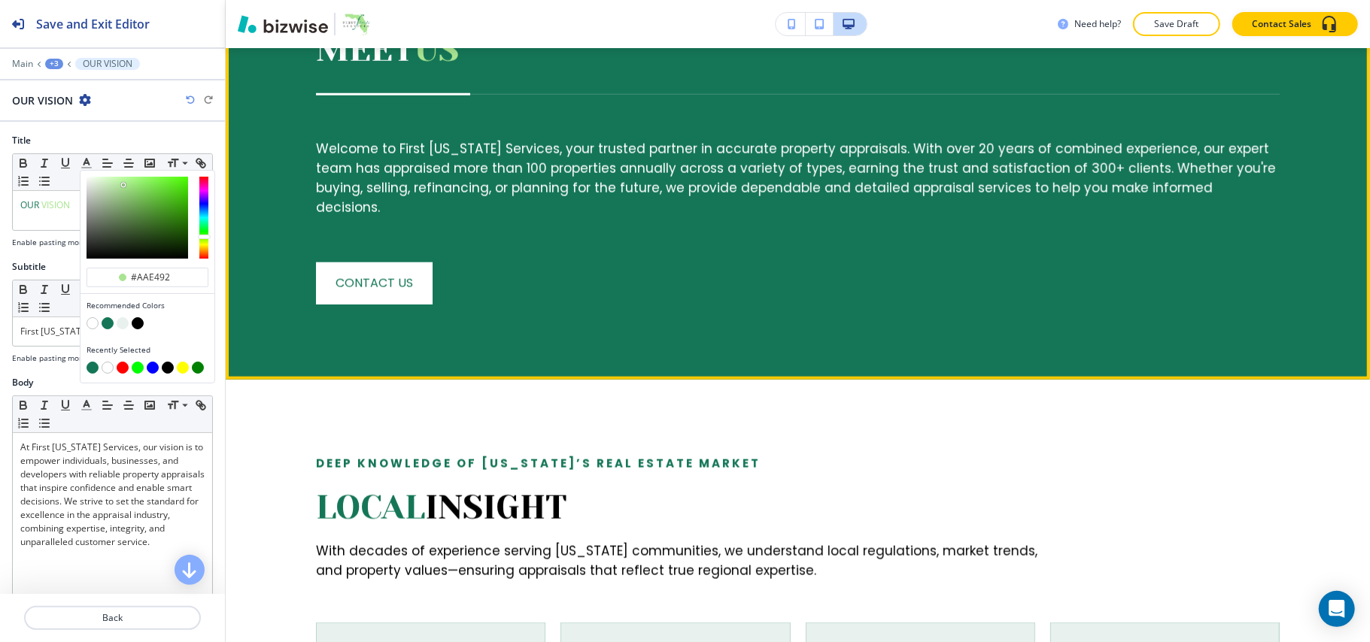
scroll to position [1328, 0]
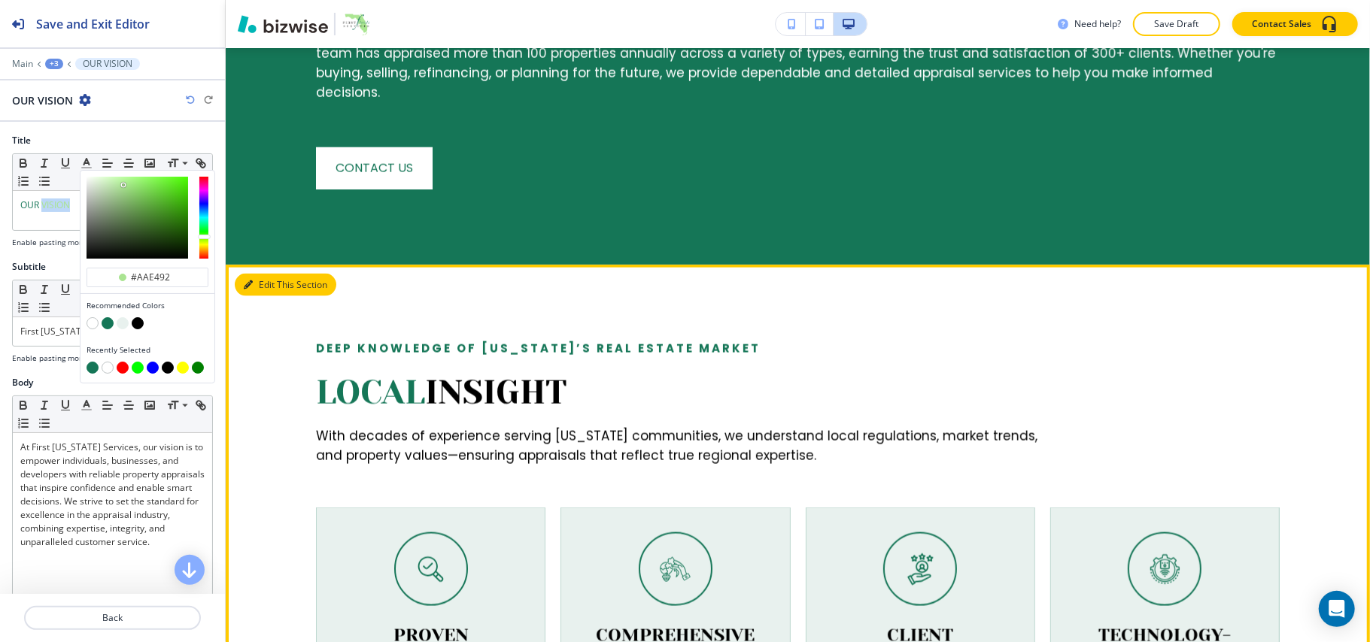
click at [269, 274] on button "Edit This Section" at bounding box center [286, 285] width 102 height 23
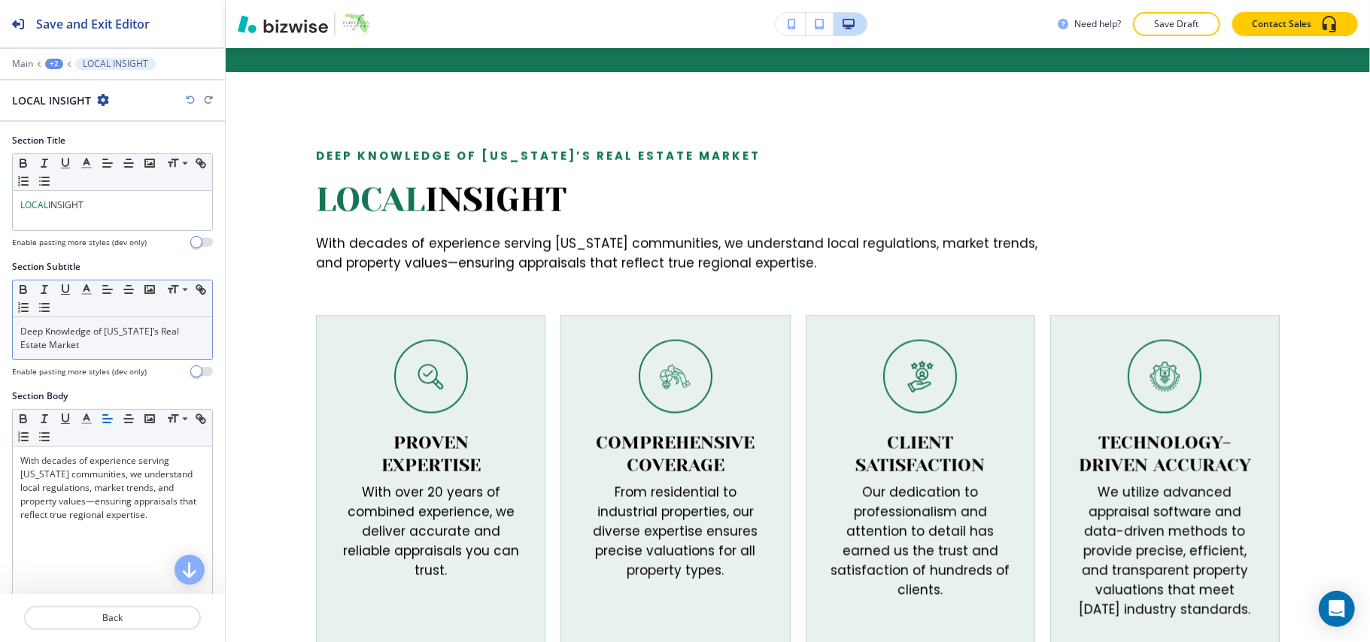
scroll to position [1522, 0]
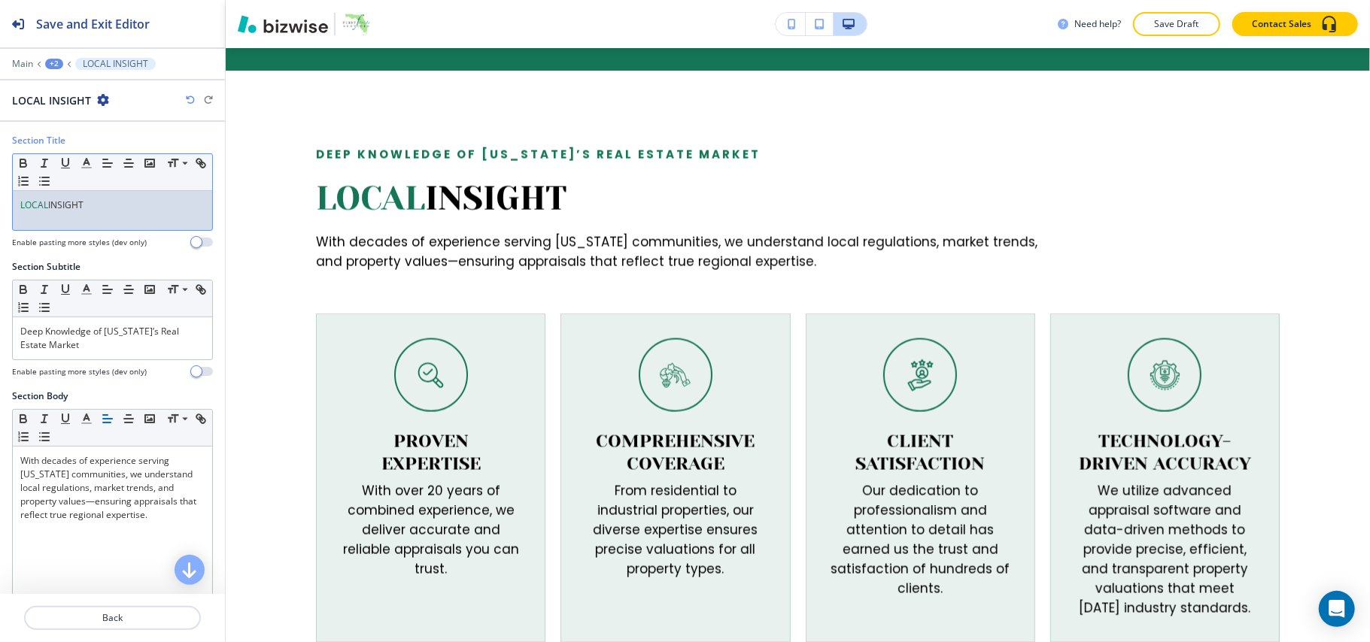
drag, startPoint x: 40, startPoint y: 196, endPoint x: 50, endPoint y: 202, distance: 11.1
click at [50, 202] on div "LOCAL INSIGHT" at bounding box center [112, 210] width 199 height 39
click at [85, 167] on icon "button" at bounding box center [87, 163] width 14 height 14
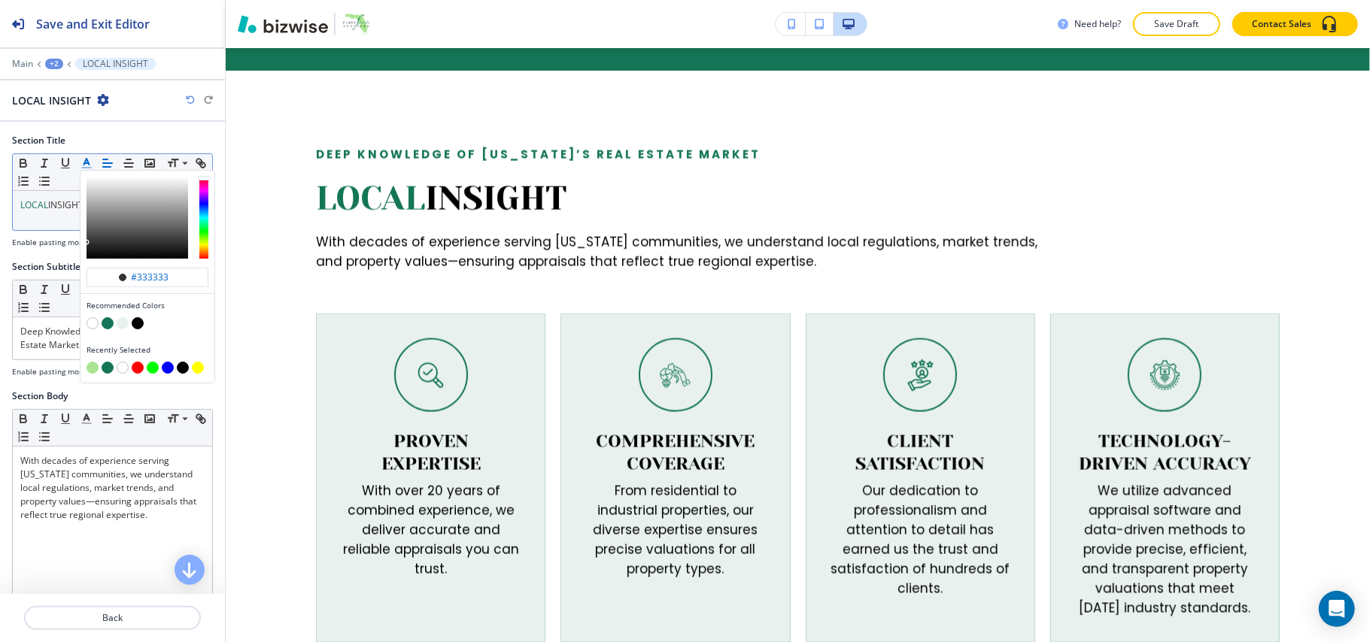
click at [91, 373] on button "button" at bounding box center [93, 368] width 12 height 12
type input "#aae492"
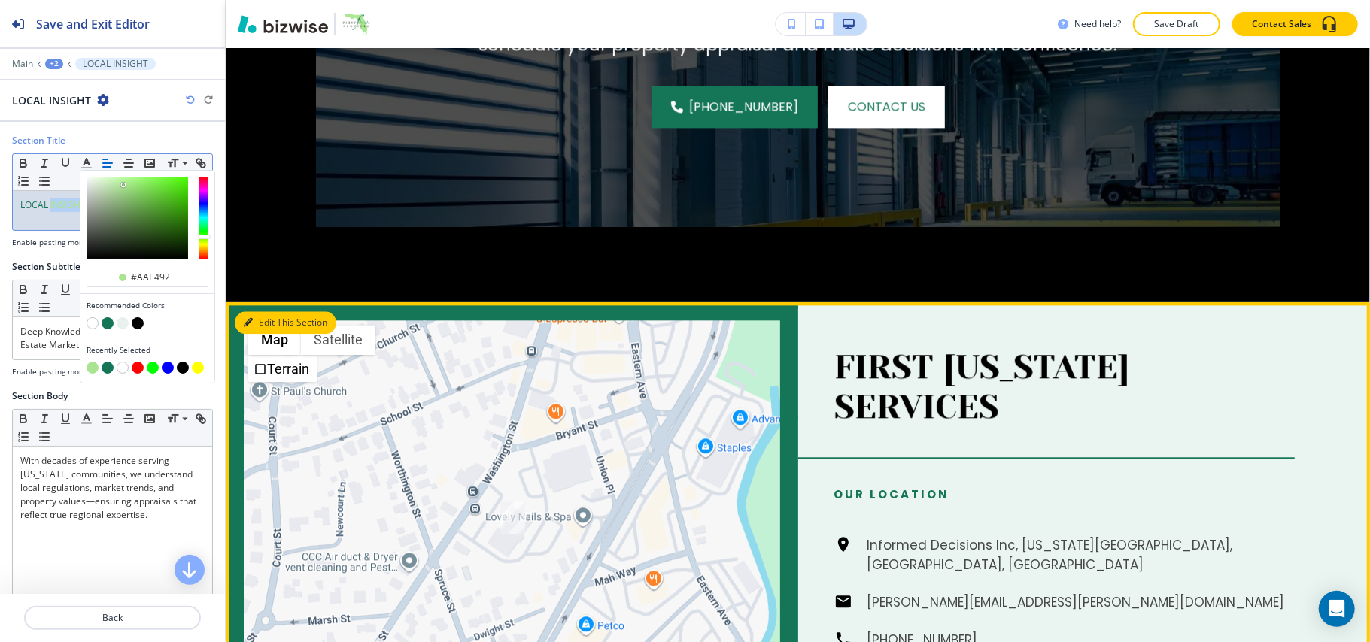
click at [262, 311] on button "Edit This Section" at bounding box center [286, 322] width 102 height 23
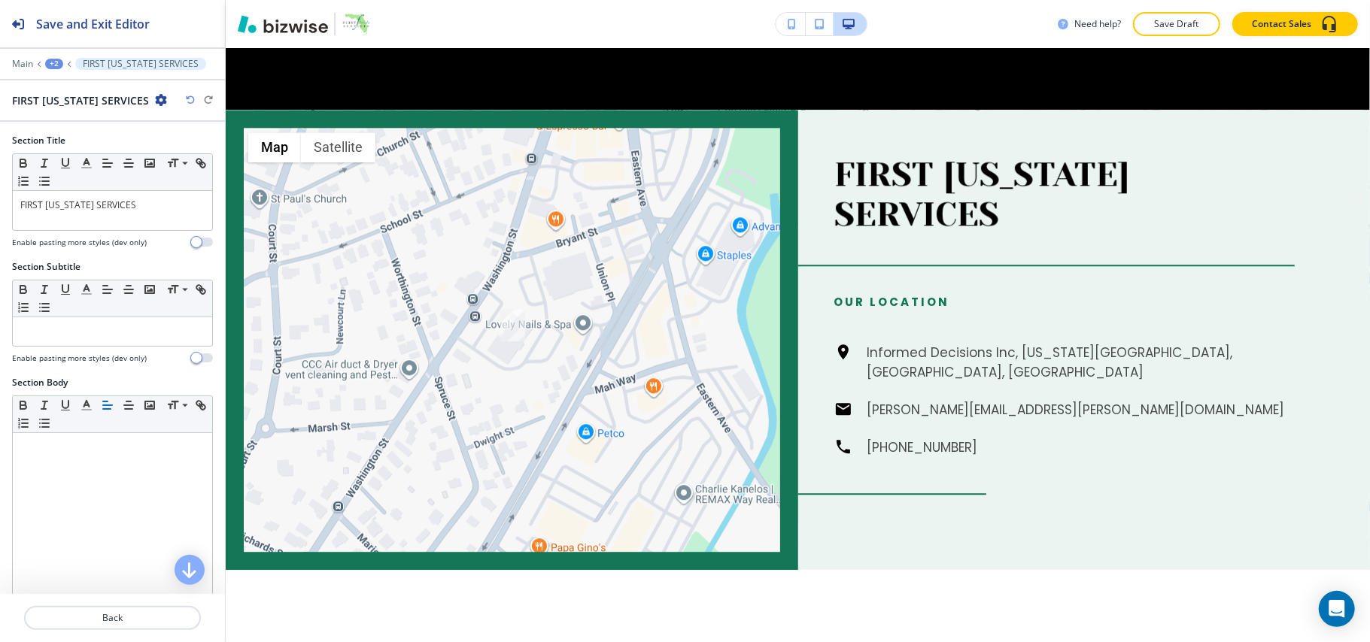
scroll to position [2757, 0]
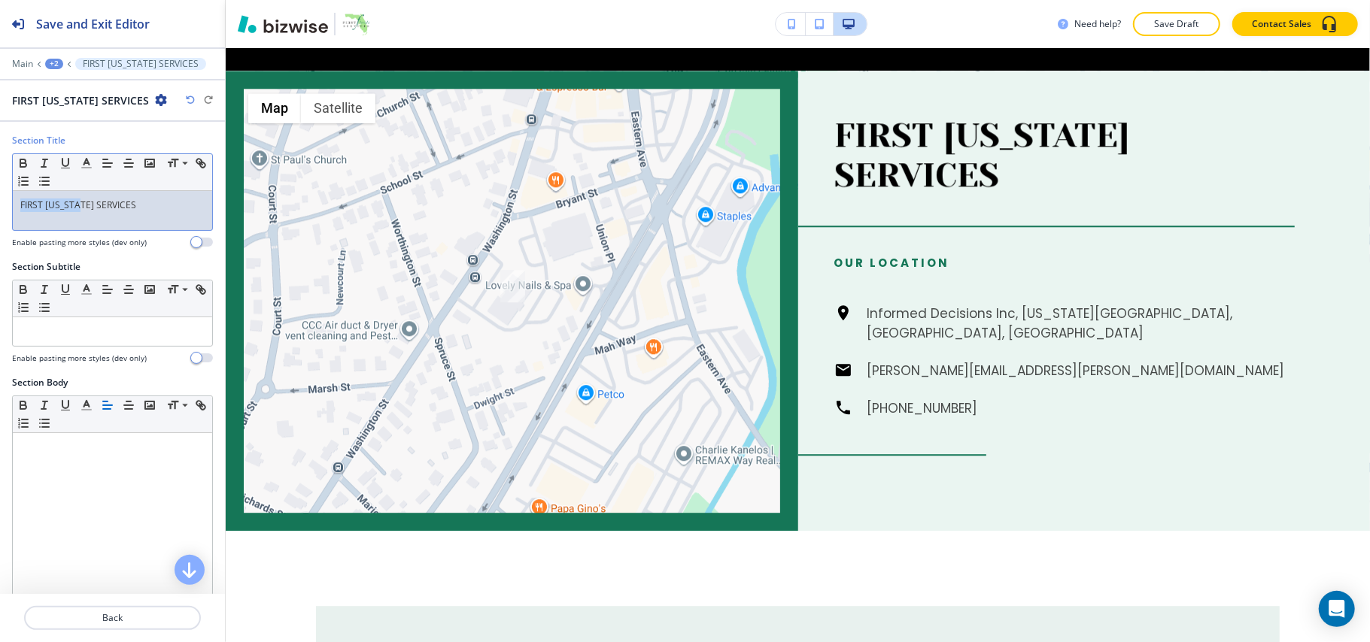
drag, startPoint x: 83, startPoint y: 202, endPoint x: 2, endPoint y: 200, distance: 81.3
click at [0, 202] on div "Section Title Small Normal Large Huge FIRST [US_STATE] SERVICES Enable pasting …" at bounding box center [112, 197] width 225 height 126
click at [85, 162] on polyline "button" at bounding box center [86, 162] width 5 height 6
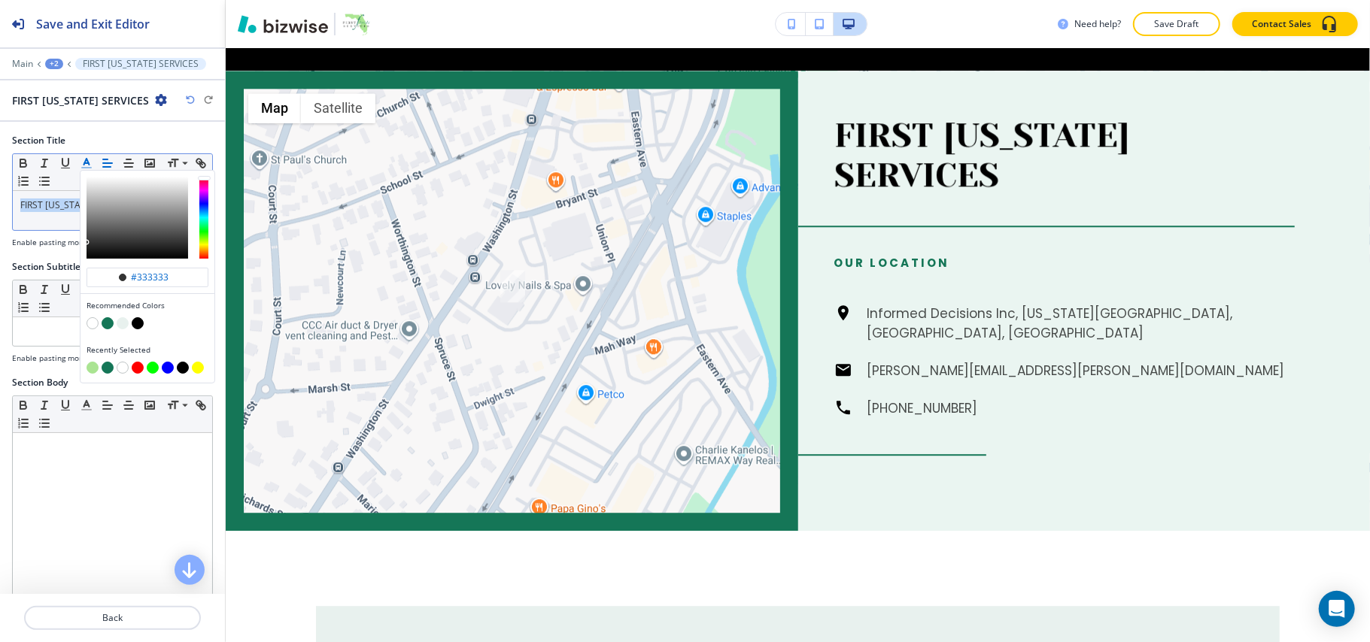
click at [111, 323] on button "button" at bounding box center [108, 323] width 12 height 12
type input "#157657"
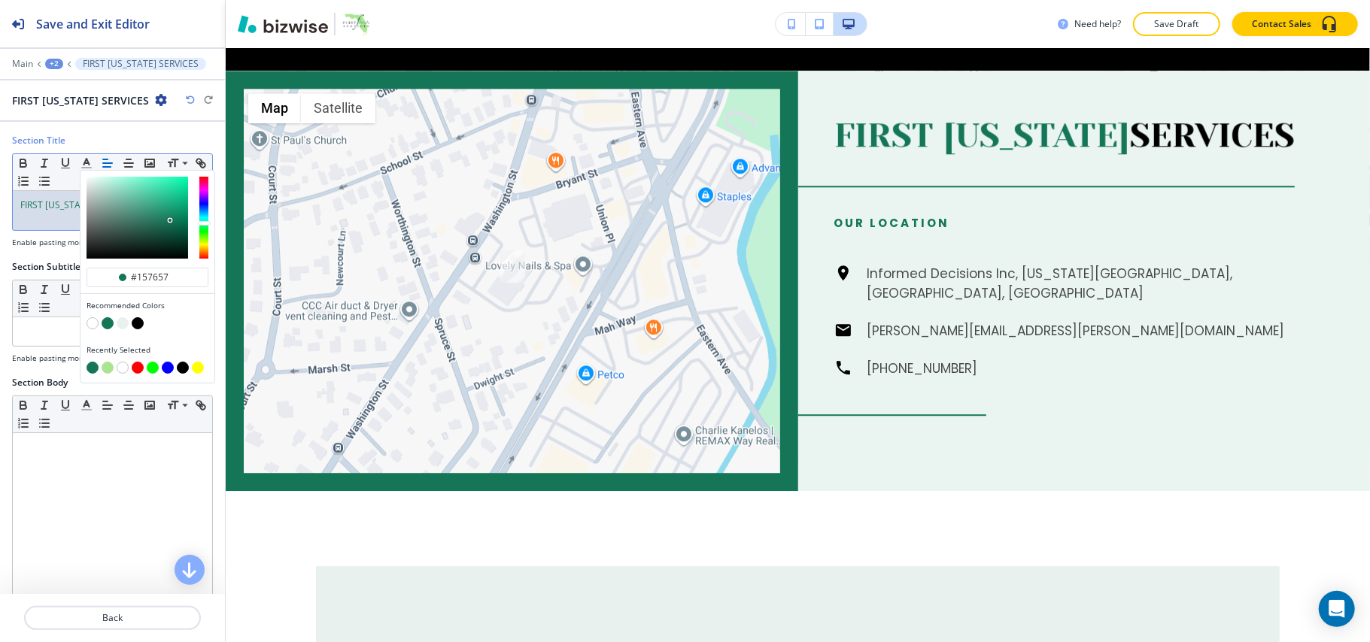
click at [47, 200] on span "FIRST [US_STATE]" at bounding box center [57, 205] width 74 height 13
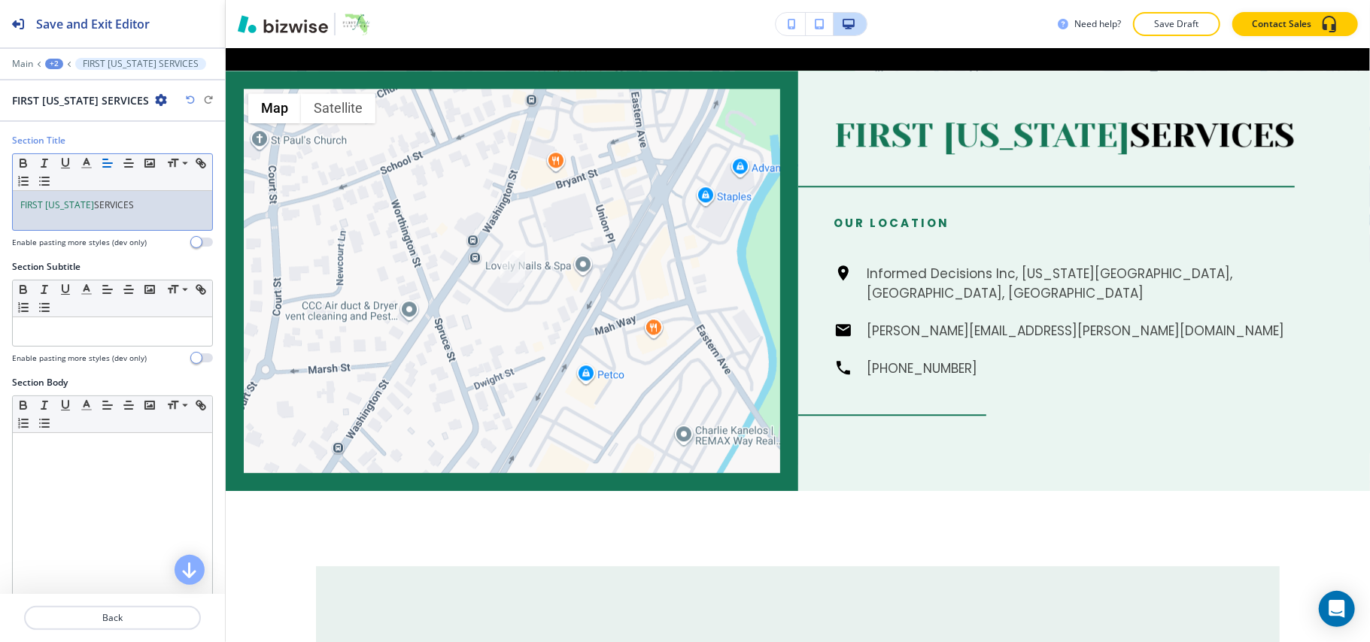
drag, startPoint x: 137, startPoint y: 203, endPoint x: 87, endPoint y: 208, distance: 49.9
click at [87, 208] on p "FIRST [US_STATE] SERVICES" at bounding box center [112, 206] width 184 height 14
click at [86, 208] on p "FIRST [US_STATE] SERVICES" at bounding box center [112, 206] width 184 height 14
drag, startPoint x: 86, startPoint y: 208, endPoint x: 138, endPoint y: 205, distance: 52.7
click at [138, 205] on p "FIRST [US_STATE] SERVICES" at bounding box center [112, 206] width 184 height 14
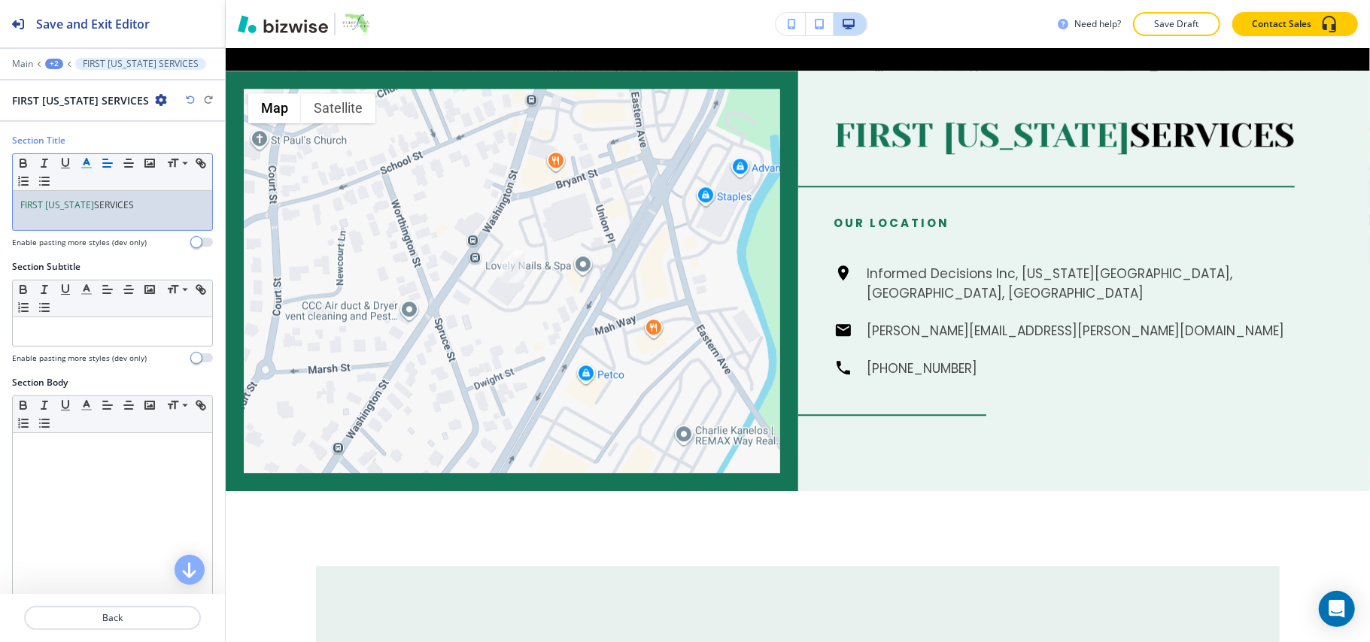
click at [88, 163] on polyline "button" at bounding box center [86, 162] width 5 height 6
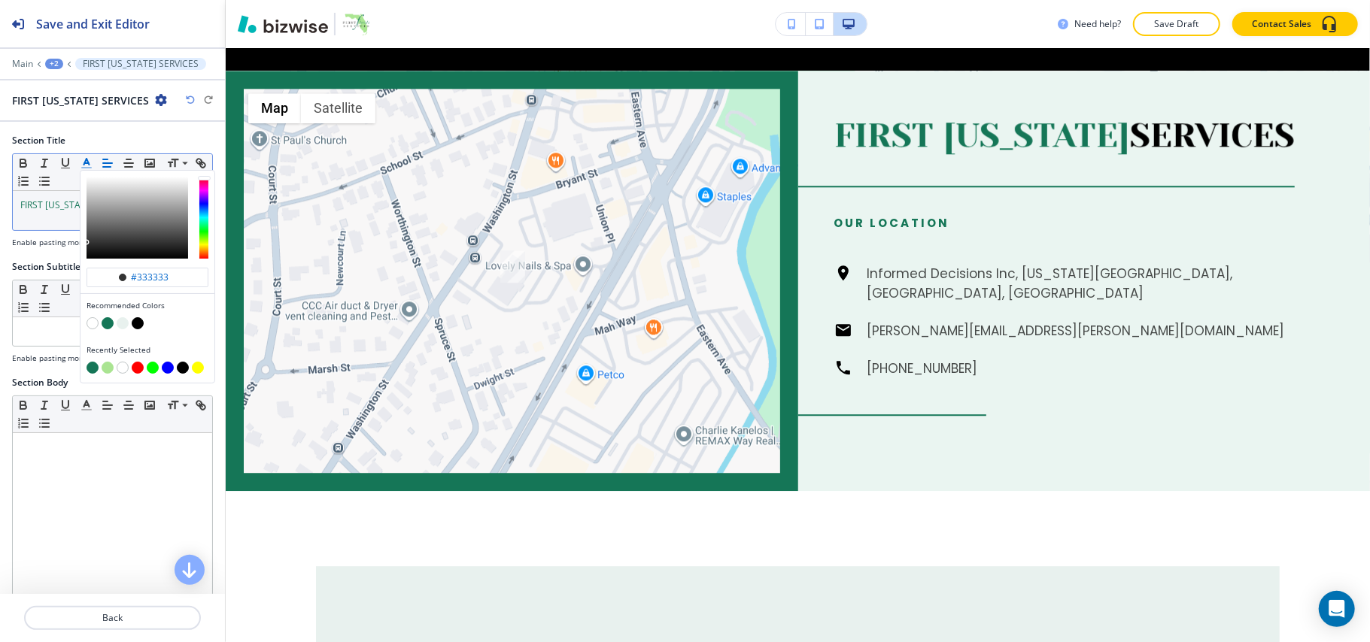
click at [112, 368] on button "button" at bounding box center [108, 368] width 12 height 12
type input "#aae492"
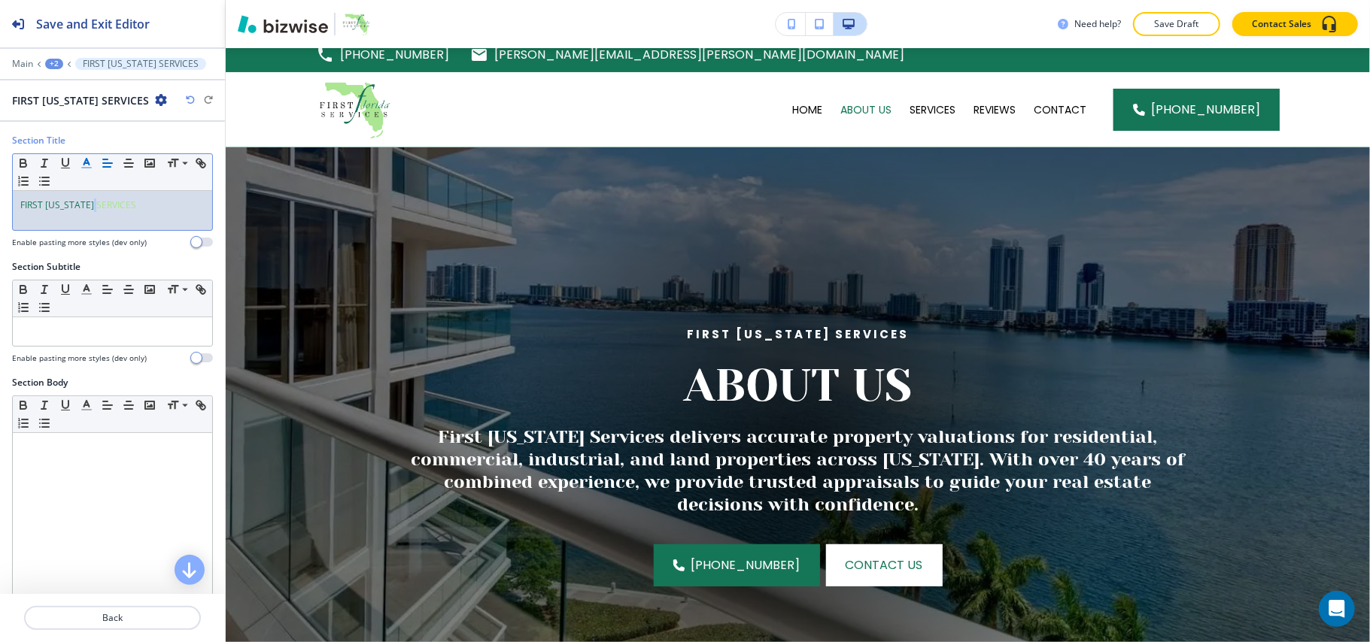
scroll to position [0, 0]
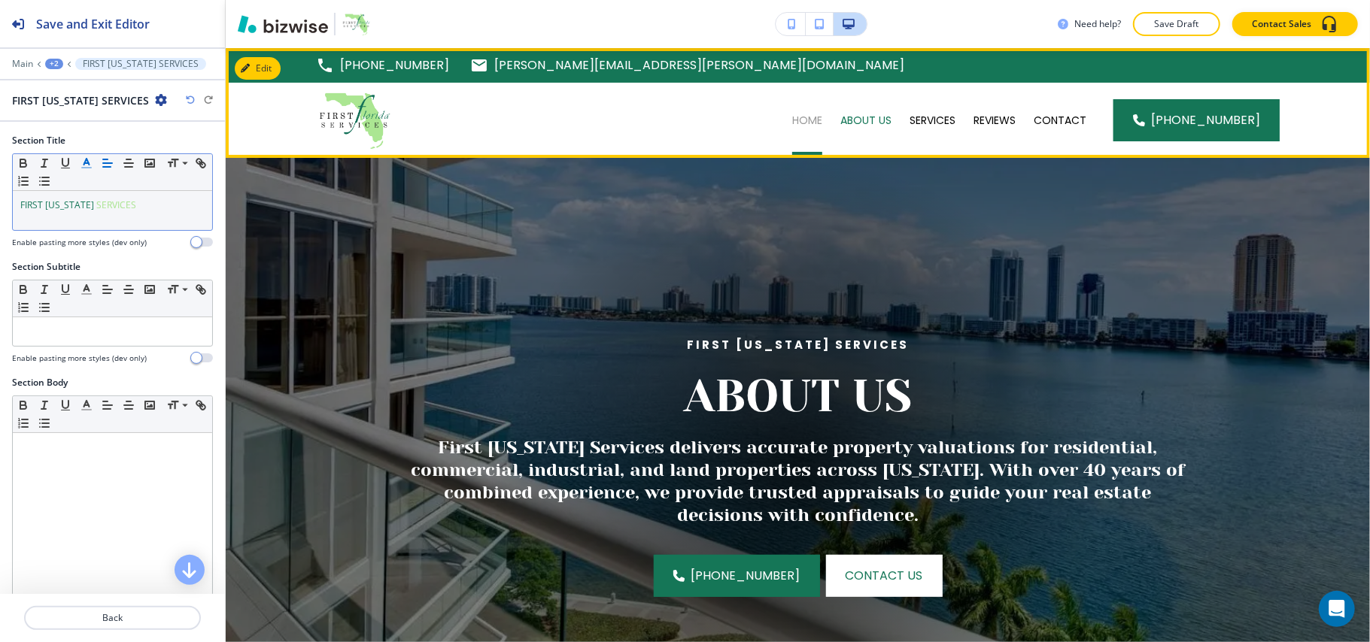
click at [812, 121] on p "HOME" at bounding box center [807, 120] width 30 height 15
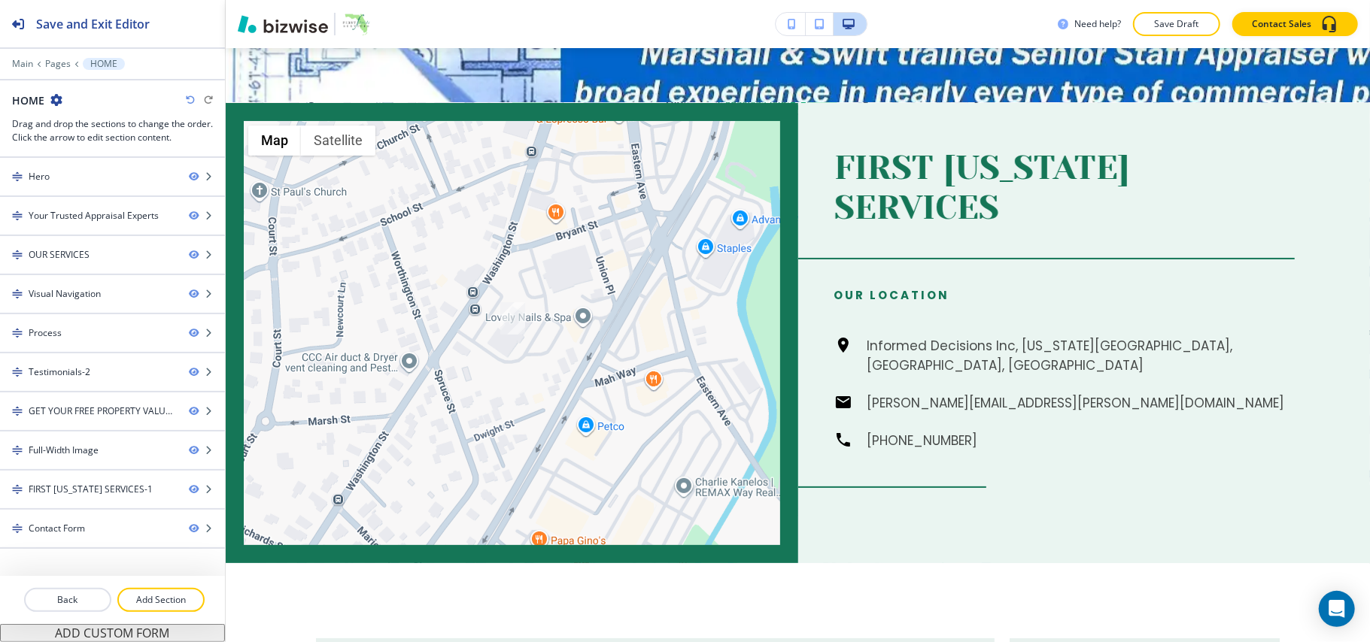
scroll to position [4229, 0]
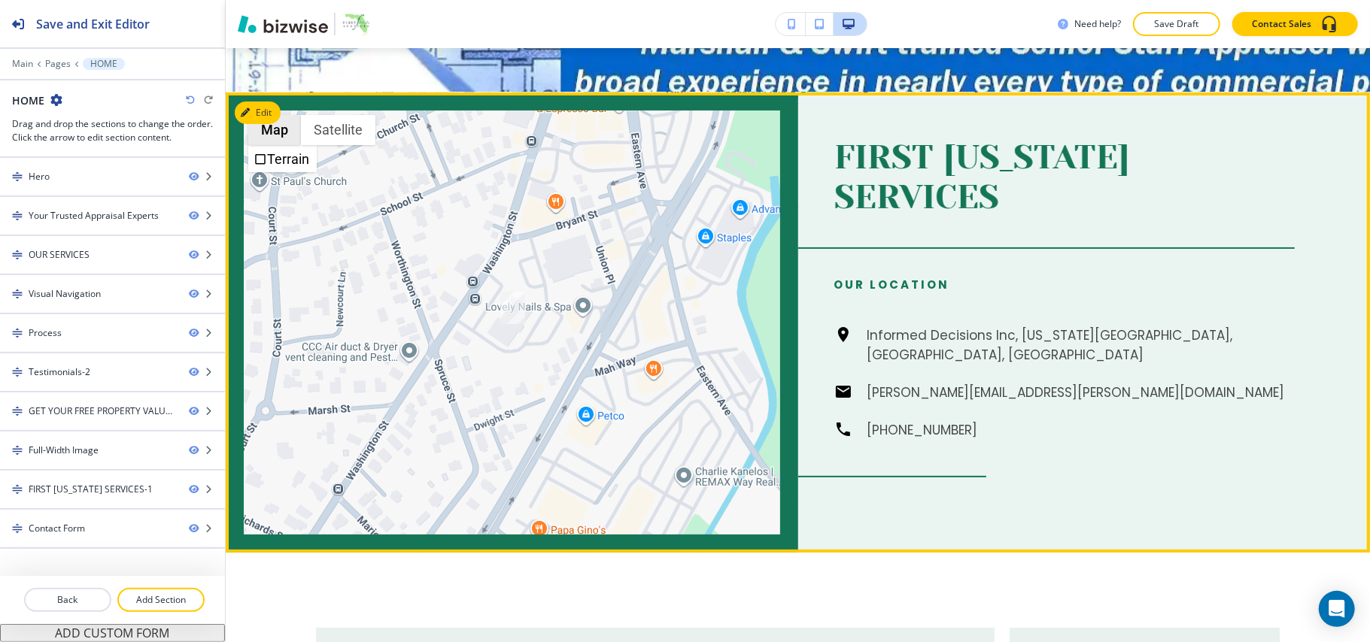
click at [262, 102] on button "Edit" at bounding box center [258, 113] width 46 height 23
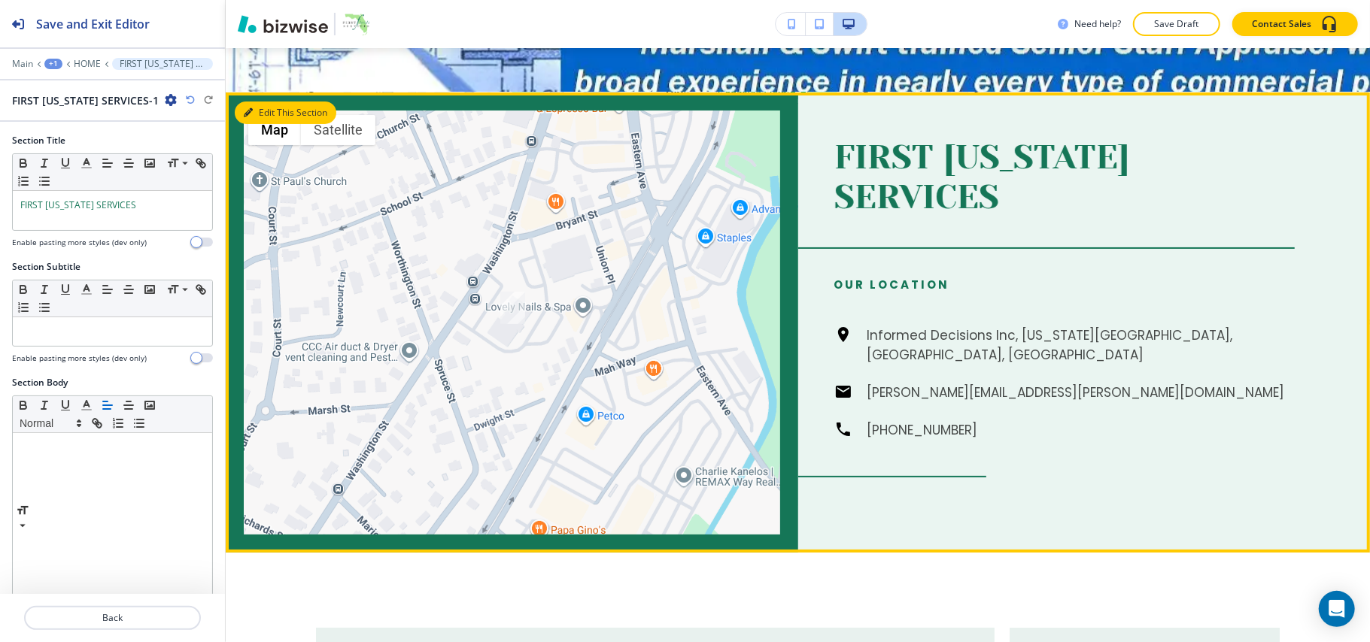
scroll to position [4252, 0]
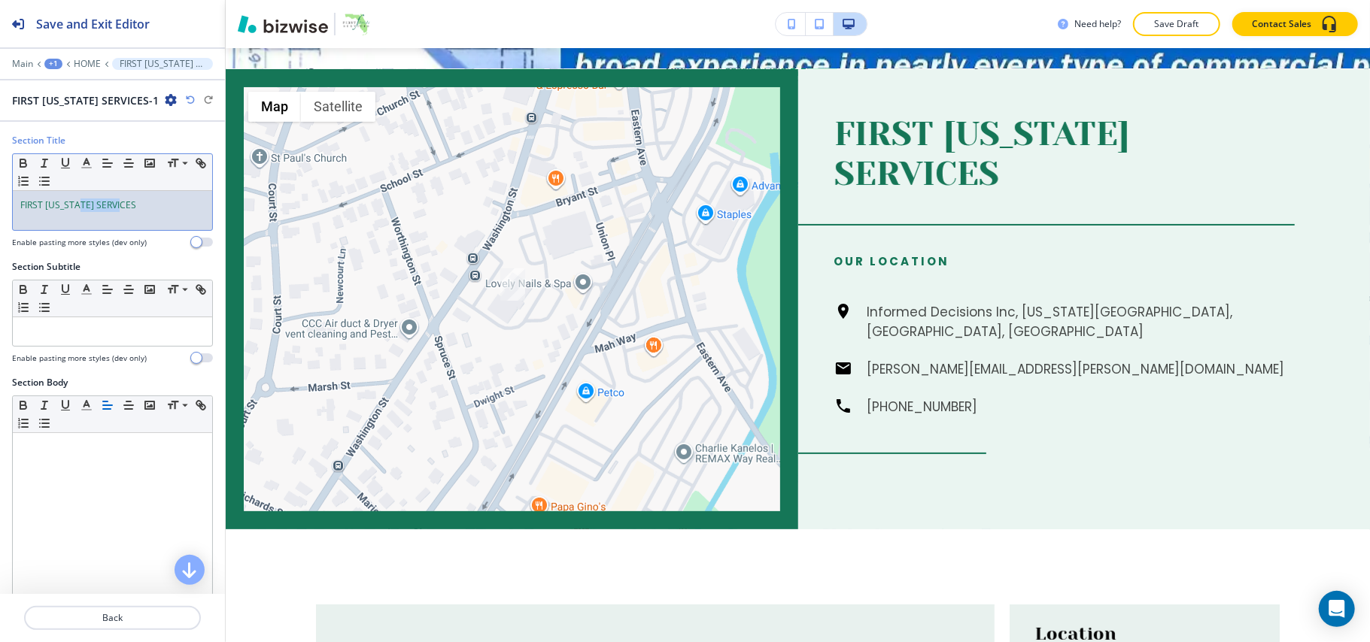
drag, startPoint x: 140, startPoint y: 203, endPoint x: 82, endPoint y: 203, distance: 57.9
click at [82, 203] on p "FIRST [US_STATE] SERVICES" at bounding box center [112, 206] width 184 height 14
click at [88, 163] on polyline "button" at bounding box center [86, 162] width 5 height 6
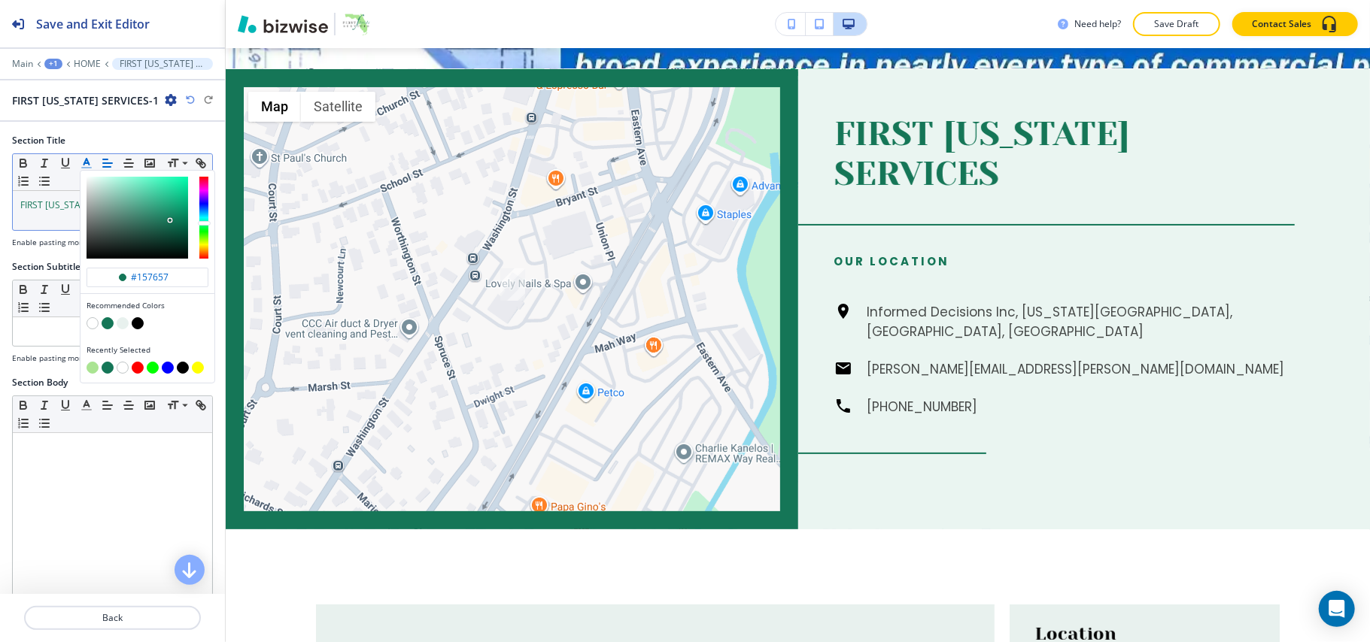
click at [126, 326] on button "button" at bounding box center [123, 323] width 12 height 12
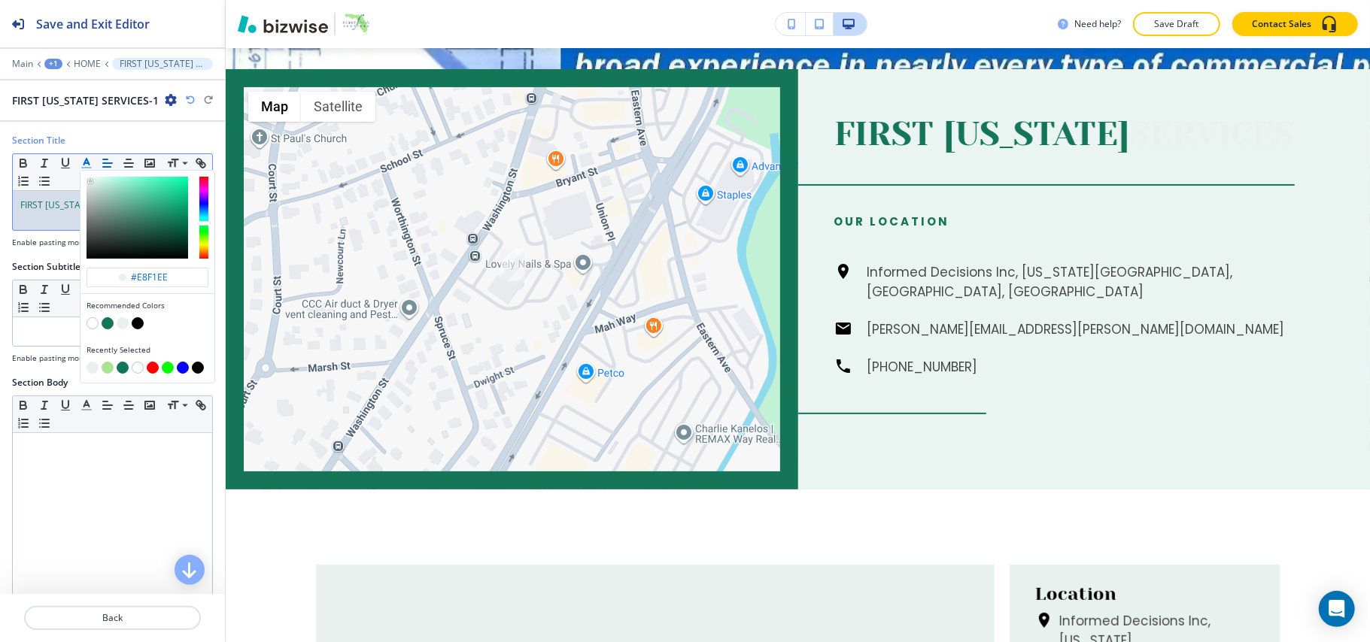
click at [105, 370] on button "button" at bounding box center [108, 368] width 12 height 12
type input "#aae492"
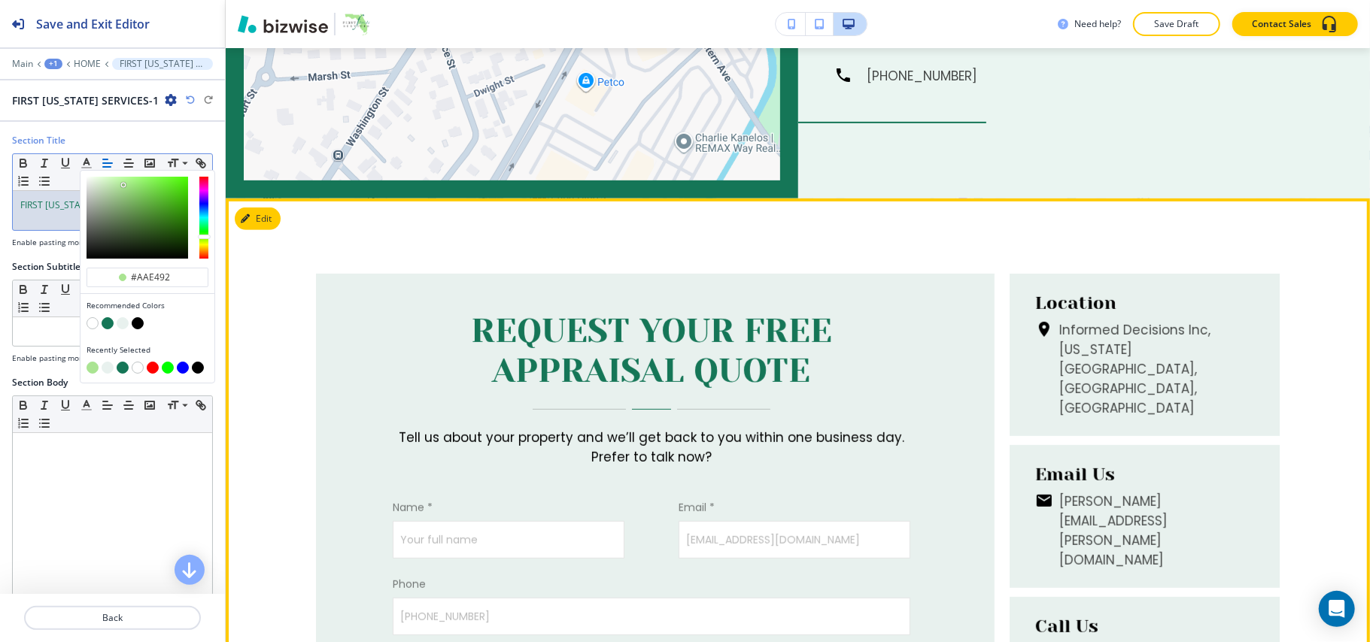
scroll to position [4553, 0]
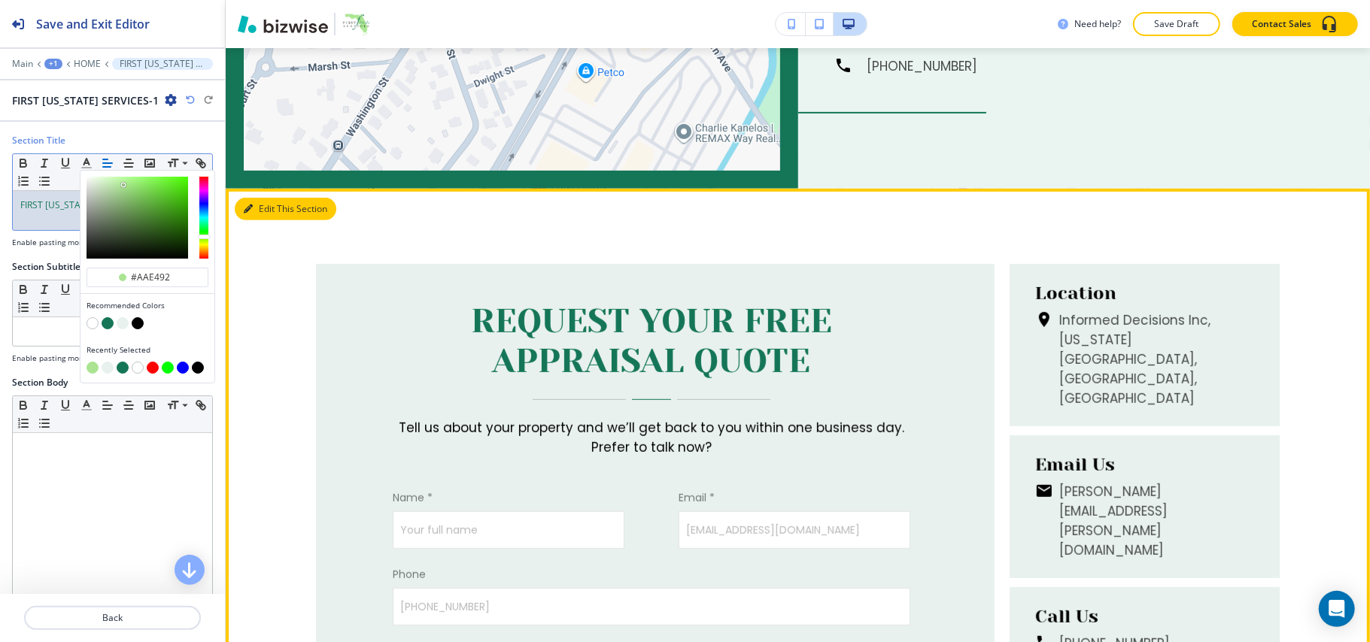
click at [262, 198] on button "Edit This Section" at bounding box center [286, 209] width 102 height 23
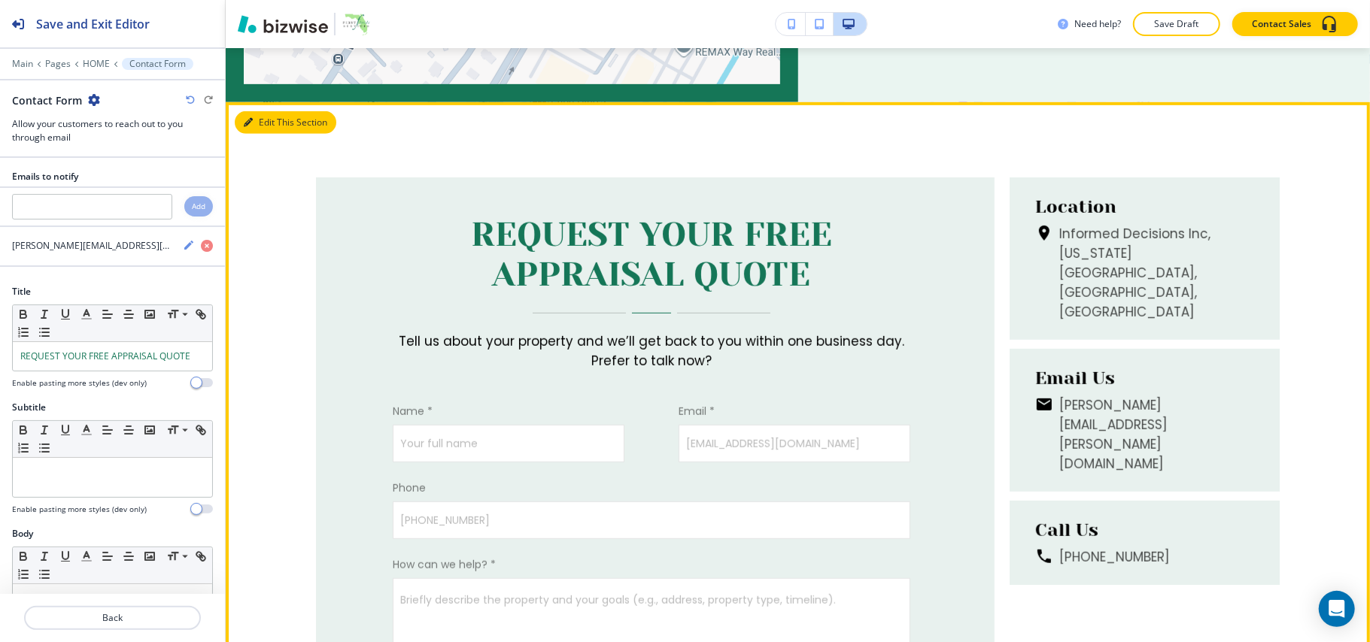
scroll to position [4652, 0]
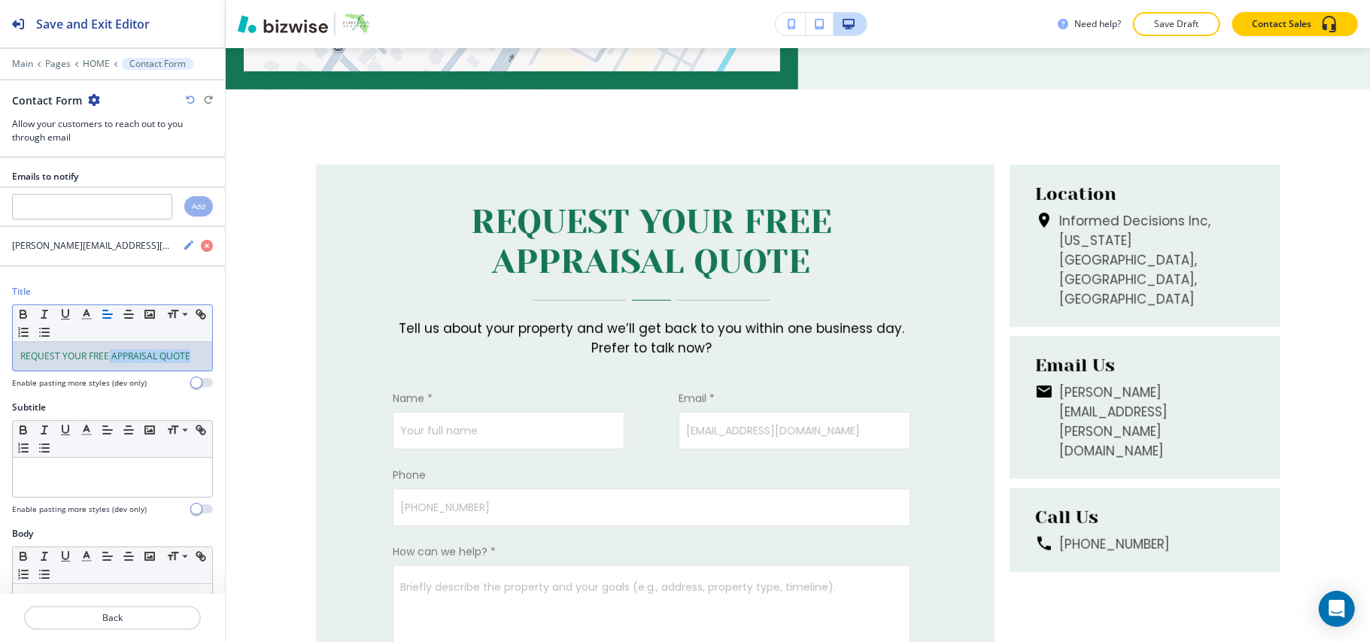
drag, startPoint x: 110, startPoint y: 359, endPoint x: 100, endPoint y: 322, distance: 38.1
click at [157, 363] on p "REQUEST YOUR FREE APPRAISAL QUOTE" at bounding box center [112, 357] width 184 height 14
click at [82, 317] on icon "button" at bounding box center [87, 315] width 14 height 14
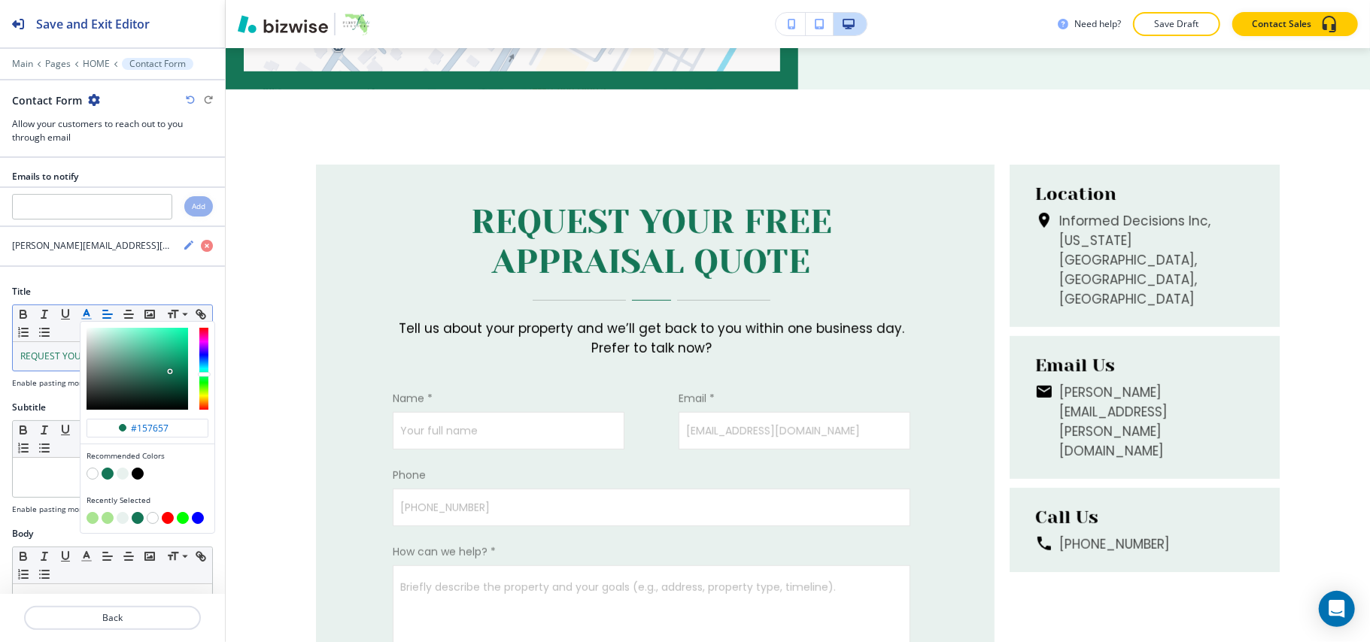
click at [93, 524] on button "button" at bounding box center [93, 518] width 12 height 12
type input "#aae492"
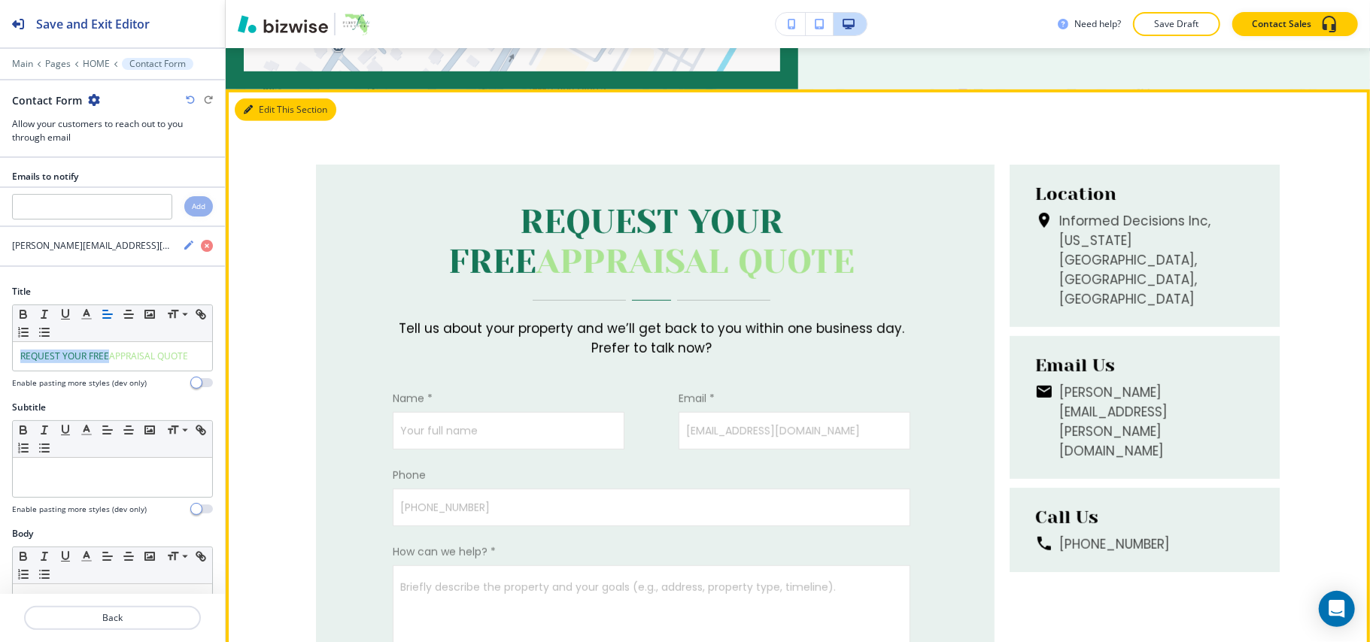
click at [266, 99] on button "Edit This Section" at bounding box center [286, 110] width 102 height 23
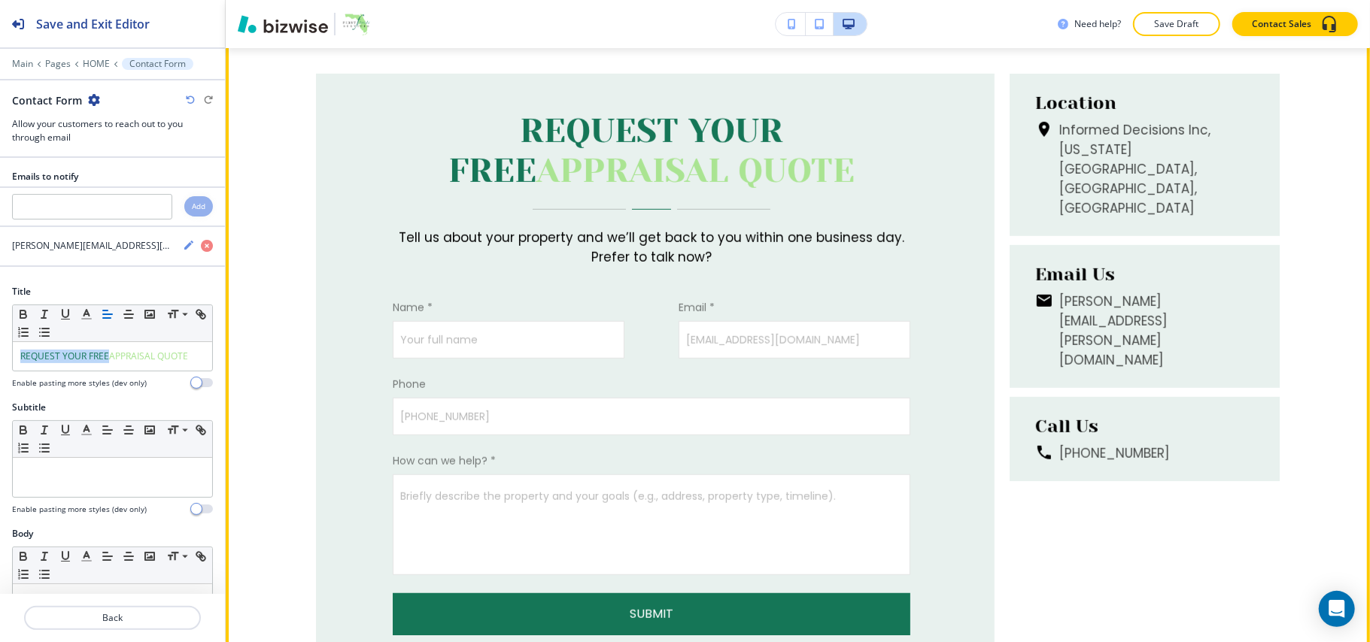
scroll to position [4752, 0]
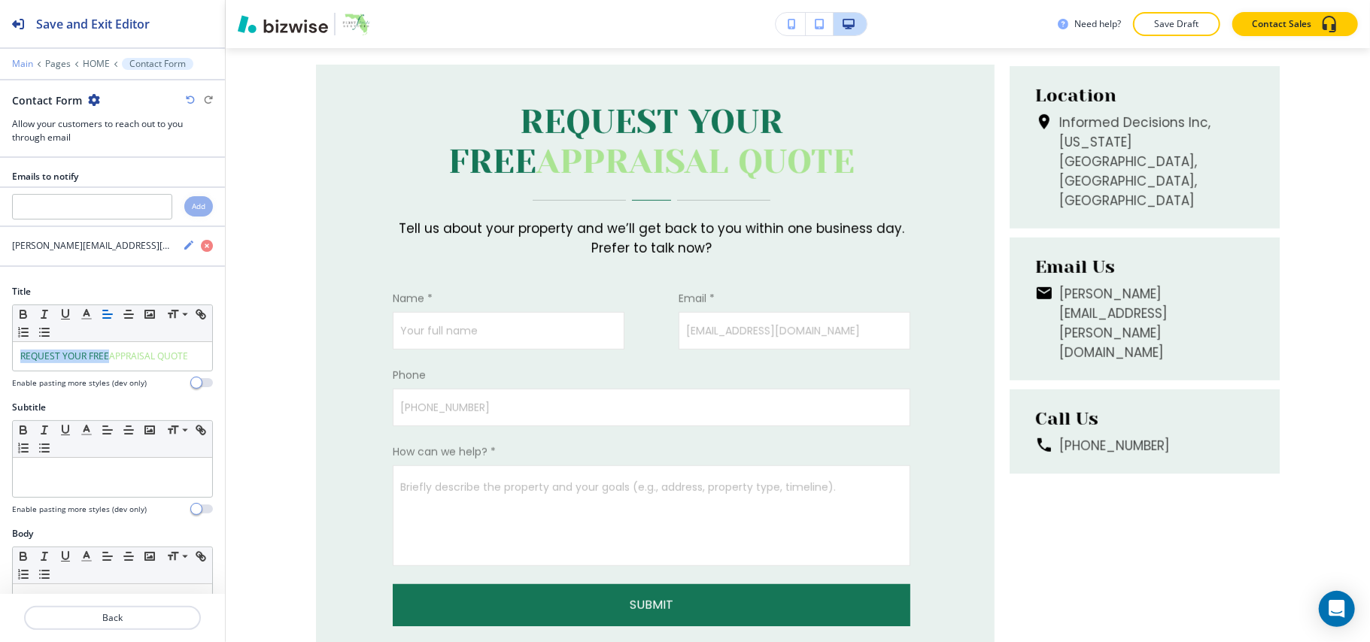
click at [23, 60] on p "Main" at bounding box center [22, 64] width 21 height 11
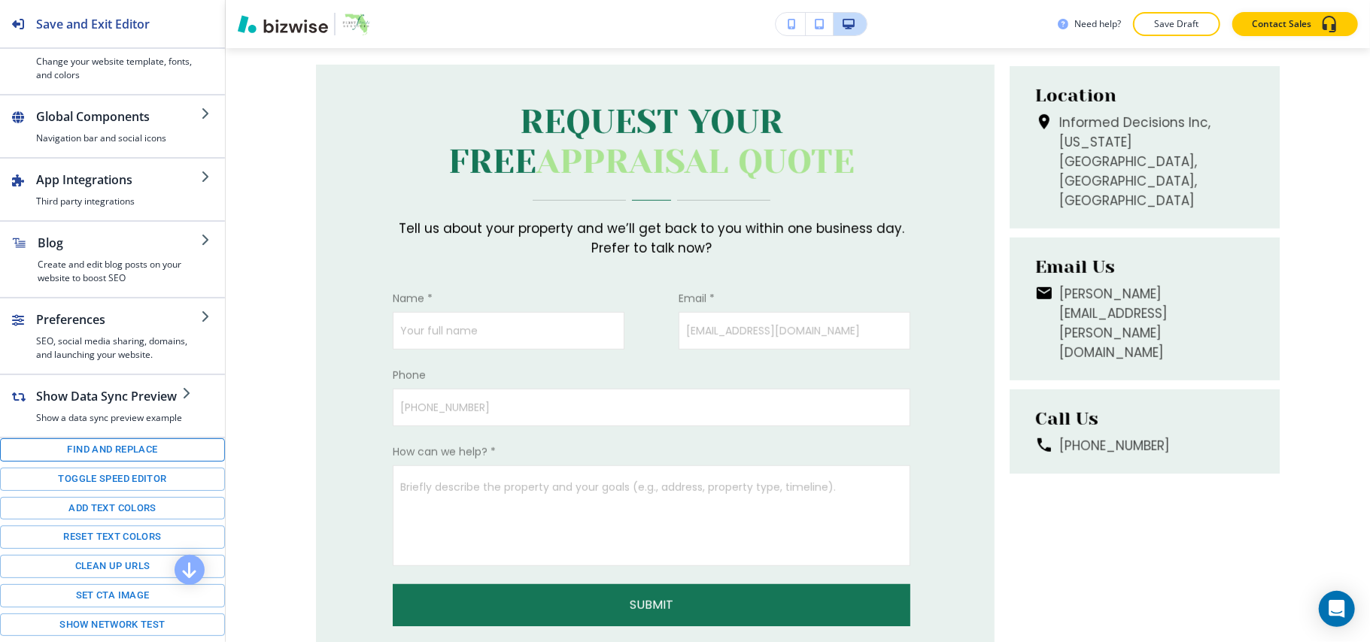
scroll to position [211, 0]
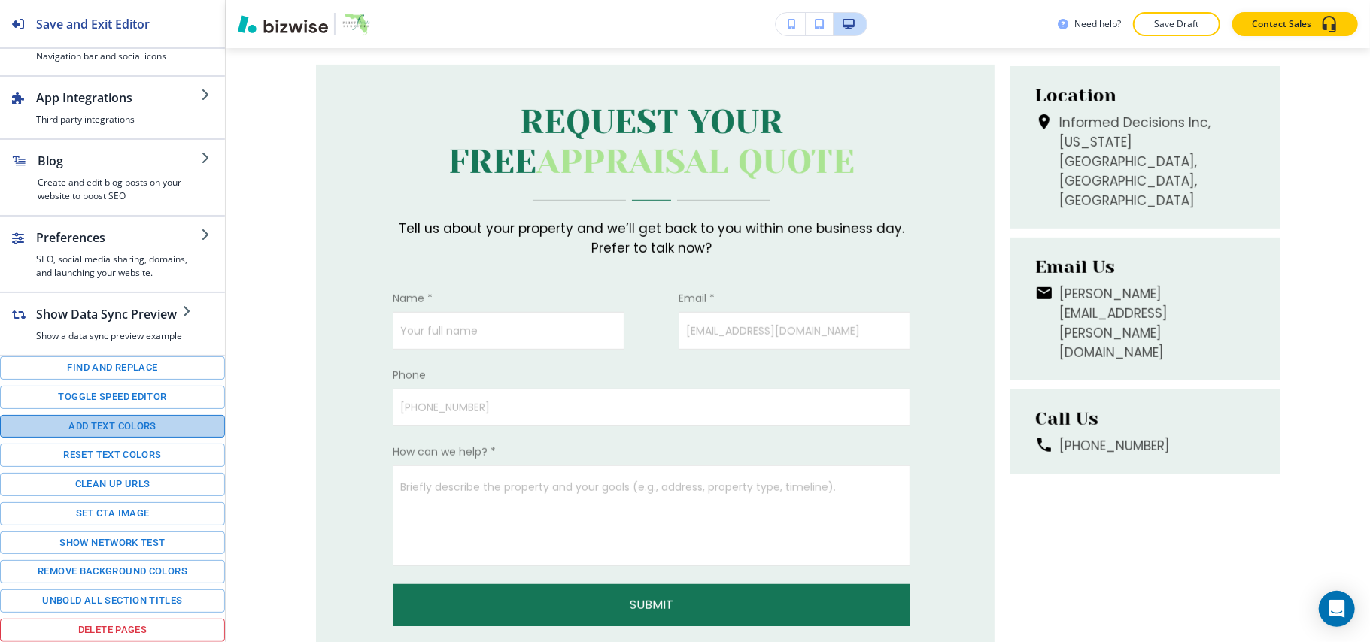
click at [113, 423] on button "Add text colors" at bounding box center [112, 426] width 225 height 23
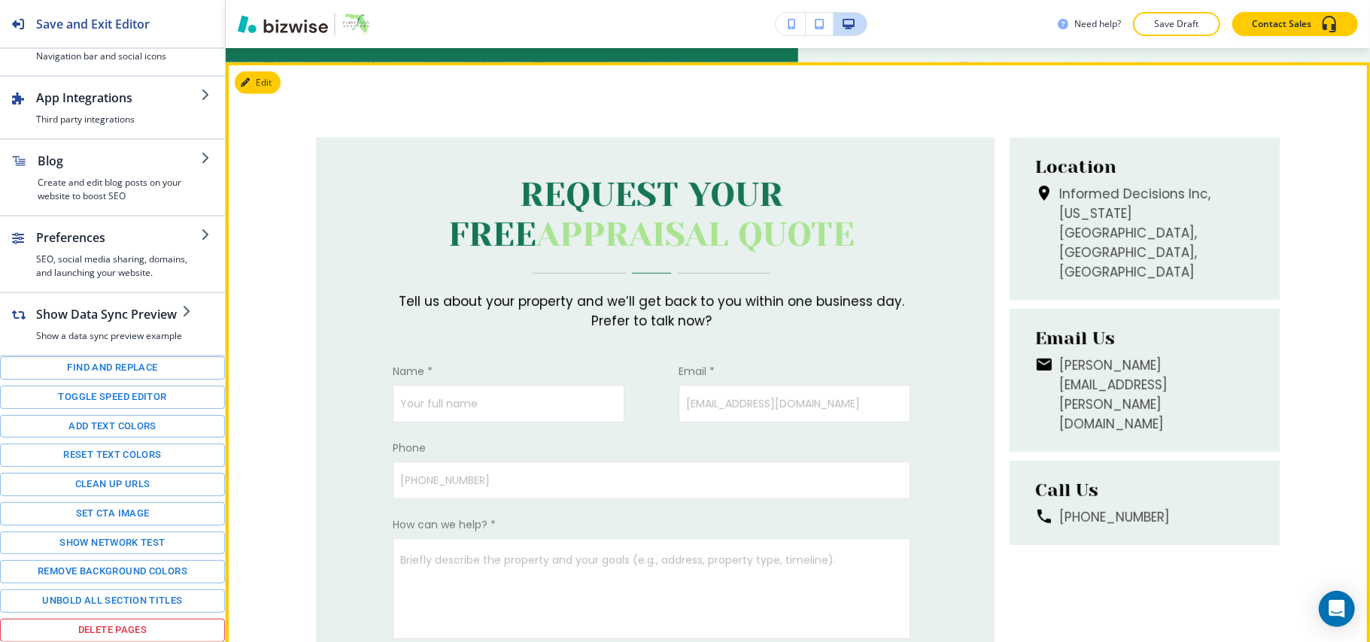
scroll to position [4647, 0]
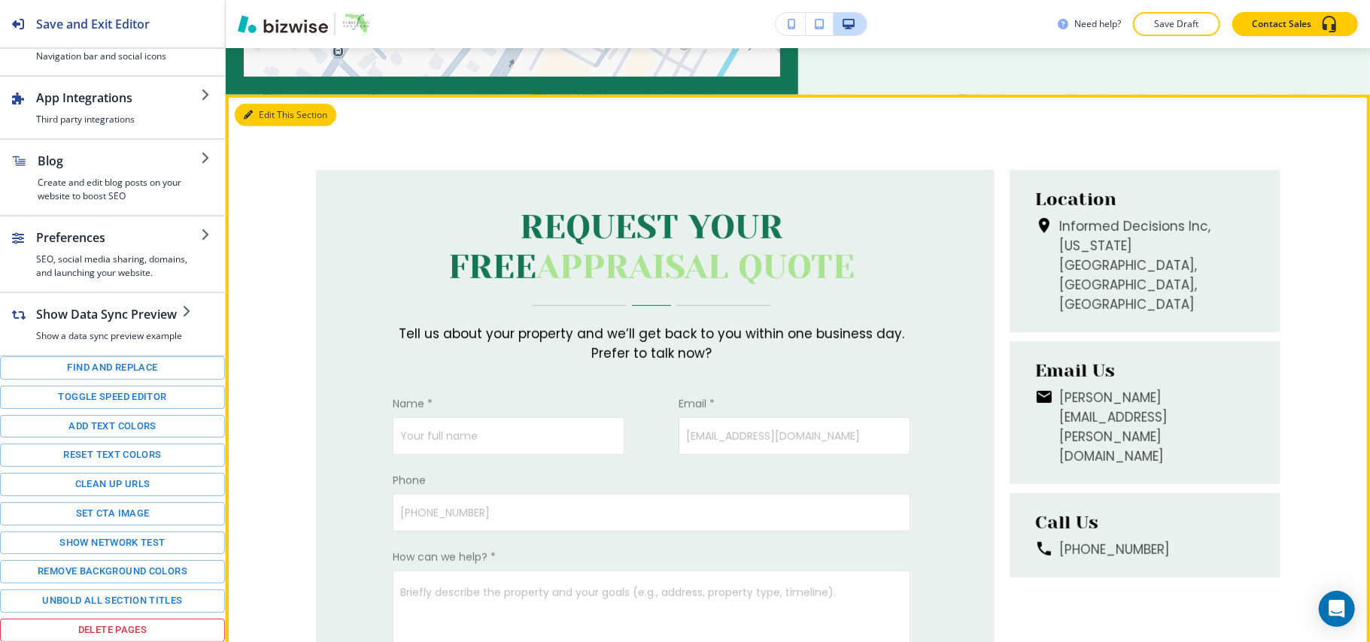
click at [260, 104] on button "Edit This Section" at bounding box center [286, 115] width 102 height 23
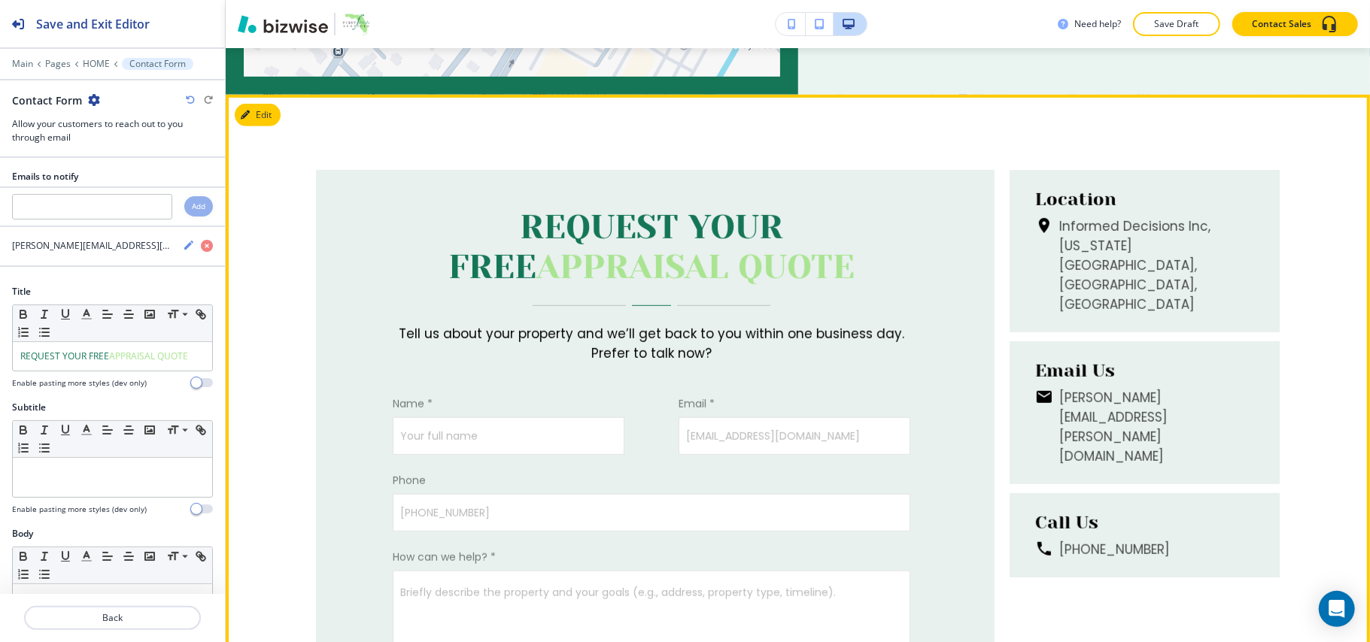
scroll to position [4652, 0]
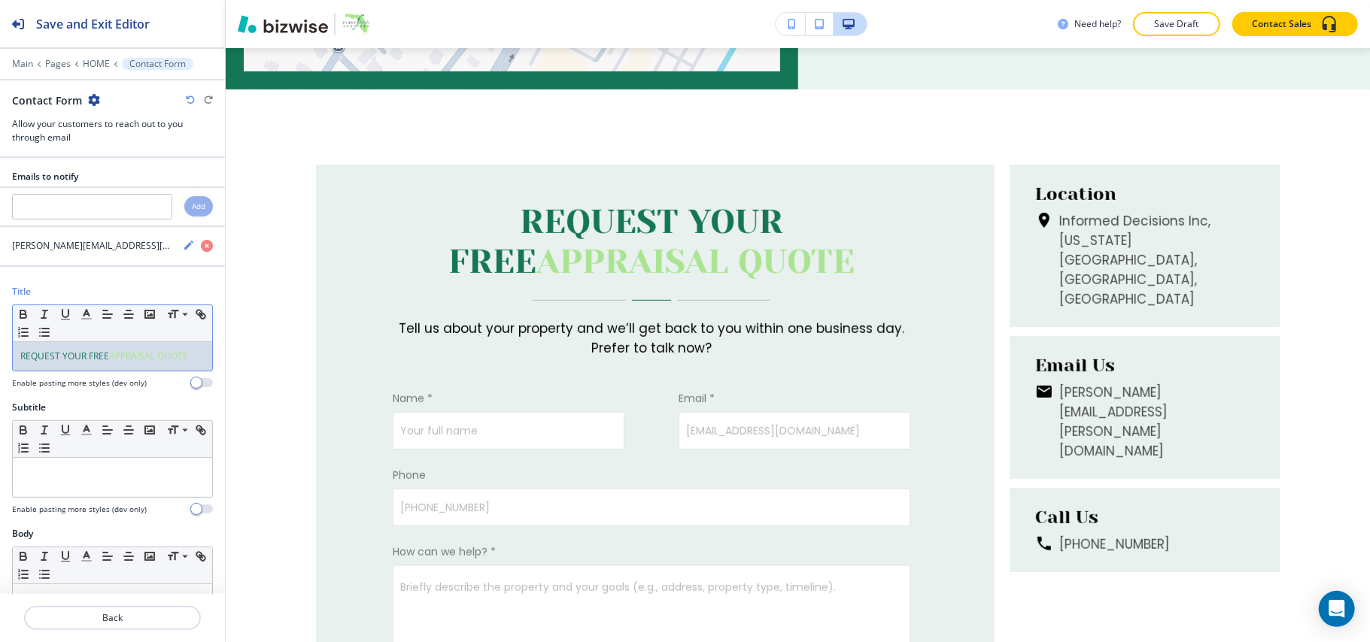
drag, startPoint x: 67, startPoint y: 379, endPoint x: 1, endPoint y: 357, distance: 69.9
click at [0, 357] on div "Title Small Normal Large Huge REQUEST YOUR FREE APPRAISAL QUOTE Enable pasting …" at bounding box center [112, 343] width 225 height 116
click at [93, 314] on icon "button" at bounding box center [87, 315] width 14 height 14
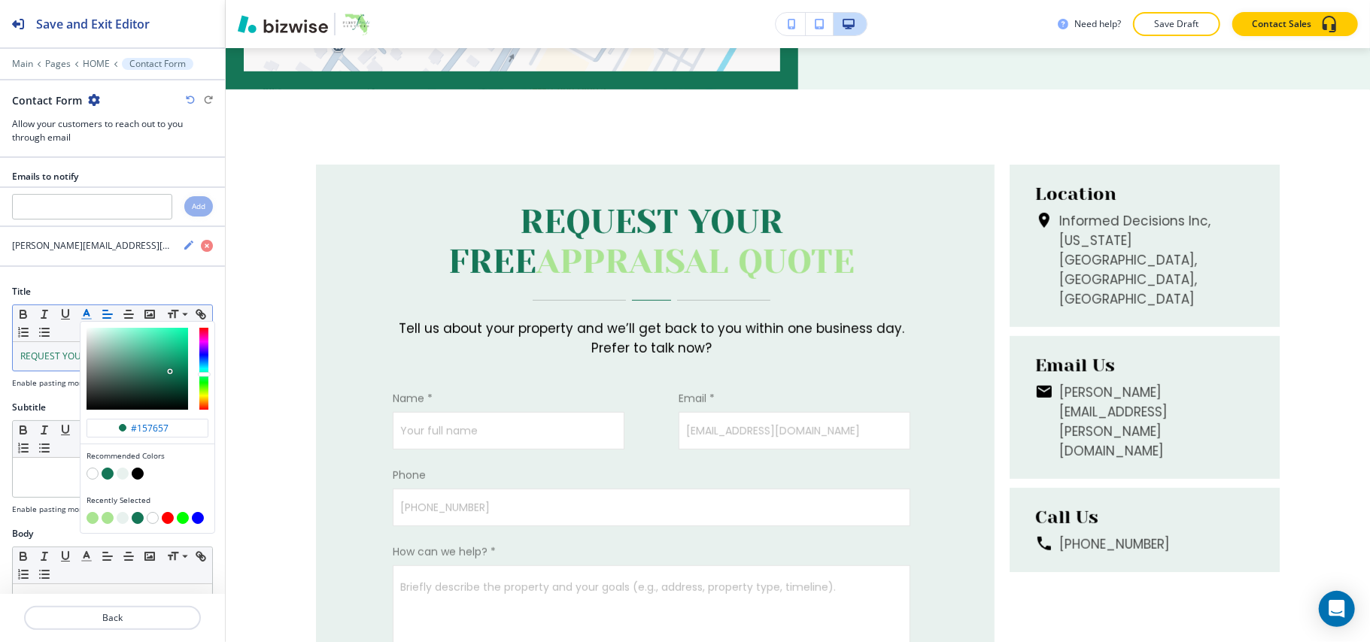
drag, startPoint x: 104, startPoint y: 480, endPoint x: 119, endPoint y: 480, distance: 15.0
click at [104, 479] on button "button" at bounding box center [108, 474] width 12 height 12
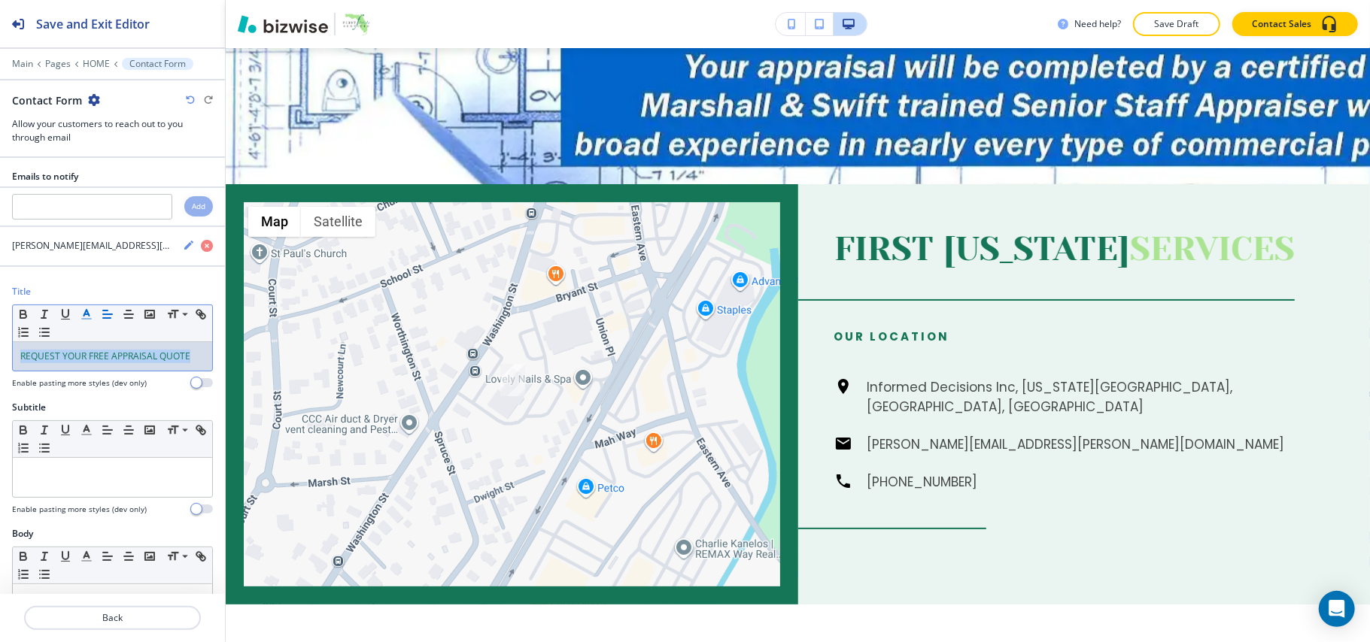
scroll to position [4148, 0]
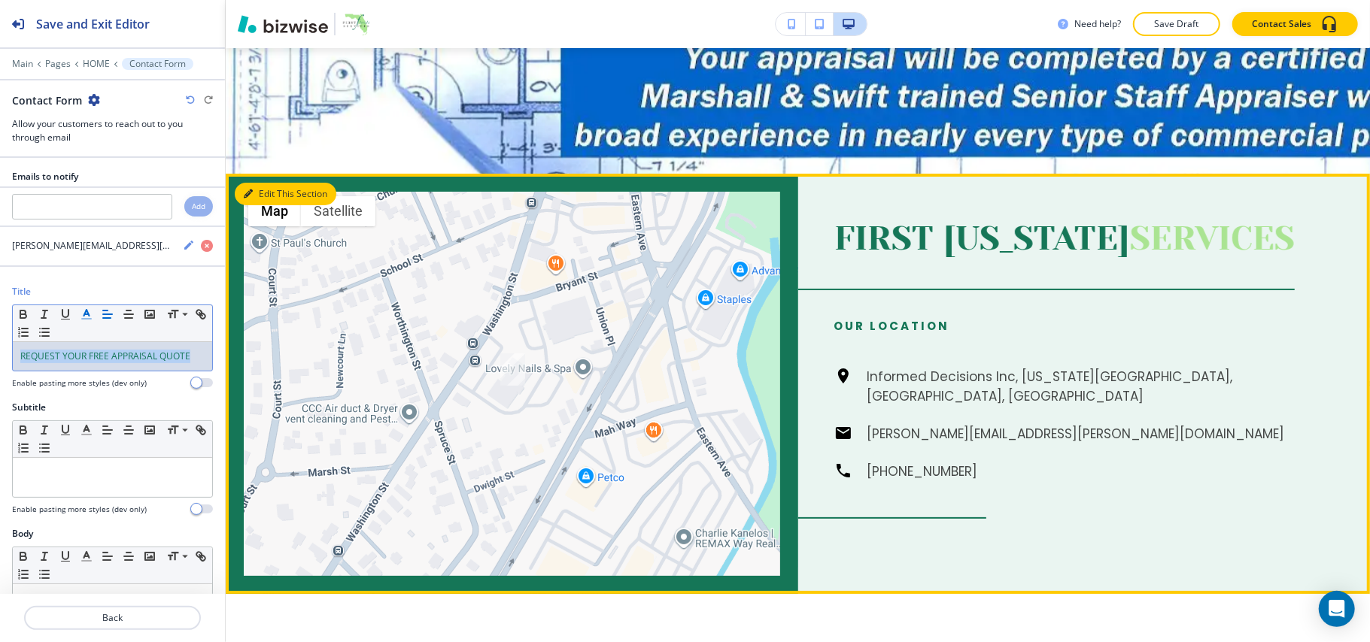
click at [266, 183] on button "Edit This Section" at bounding box center [286, 194] width 102 height 23
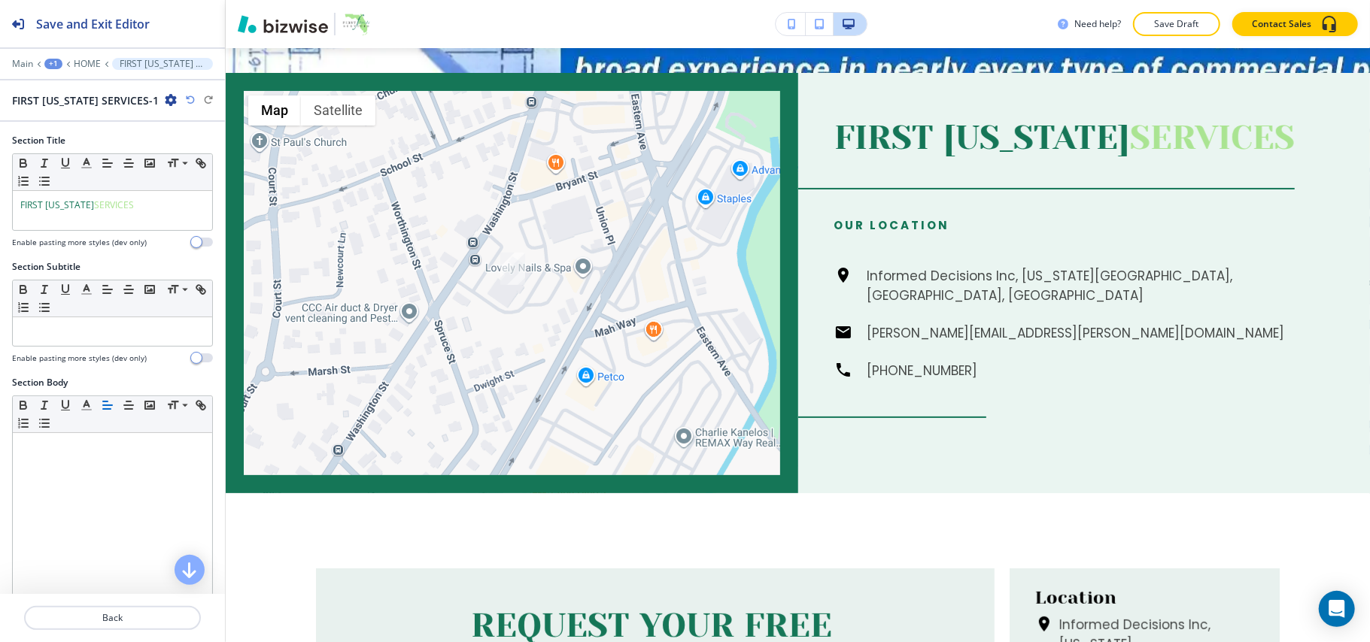
scroll to position [4252, 0]
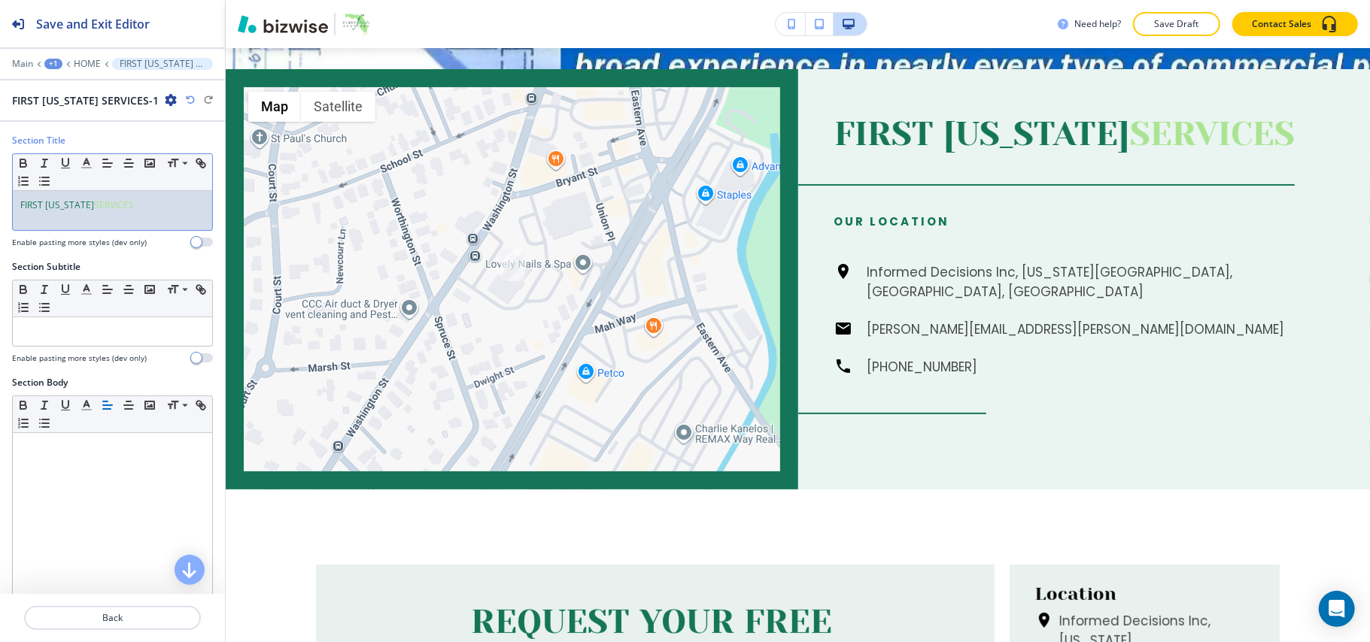
drag, startPoint x: 159, startPoint y: 200, endPoint x: 0, endPoint y: 202, distance: 159.5
click at [0, 202] on div "Section Title Small Normal Large Huge FIRST [US_STATE] SERVICES Enable pasting …" at bounding box center [112, 197] width 225 height 126
drag, startPoint x: 72, startPoint y: 162, endPoint x: 83, endPoint y: 190, distance: 29.8
click at [73, 162] on button "button" at bounding box center [65, 163] width 21 height 18
click at [72, 163] on icon "button" at bounding box center [66, 163] width 14 height 14
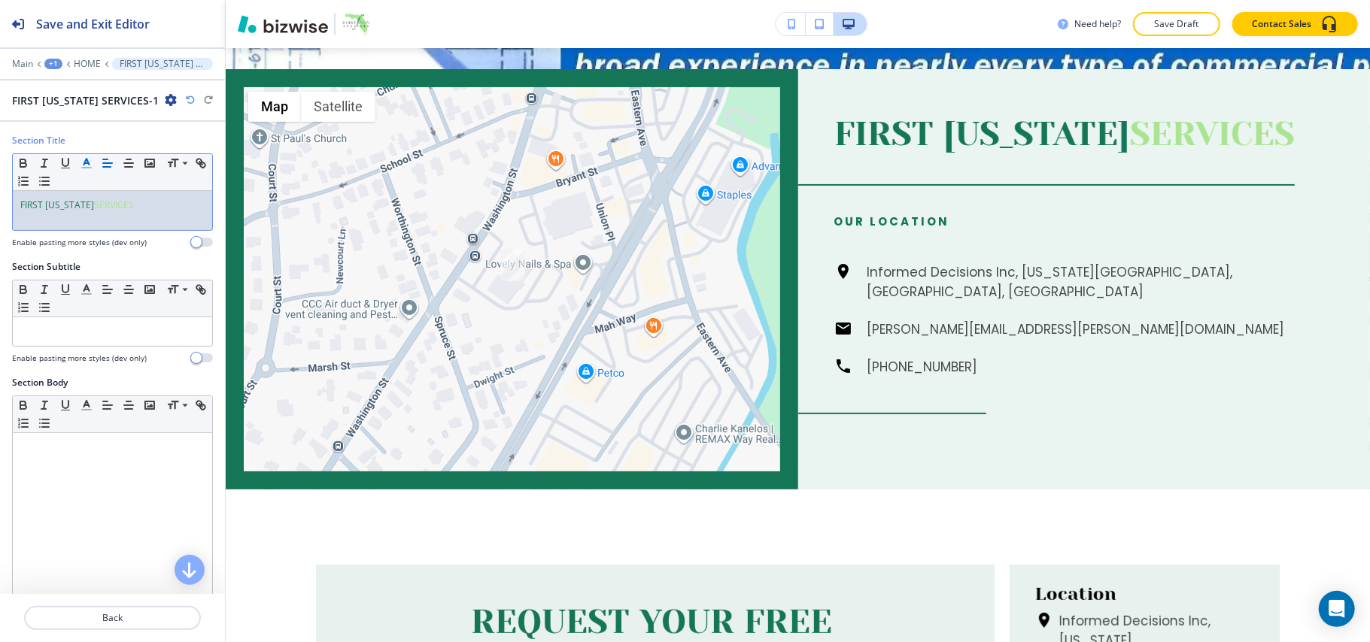
click at [82, 167] on icon "button" at bounding box center [87, 163] width 14 height 14
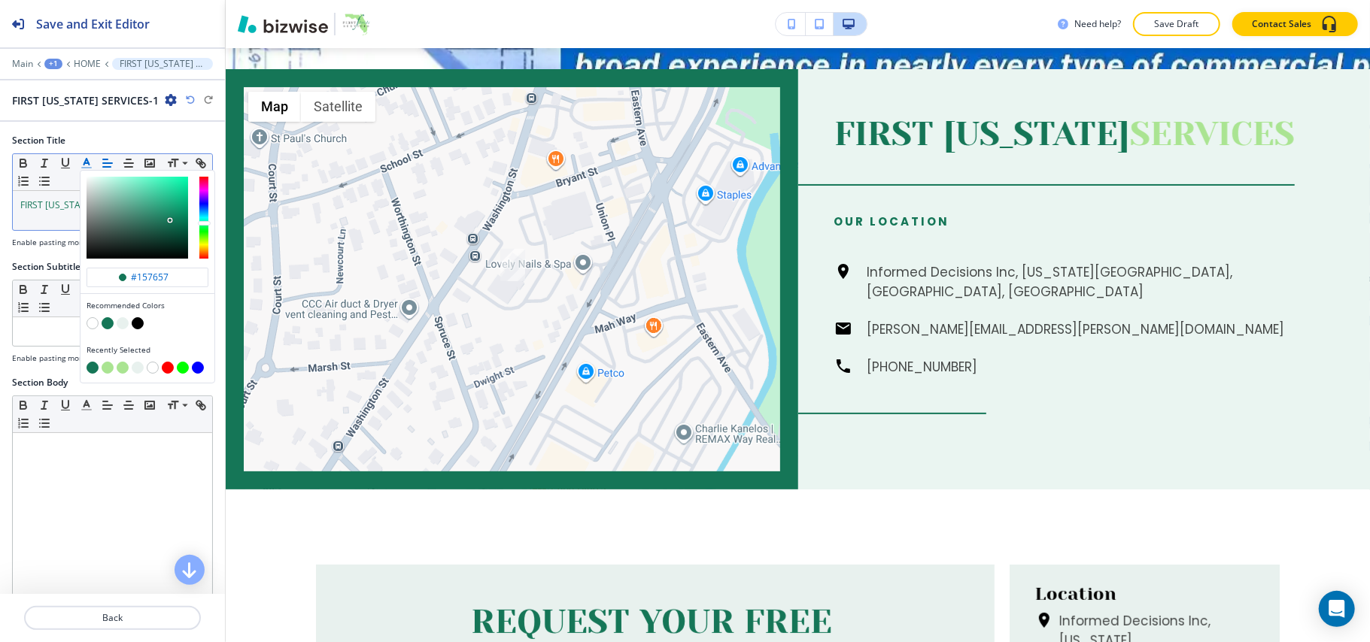
click at [108, 326] on button "button" at bounding box center [108, 323] width 12 height 12
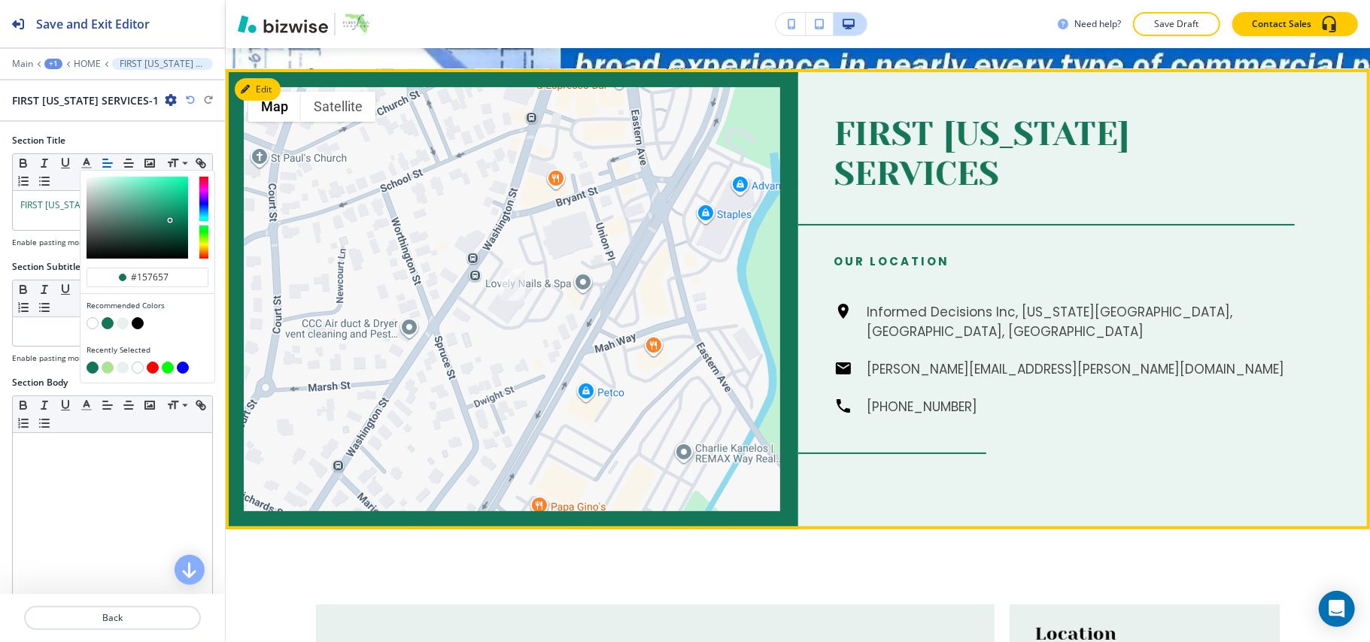
click at [1175, 253] on p "OUR LOCATION" at bounding box center [1064, 262] width 461 height 18
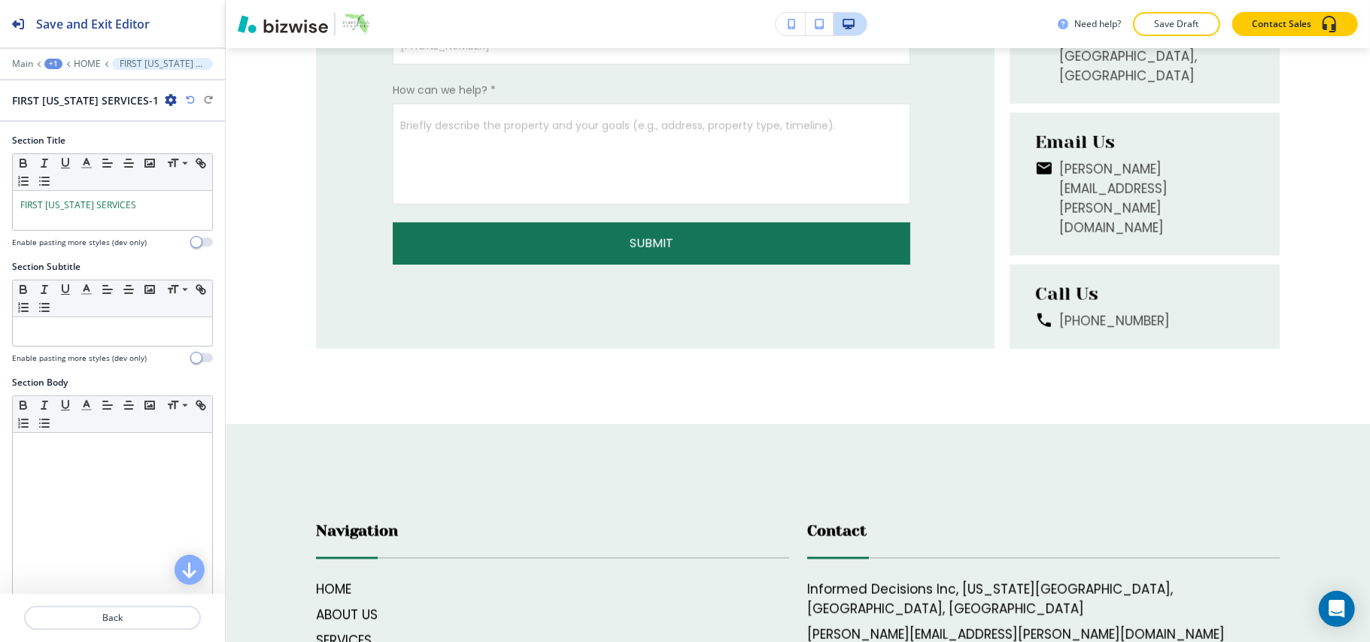
scroll to position [5110, 0]
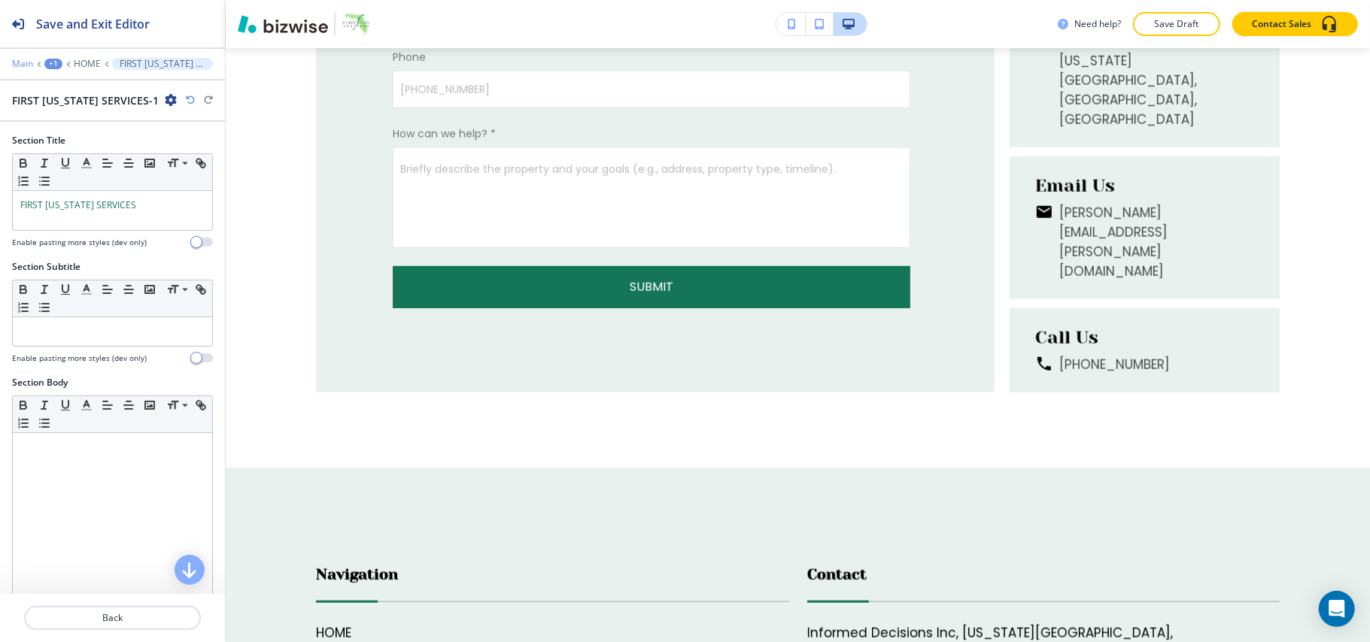
click at [23, 64] on p "Main" at bounding box center [22, 64] width 21 height 11
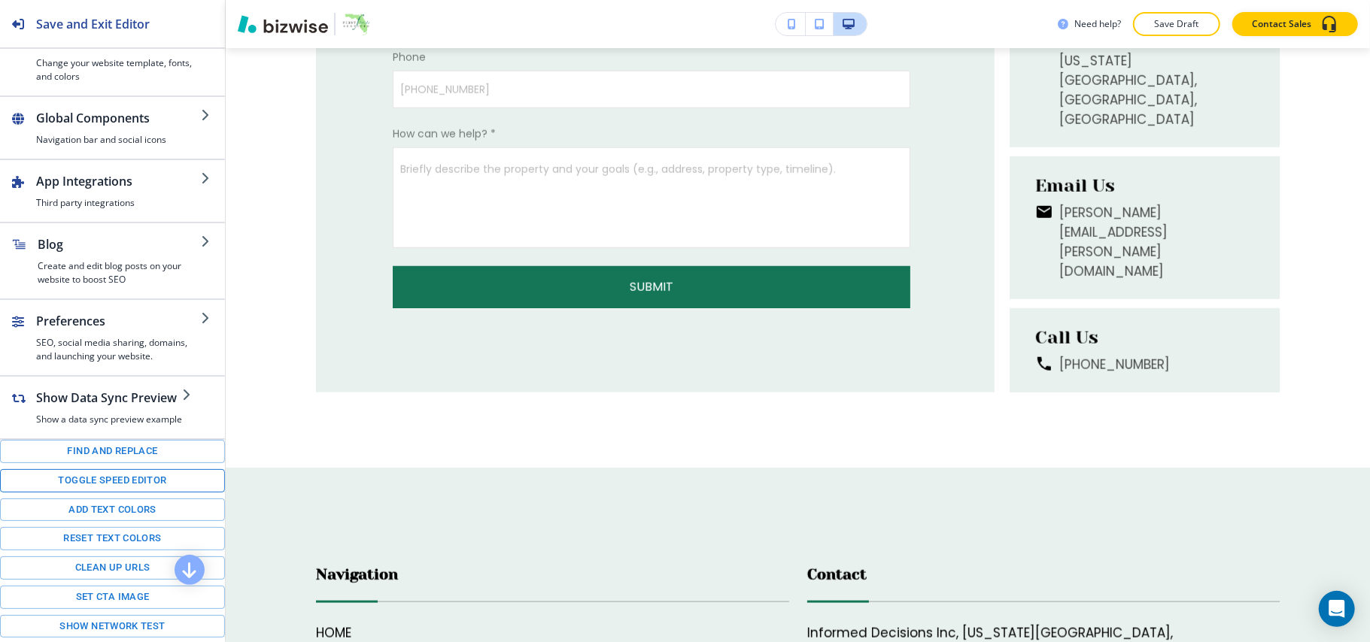
scroll to position [211, 0]
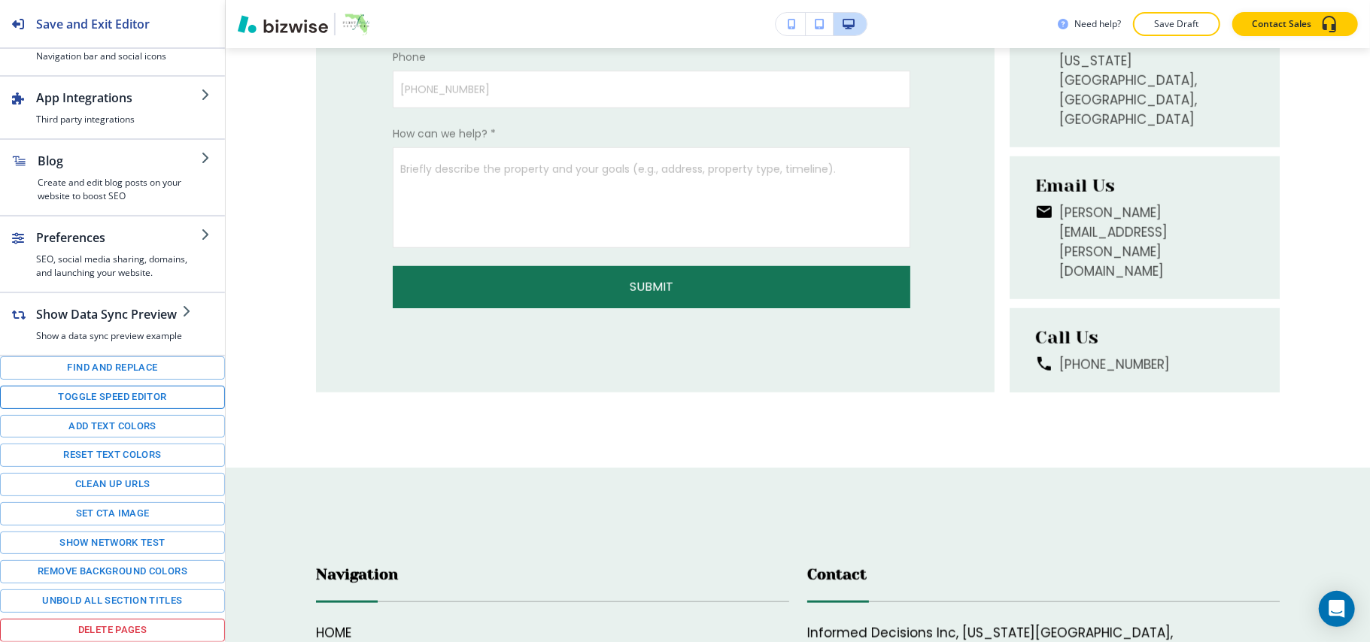
click at [83, 396] on button "Toggle speed editor" at bounding box center [112, 397] width 225 height 23
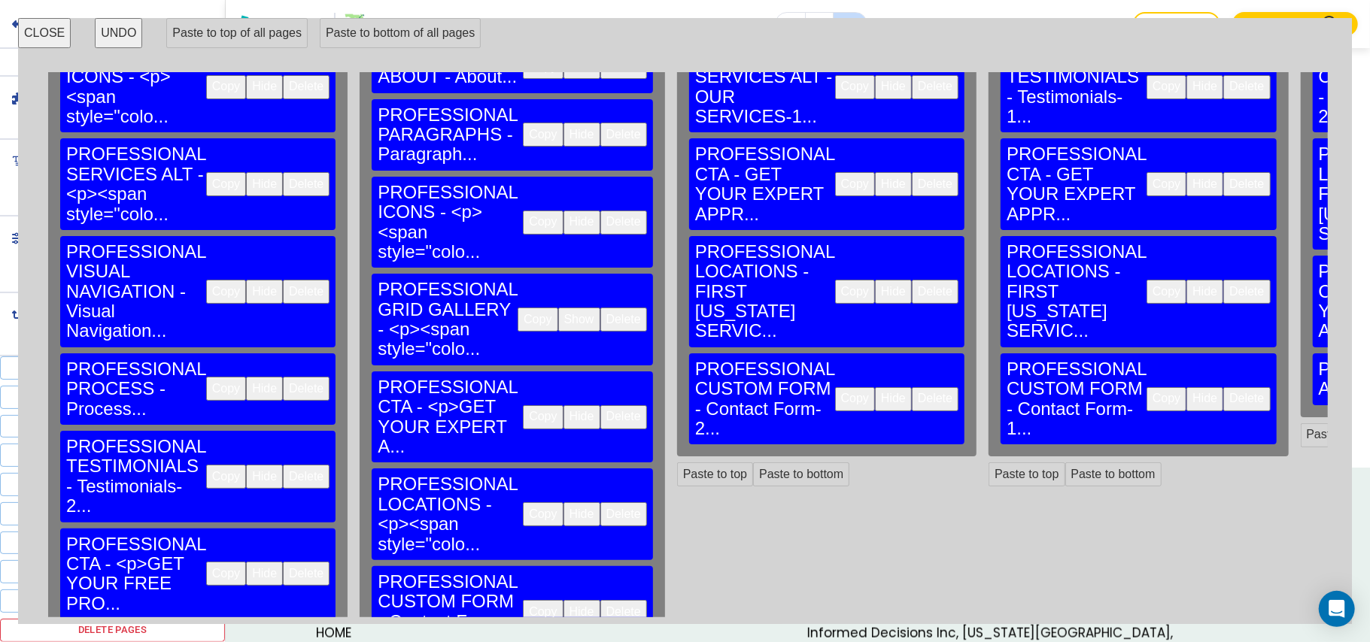
scroll to position [251, 0]
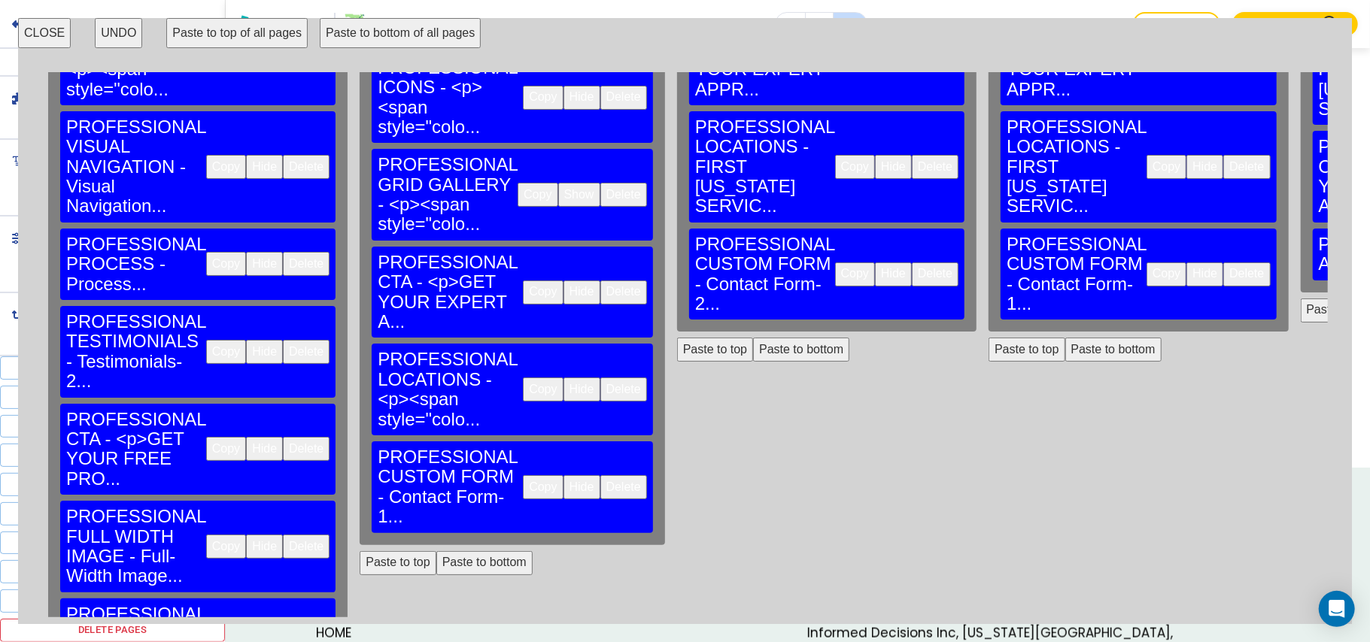
click at [600, 475] on button "Delete" at bounding box center [623, 487] width 47 height 24
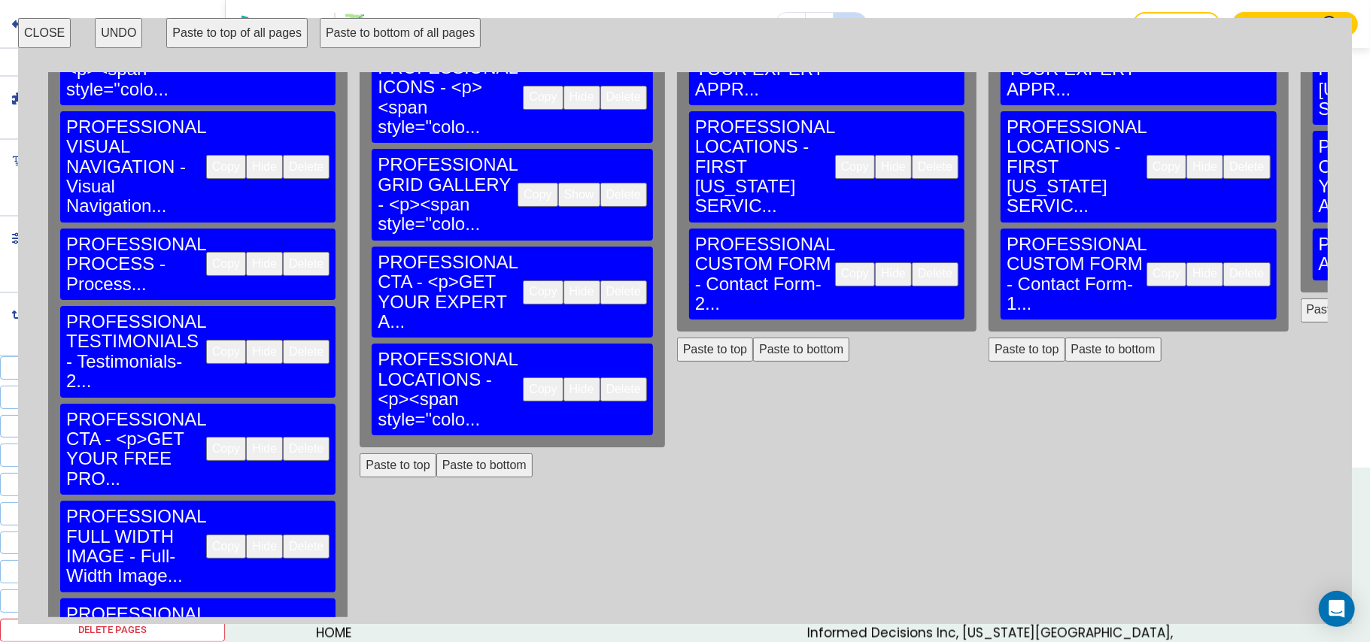
click at [438, 454] on button "Paste to bottom" at bounding box center [484, 466] width 96 height 24
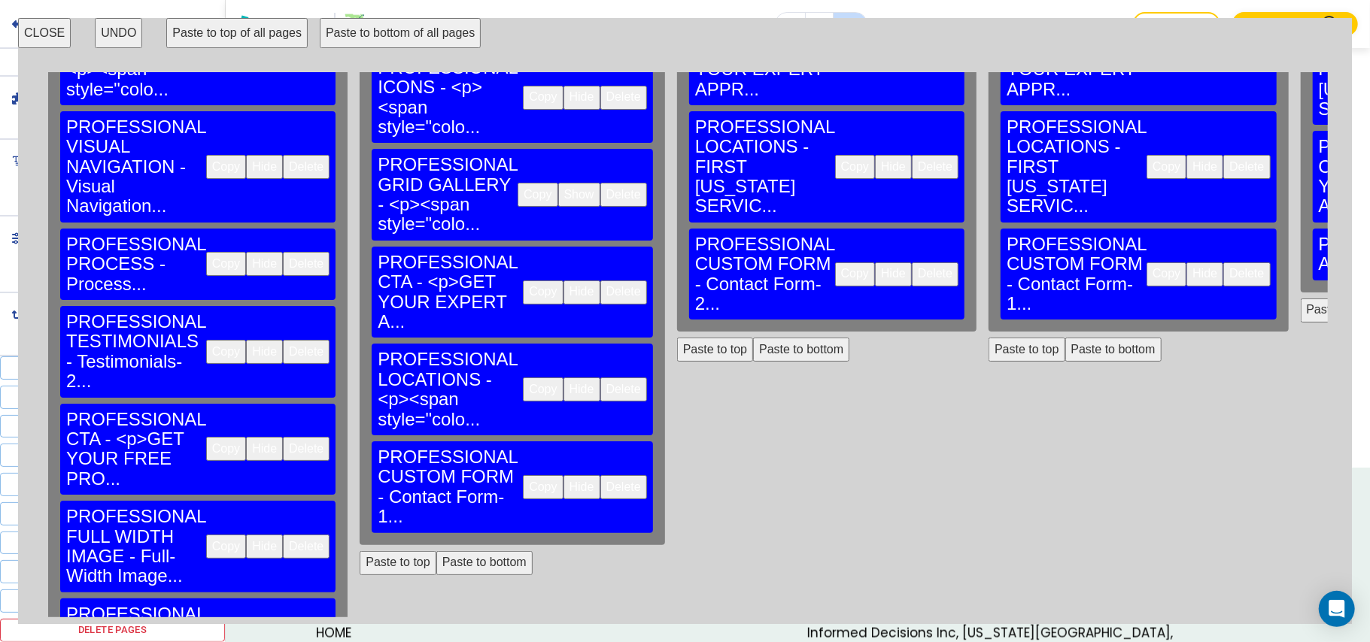
click at [912, 263] on button "Delete" at bounding box center [935, 275] width 47 height 24
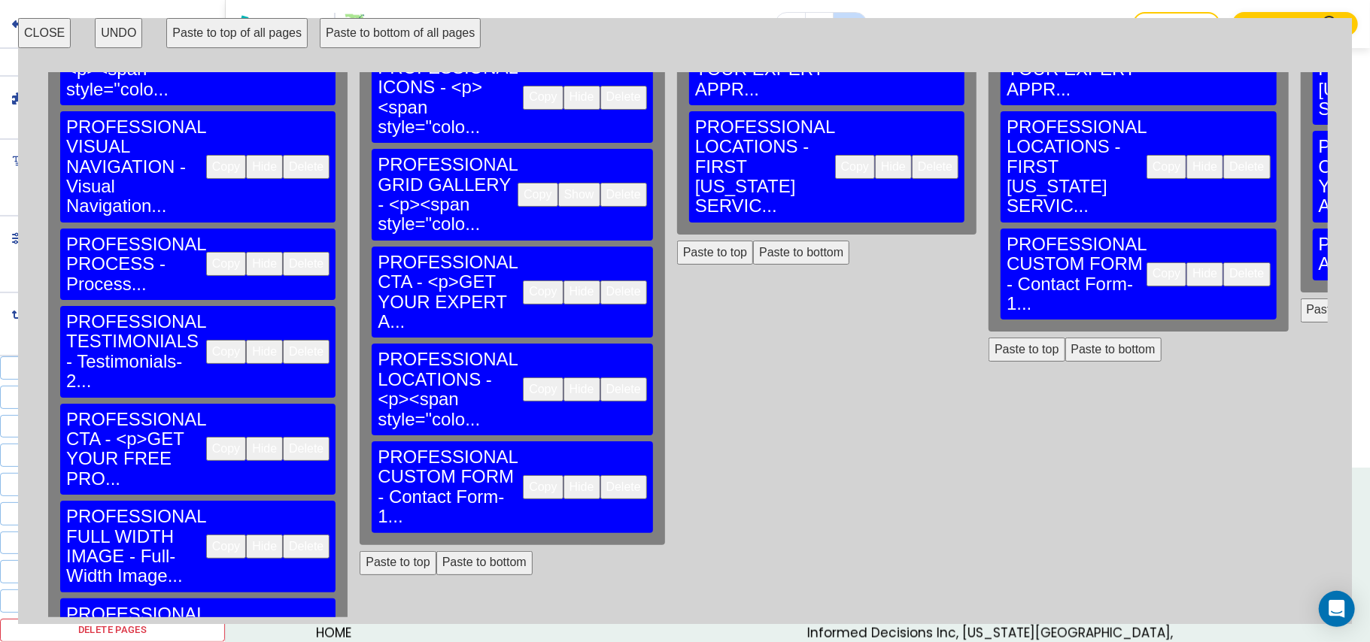
click at [753, 241] on button "Paste to bottom" at bounding box center [801, 253] width 96 height 24
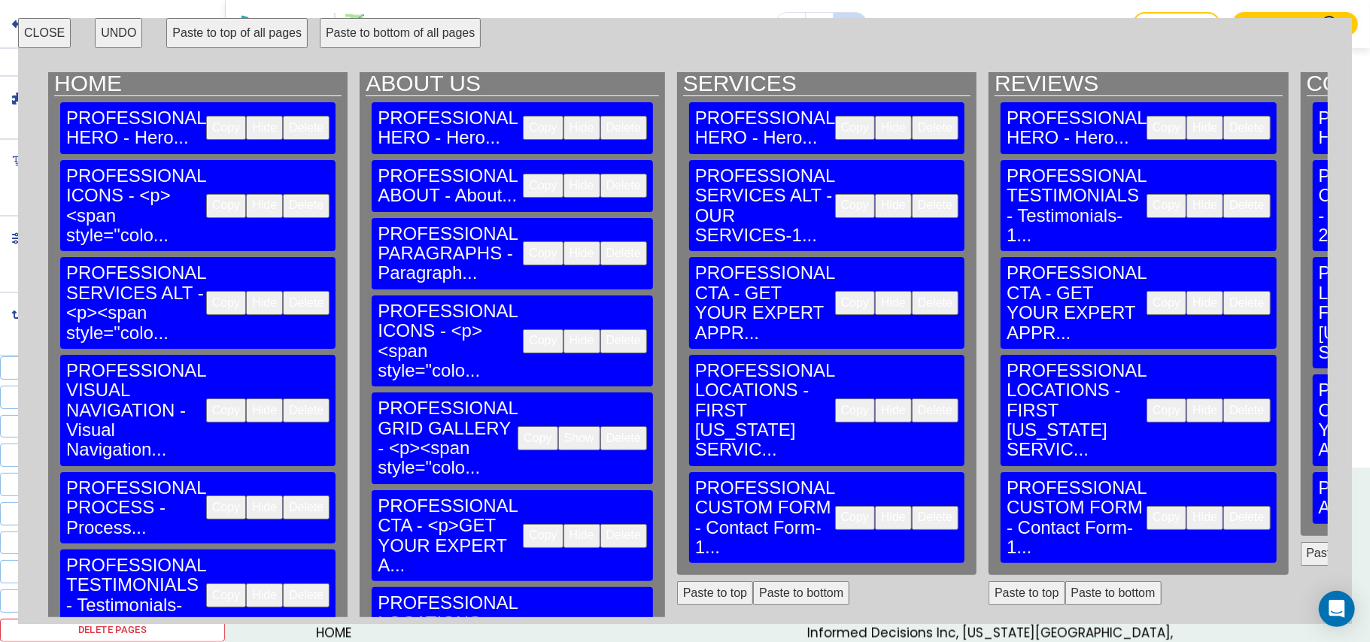
scroll to position [0, 0]
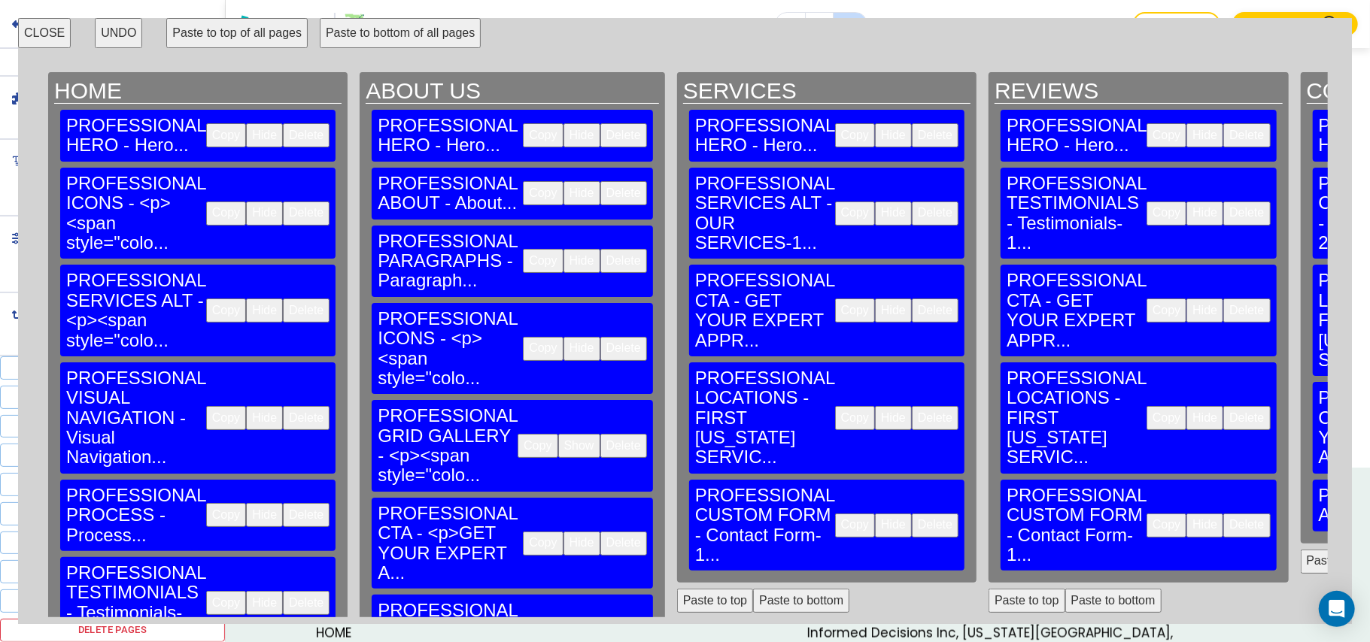
click at [1223, 514] on button "Delete" at bounding box center [1246, 526] width 47 height 24
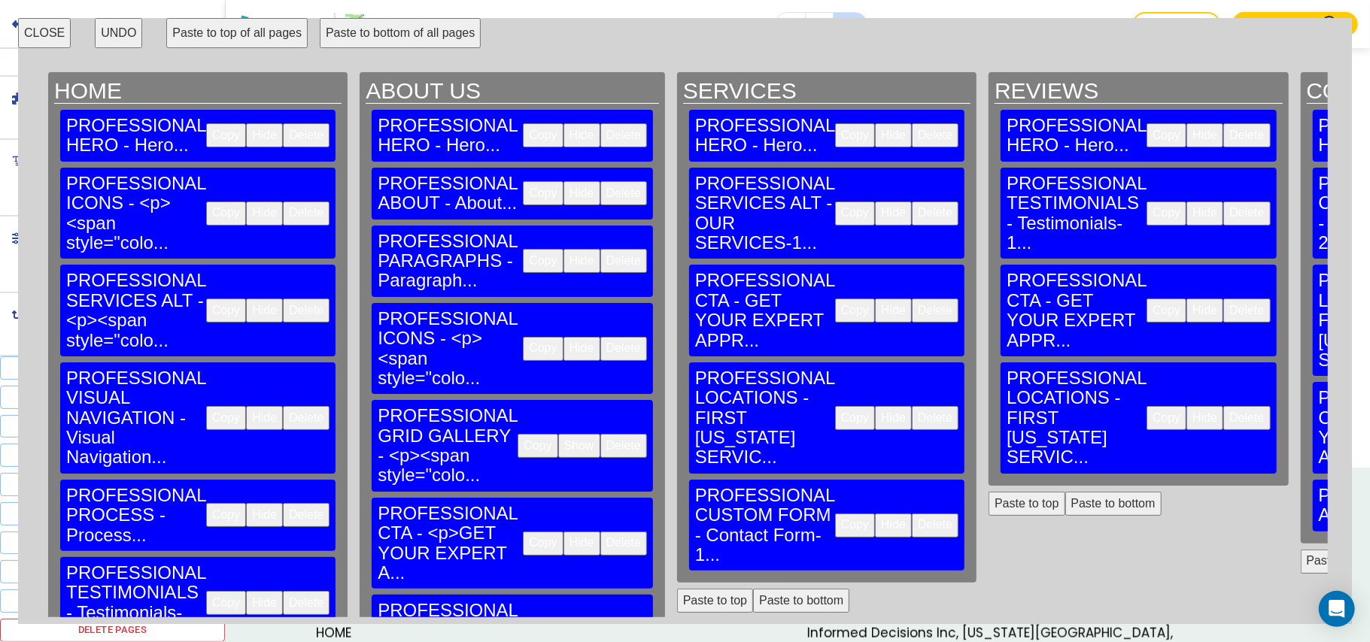
click at [1065, 492] on button "Paste to bottom" at bounding box center [1113, 504] width 96 height 24
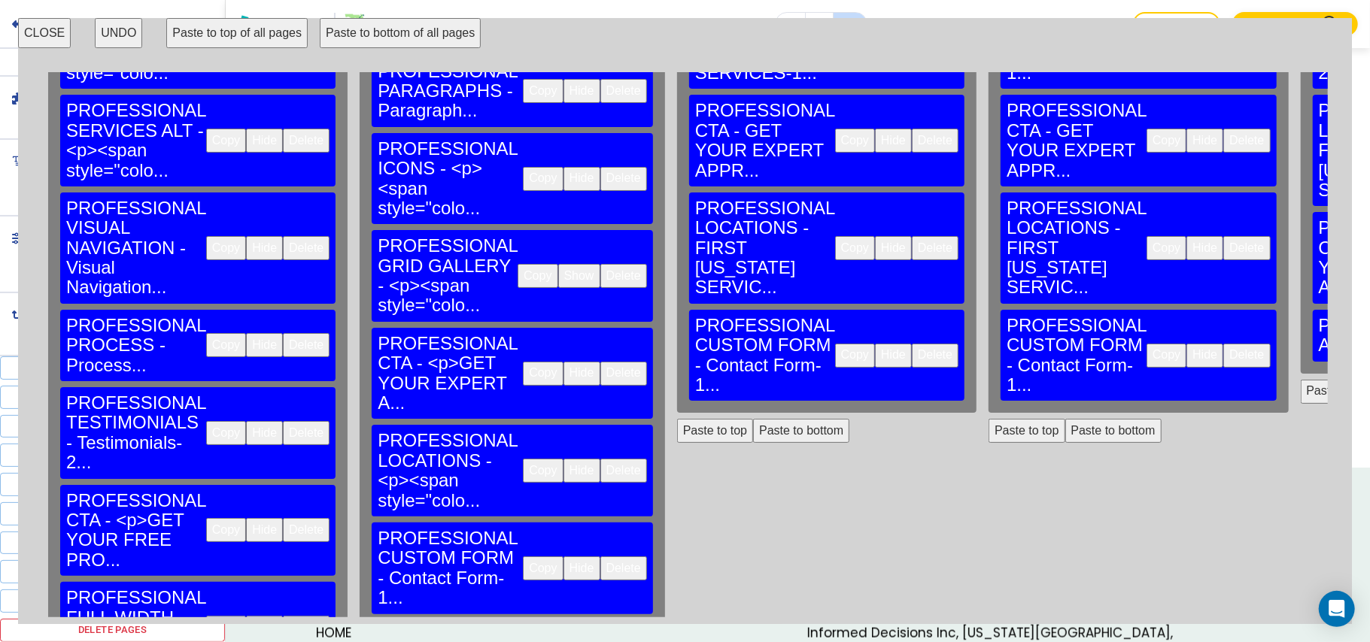
drag, startPoint x: 1155, startPoint y: 618, endPoint x: 1292, endPoint y: 605, distance: 137.5
click at [1292, 605] on div "CLOSE UNDO Paste to top of all pages Paste to bottom of all pages HOME PROFESSI…" at bounding box center [685, 321] width 1334 height 606
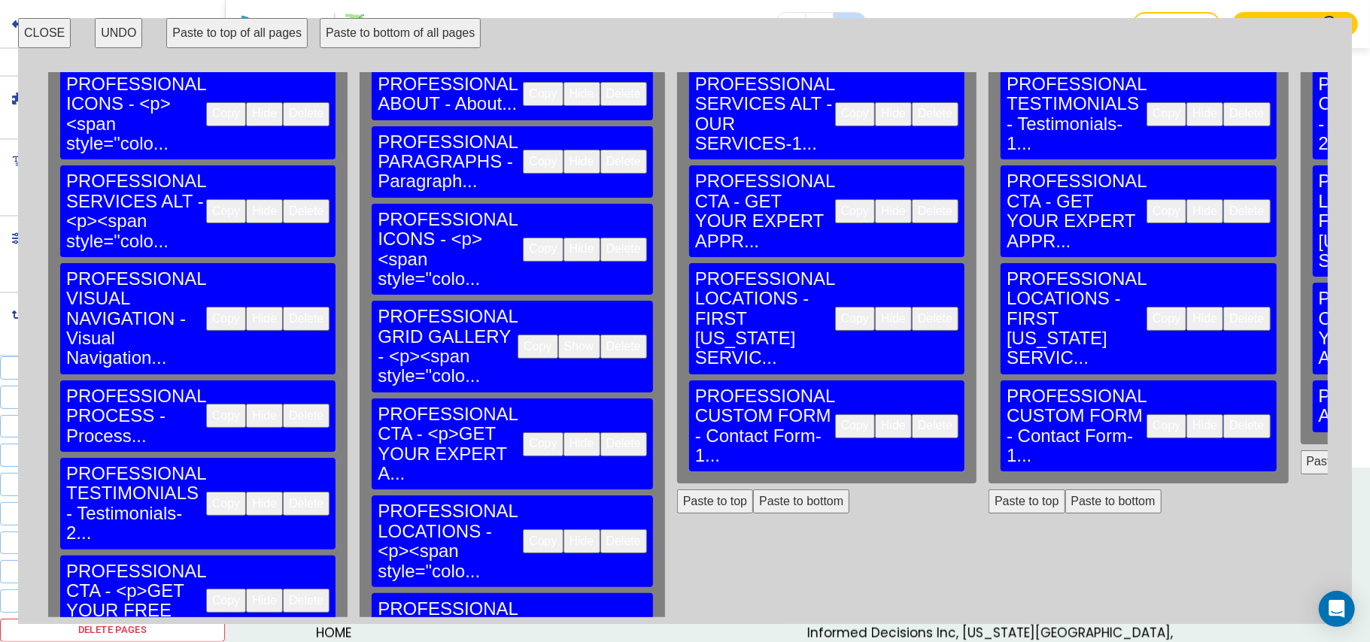
scroll to position [251, 0]
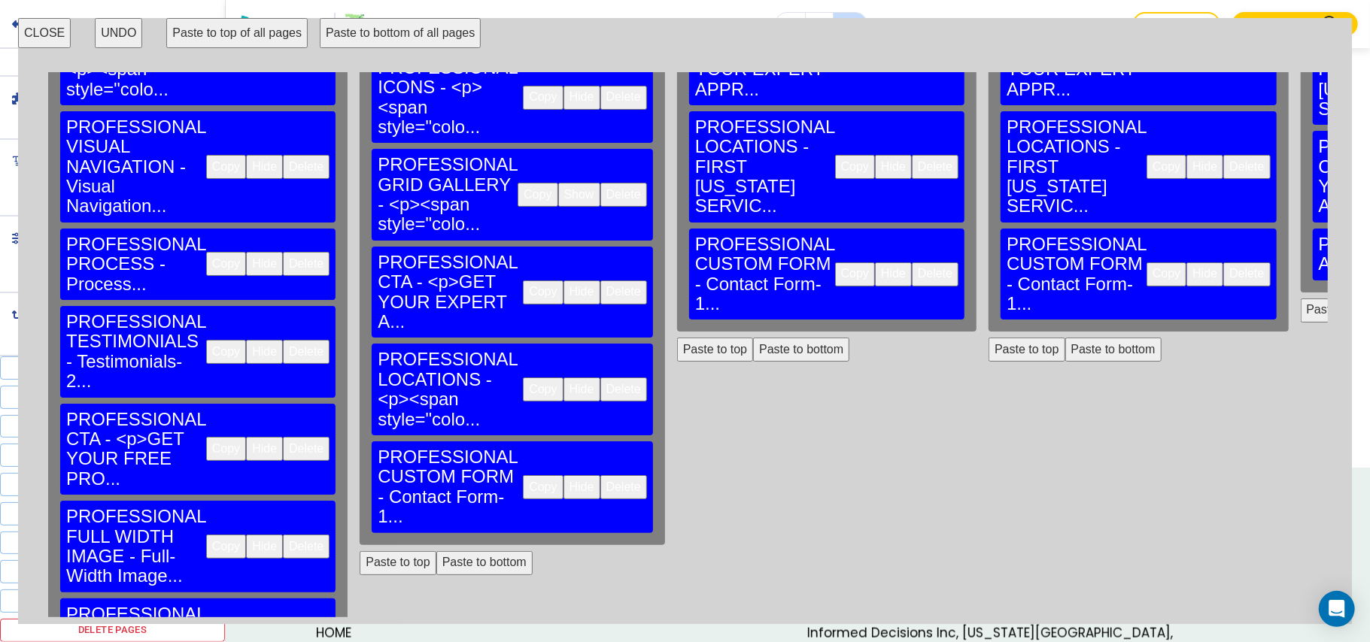
click at [206, 642] on button "Copy" at bounding box center [226, 654] width 40 height 24
click at [436, 551] on button "Paste to bottom" at bounding box center [484, 563] width 96 height 24
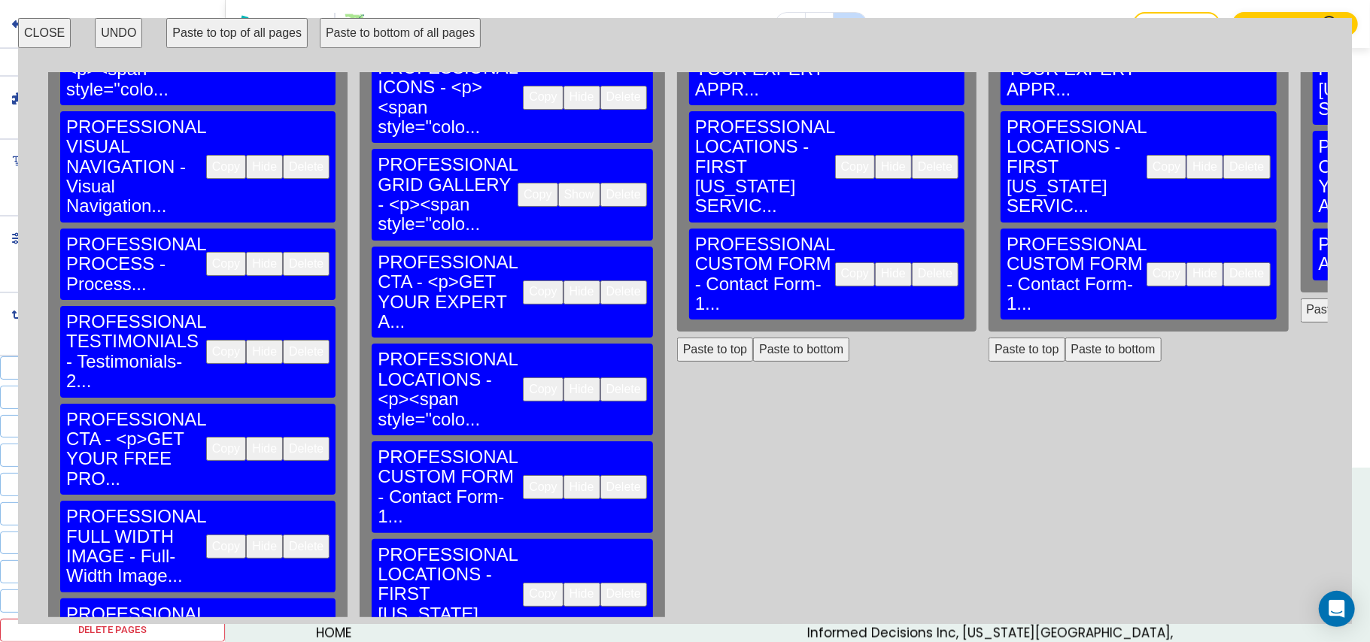
click at [600, 378] on button "Delete" at bounding box center [623, 390] width 47 height 24
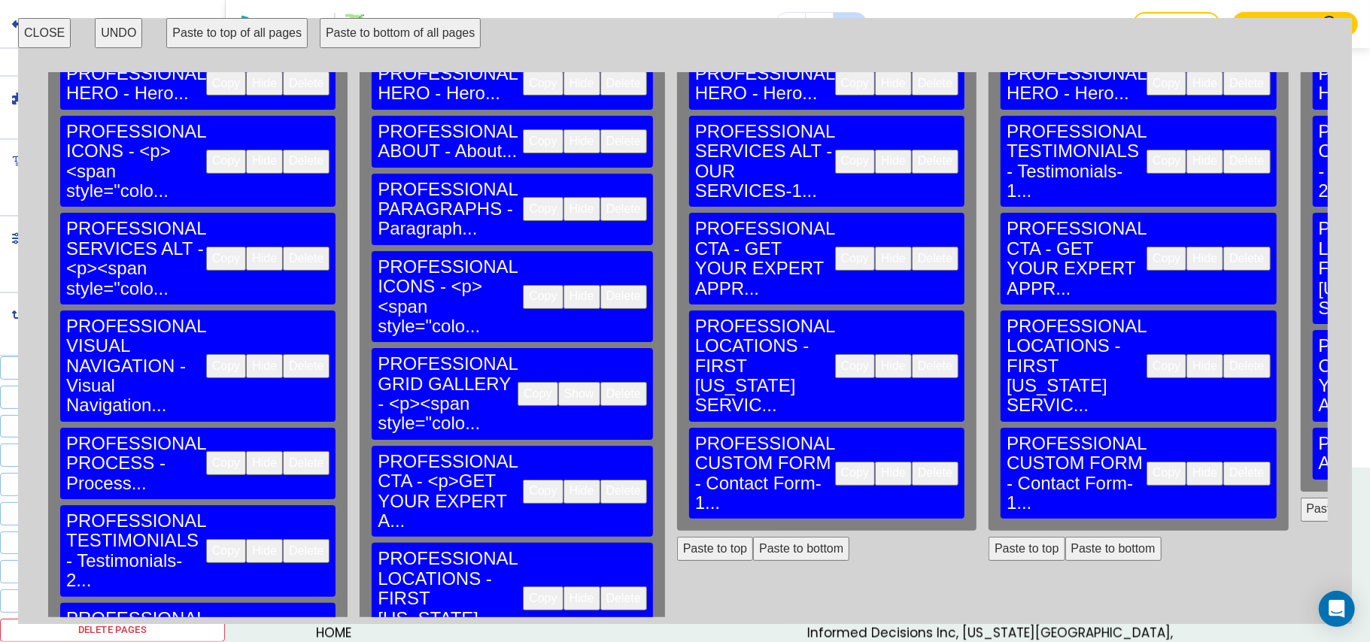
scroll to position [51, 0]
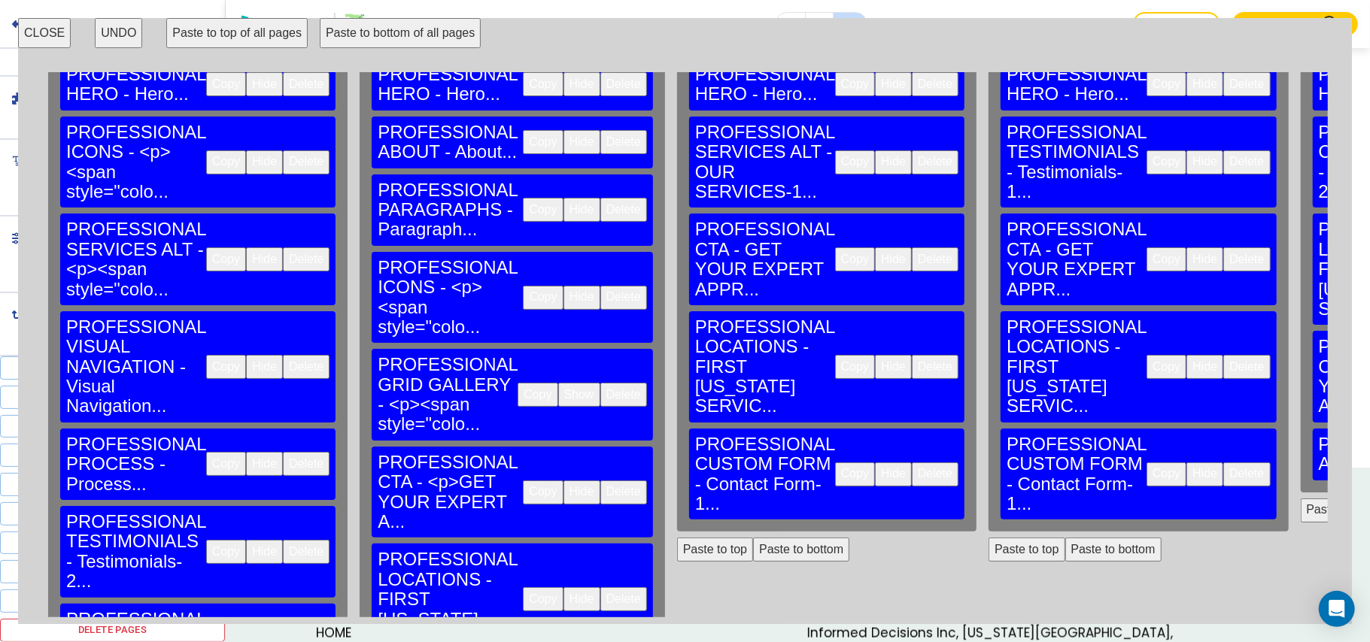
click at [753, 538] on button "Paste to bottom" at bounding box center [801, 550] width 96 height 24
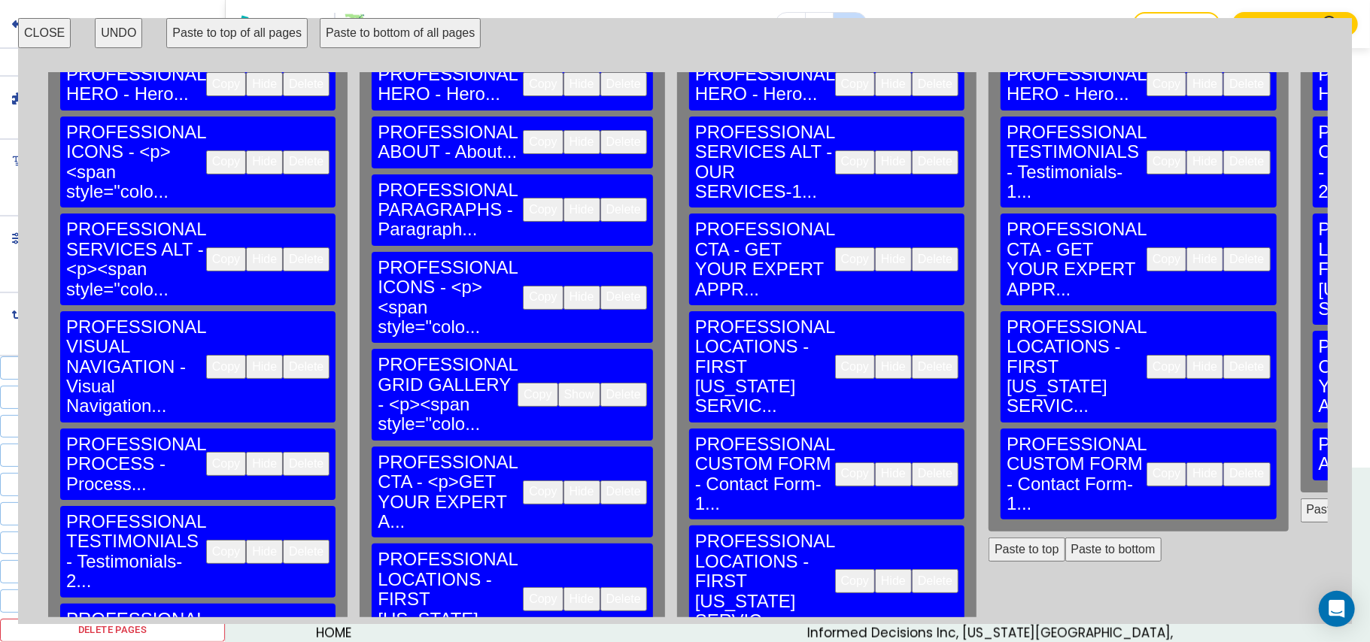
click at [912, 355] on button "Delete" at bounding box center [935, 367] width 47 height 24
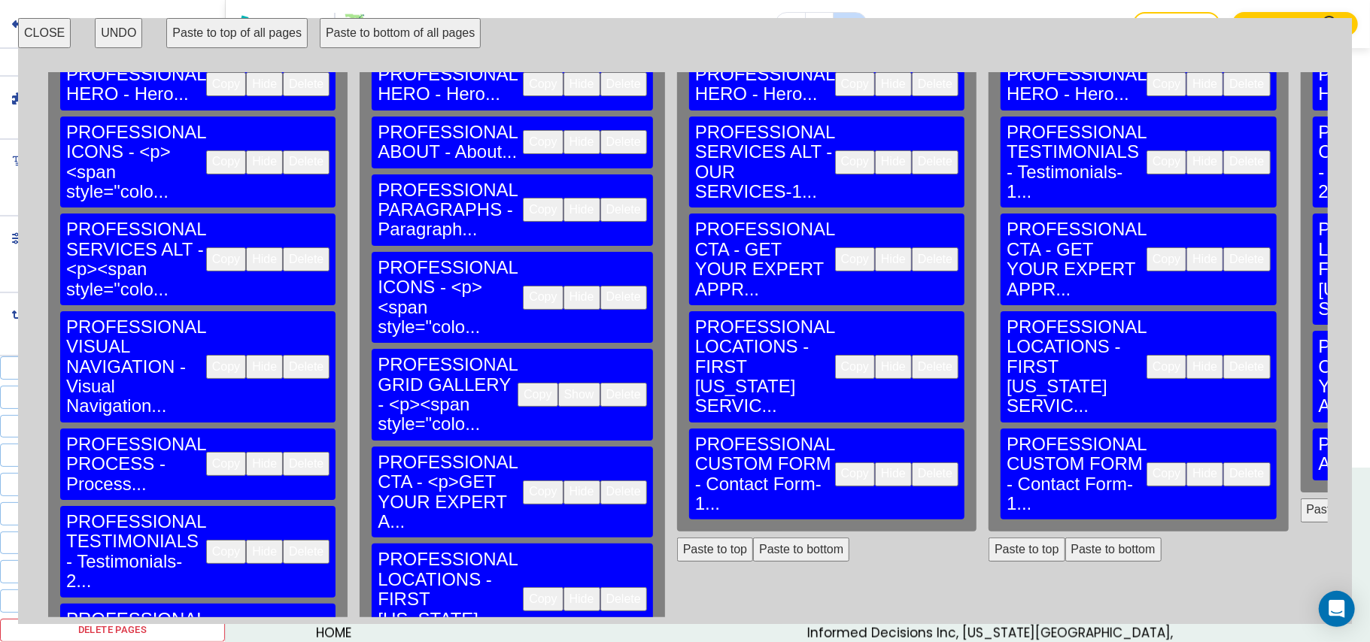
click at [1065, 538] on button "Paste to bottom" at bounding box center [1113, 550] width 96 height 24
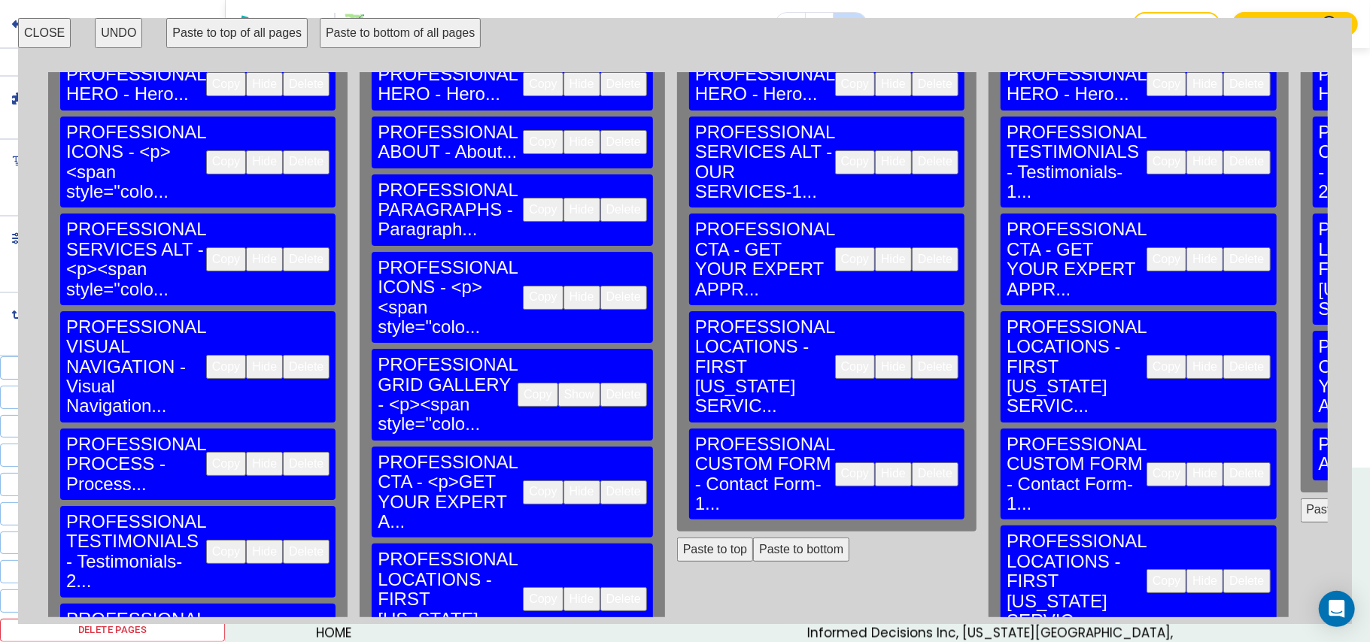
click at [1223, 355] on button "Delete" at bounding box center [1246, 367] width 47 height 24
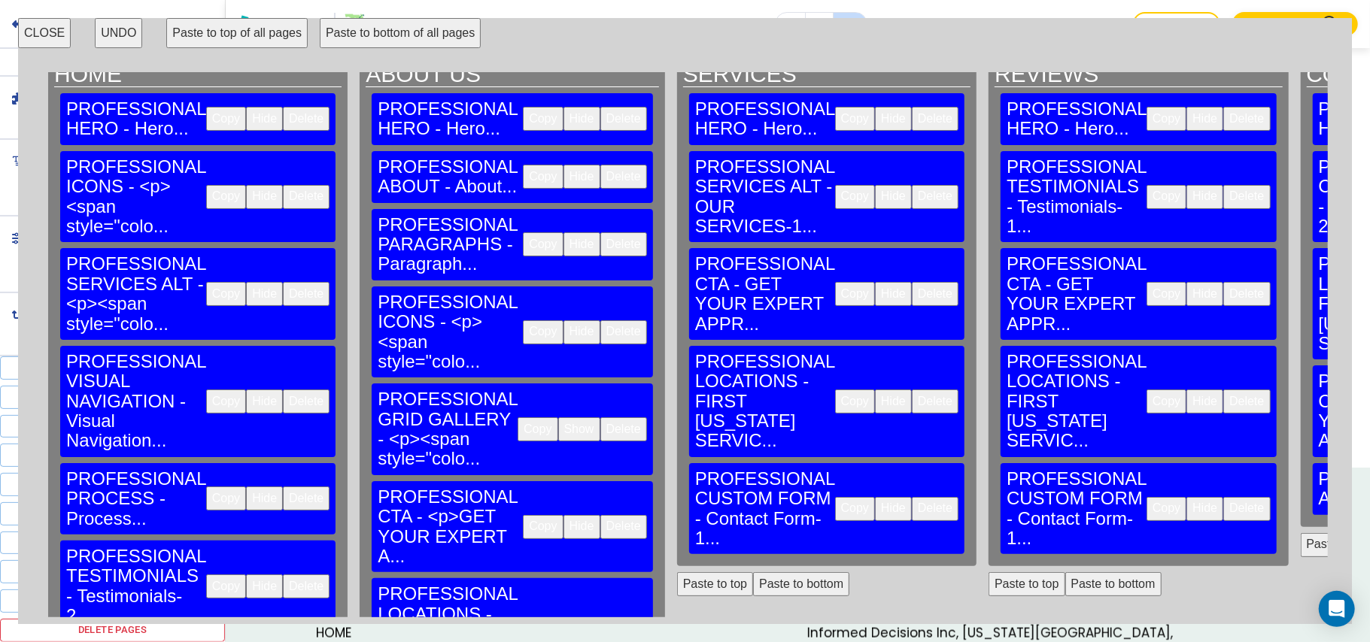
scroll to position [0, 0]
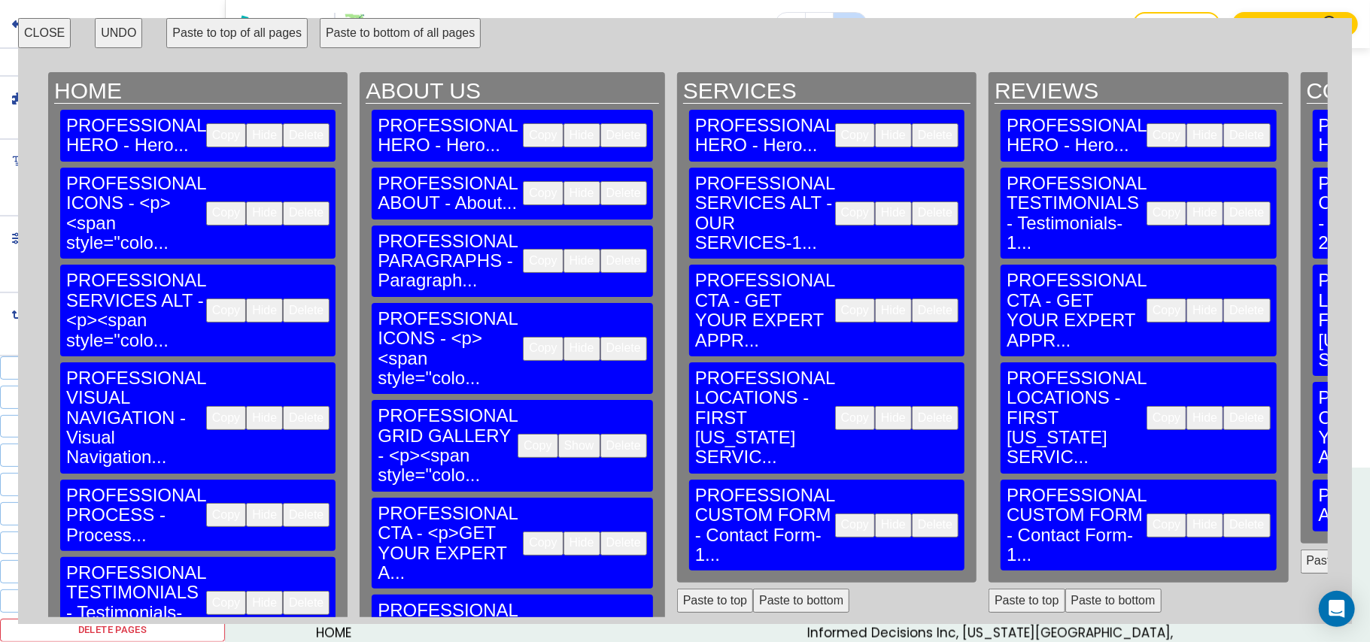
click at [39, 34] on button "CLOSE" at bounding box center [44, 33] width 53 height 30
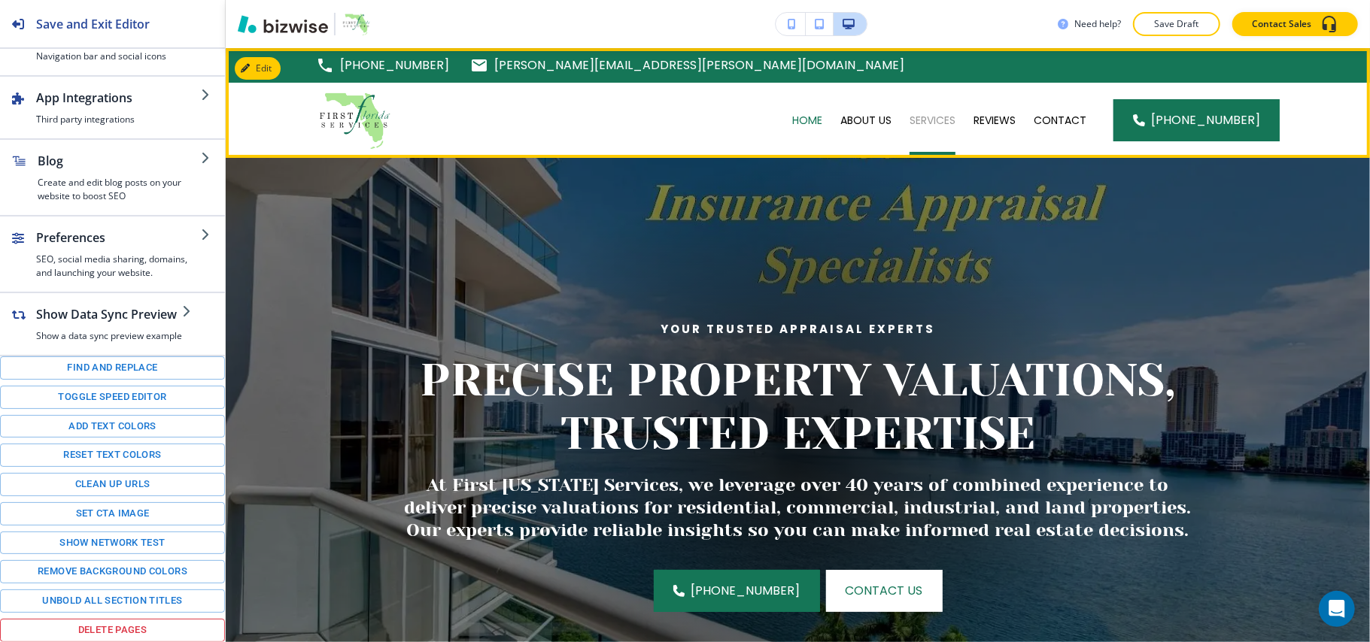
click at [927, 122] on p "SERVICES" at bounding box center [932, 120] width 46 height 15
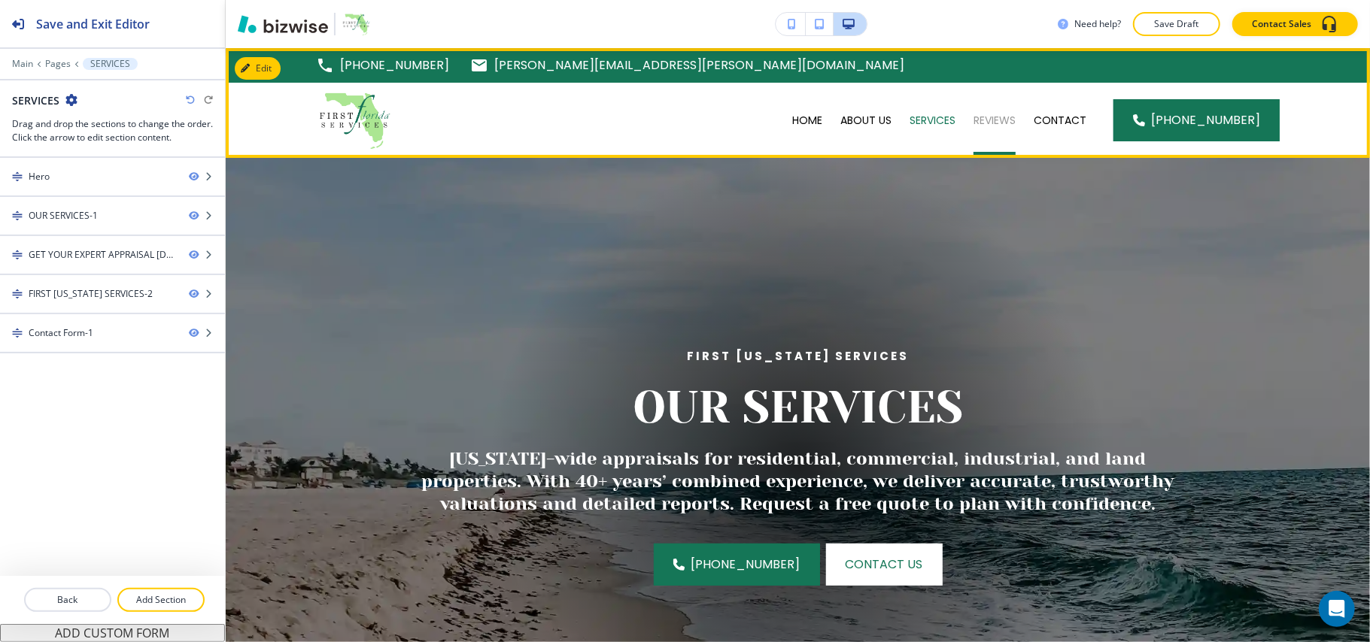
click at [1006, 114] on p "REVIEWS" at bounding box center [994, 120] width 42 height 15
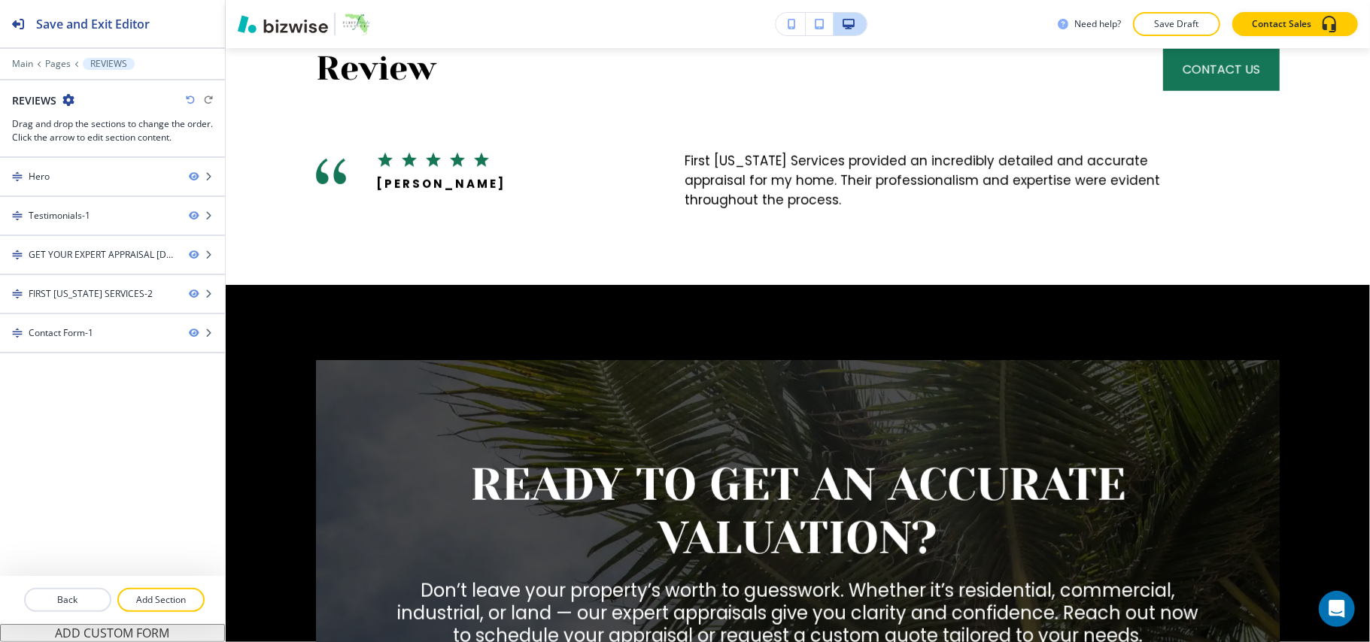
scroll to position [527, 0]
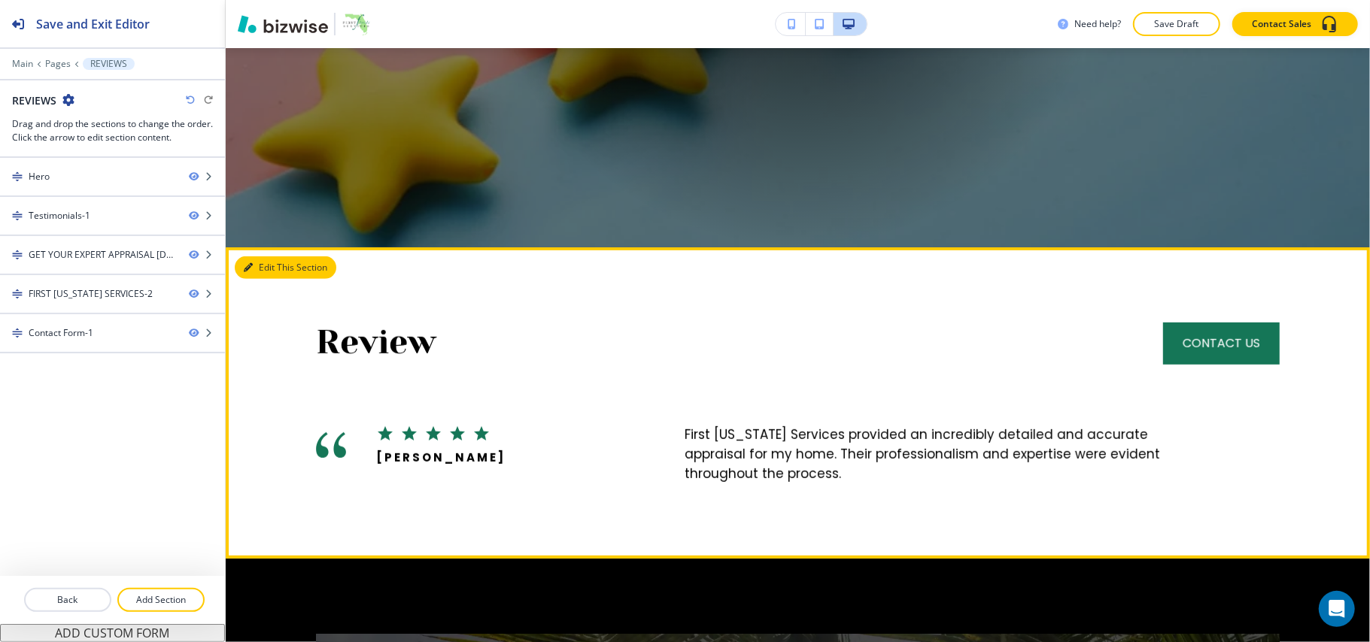
click at [254, 263] on button "Edit This Section" at bounding box center [286, 267] width 102 height 23
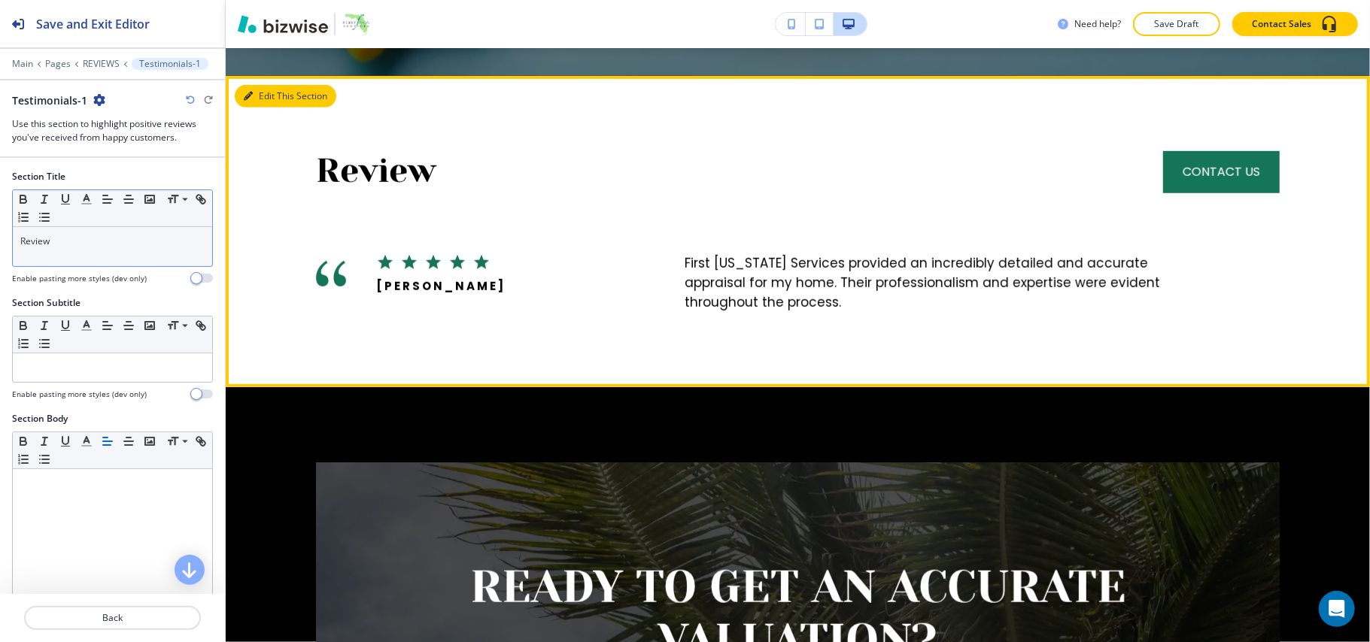
scroll to position [727, 0]
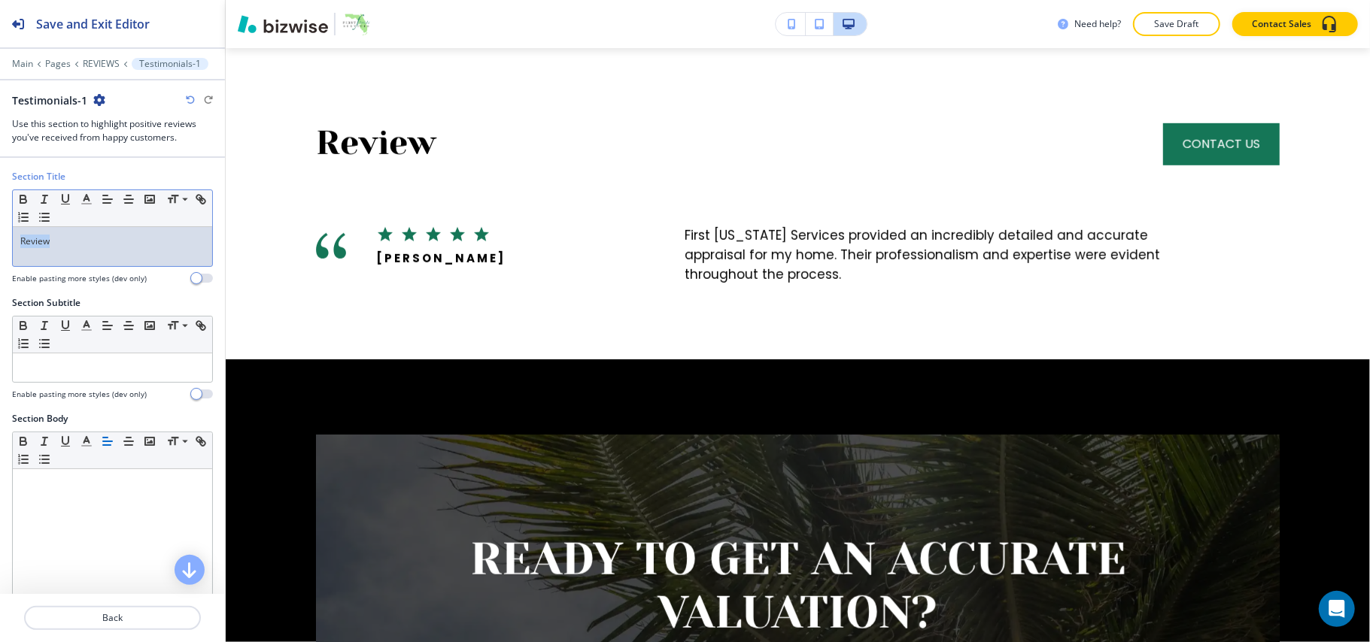
drag, startPoint x: 49, startPoint y: 245, endPoint x: 4, endPoint y: 241, distance: 45.3
click at [4, 241] on div "Section Title Small Normal Large Huge Review Enable pasting more styles (dev on…" at bounding box center [112, 233] width 225 height 126
click at [93, 199] on icon "button" at bounding box center [87, 200] width 14 height 14
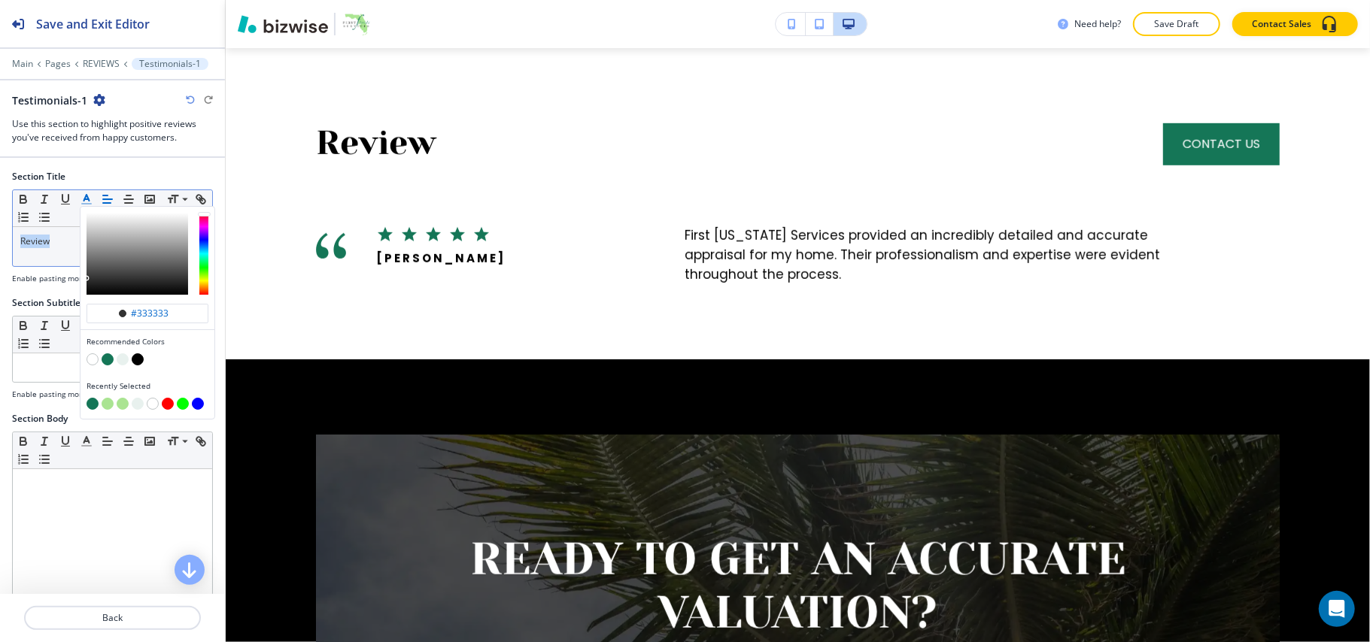
click at [106, 357] on button "button" at bounding box center [108, 360] width 12 height 12
type input "#157657"
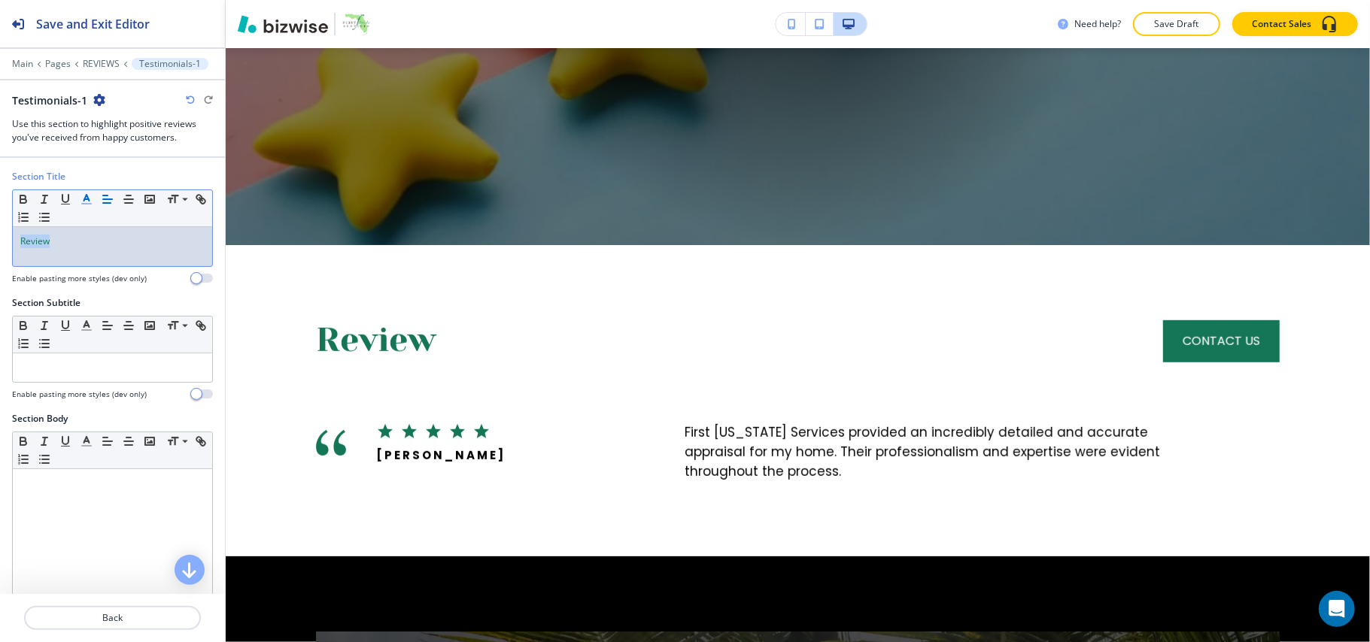
scroll to position [0, 0]
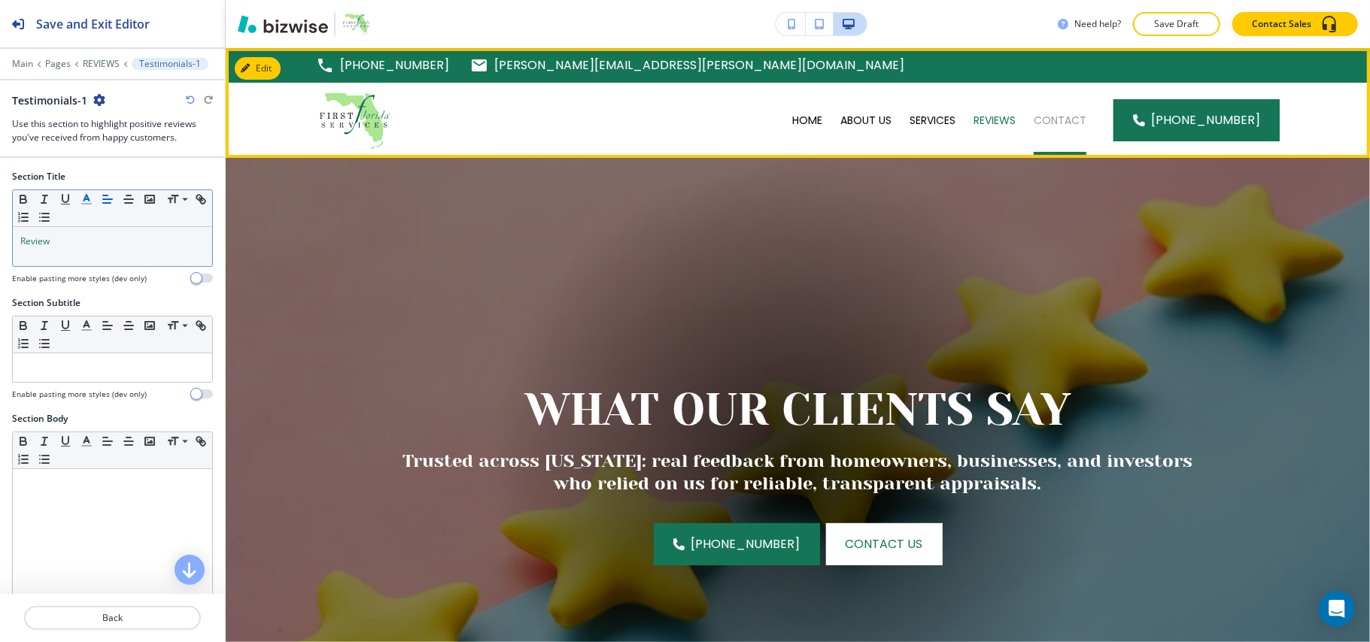
click at [1073, 119] on p "CONTACT" at bounding box center [1059, 120] width 53 height 15
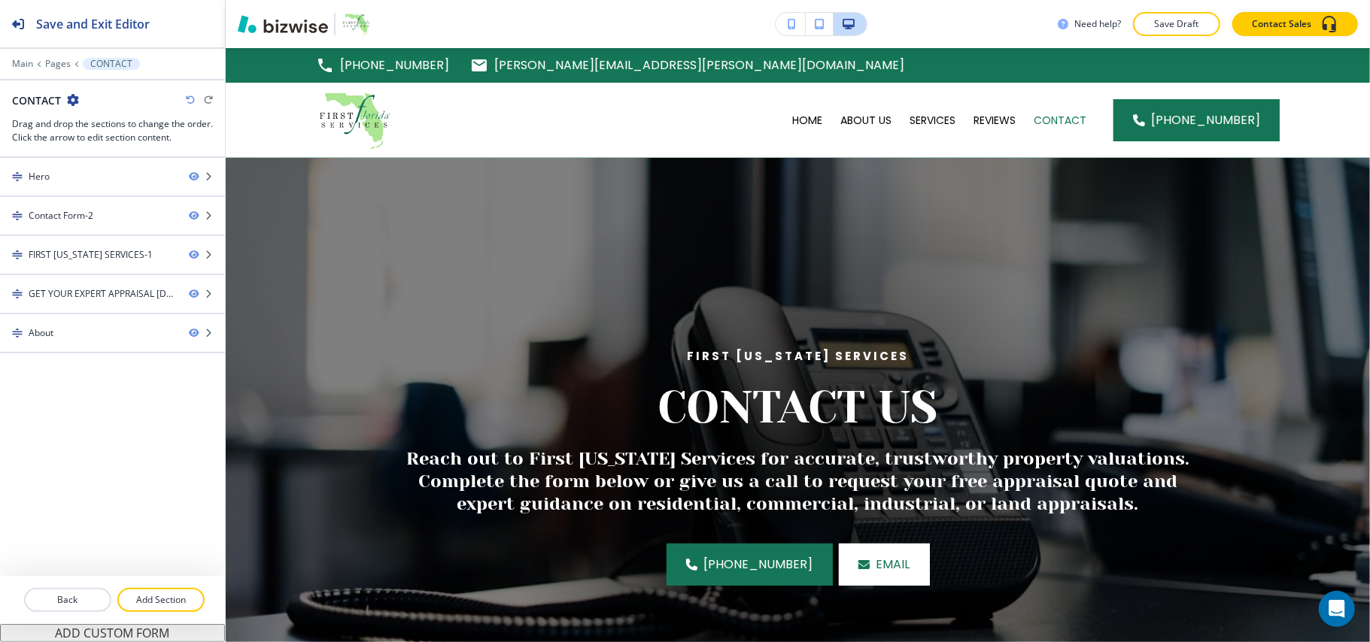
scroll to position [757, 0]
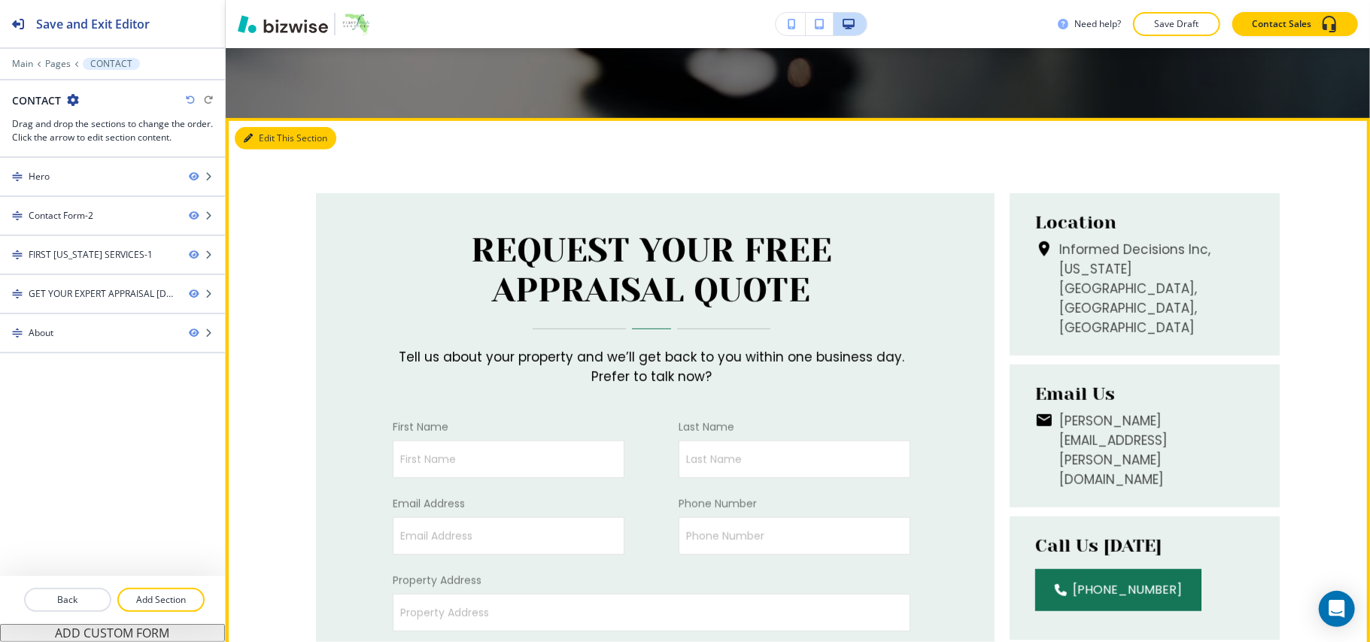
click at [251, 143] on button "Edit This Section" at bounding box center [286, 138] width 102 height 23
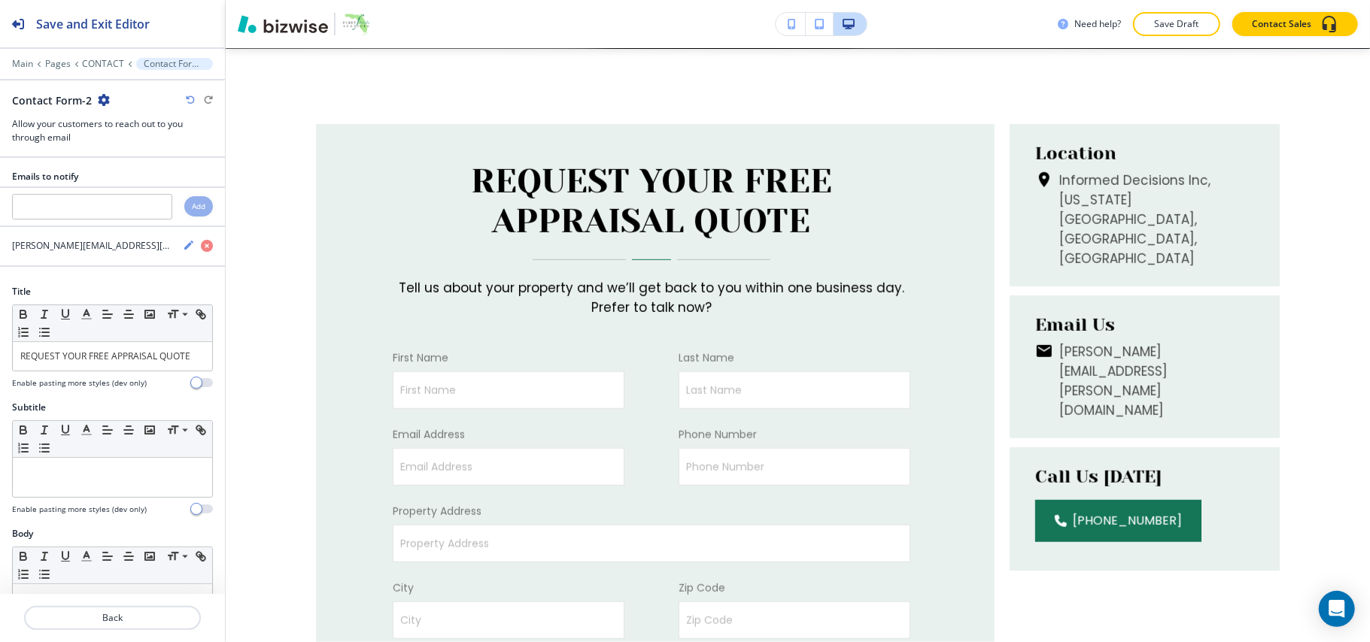
scroll to position [727, 0]
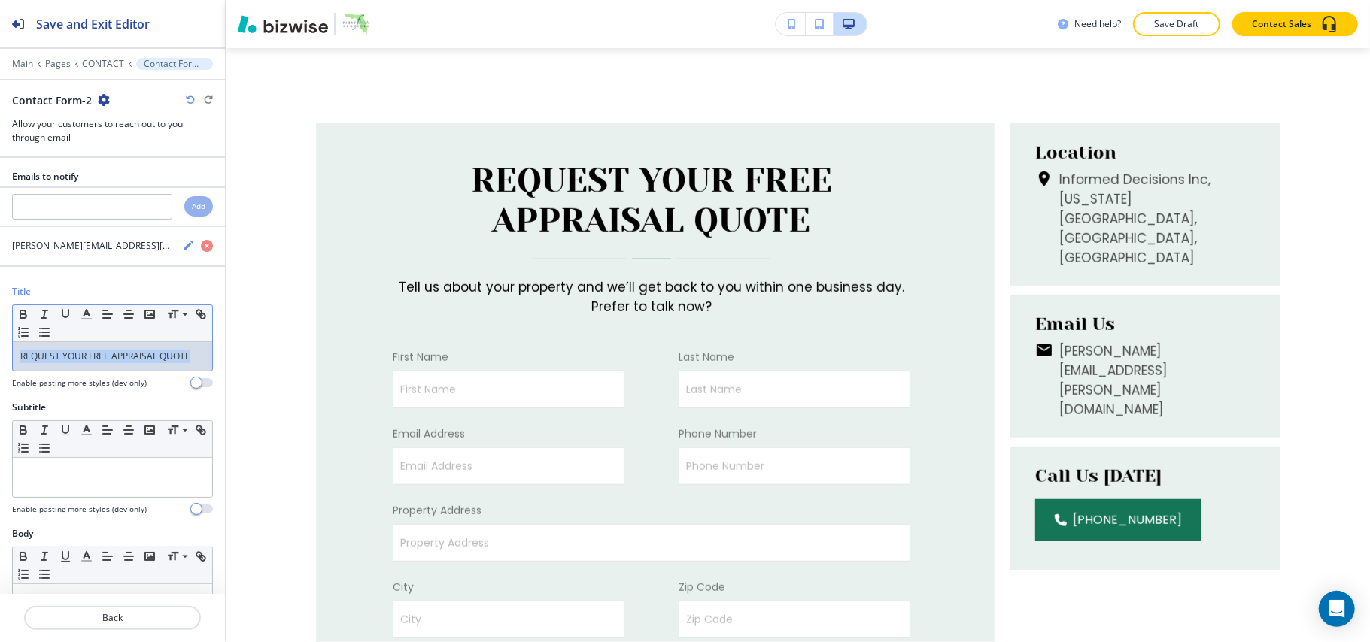
drag, startPoint x: 81, startPoint y: 387, endPoint x: 0, endPoint y: 340, distance: 93.7
click at [0, 340] on div "Title Small Normal Large Huge REQUEST YOUR FREE APPRAISAL QUOTE Enable pasting …" at bounding box center [112, 343] width 225 height 116
click at [85, 320] on icon "button" at bounding box center [87, 315] width 14 height 14
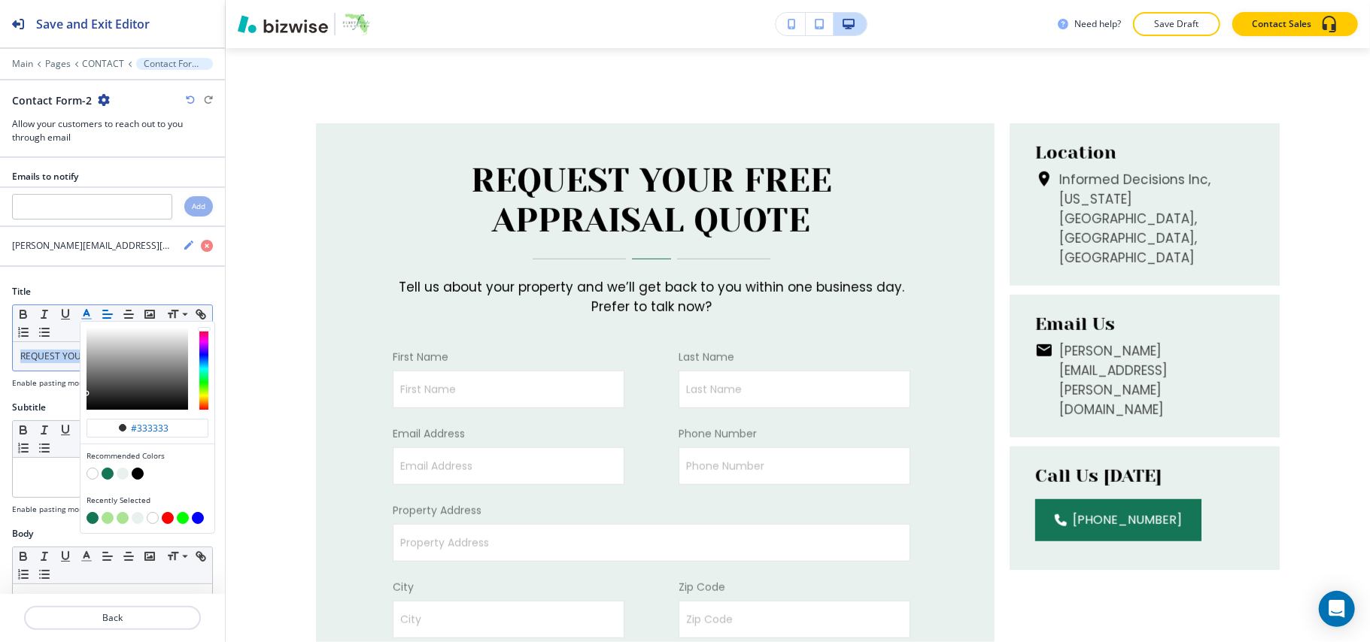
click at [113, 478] on button "button" at bounding box center [108, 474] width 12 height 12
type input "#157657"
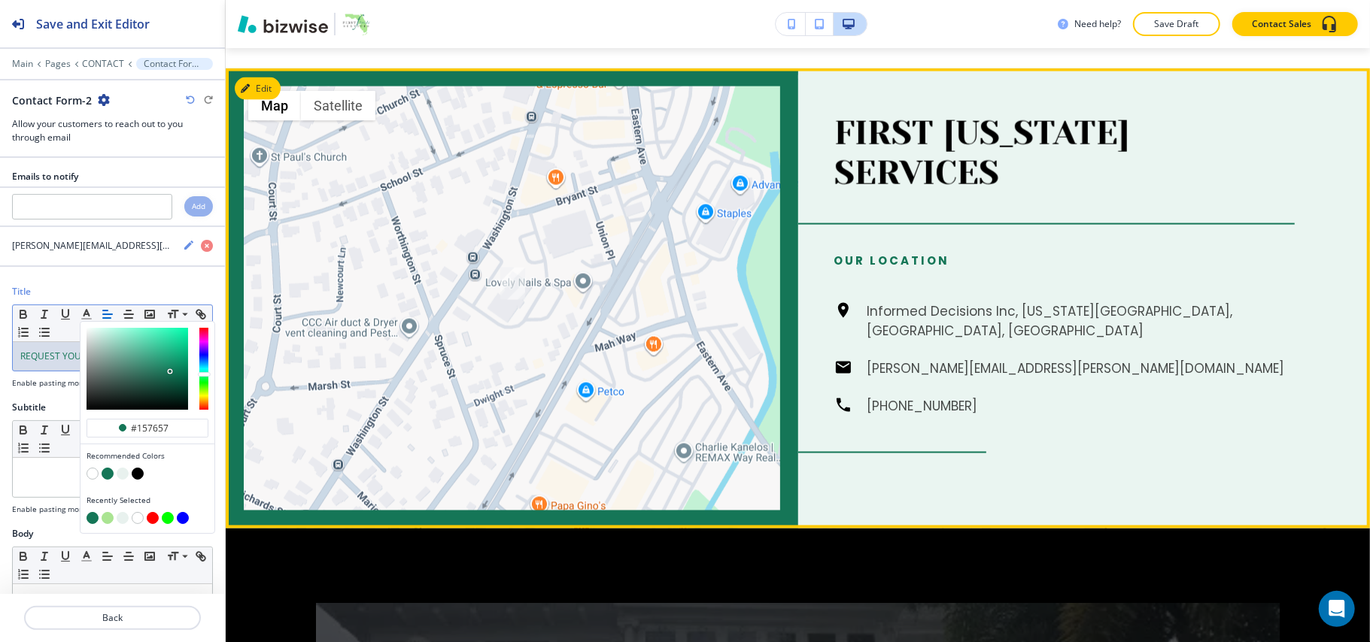
scroll to position [1629, 0]
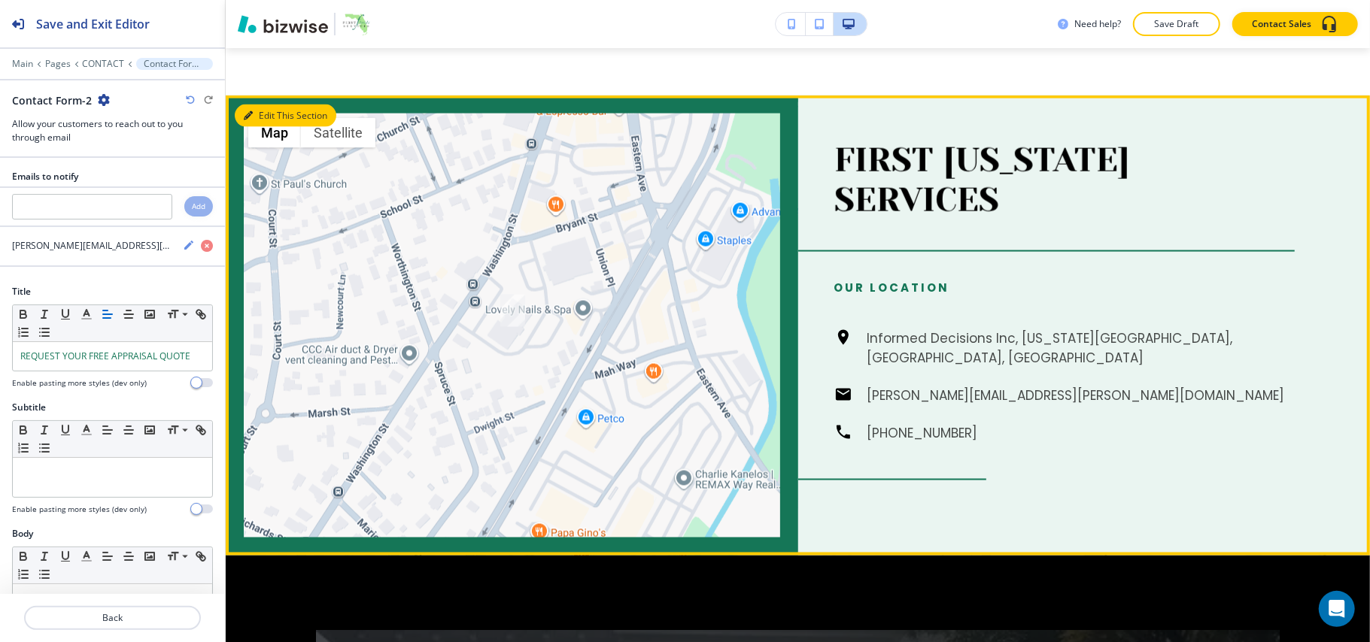
click at [268, 118] on button "Edit This Section" at bounding box center [286, 116] width 102 height 23
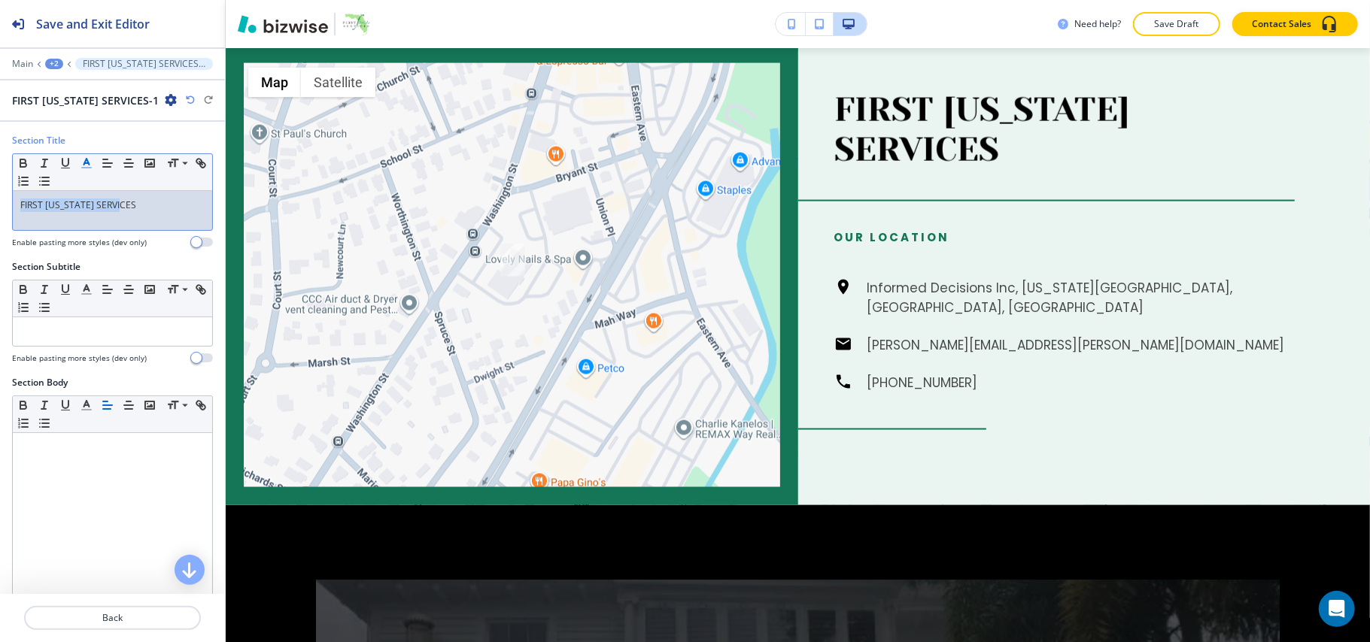
drag, startPoint x: 169, startPoint y: 206, endPoint x: 86, endPoint y: 167, distance: 92.2
click at [3, 202] on div "Section Title Small Normal Large Huge FIRST [US_STATE] SERVICES Enable pasting …" at bounding box center [112, 197] width 225 height 126
click at [83, 164] on icon "button" at bounding box center [87, 163] width 14 height 14
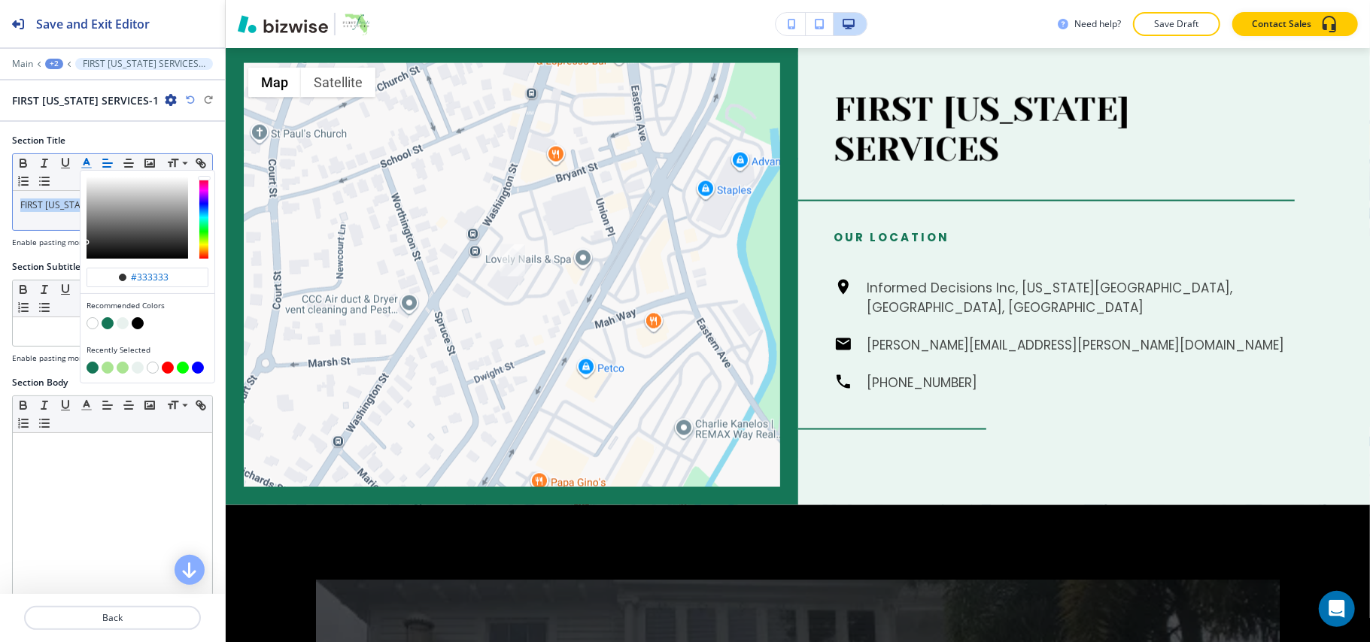
click at [108, 326] on button "button" at bounding box center [108, 323] width 12 height 12
type input "#157657"
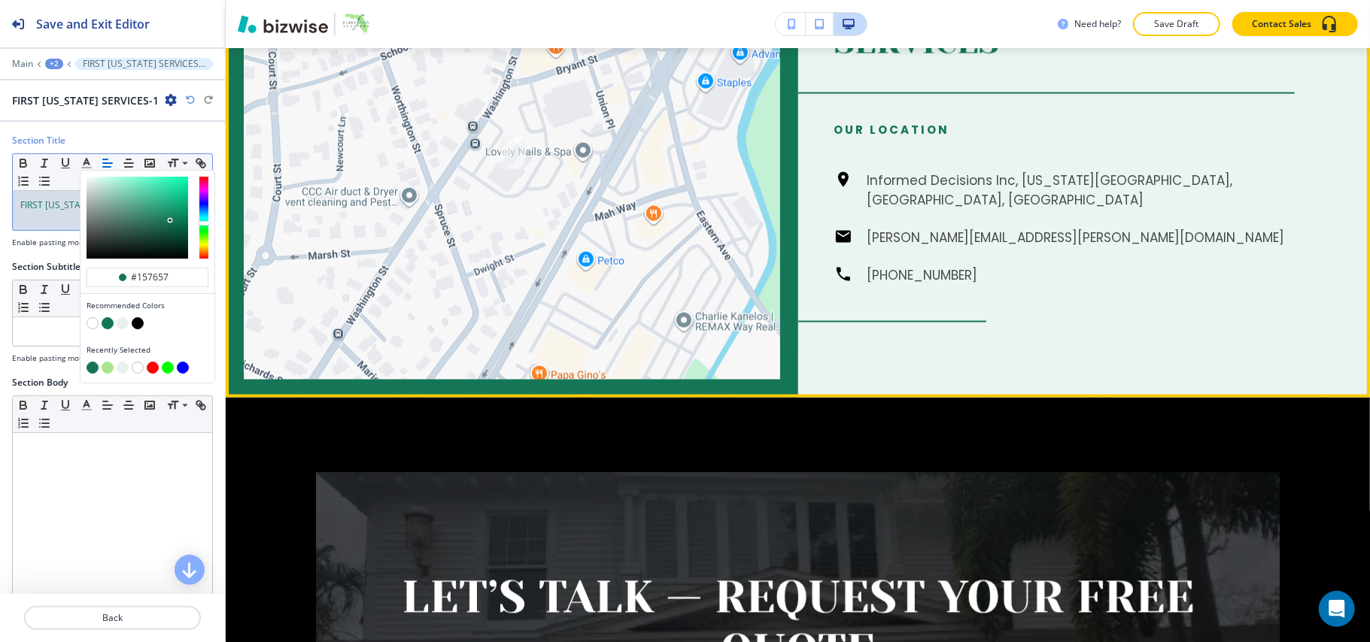
scroll to position [1637, 0]
